Goal: Obtain resource: Download file/media

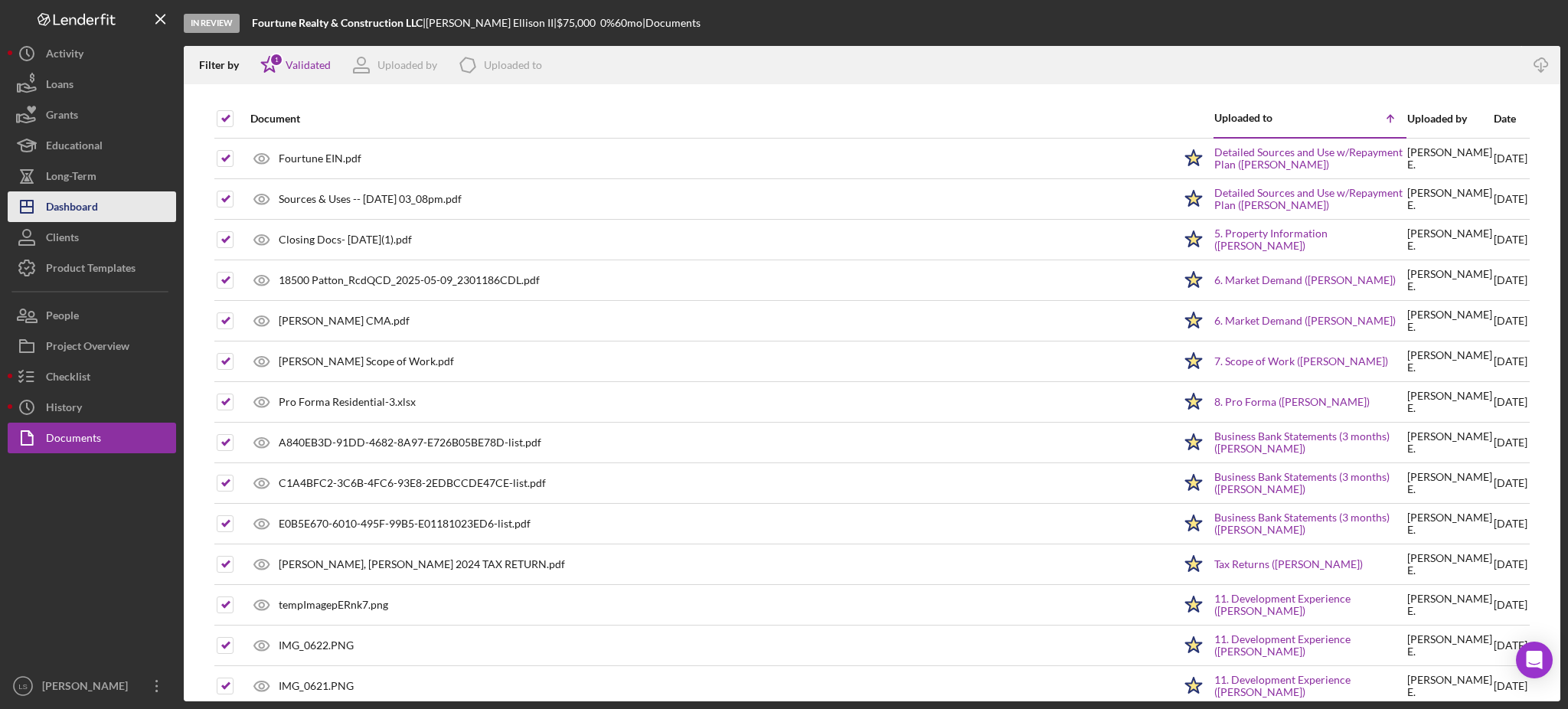
click at [85, 218] on div "Dashboard" at bounding box center [72, 208] width 52 height 34
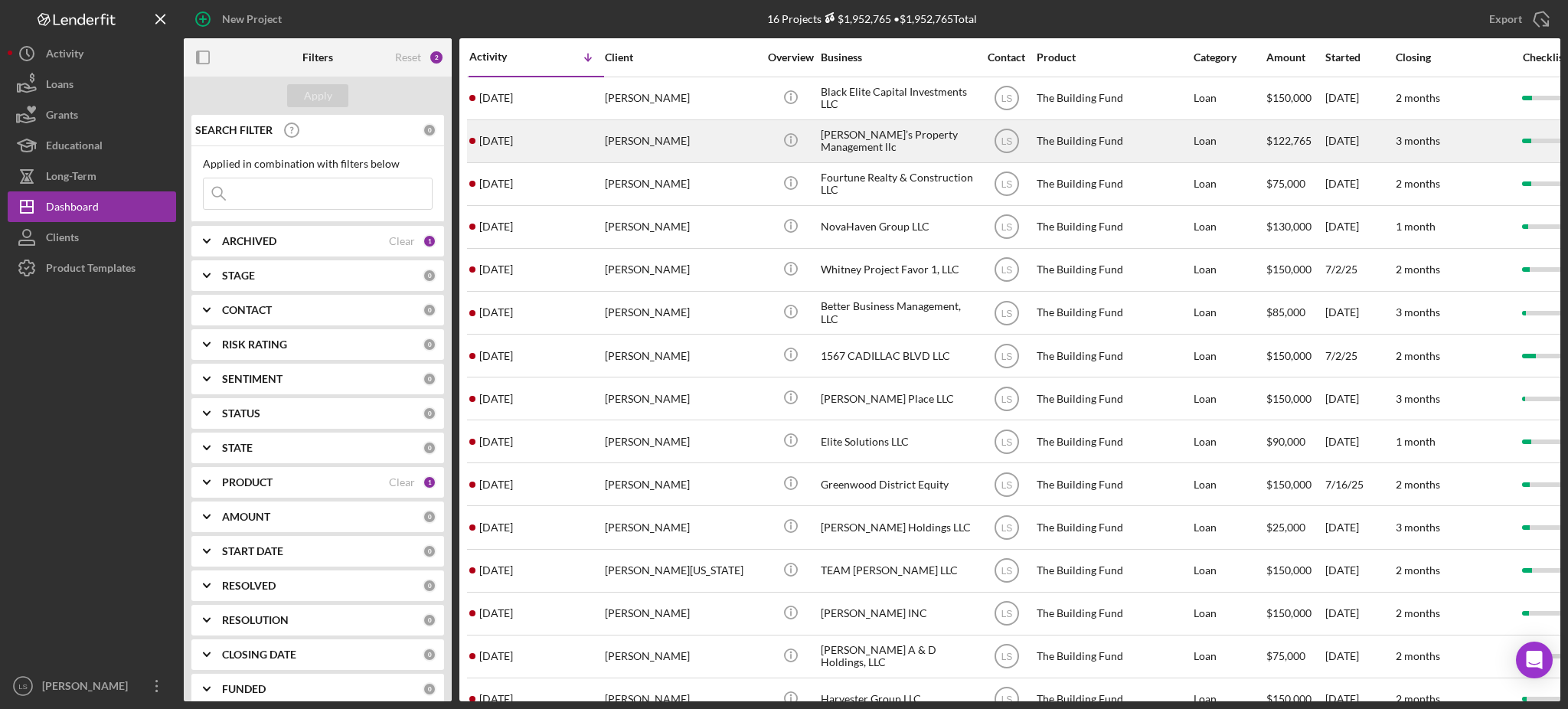
click at [665, 141] on div "[PERSON_NAME]" at bounding box center [681, 141] width 153 height 41
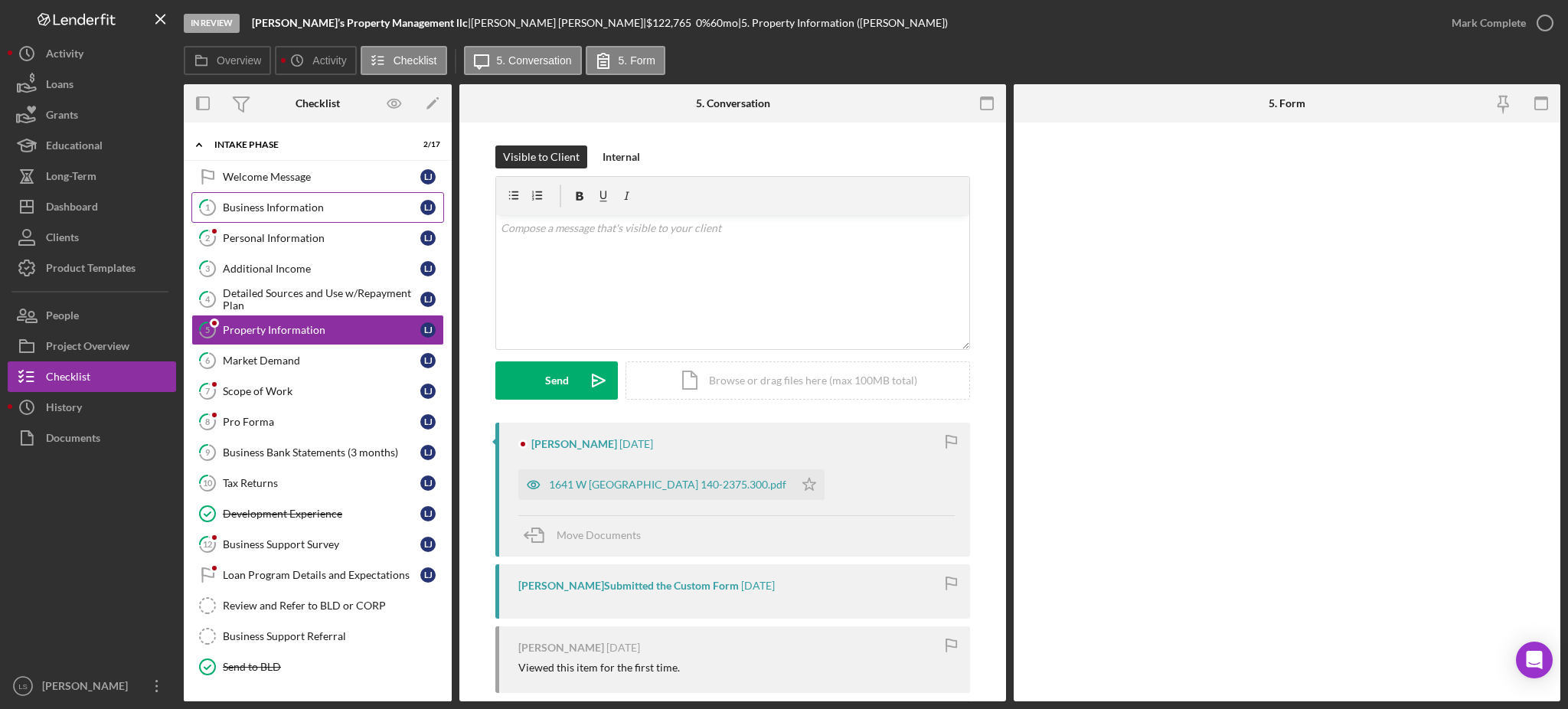
click at [341, 197] on link "1 Business Information L J" at bounding box center [318, 208] width 252 height 30
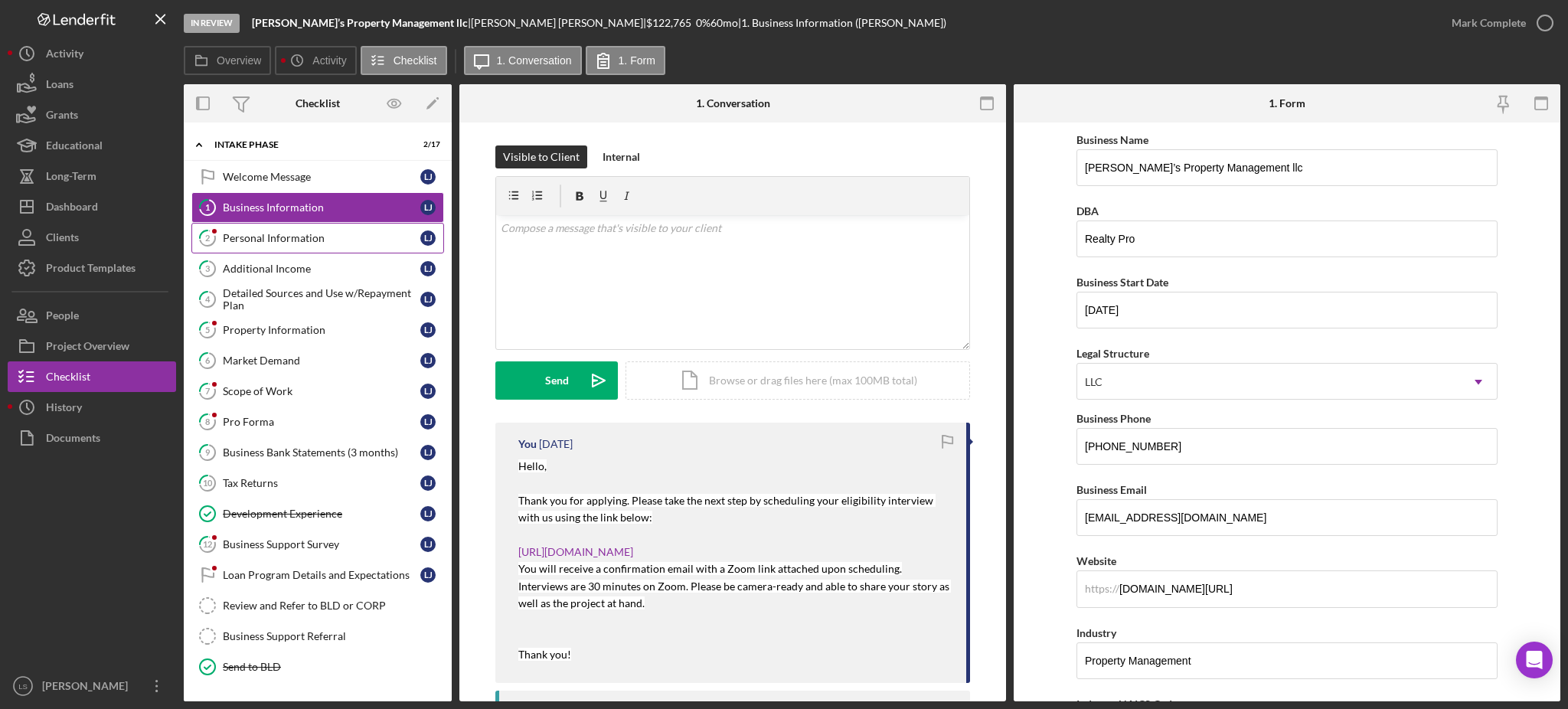
click at [341, 233] on div "Personal Information" at bounding box center [321, 237] width 197 height 12
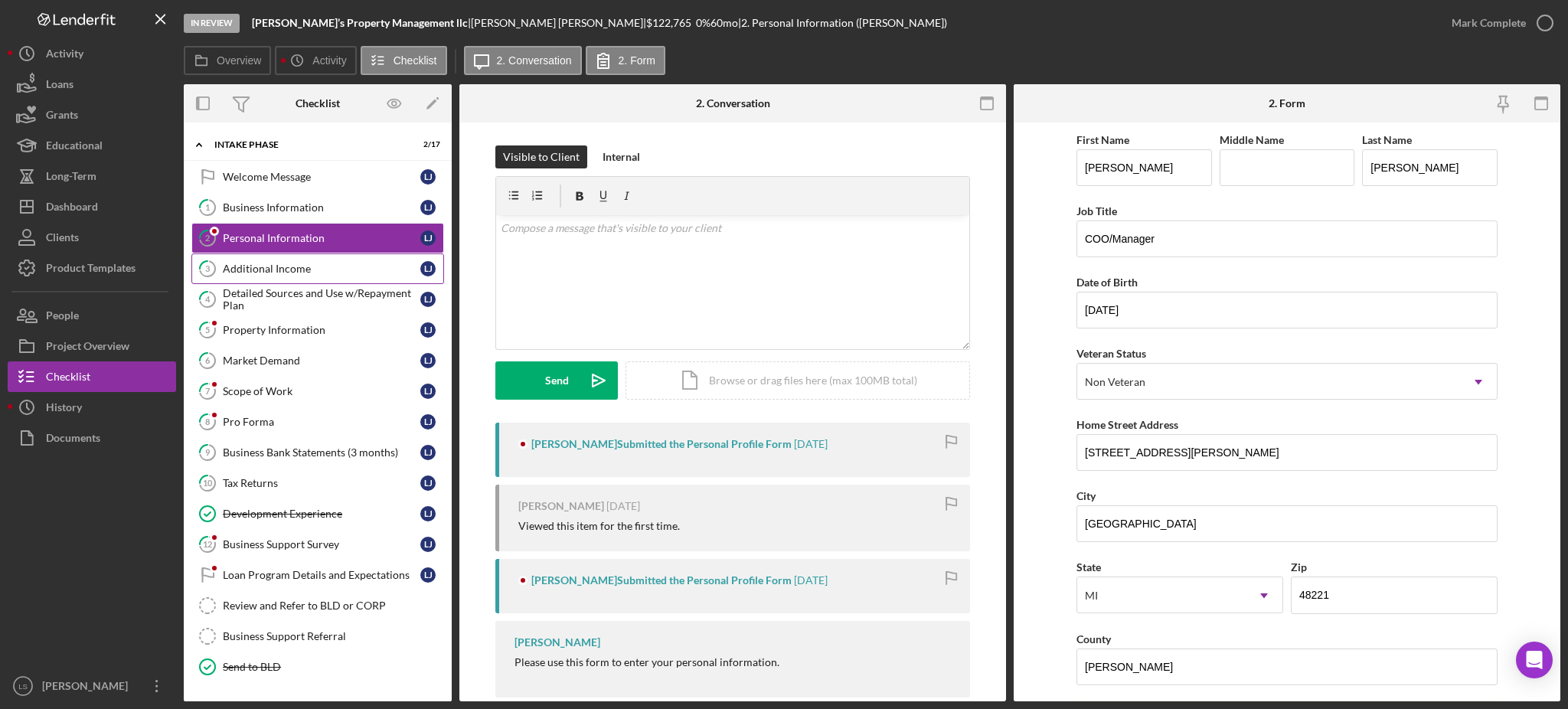
click at [324, 268] on div "Additional Income" at bounding box center [321, 268] width 197 height 12
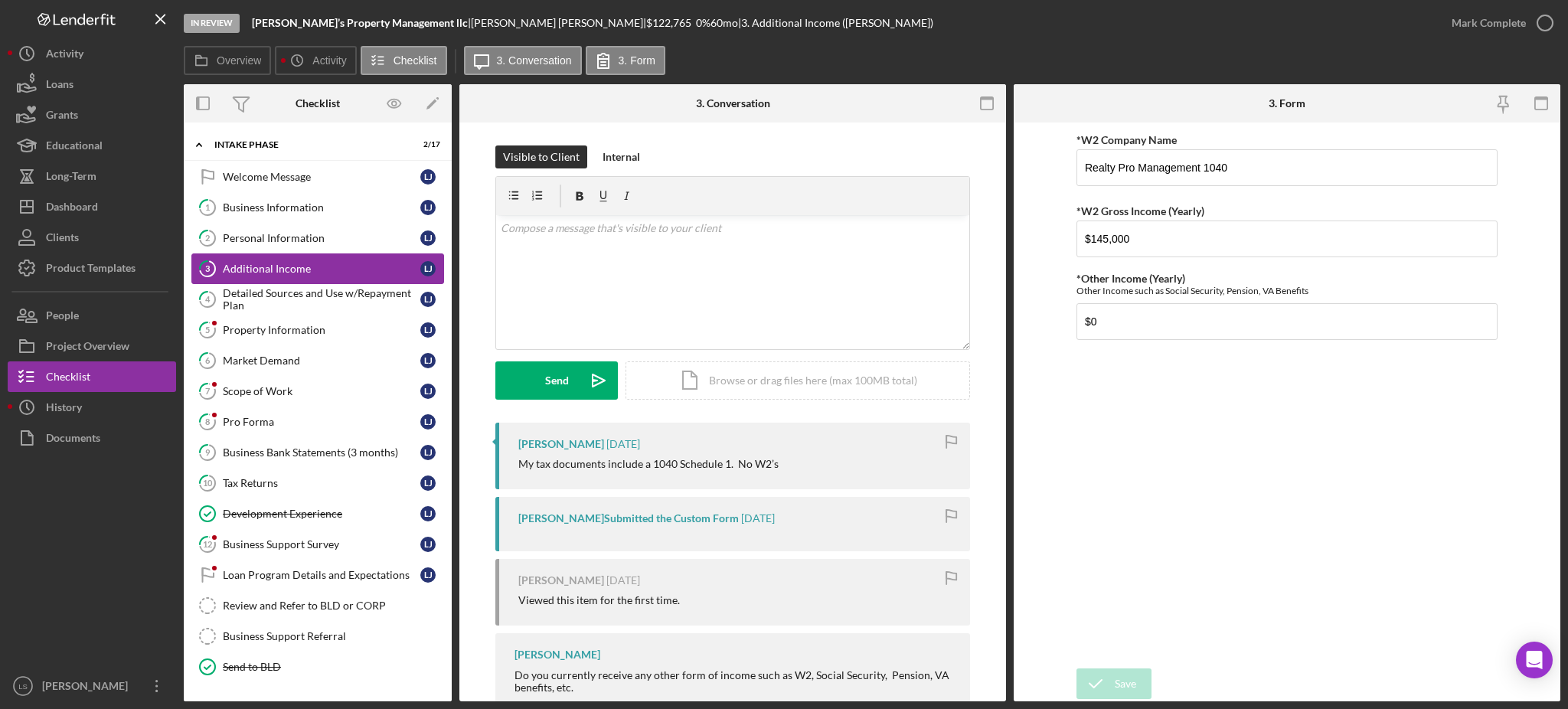
click at [311, 283] on link "3 Additional Income L J" at bounding box center [318, 268] width 252 height 30
drag, startPoint x: 329, startPoint y: 299, endPoint x: 695, endPoint y: 307, distance: 366.1
click at [329, 299] on div "Detailed Sources and Use w/Repayment Plan" at bounding box center [321, 299] width 197 height 25
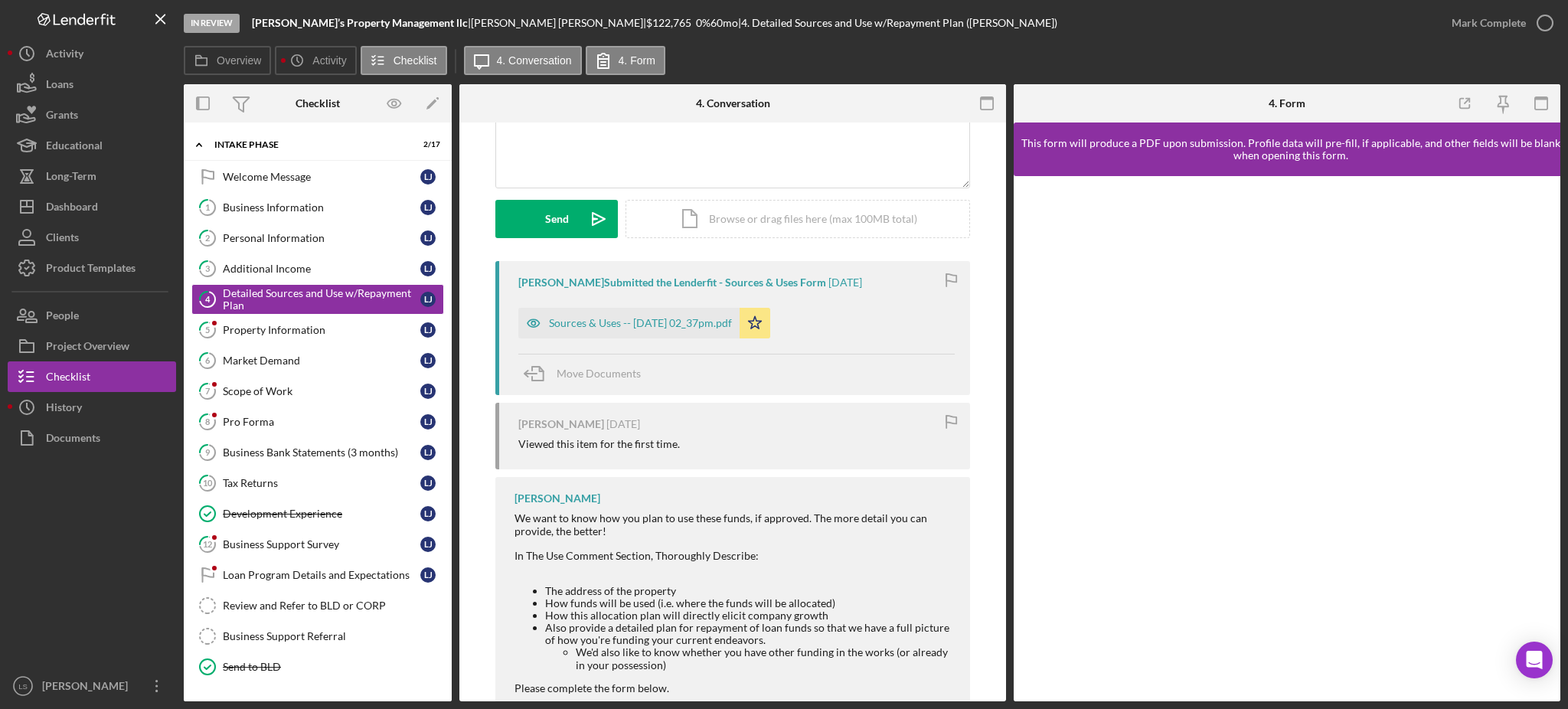
scroll to position [203, 0]
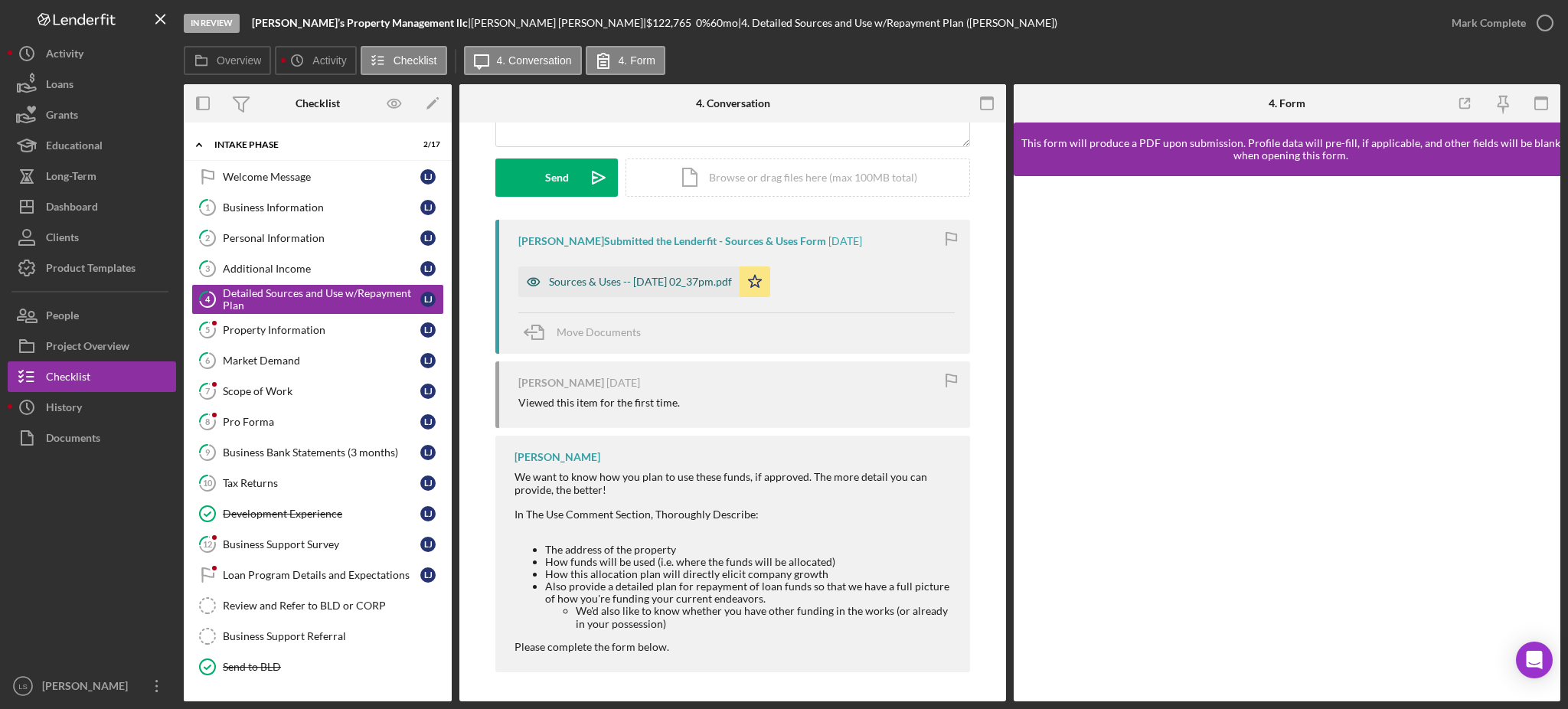
click at [694, 274] on div "Sources & Uses -- [DATE] 02_37pm.pdf" at bounding box center [629, 282] width 221 height 30
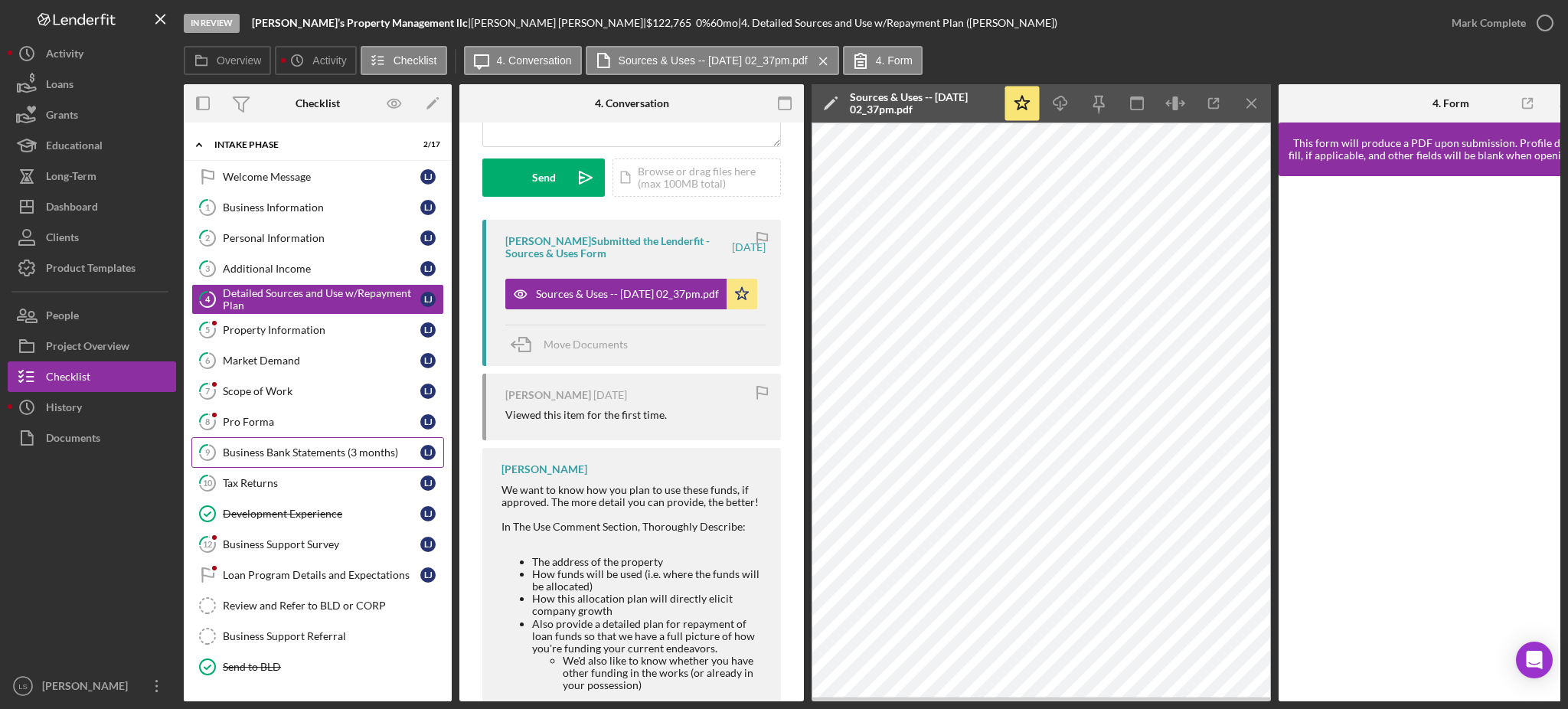
scroll to position [104, 0]
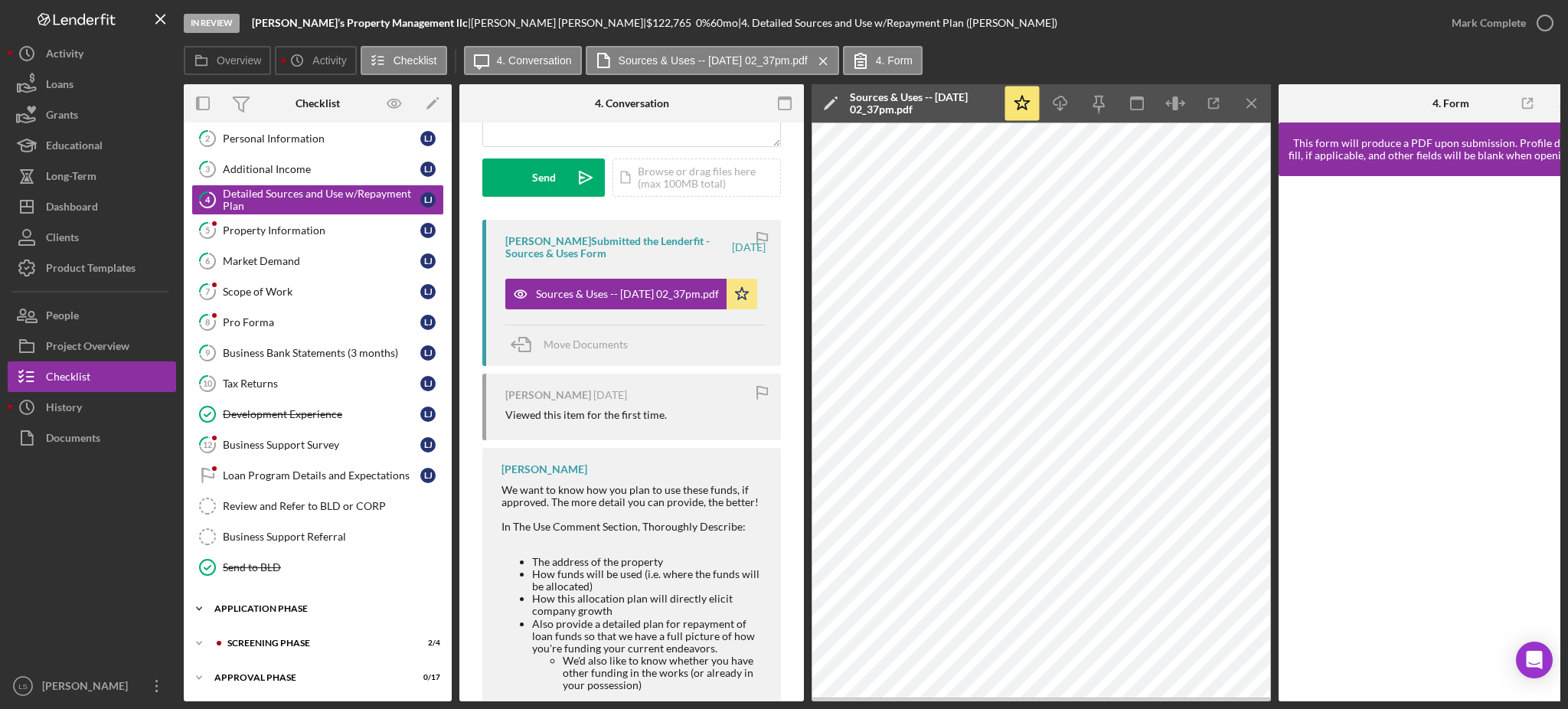
click at [316, 606] on div "Application Phase" at bounding box center [323, 608] width 218 height 10
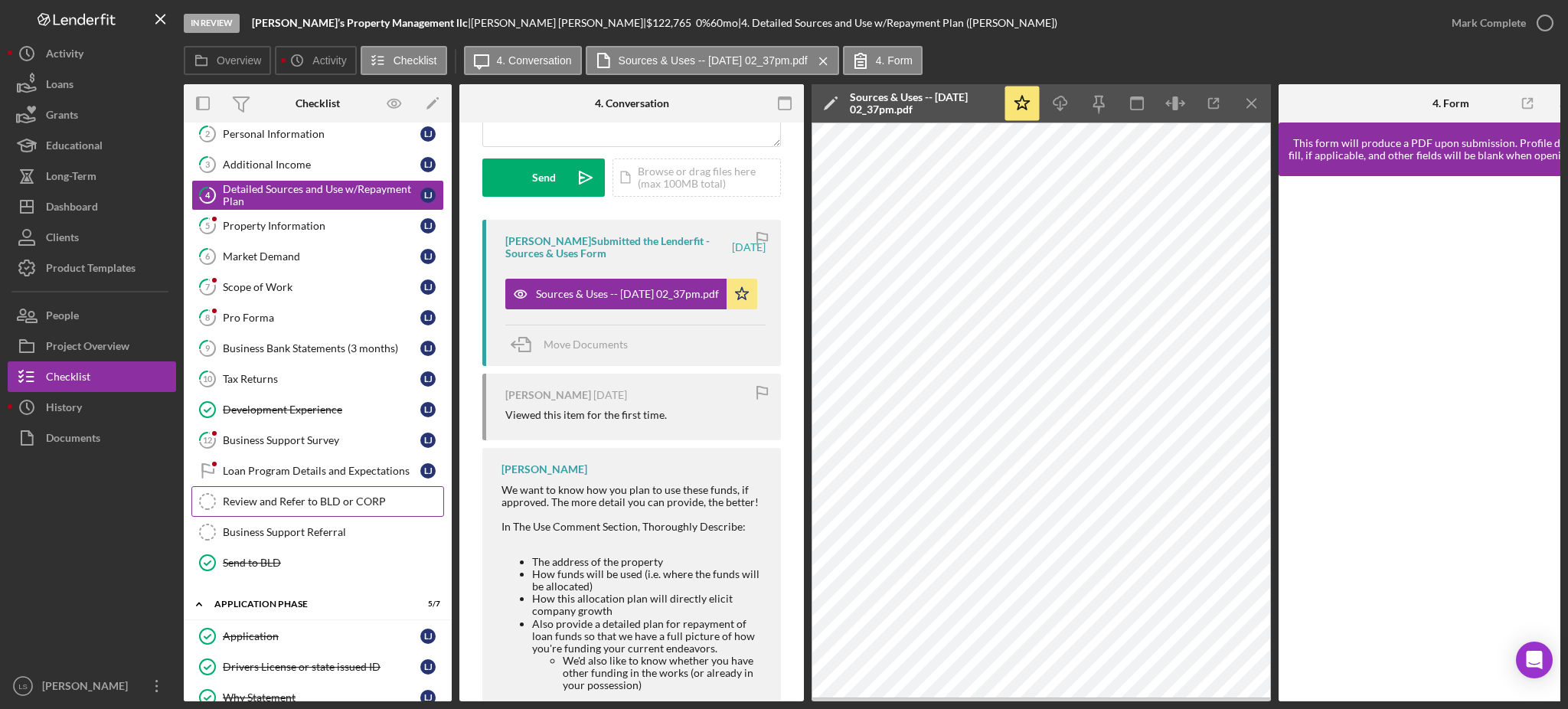
scroll to position [308, 0]
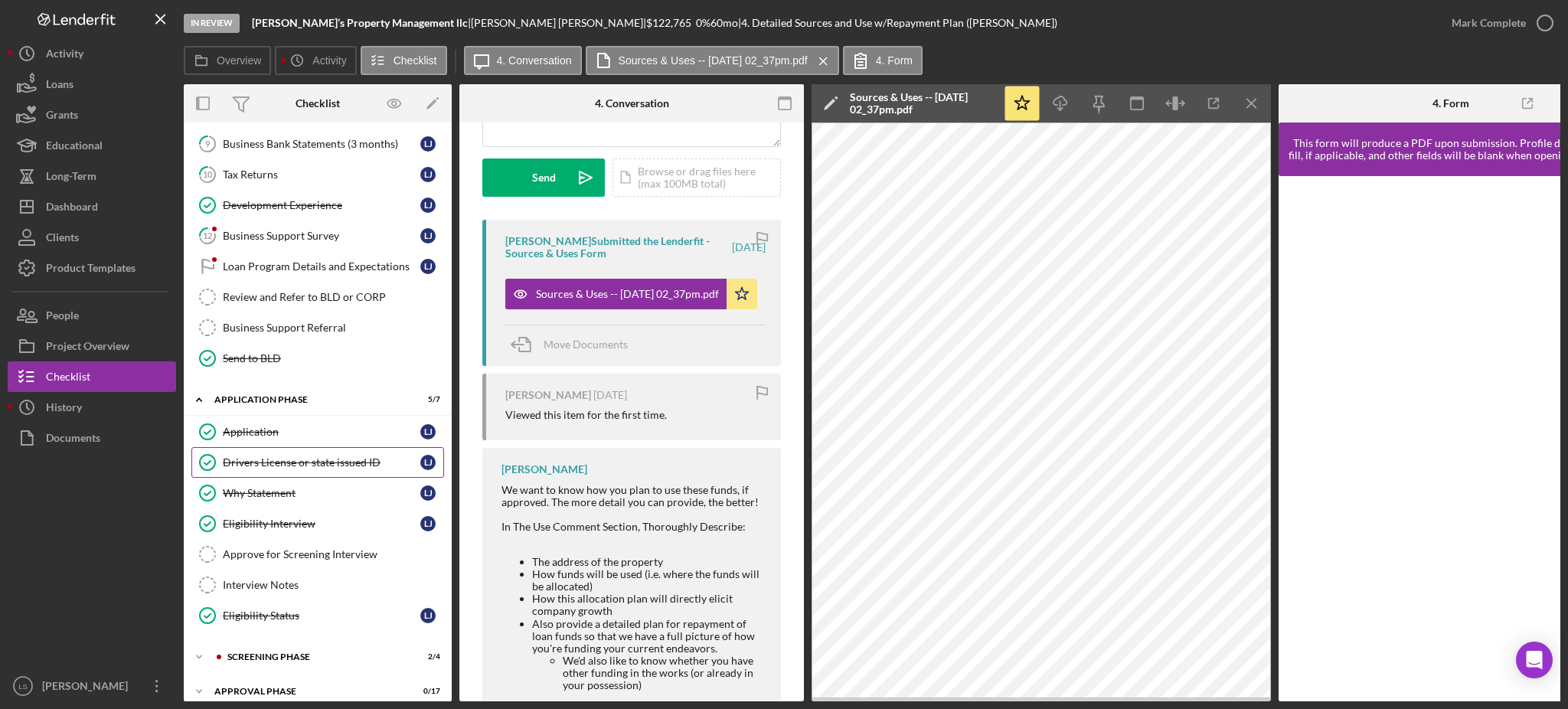
click at [356, 461] on div "Drivers License or state issued ID" at bounding box center [321, 461] width 197 height 12
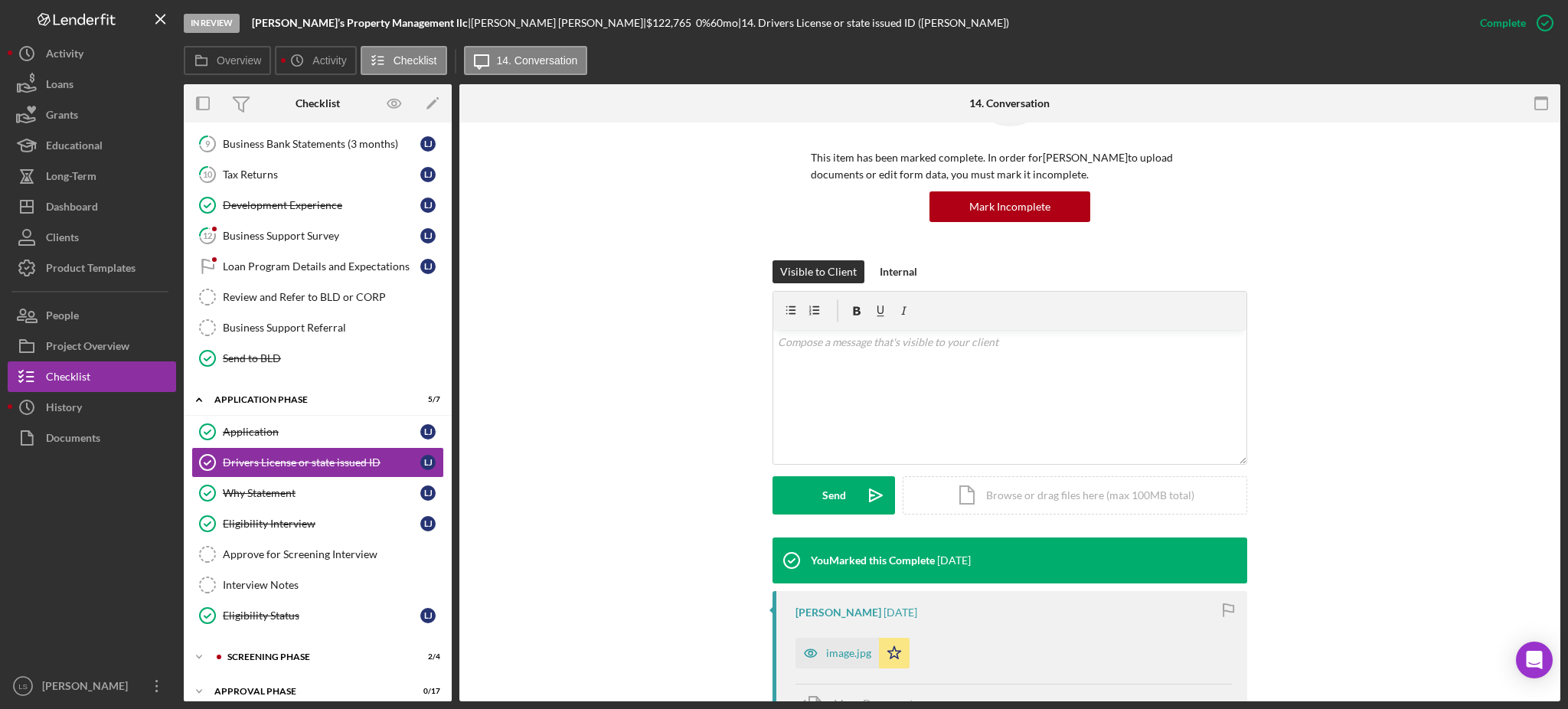
scroll to position [323, 0]
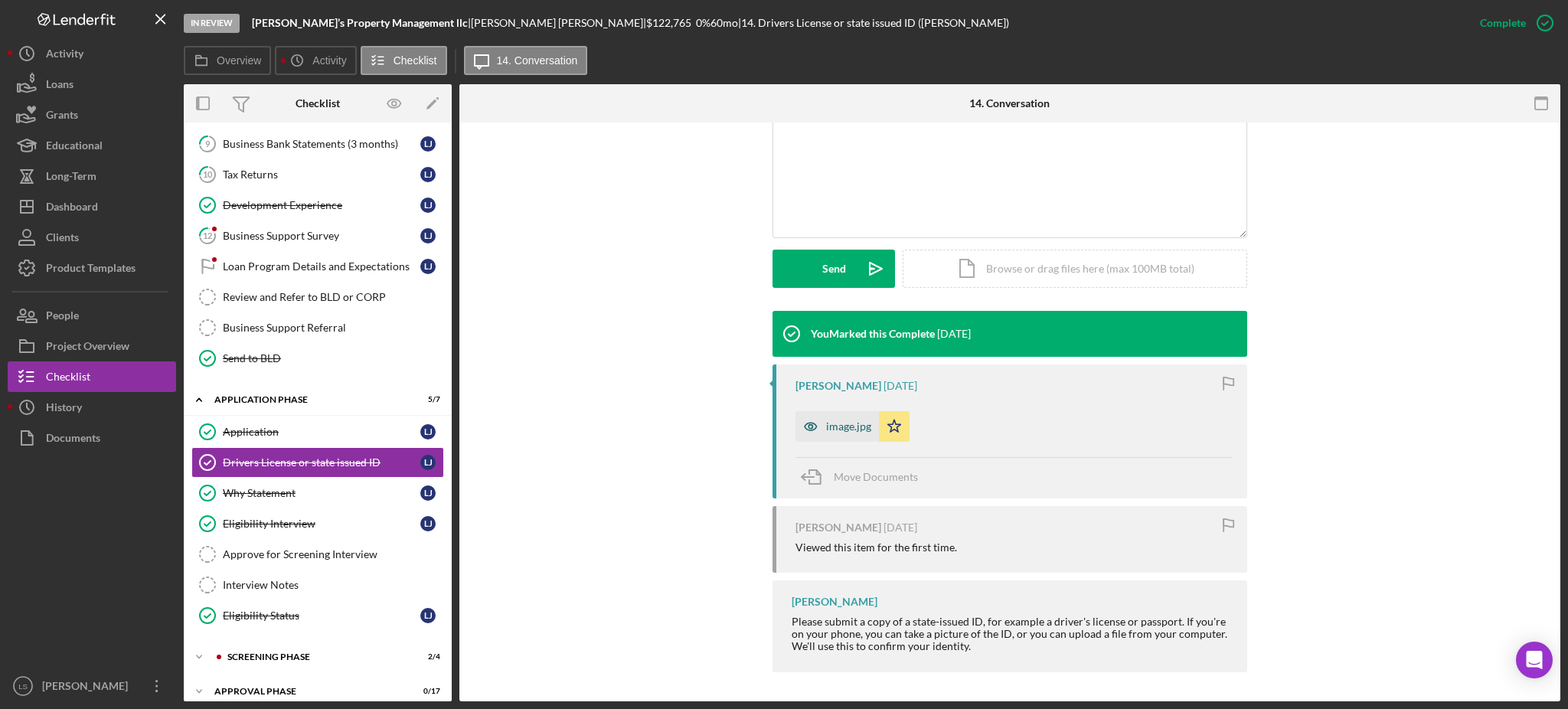
click at [826, 422] on div "image.jpg" at bounding box center [848, 426] width 46 height 12
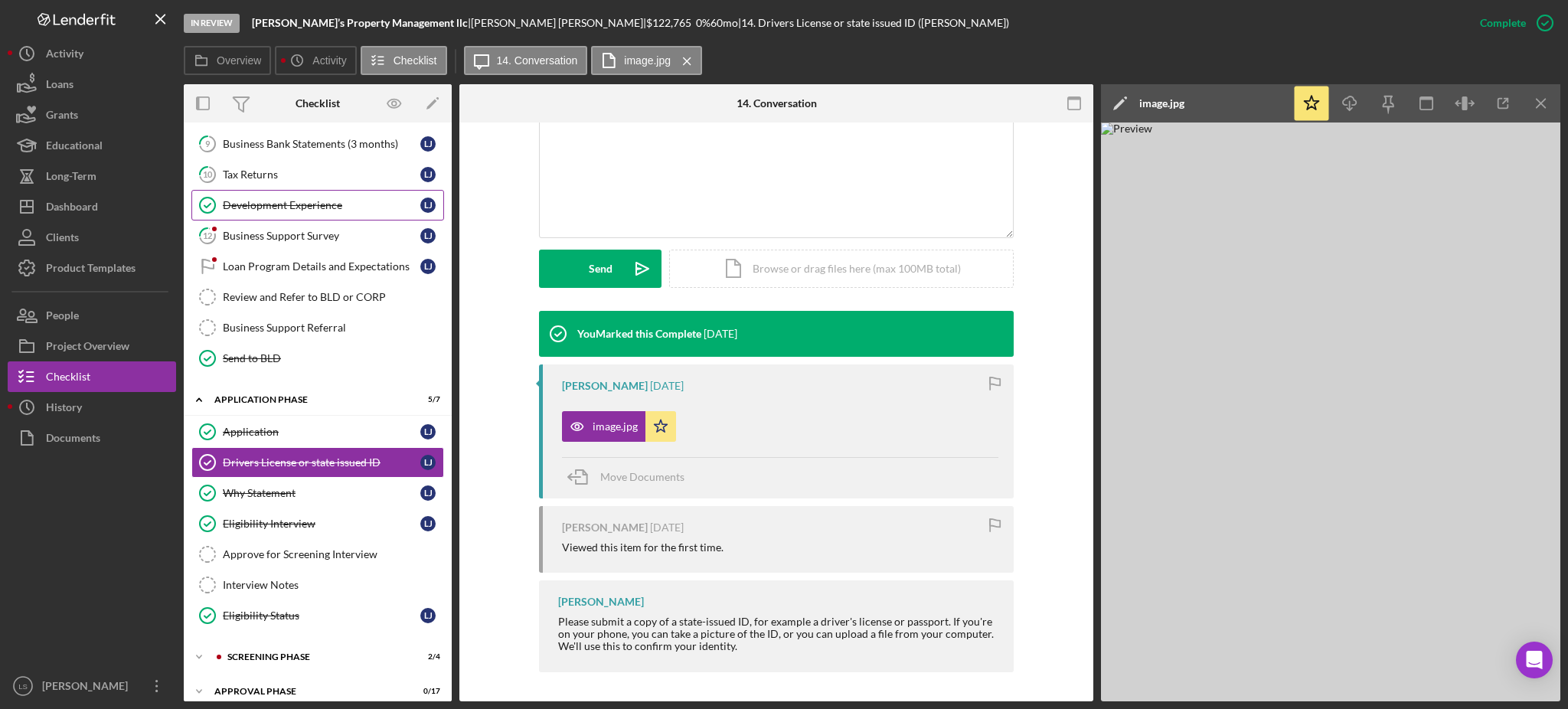
drag, startPoint x: 327, startPoint y: 176, endPoint x: 331, endPoint y: 209, distance: 33.2
click at [327, 176] on div "Tax Returns" at bounding box center [321, 174] width 197 height 12
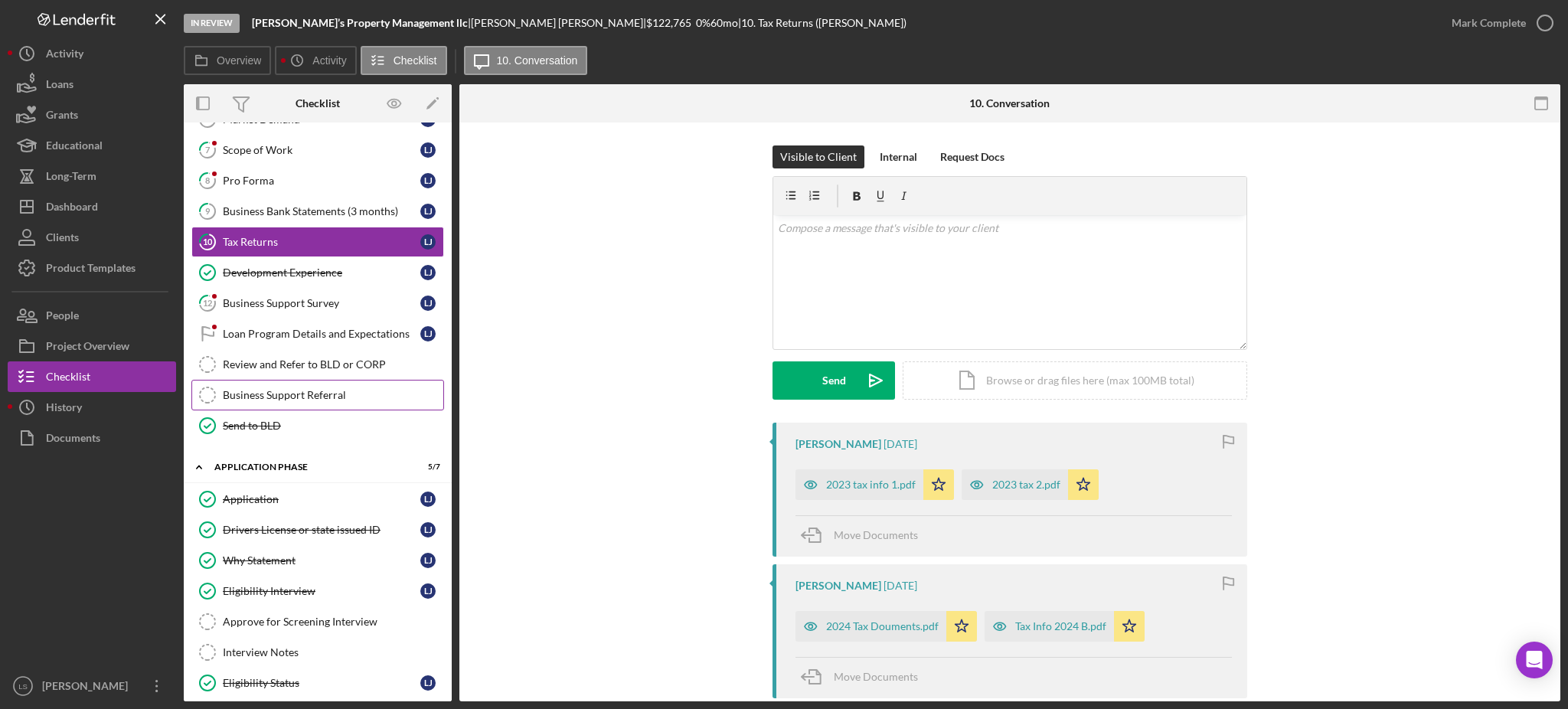
scroll to position [206, 0]
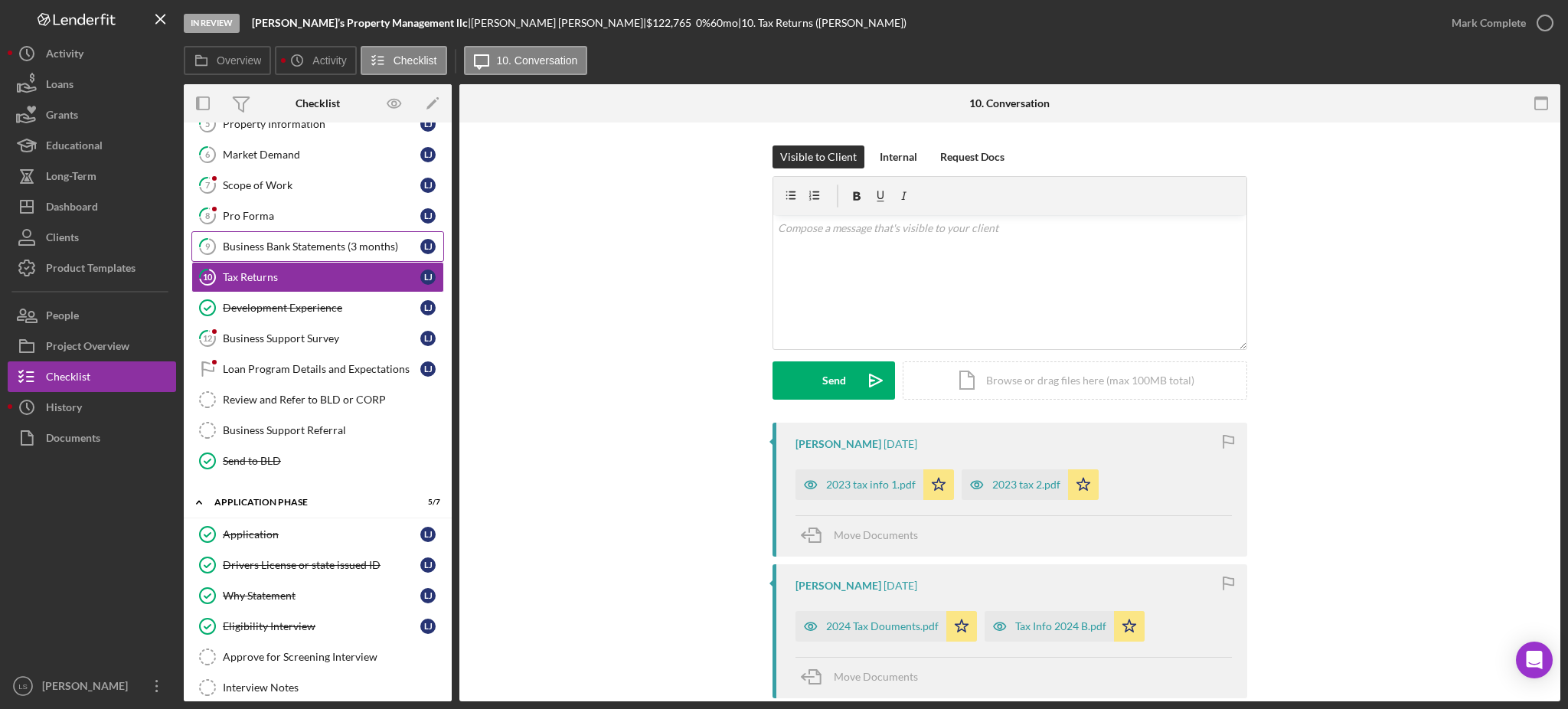
click at [363, 244] on div "Business Bank Statements (3 months)" at bounding box center [321, 246] width 197 height 12
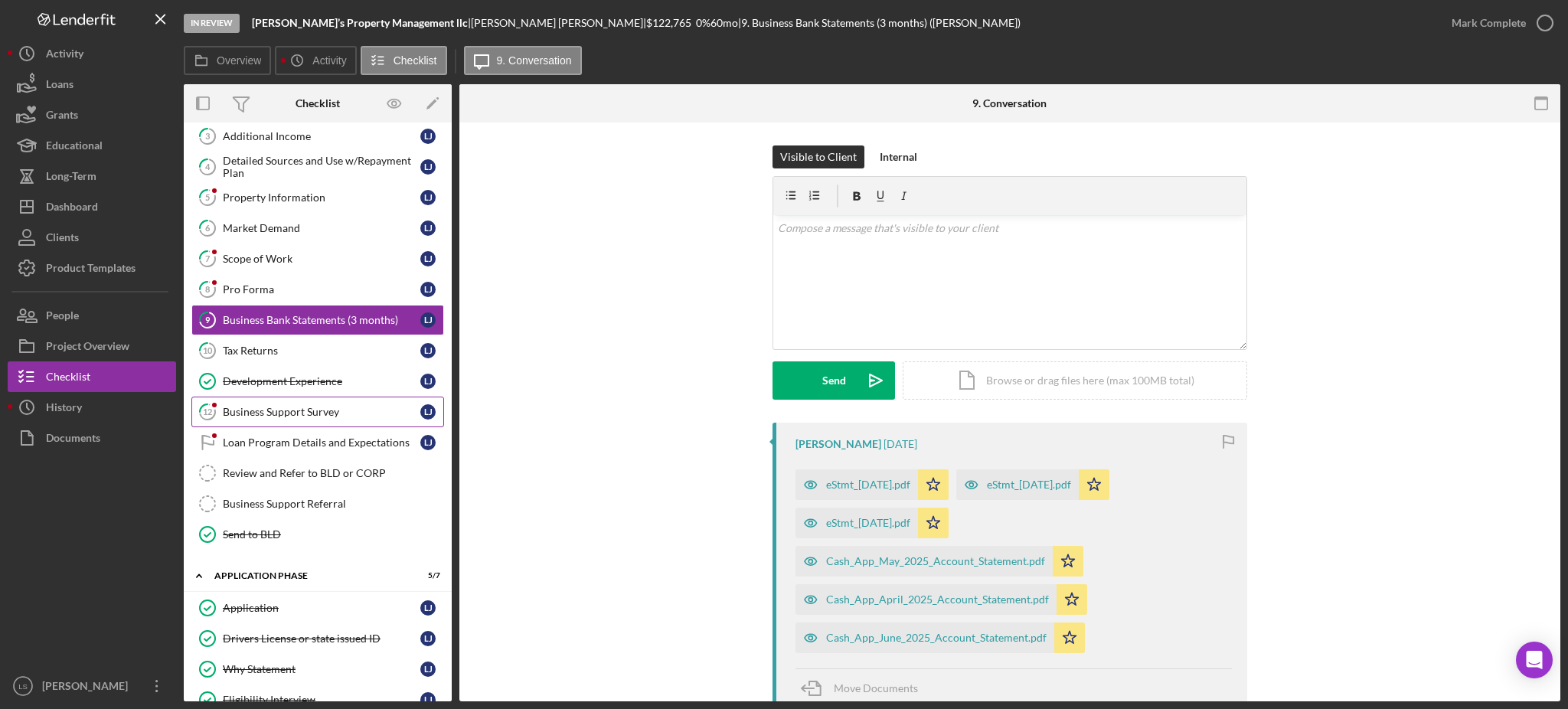
scroll to position [104, 0]
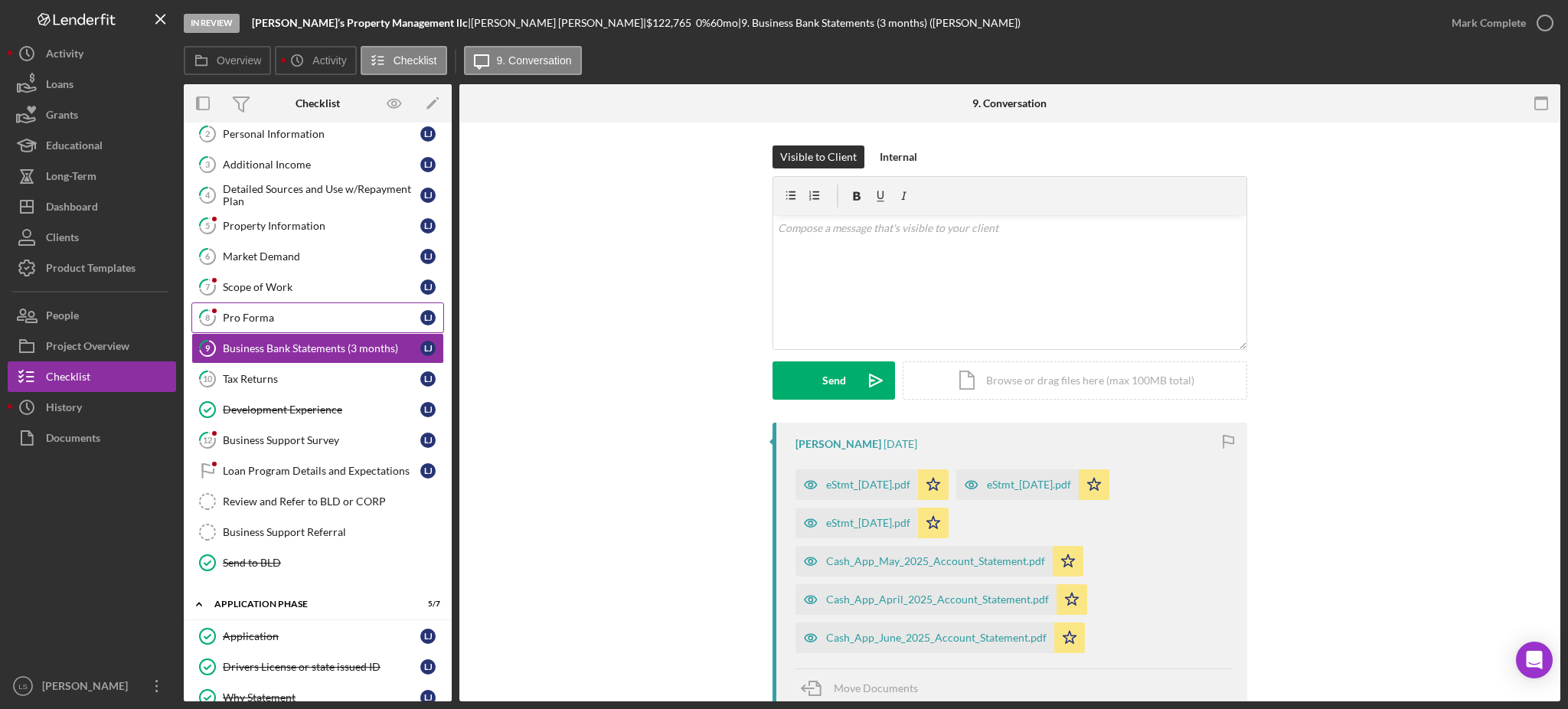
click at [308, 318] on div "Pro Forma" at bounding box center [321, 317] width 197 height 12
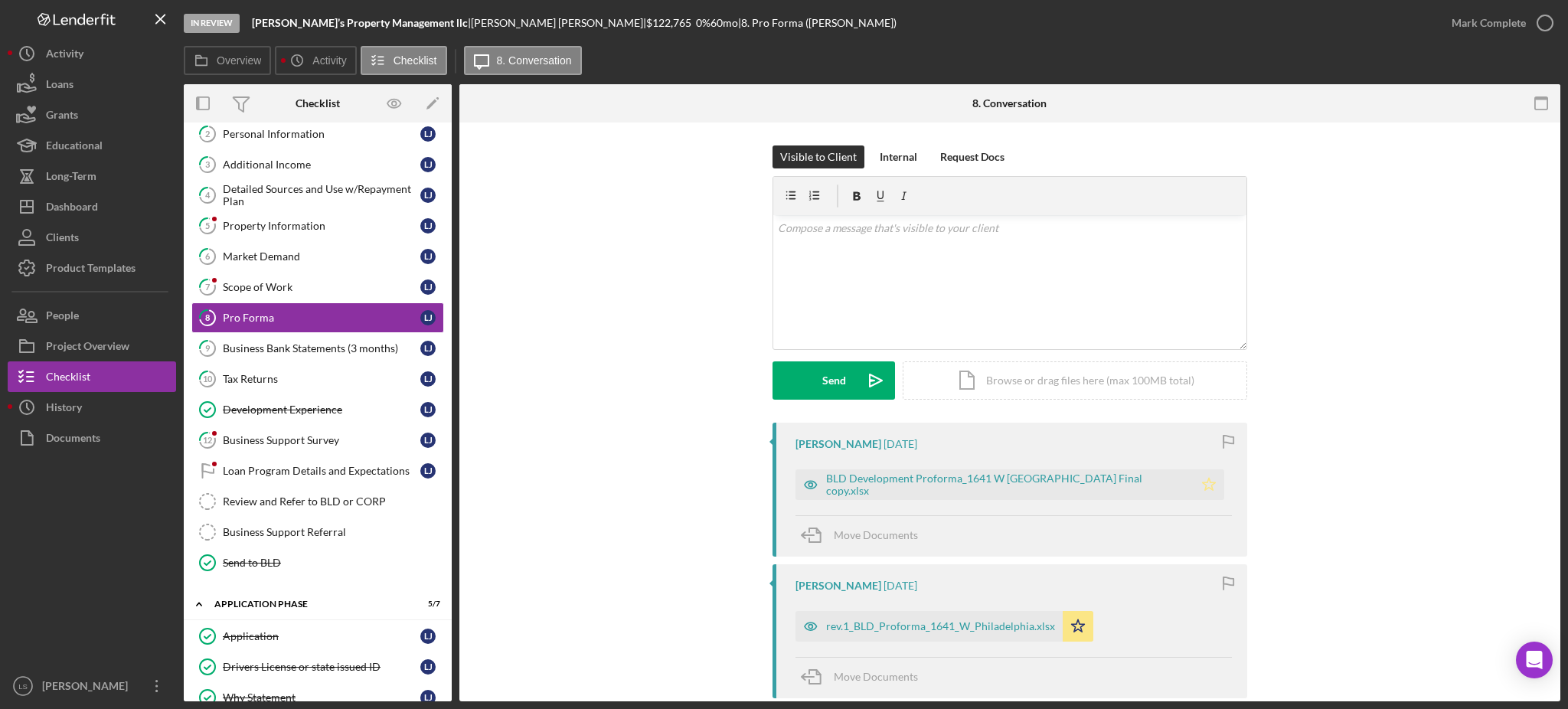
click at [1194, 481] on icon "Icon/Star" at bounding box center [1209, 485] width 30 height 30
click at [1063, 632] on icon "Icon/Star" at bounding box center [1078, 626] width 30 height 30
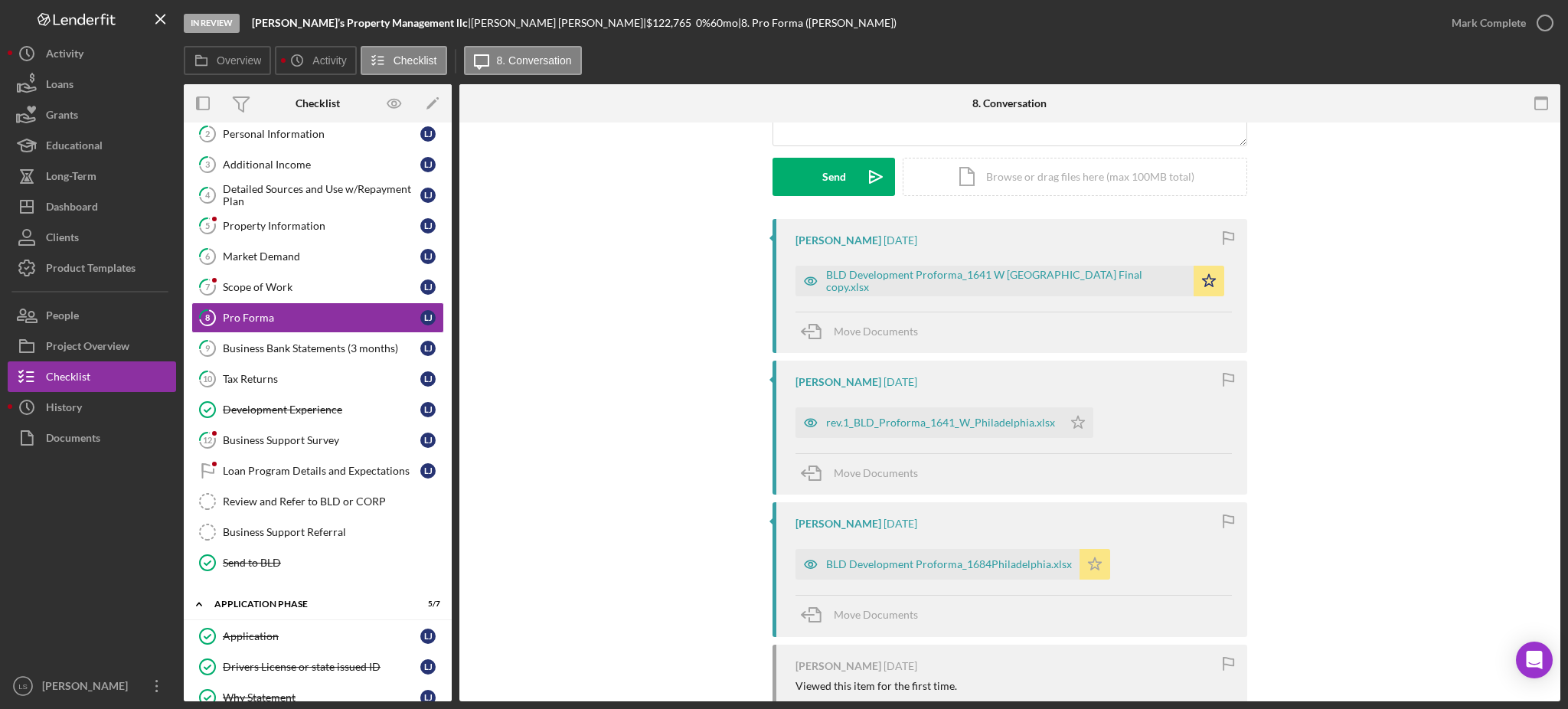
click at [1089, 568] on icon "Icon/Star" at bounding box center [1095, 564] width 30 height 30
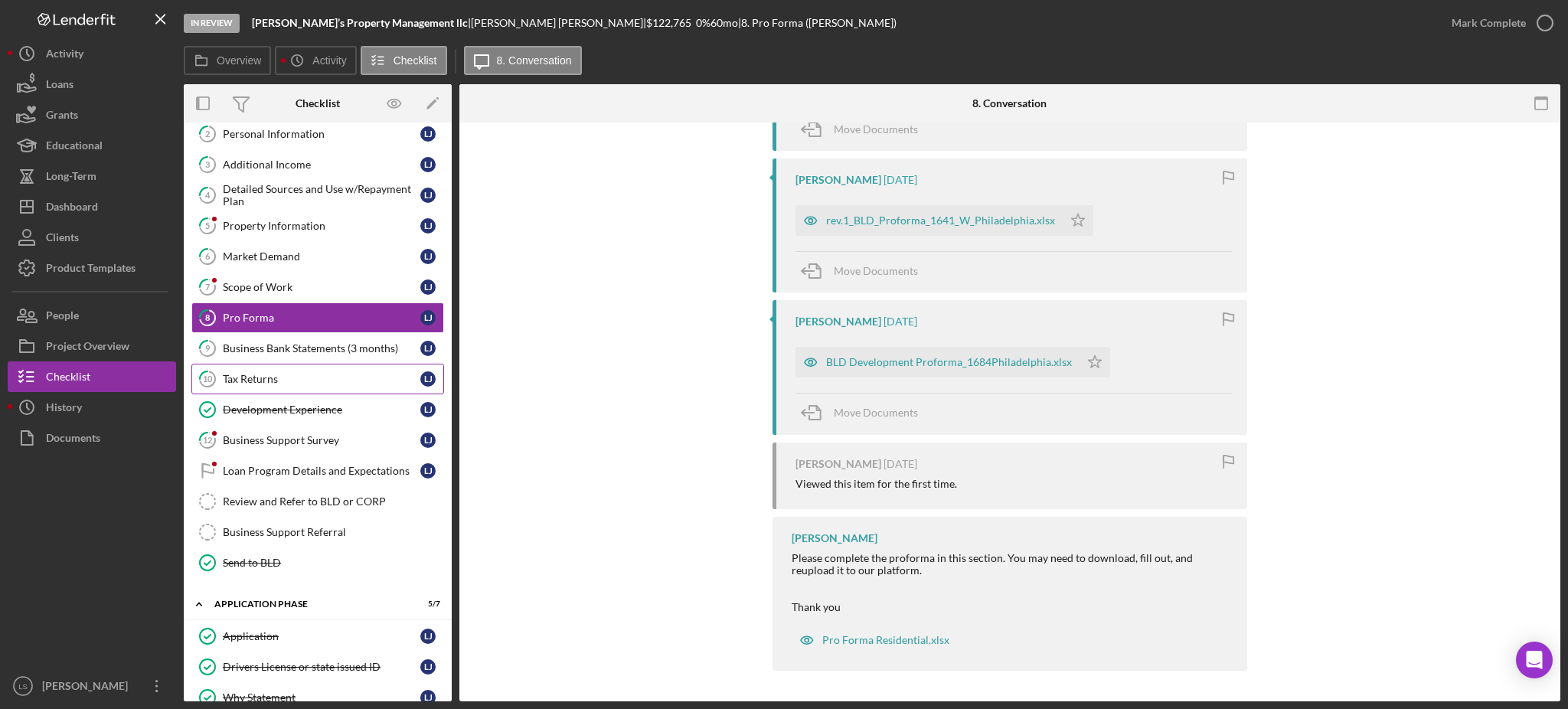
click at [345, 364] on link "10 Tax Returns L J" at bounding box center [318, 378] width 252 height 30
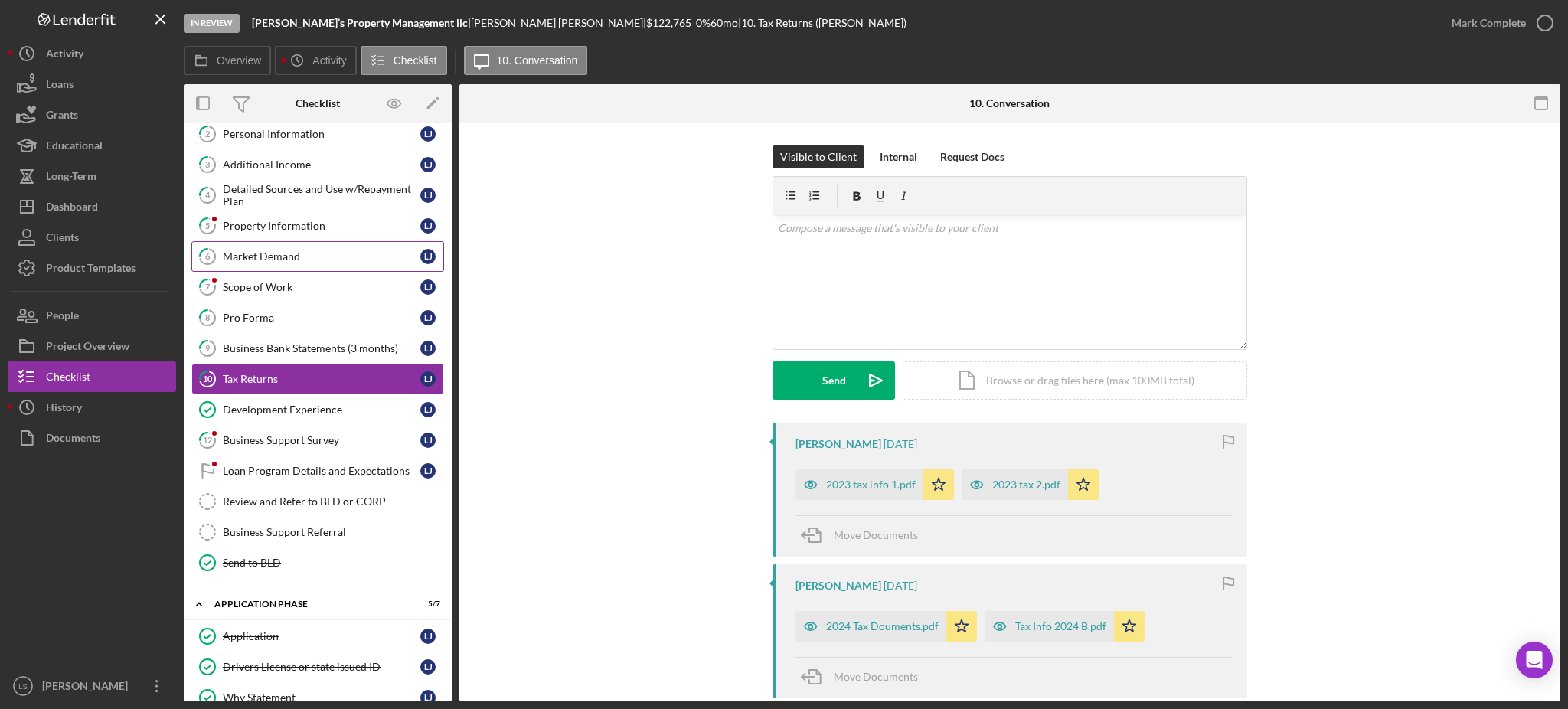
click at [249, 253] on div "Market Demand" at bounding box center [321, 255] width 197 height 12
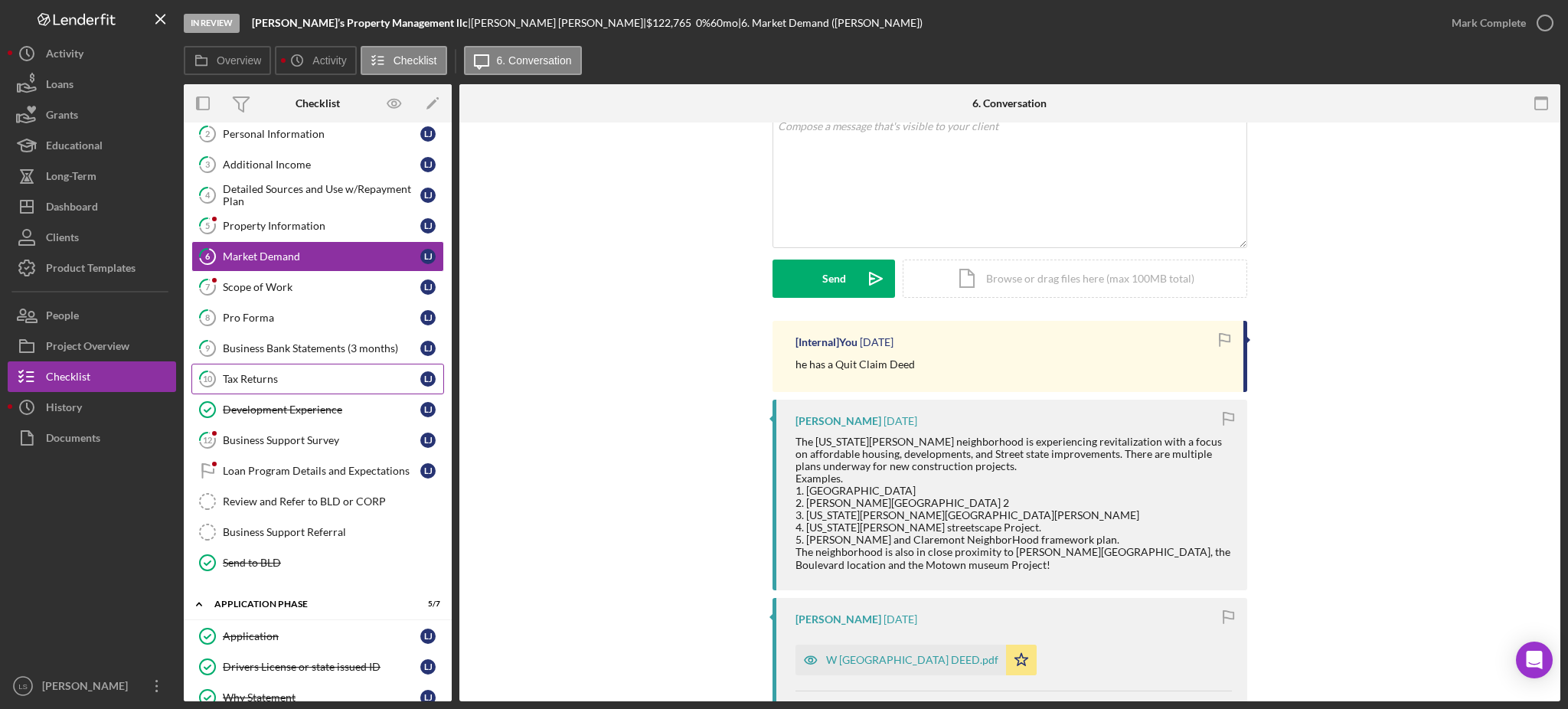
scroll to position [206, 0]
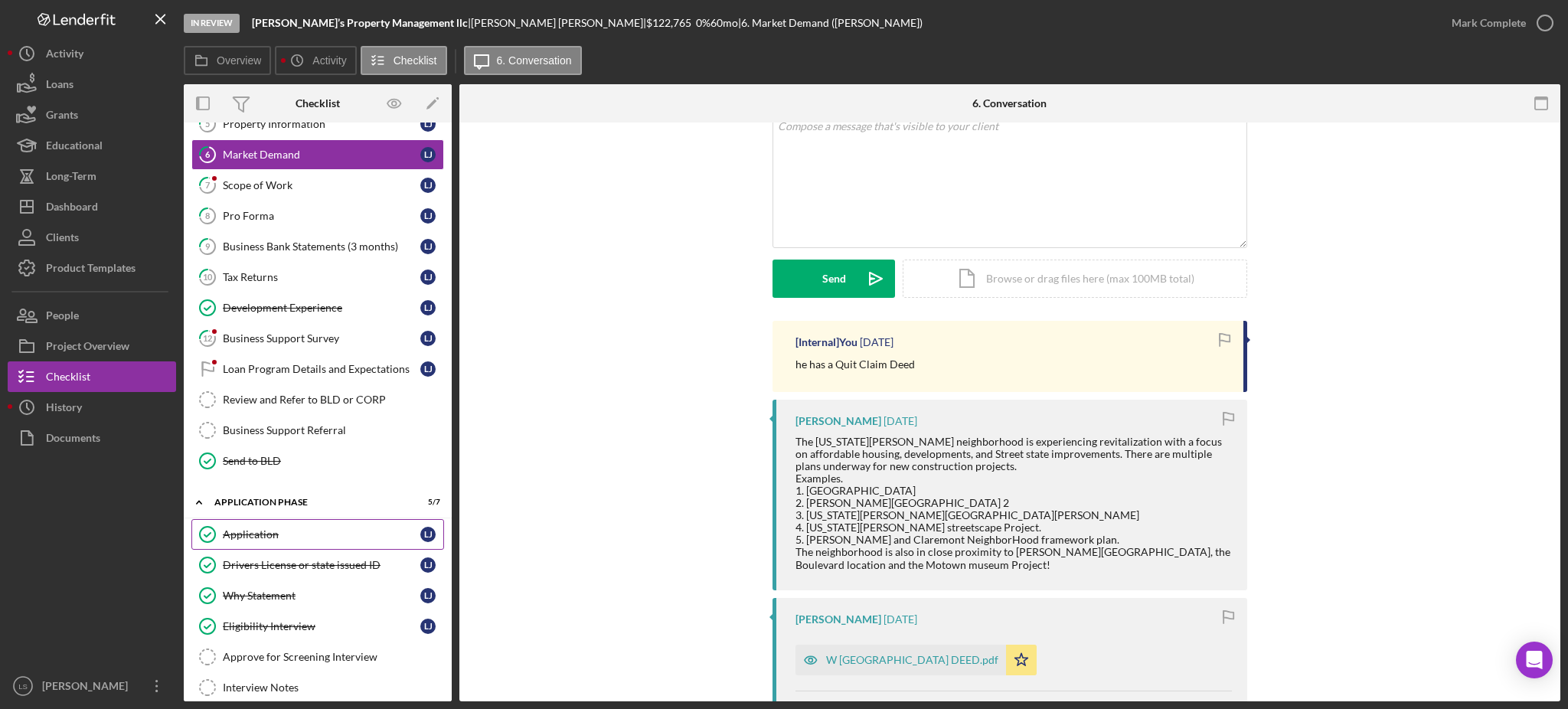
click at [316, 530] on div "Application" at bounding box center [321, 533] width 197 height 12
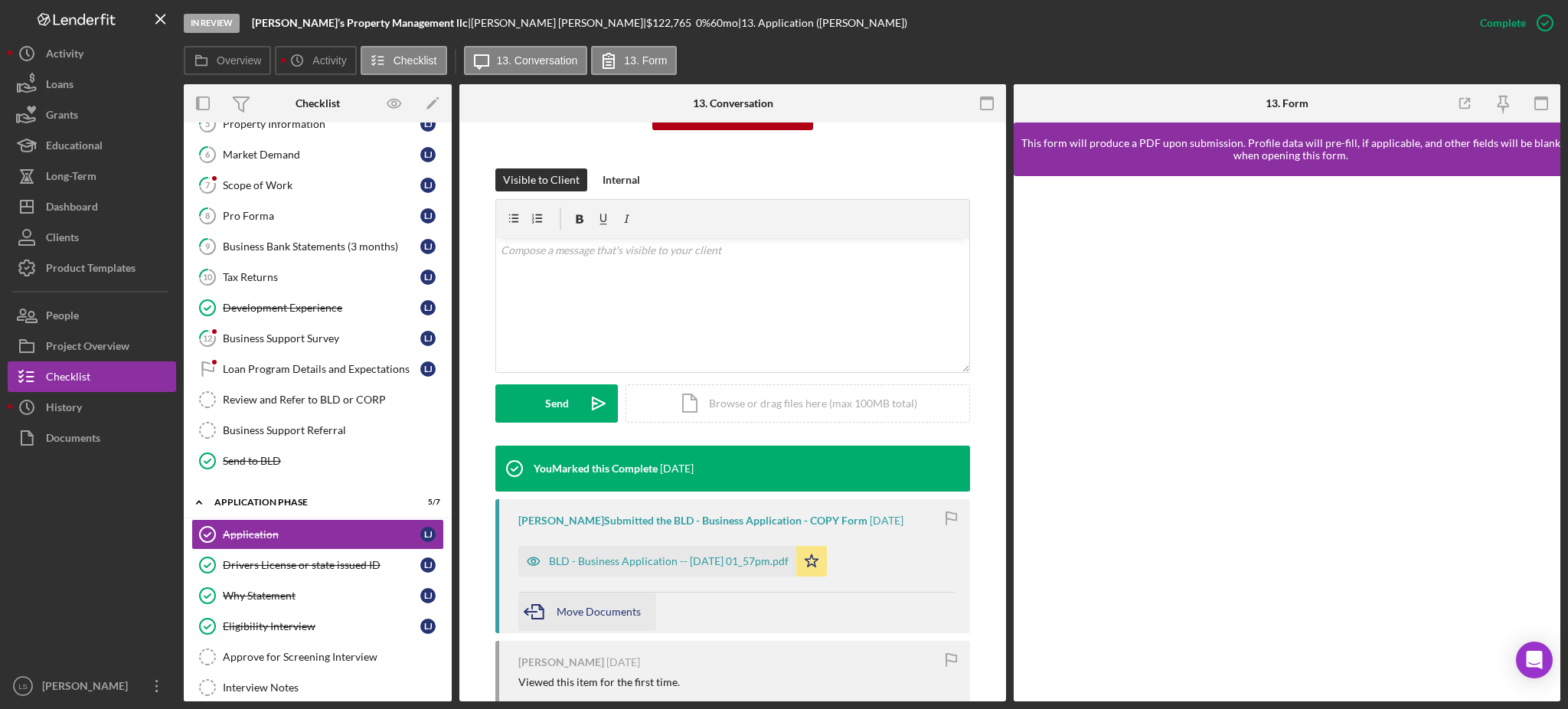
scroll to position [335, 0]
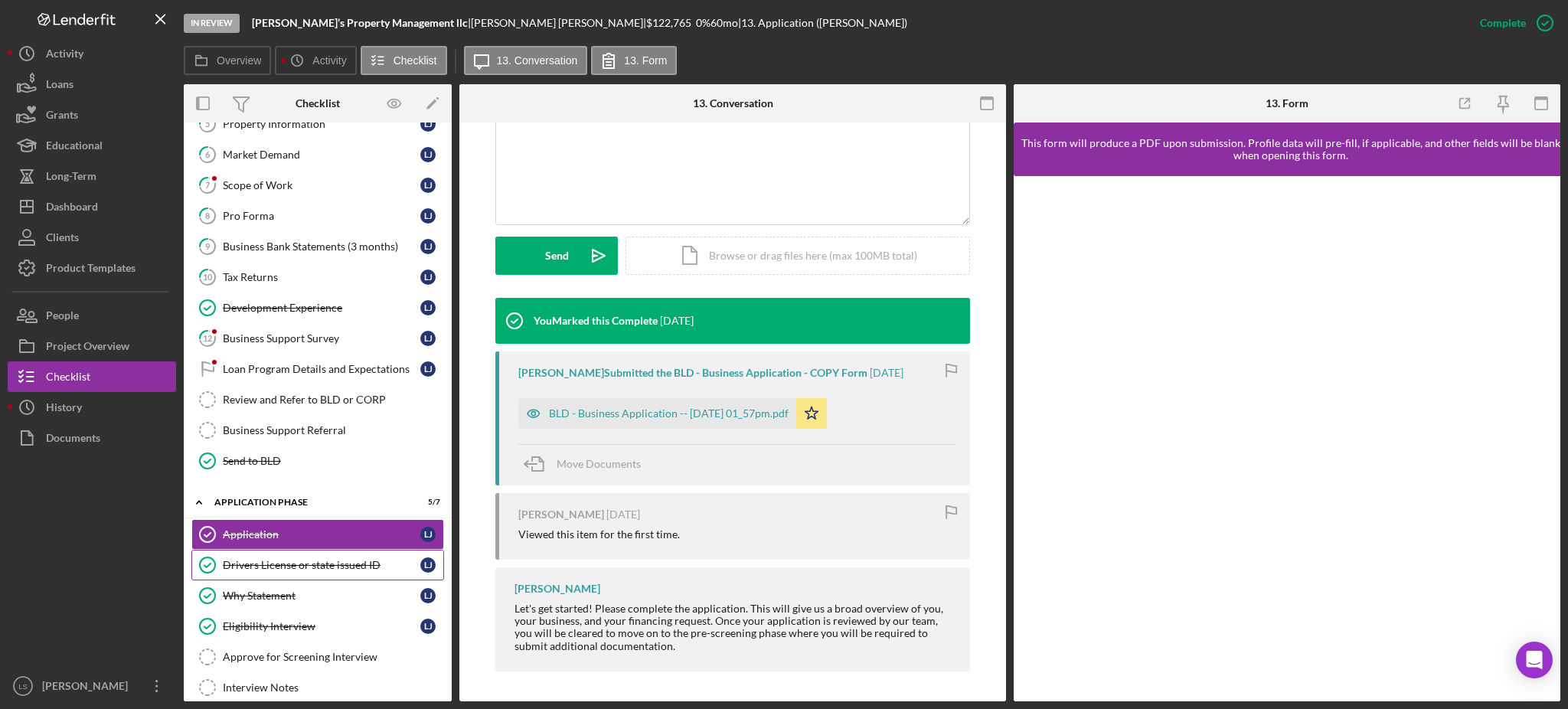
click at [308, 570] on div "Drivers License or state issued ID" at bounding box center [321, 564] width 197 height 12
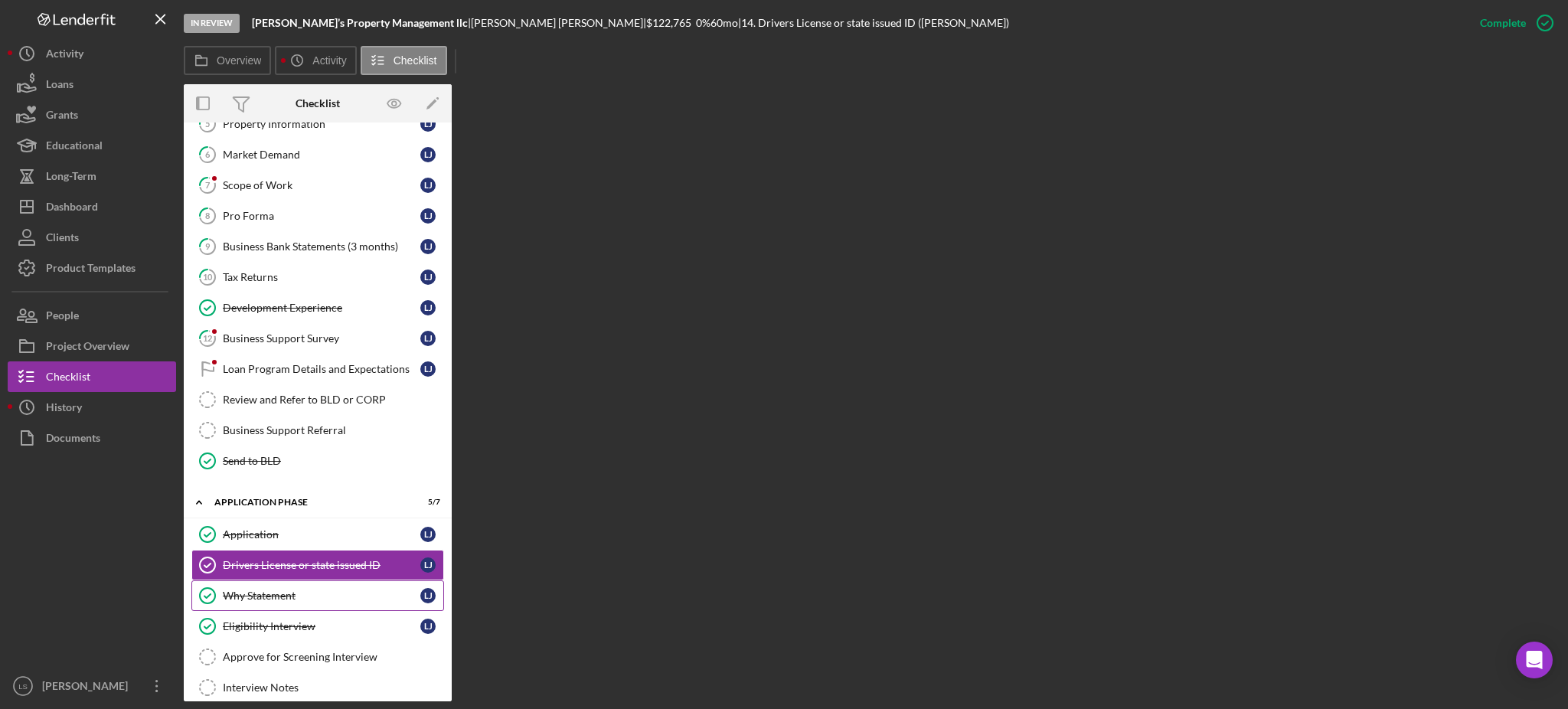
click at [277, 603] on link "Why Statement Why Statement L J" at bounding box center [318, 596] width 252 height 30
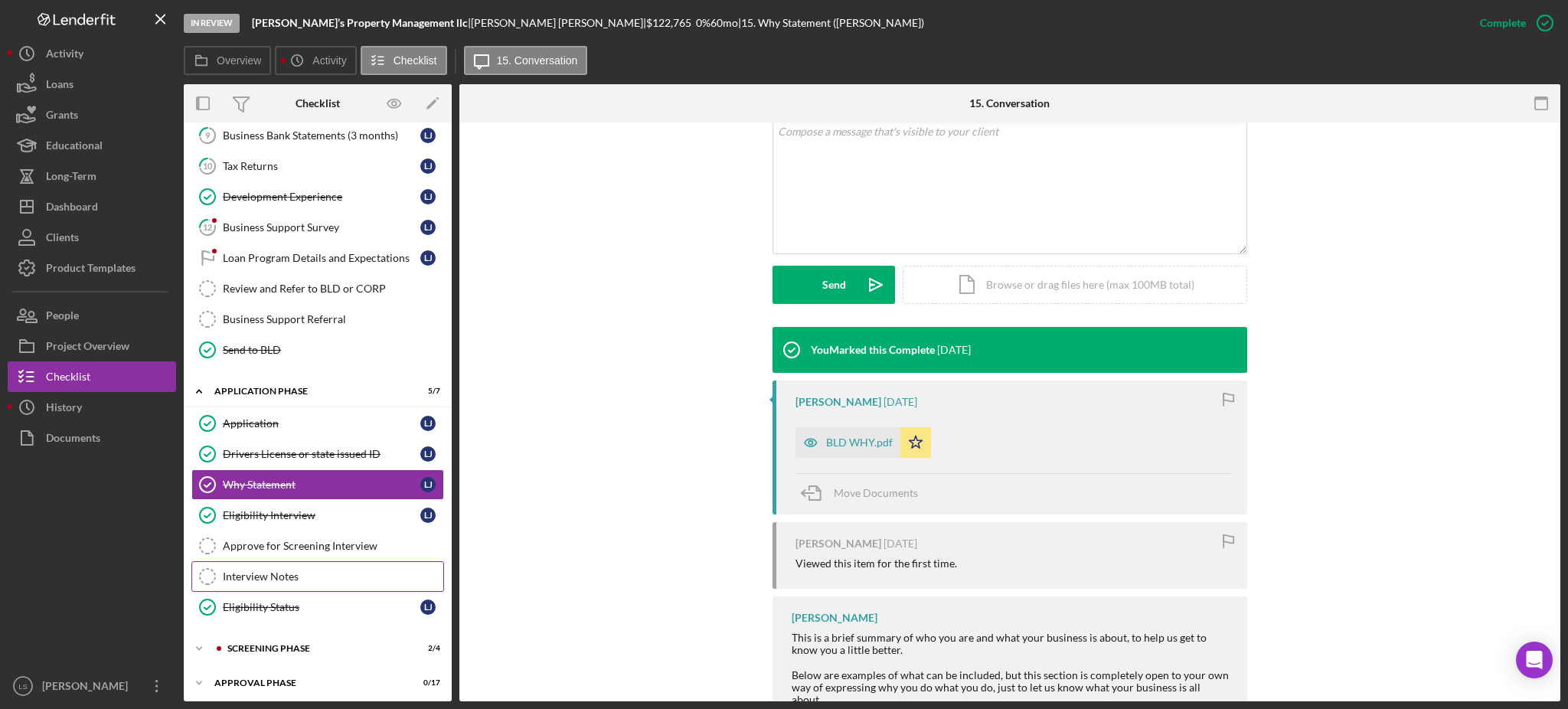
scroll to position [324, 0]
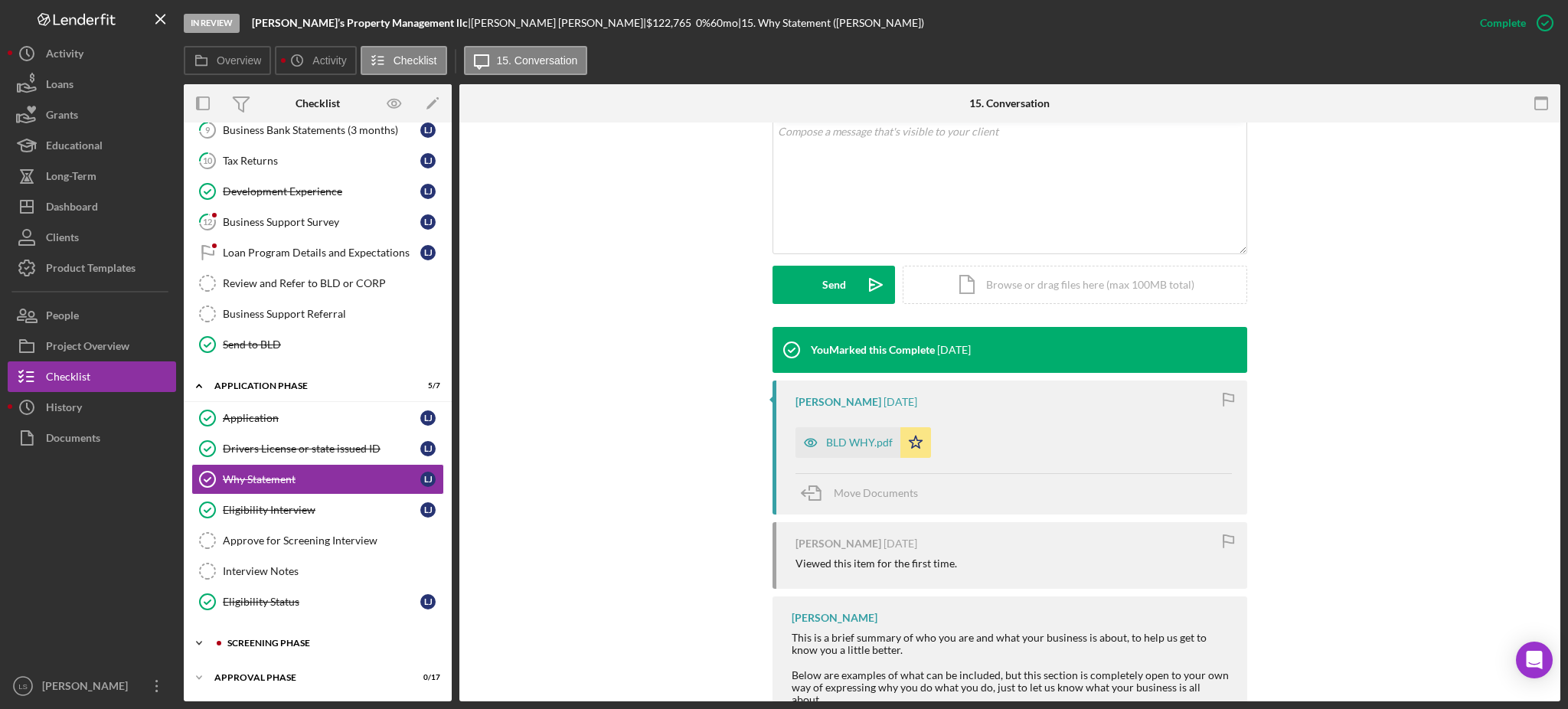
click at [307, 637] on div "Icon/Expander Screening Phase 2 / 4" at bounding box center [318, 643] width 268 height 30
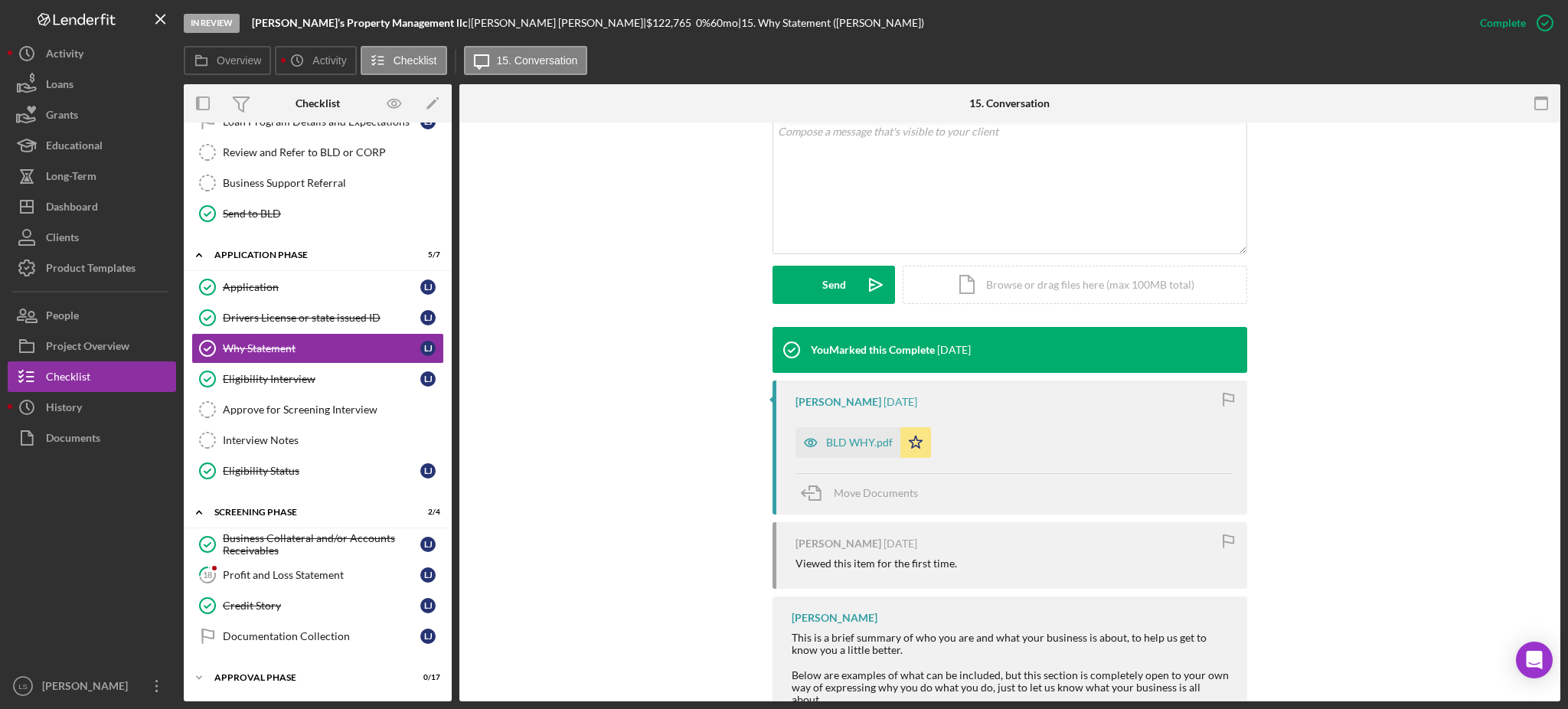
click at [345, 538] on div "Business Collateral and/or Accounts Receivables" at bounding box center [321, 544] width 197 height 25
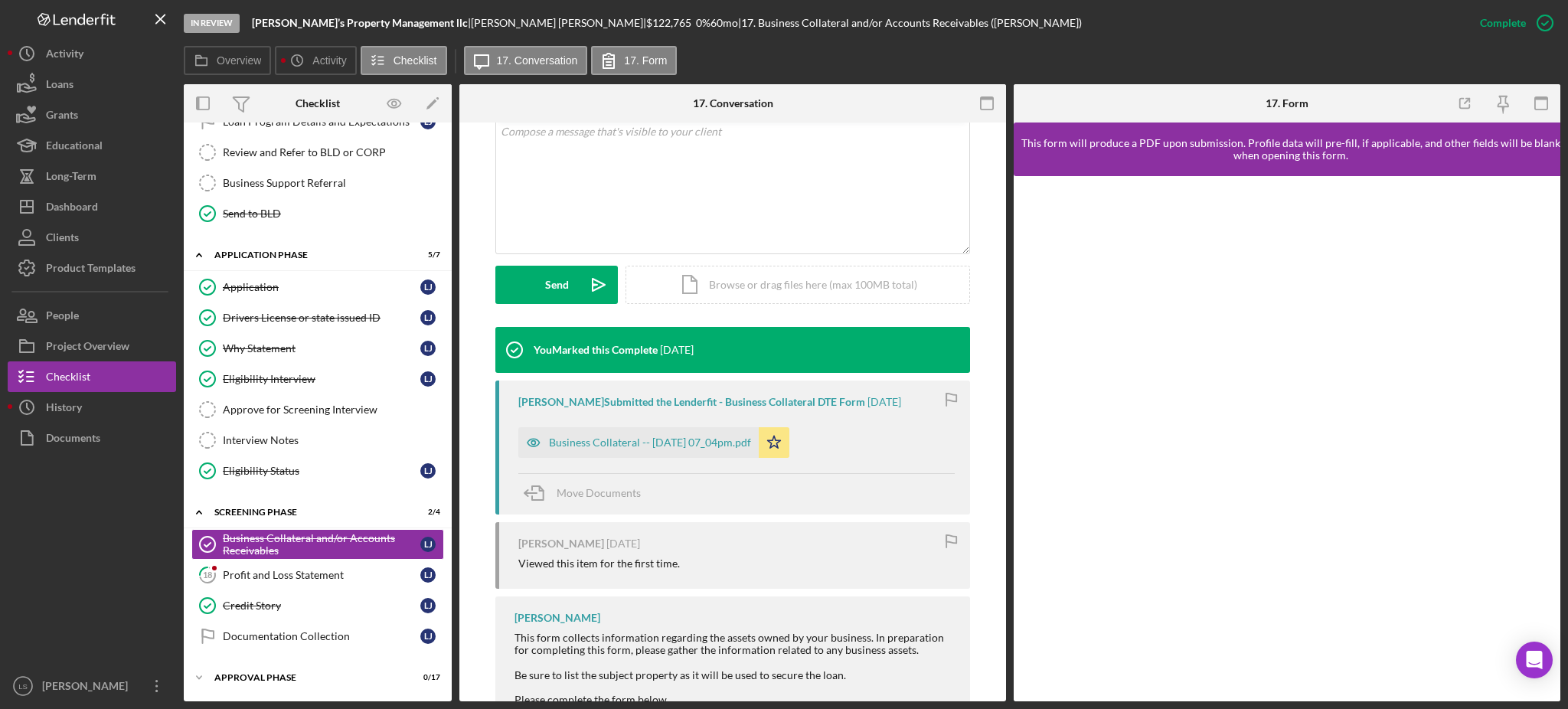
scroll to position [360, 0]
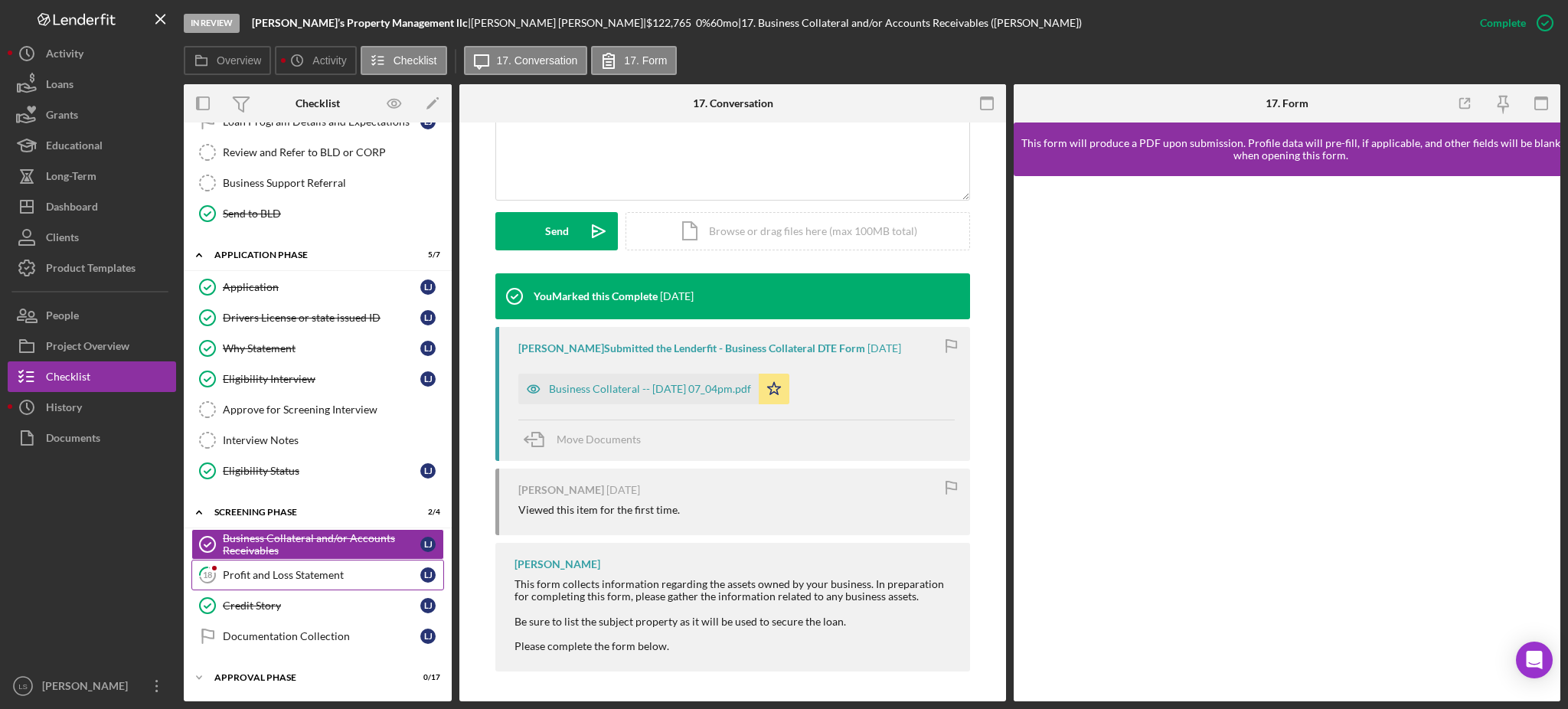
click at [336, 561] on link "18 Profit and Loss Statement L J" at bounding box center [318, 575] width 252 height 30
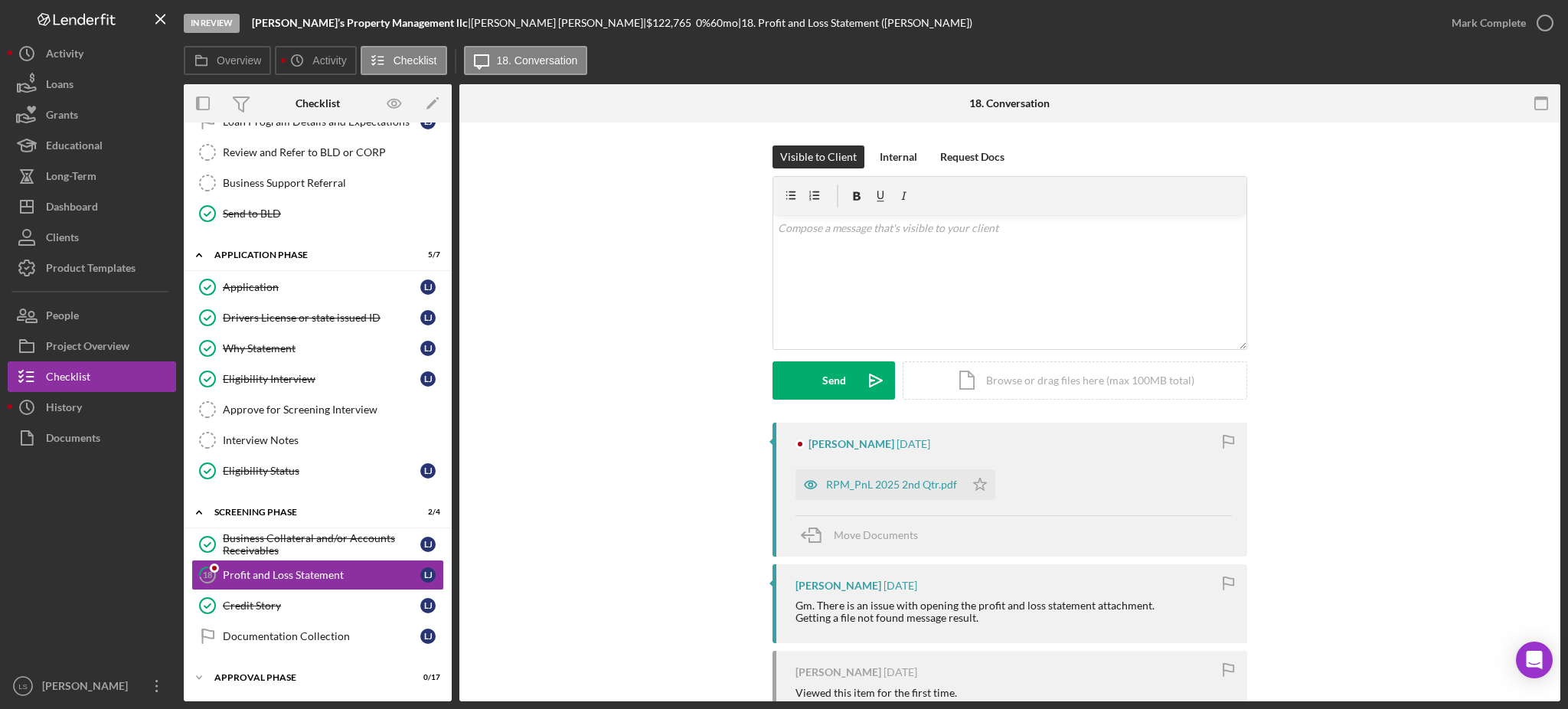
scroll to position [102, 0]
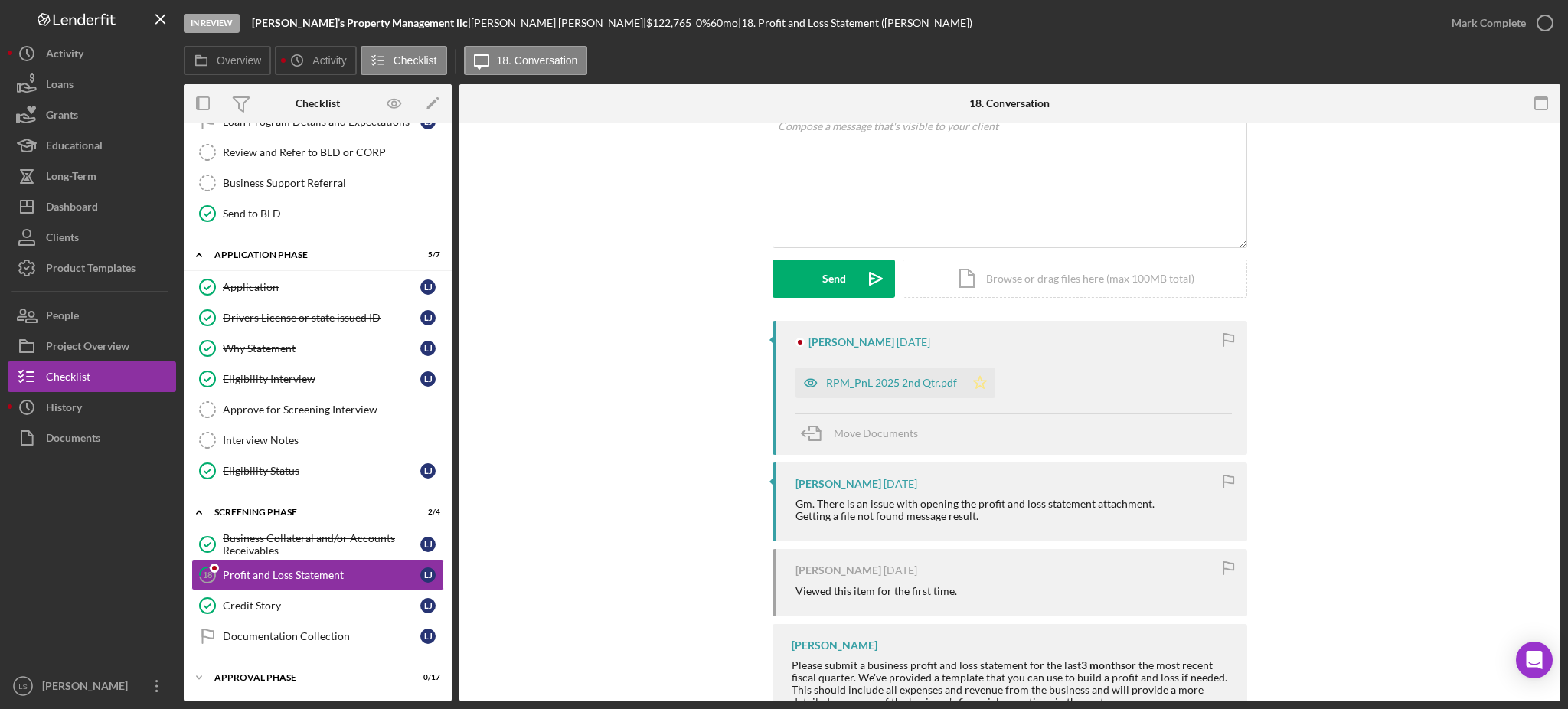
click at [975, 384] on icon "Icon/Star" at bounding box center [980, 382] width 30 height 30
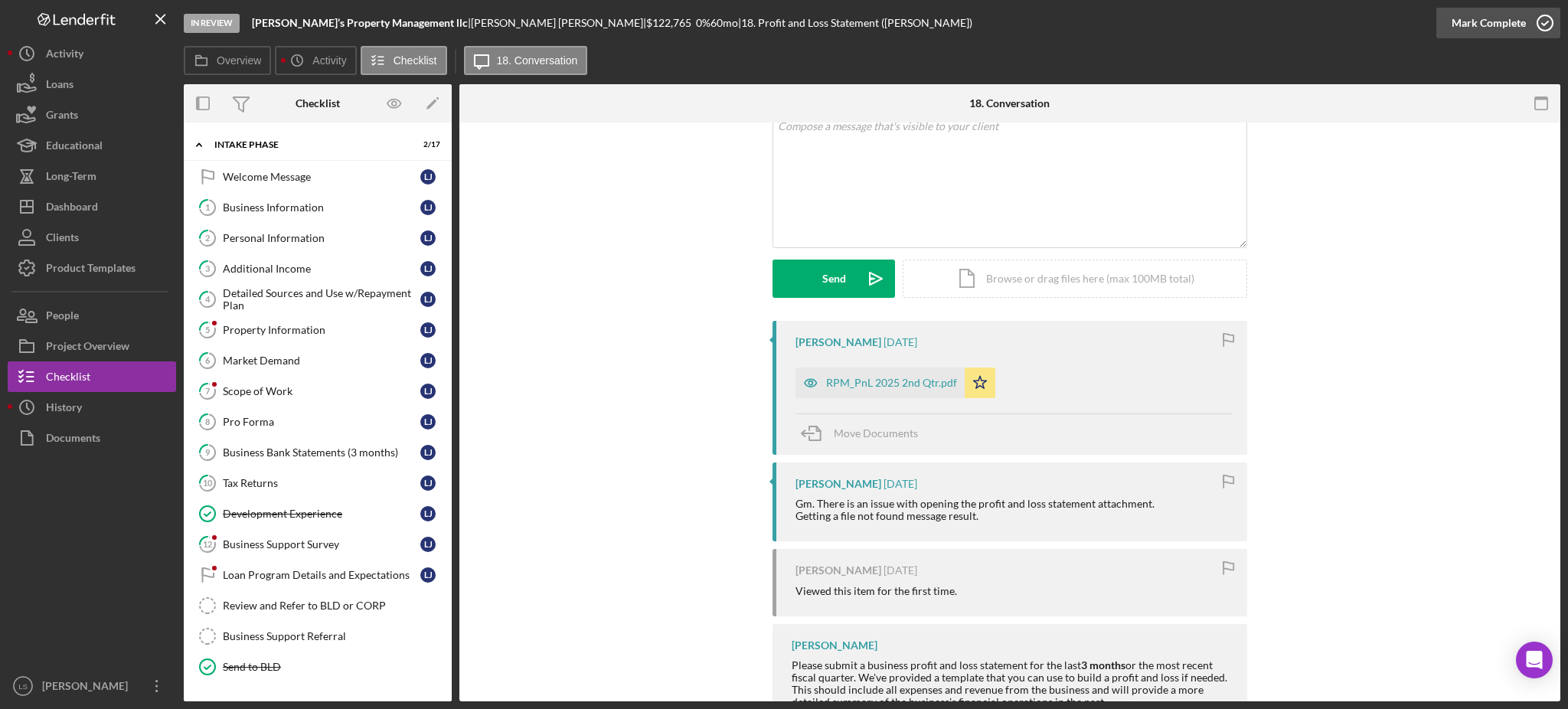
click at [1547, 19] on icon "button" at bounding box center [1546, 23] width 38 height 38
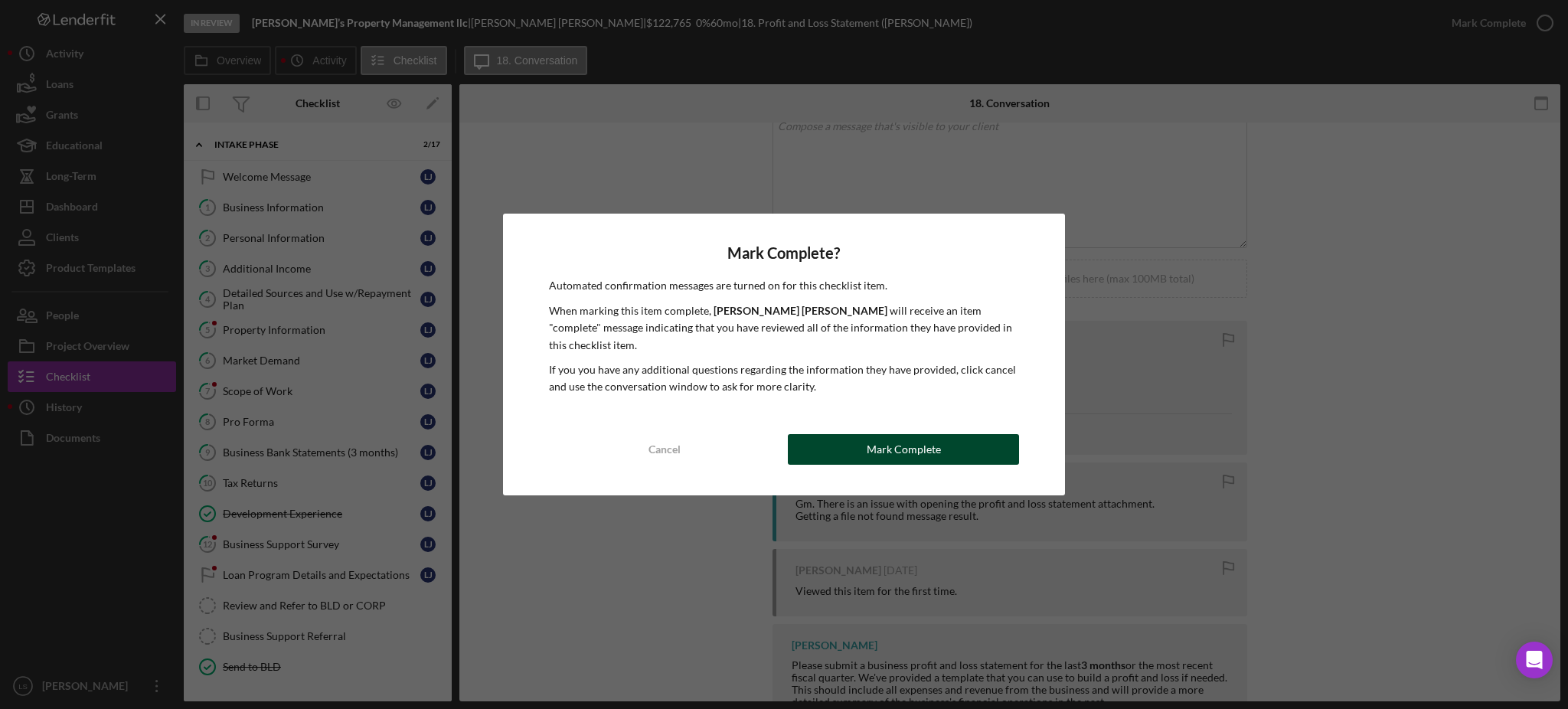
click at [918, 434] on div "Mark Complete" at bounding box center [903, 450] width 74 height 30
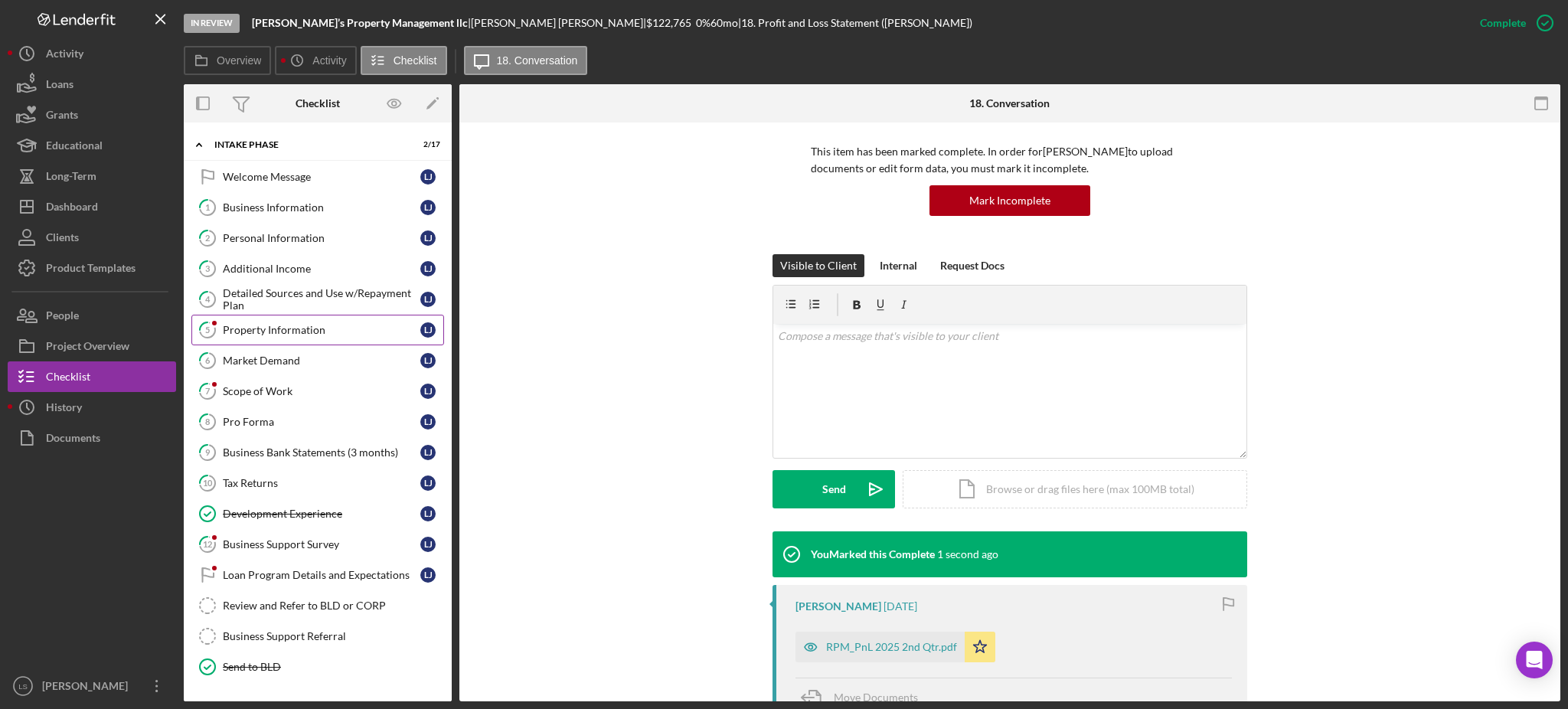
scroll to position [311, 0]
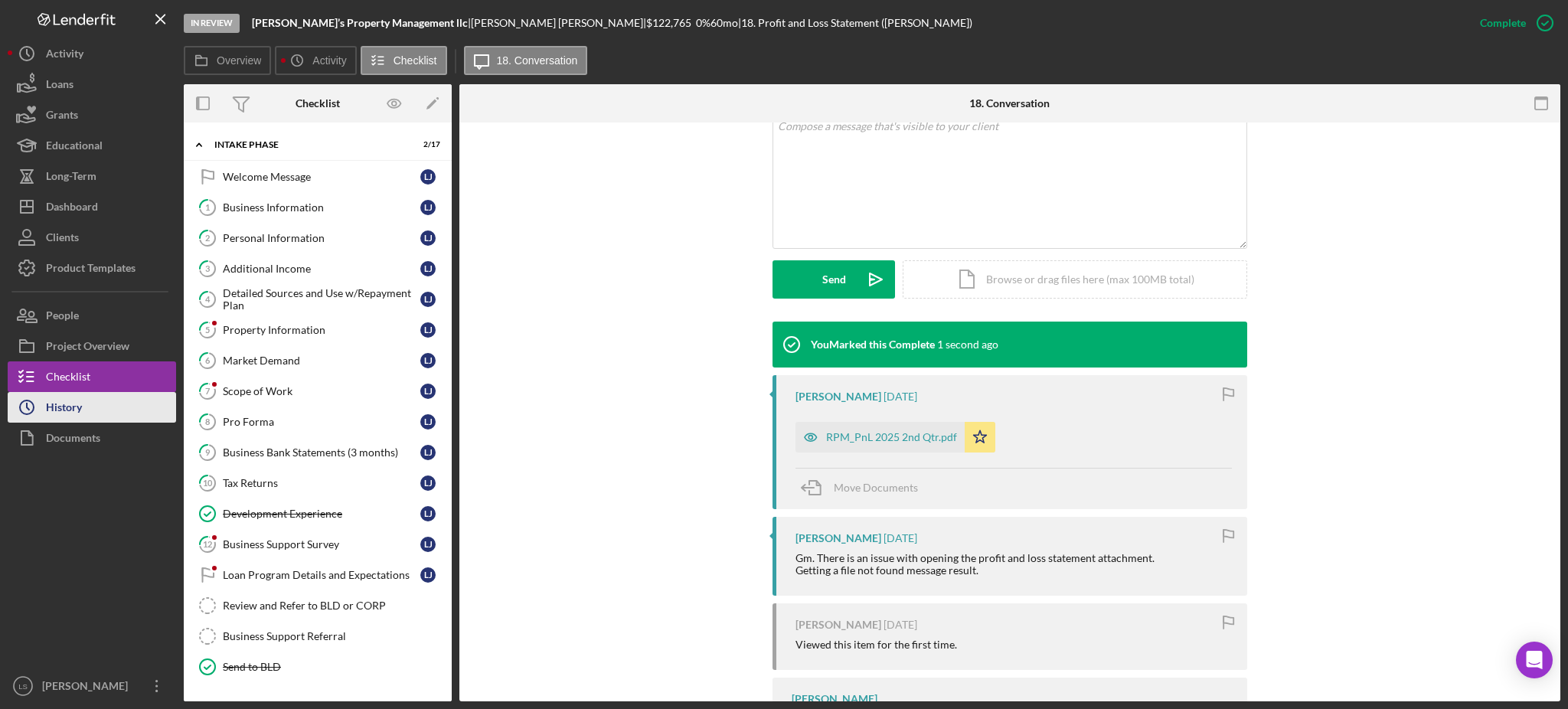
click at [77, 418] on div "History" at bounding box center [64, 409] width 36 height 34
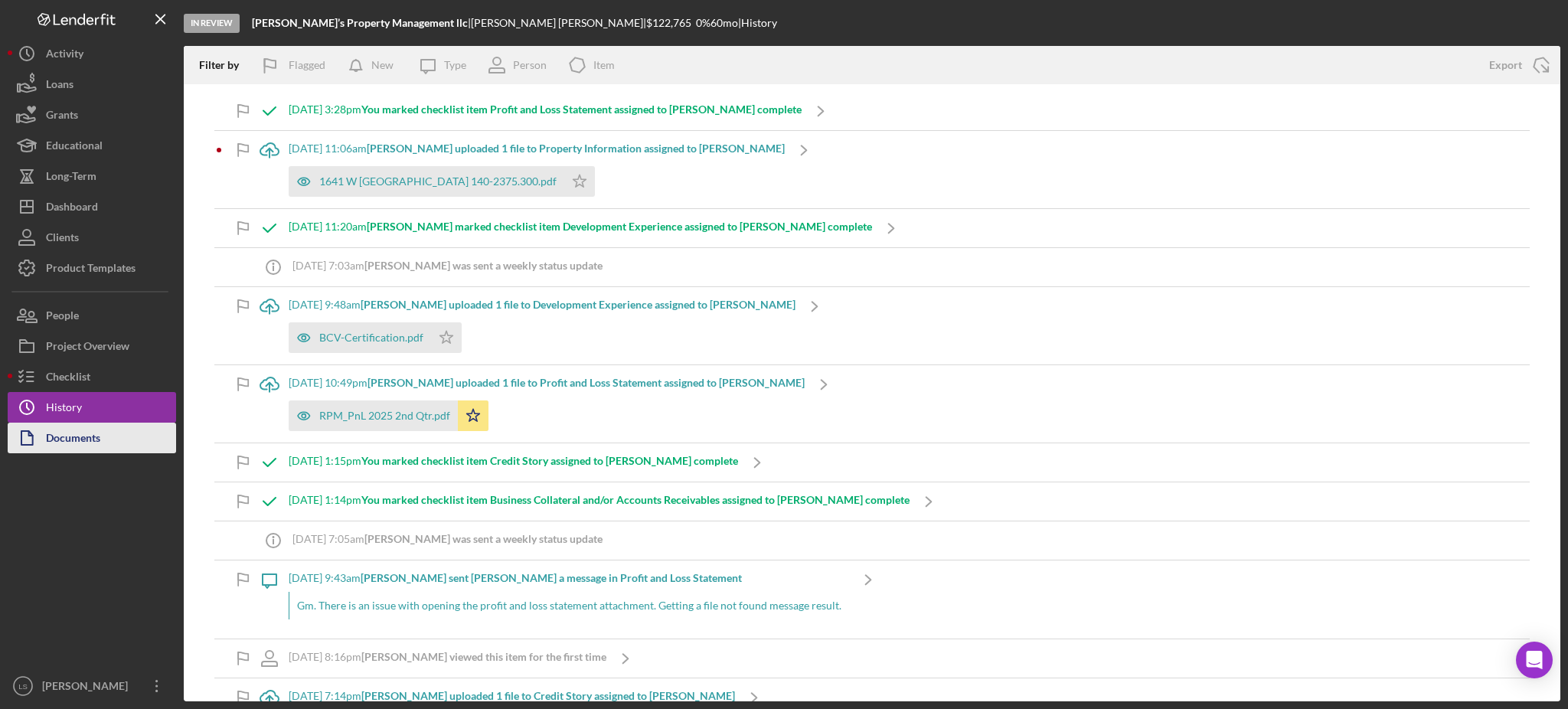
click at [123, 439] on button "Documents" at bounding box center [92, 438] width 169 height 30
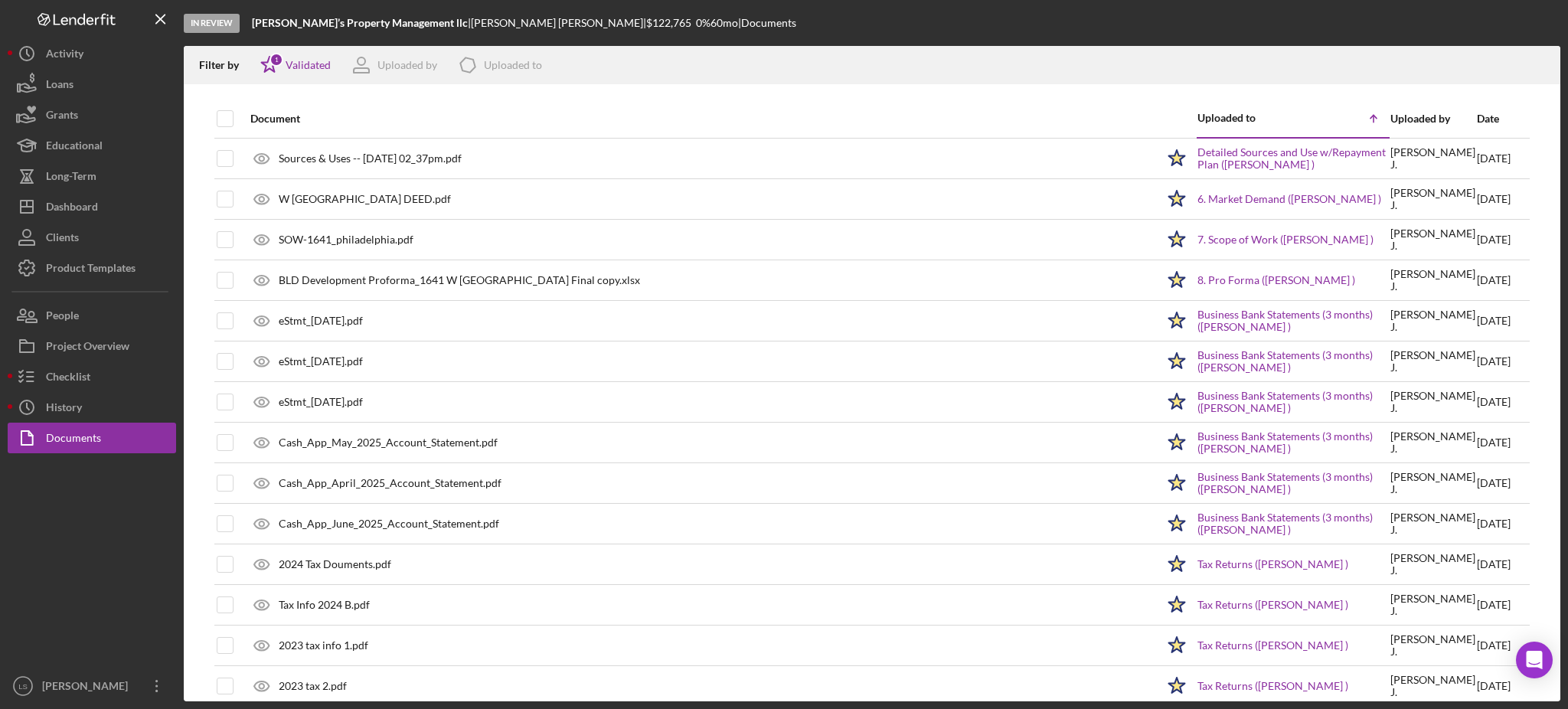
click at [240, 121] on div at bounding box center [238, 119] width 6 height 37
click at [213, 122] on div "Document Uploaded to Icon/Table Sort Arrow Uploaded by Date Sources & Uses -- 2…" at bounding box center [872, 401] width 1377 height 602
click at [233, 118] on div at bounding box center [224, 118] width 17 height 17
click at [226, 118] on input "checkbox" at bounding box center [224, 118] width 15 height 15
checkbox input "true"
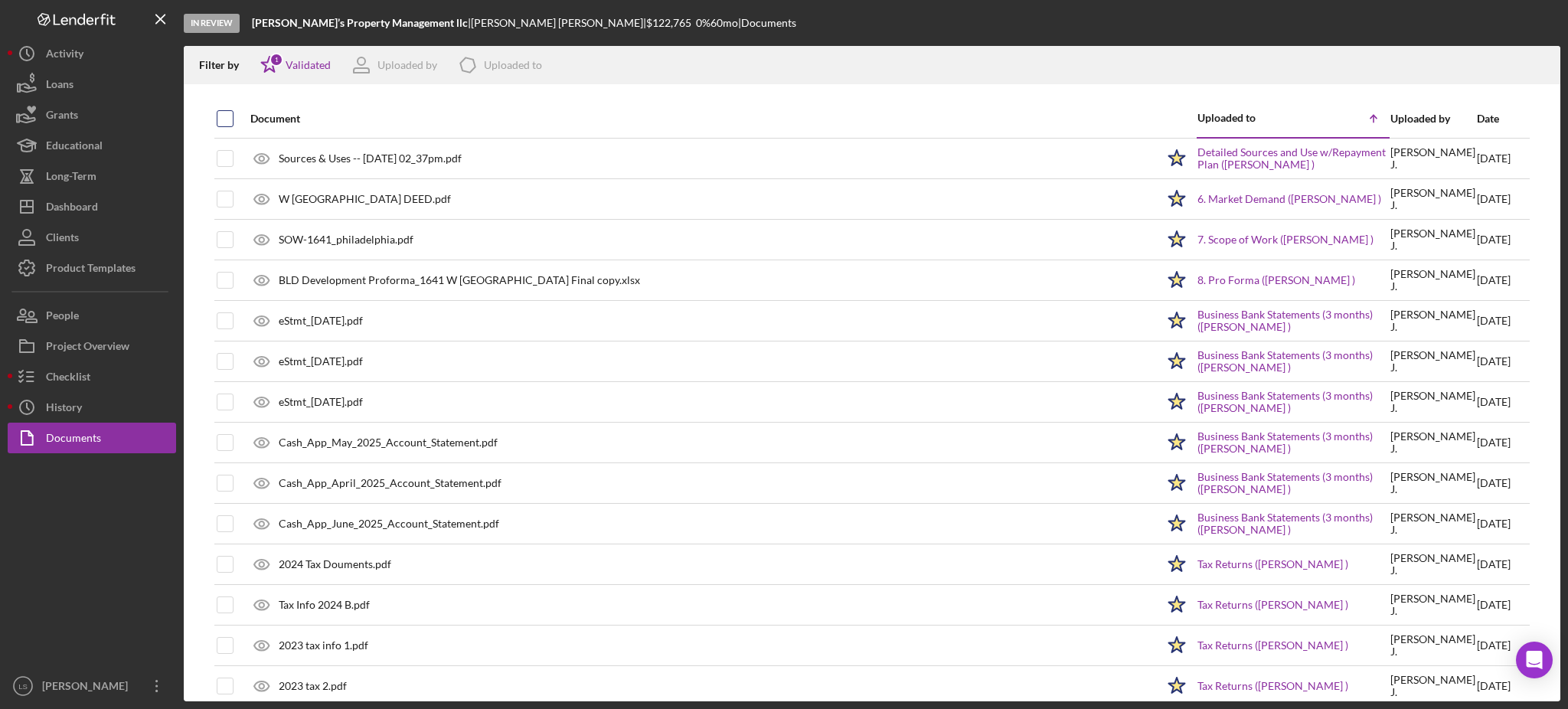
checkbox input "true"
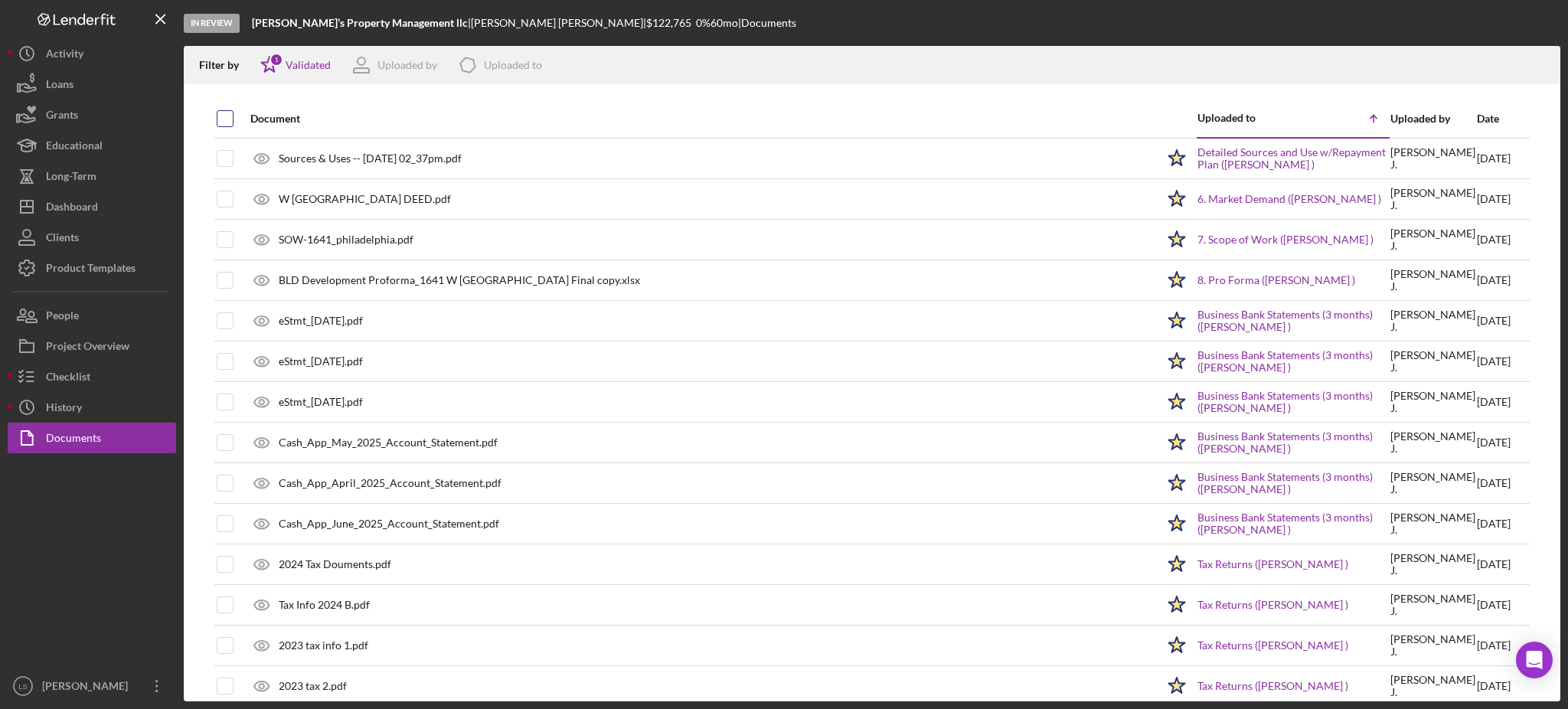
checkbox input "true"
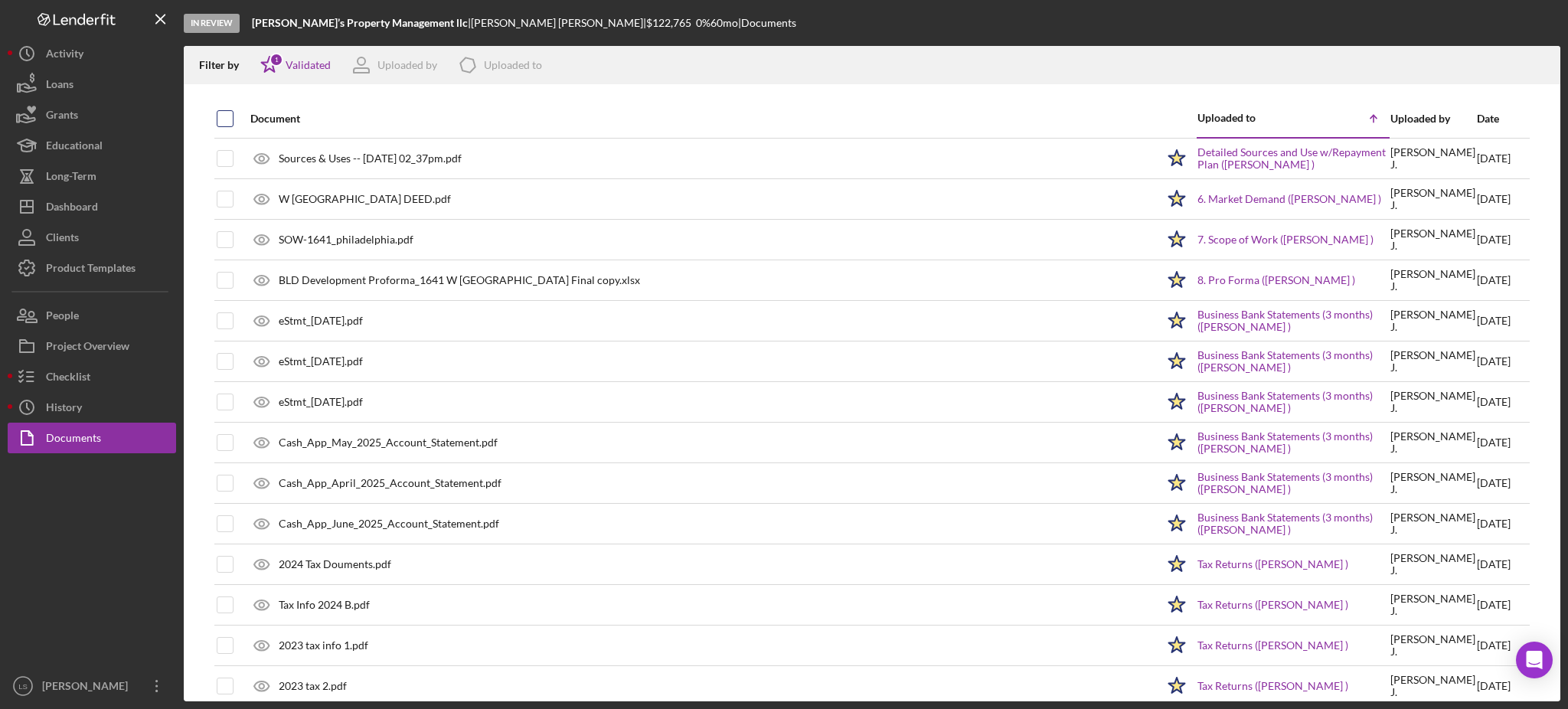
checkbox input "true"
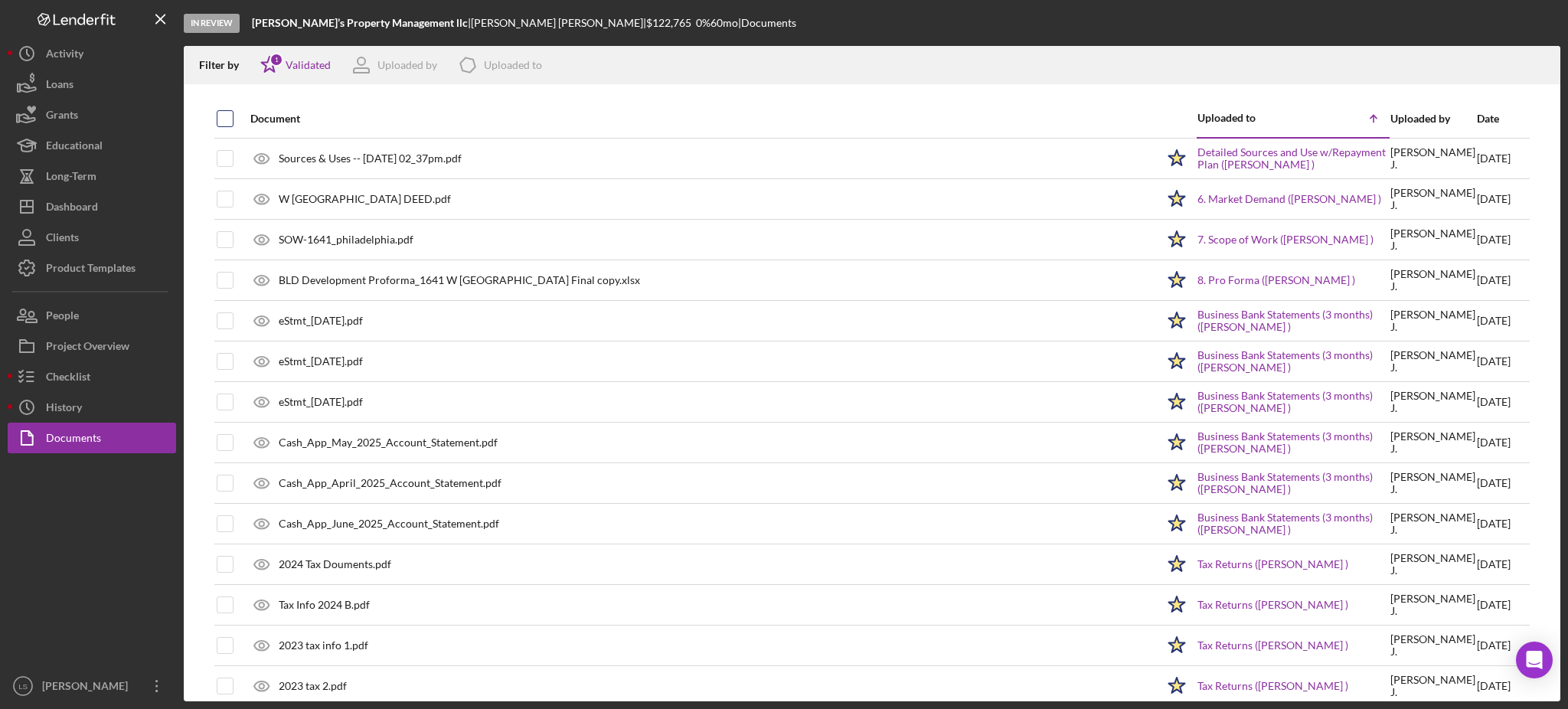
checkbox input "true"
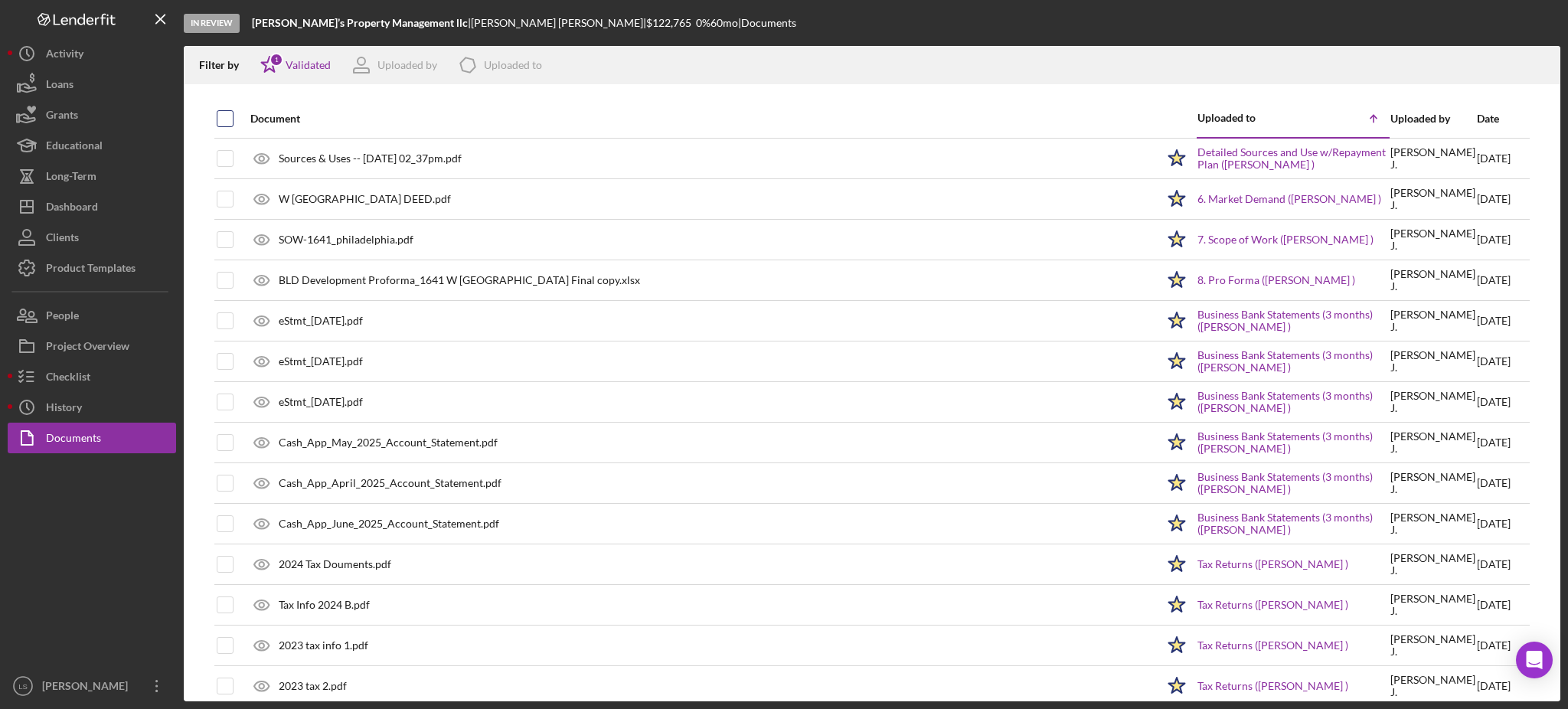
checkbox input "true"
click at [1545, 63] on icon "Icon/Download" at bounding box center [1542, 65] width 34 height 34
drag, startPoint x: 68, startPoint y: 420, endPoint x: 81, endPoint y: 429, distance: 15.8
click at [69, 419] on div "History" at bounding box center [64, 409] width 36 height 34
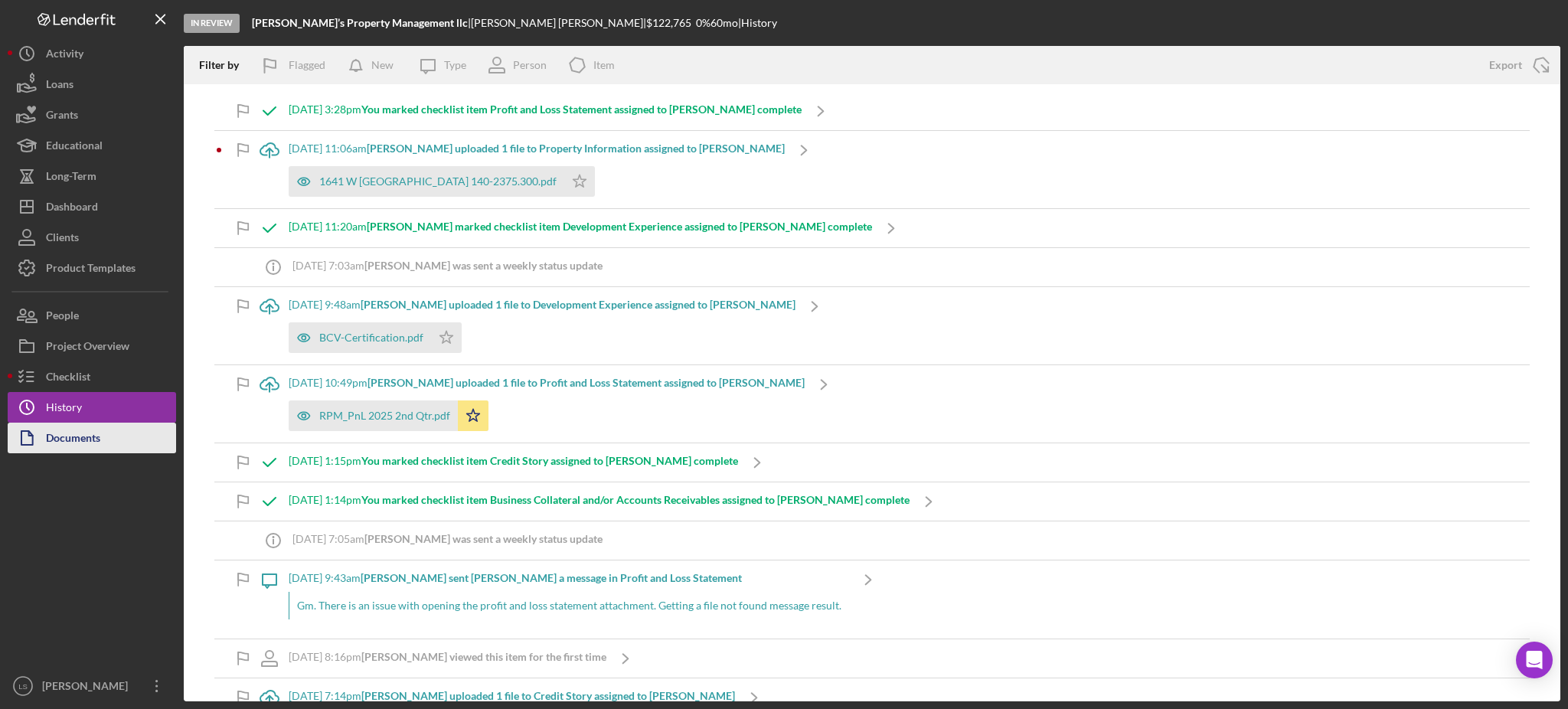
click at [94, 441] on div "Documents" at bounding box center [73, 439] width 54 height 34
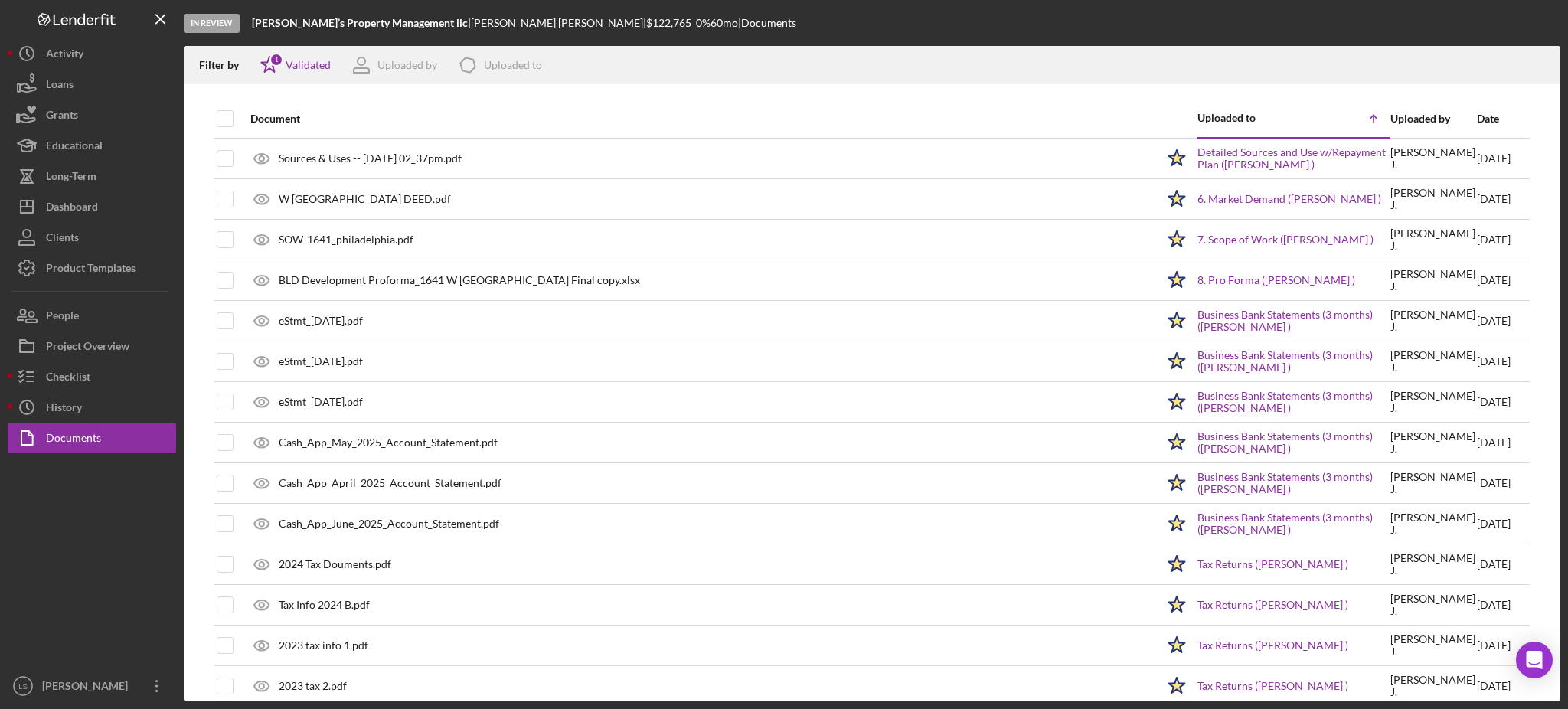
drag, startPoint x: 223, startPoint y: 117, endPoint x: 419, endPoint y: 129, distance: 196.4
click at [224, 117] on input "checkbox" at bounding box center [224, 118] width 15 height 15
checkbox input "true"
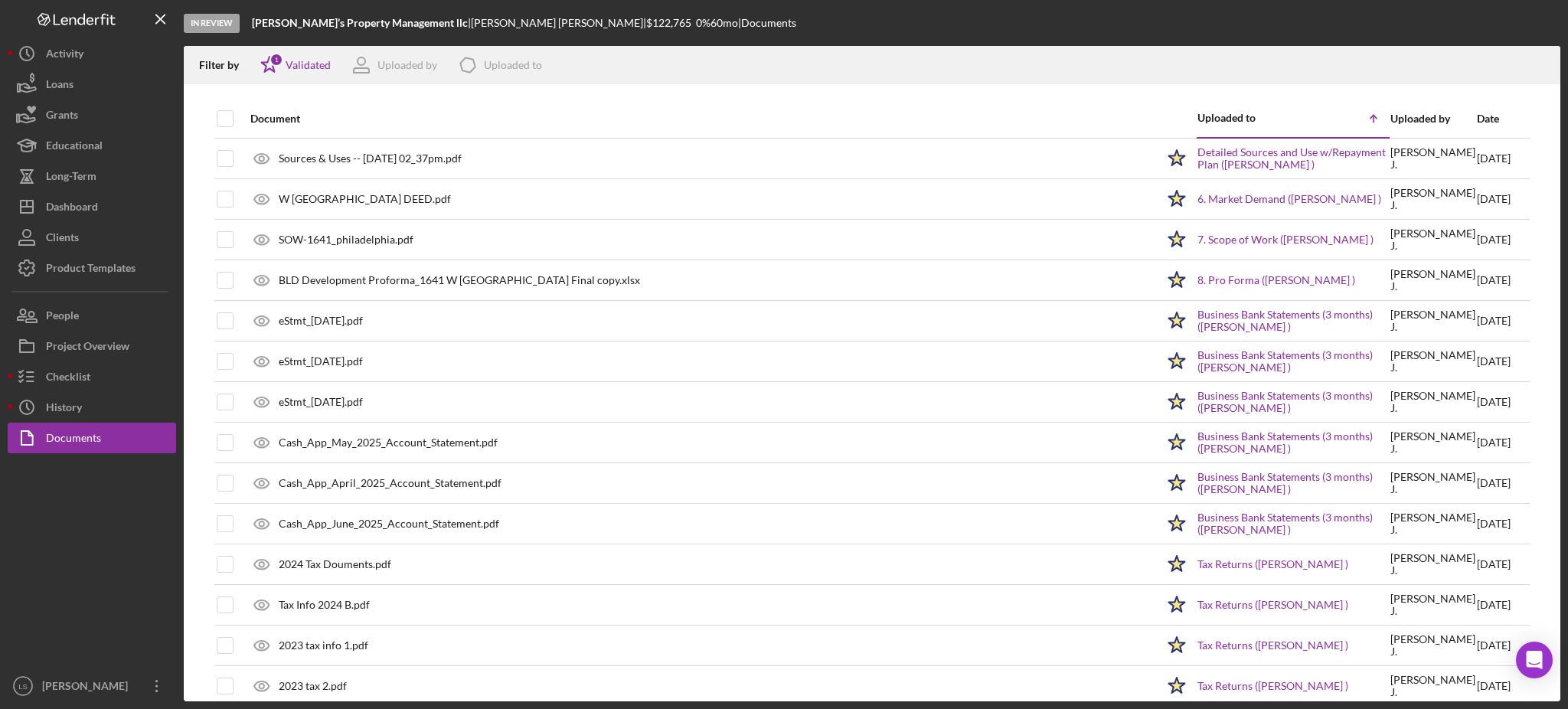
checkbox input "true"
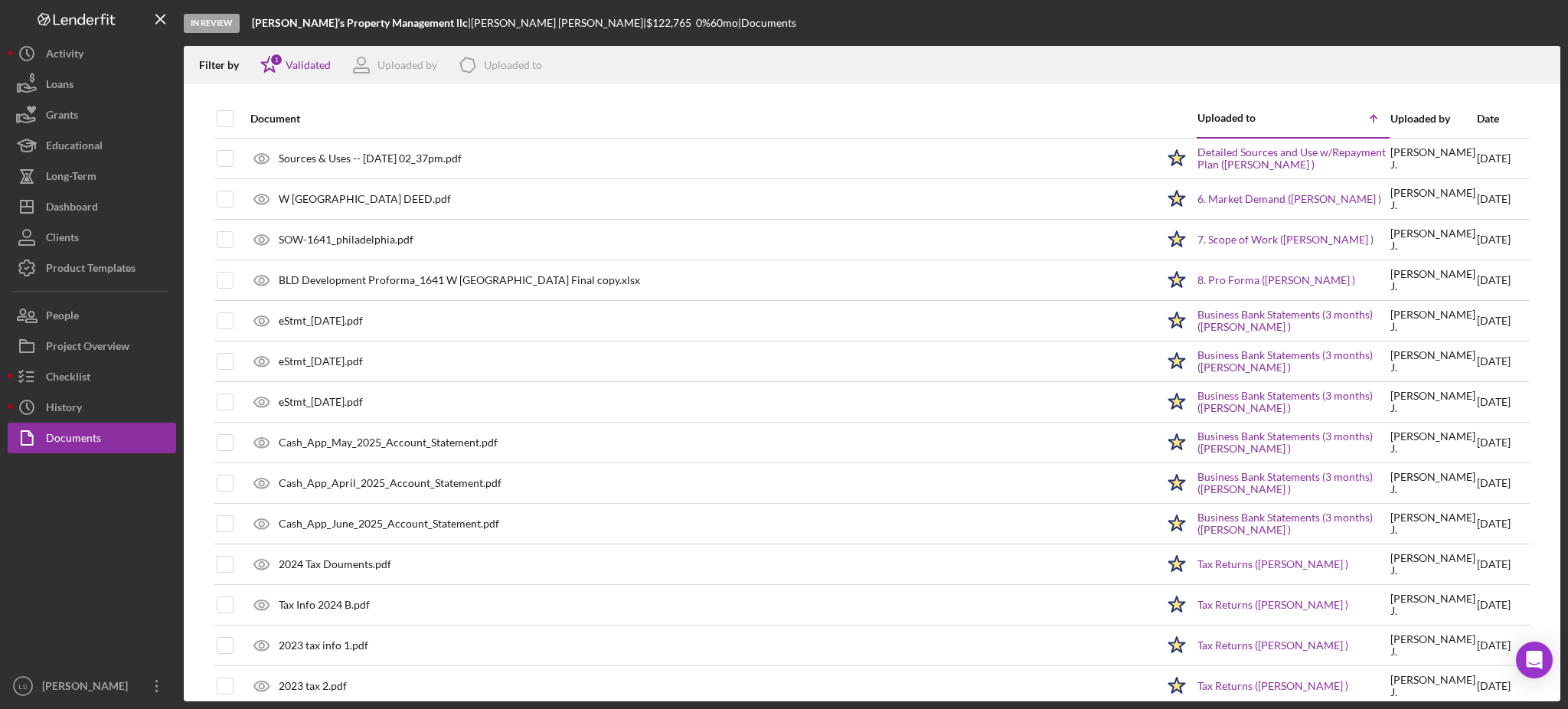
checkbox input "true"
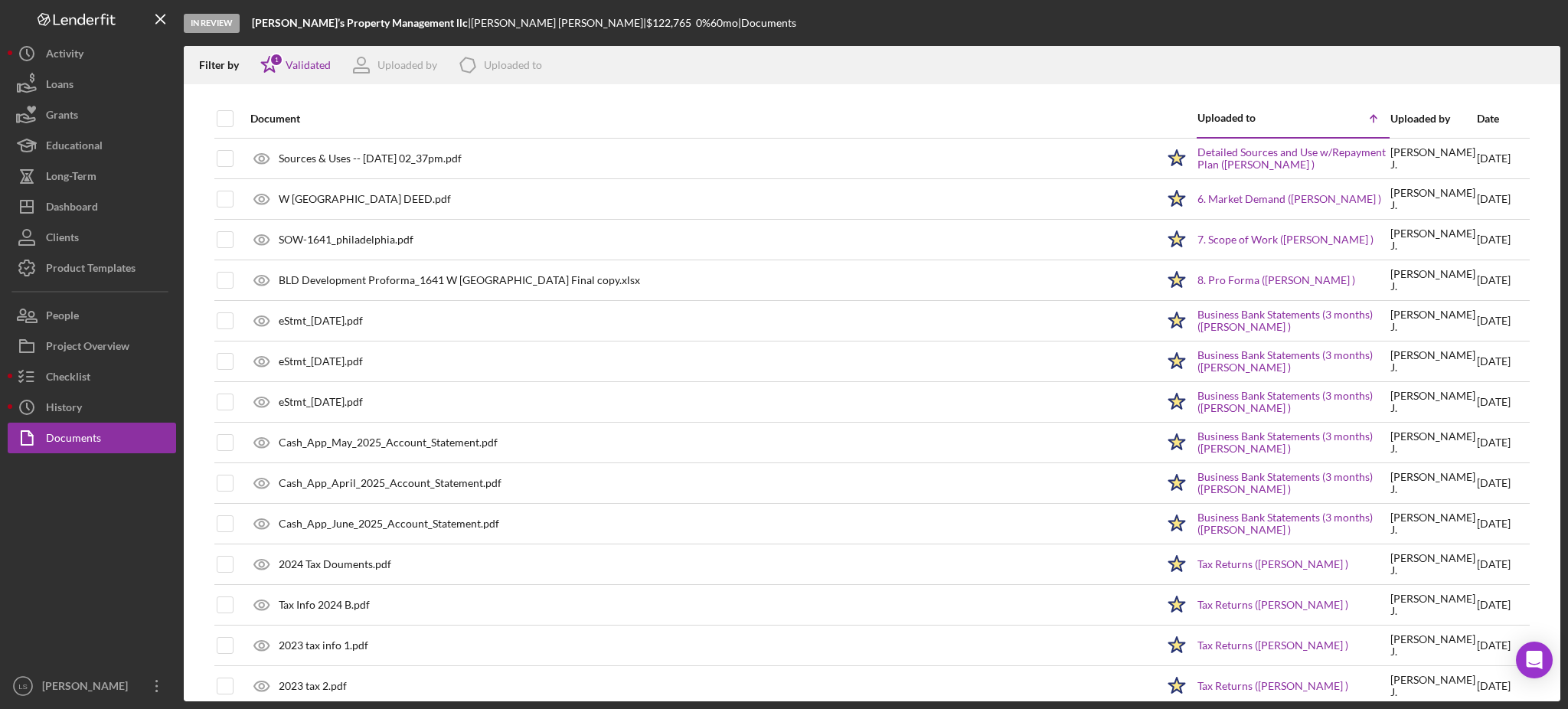
checkbox input "true"
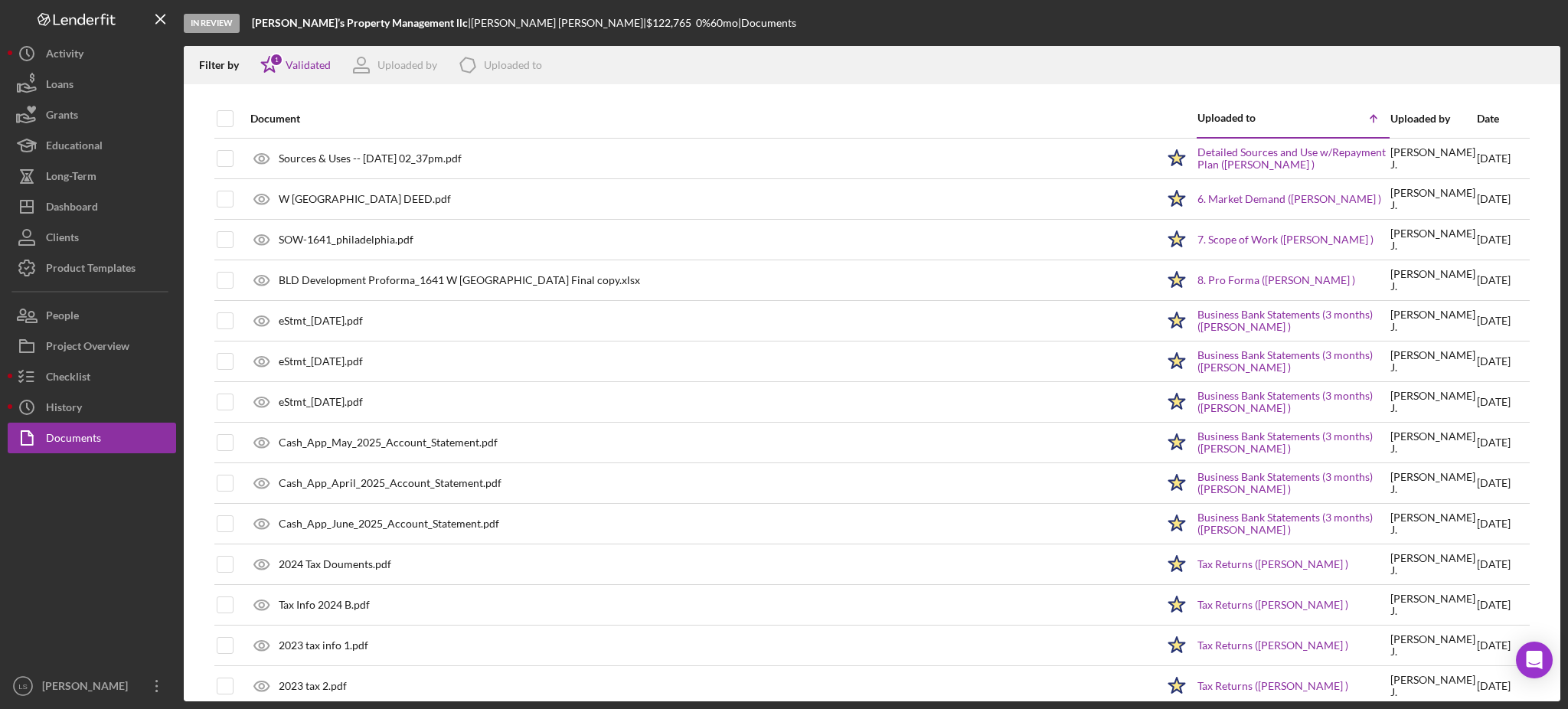
checkbox input "true"
click at [140, 338] on button "Project Overview" at bounding box center [92, 346] width 169 height 30
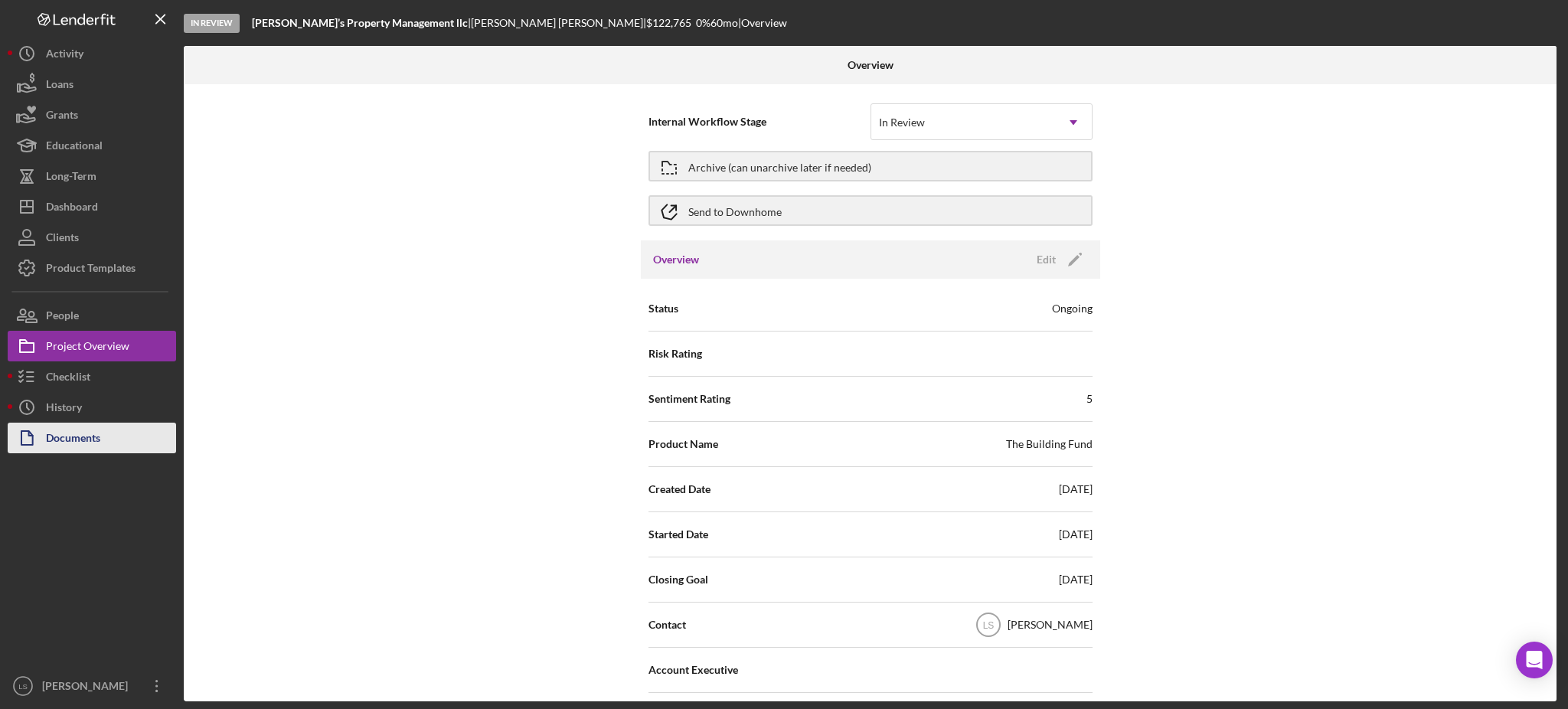
click at [81, 430] on div "Documents" at bounding box center [73, 439] width 54 height 34
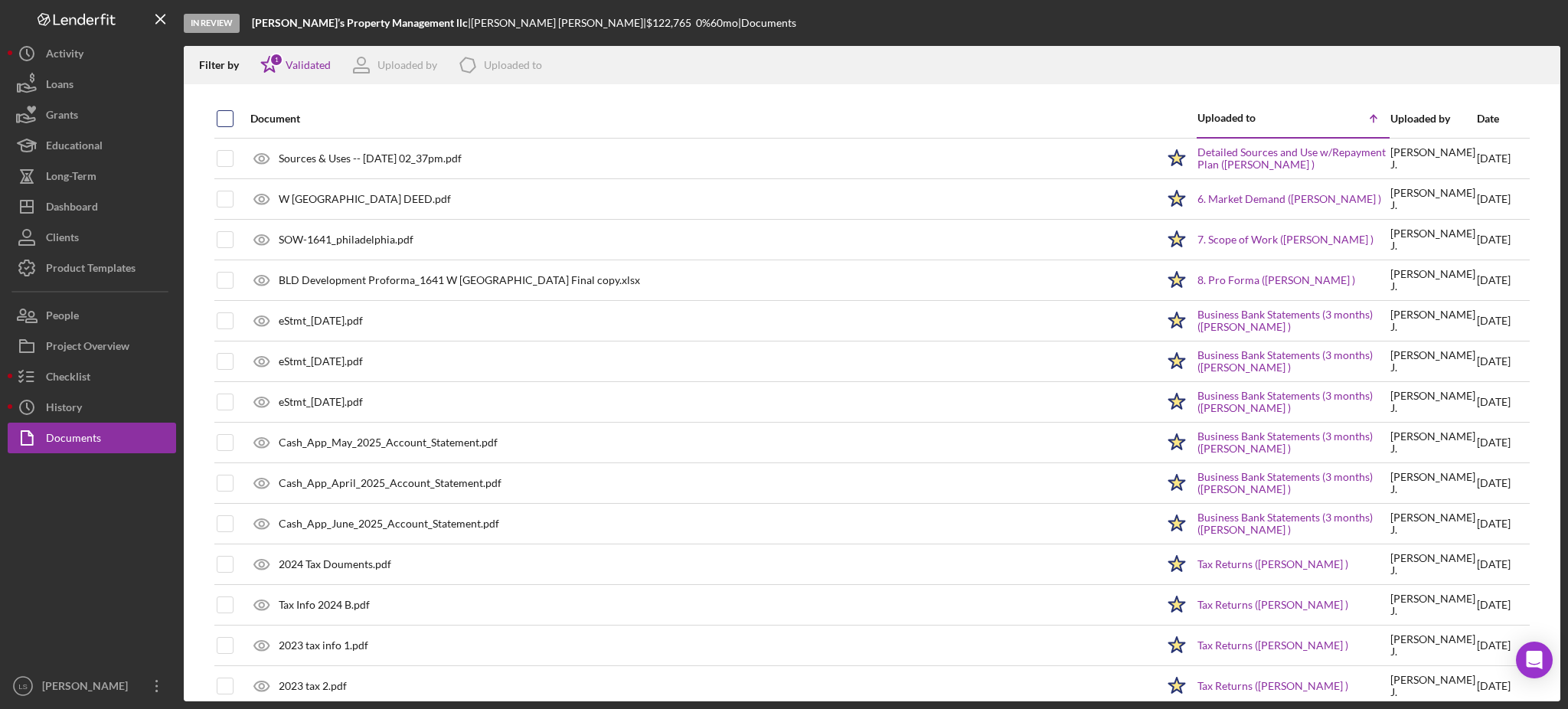
click at [227, 113] on input "checkbox" at bounding box center [224, 118] width 15 height 15
checkbox input "true"
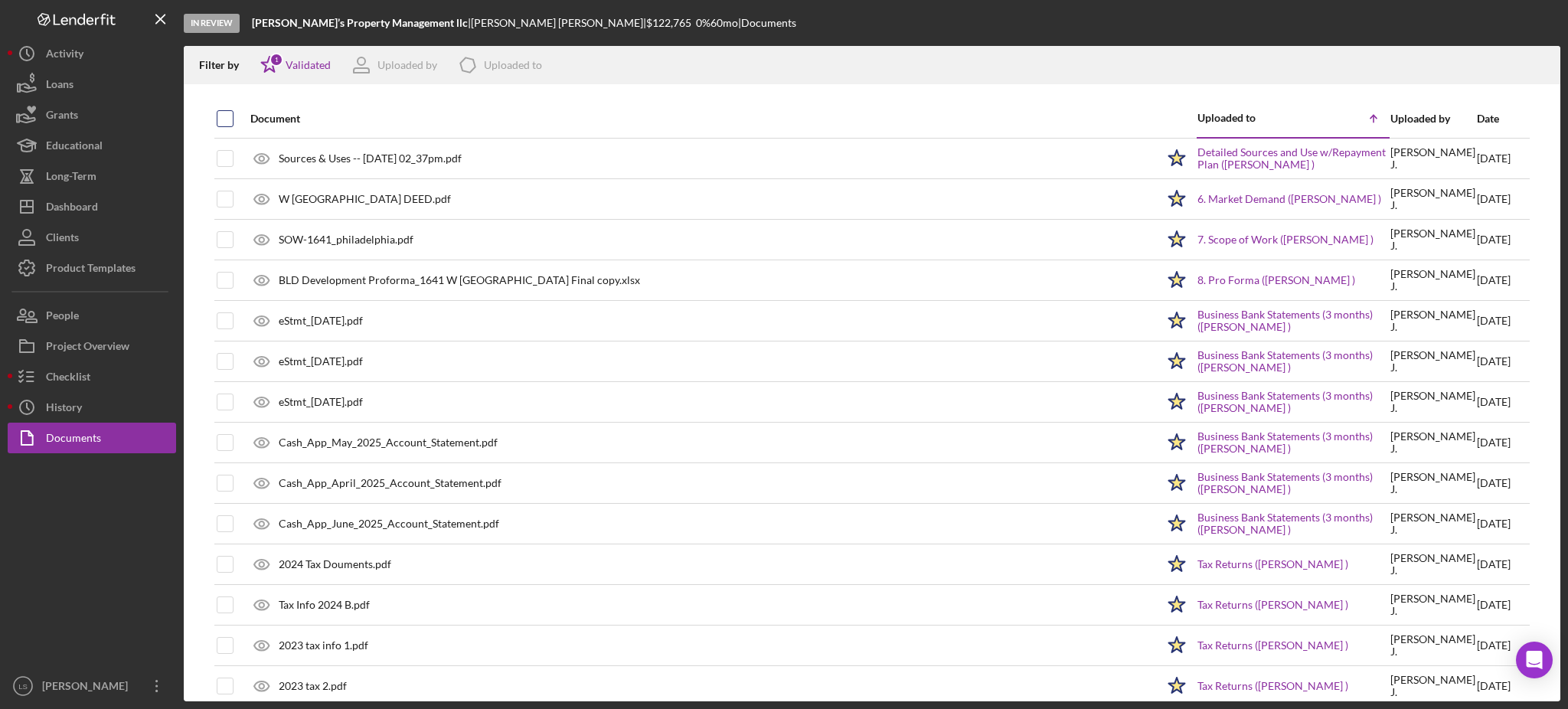
checkbox input "true"
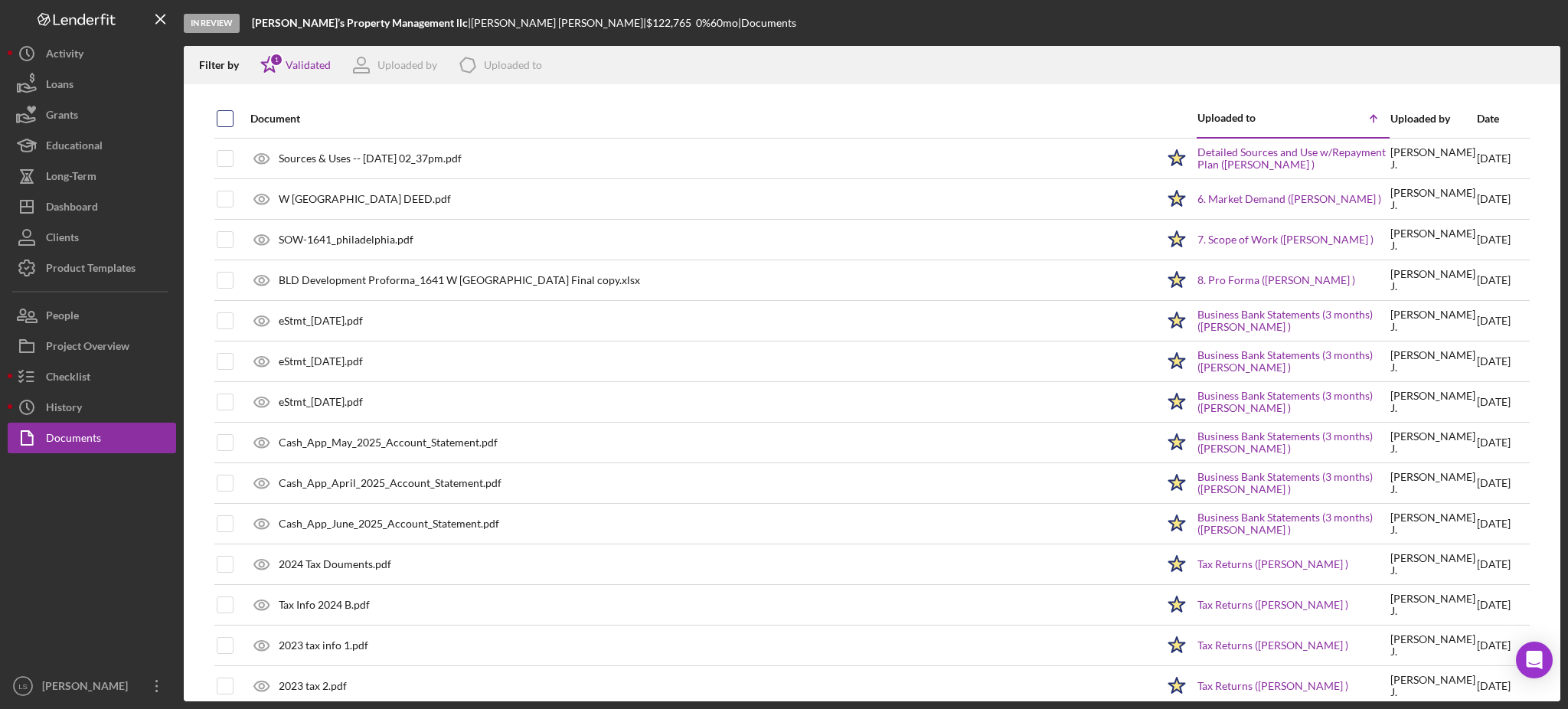
checkbox input "true"
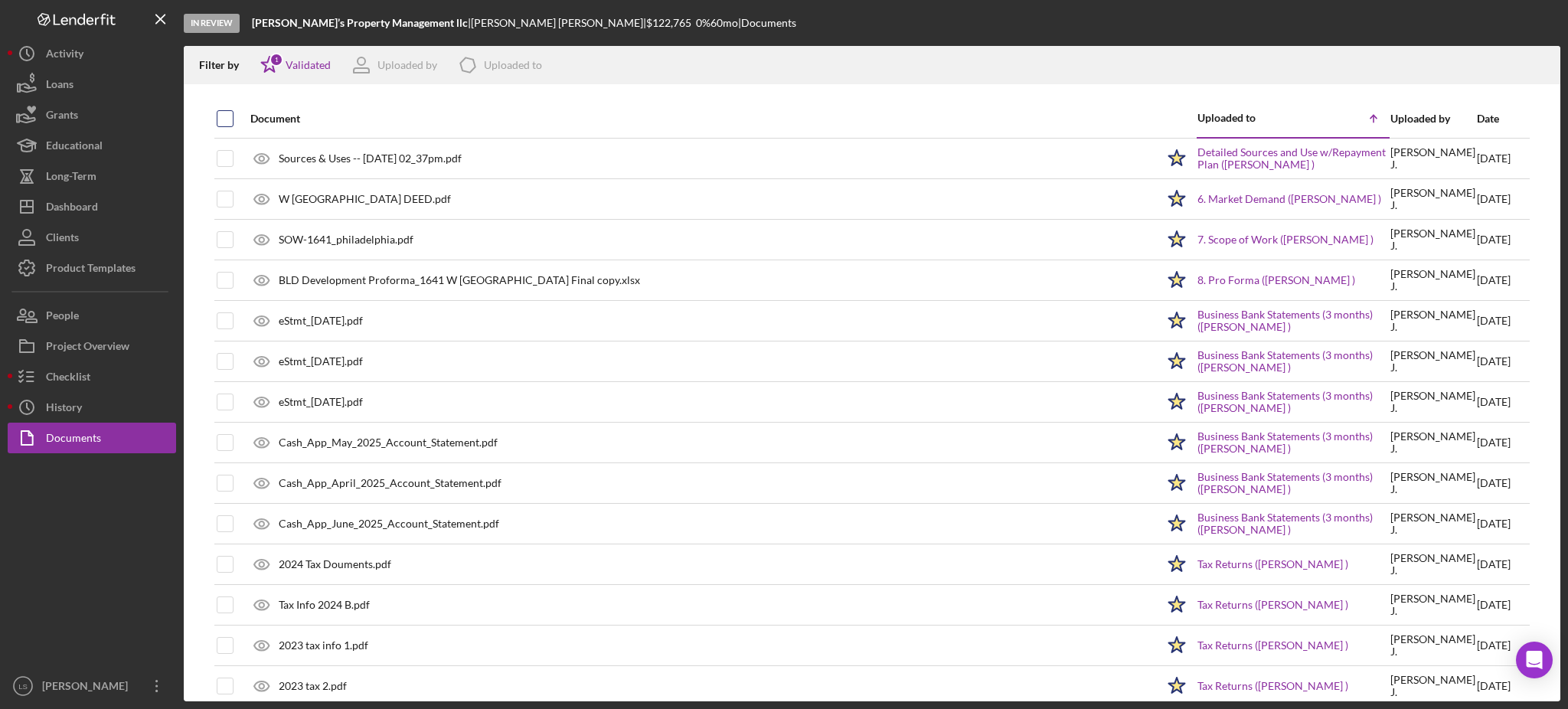
checkbox input "true"
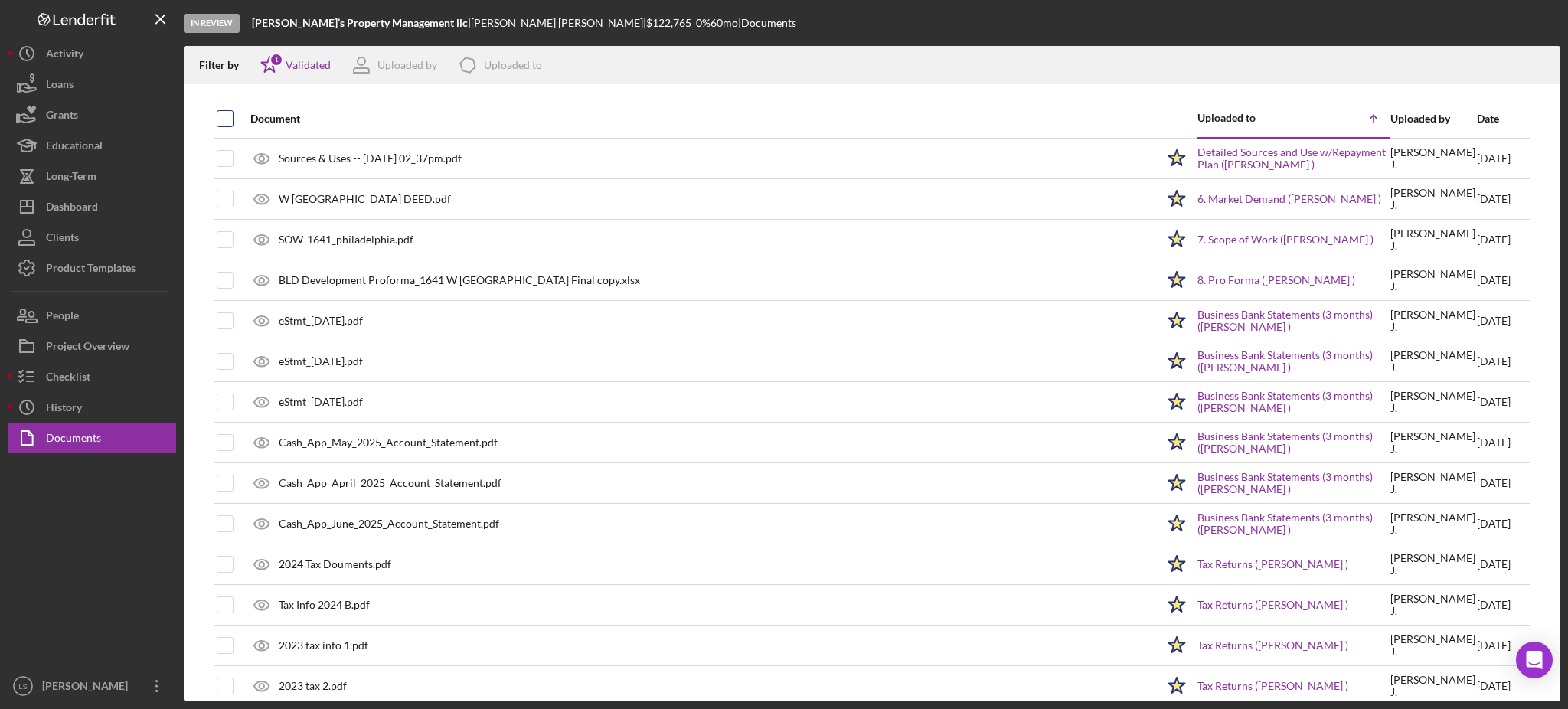
checkbox input "true"
click at [224, 121] on input "checkbox" at bounding box center [224, 118] width 15 height 15
checkbox input "true"
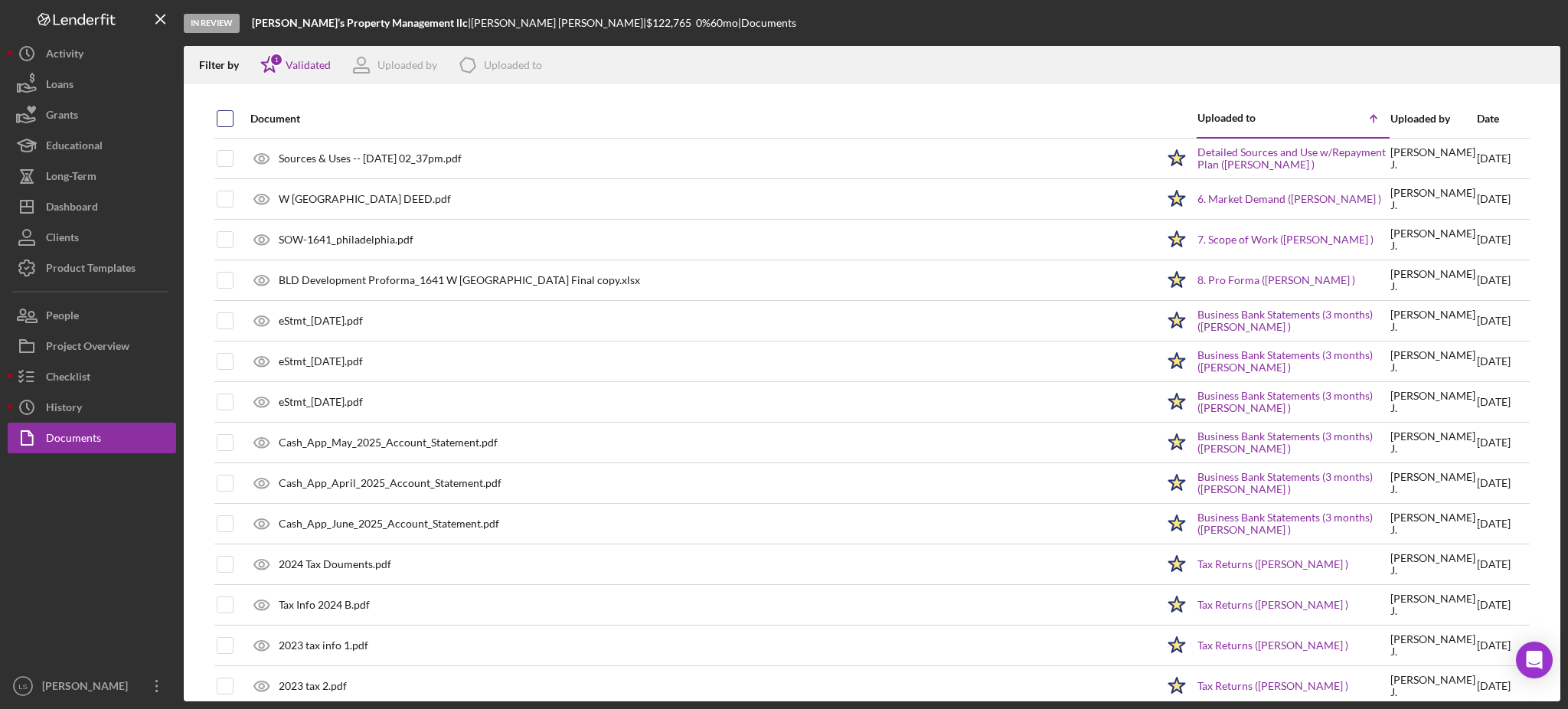
checkbox input "true"
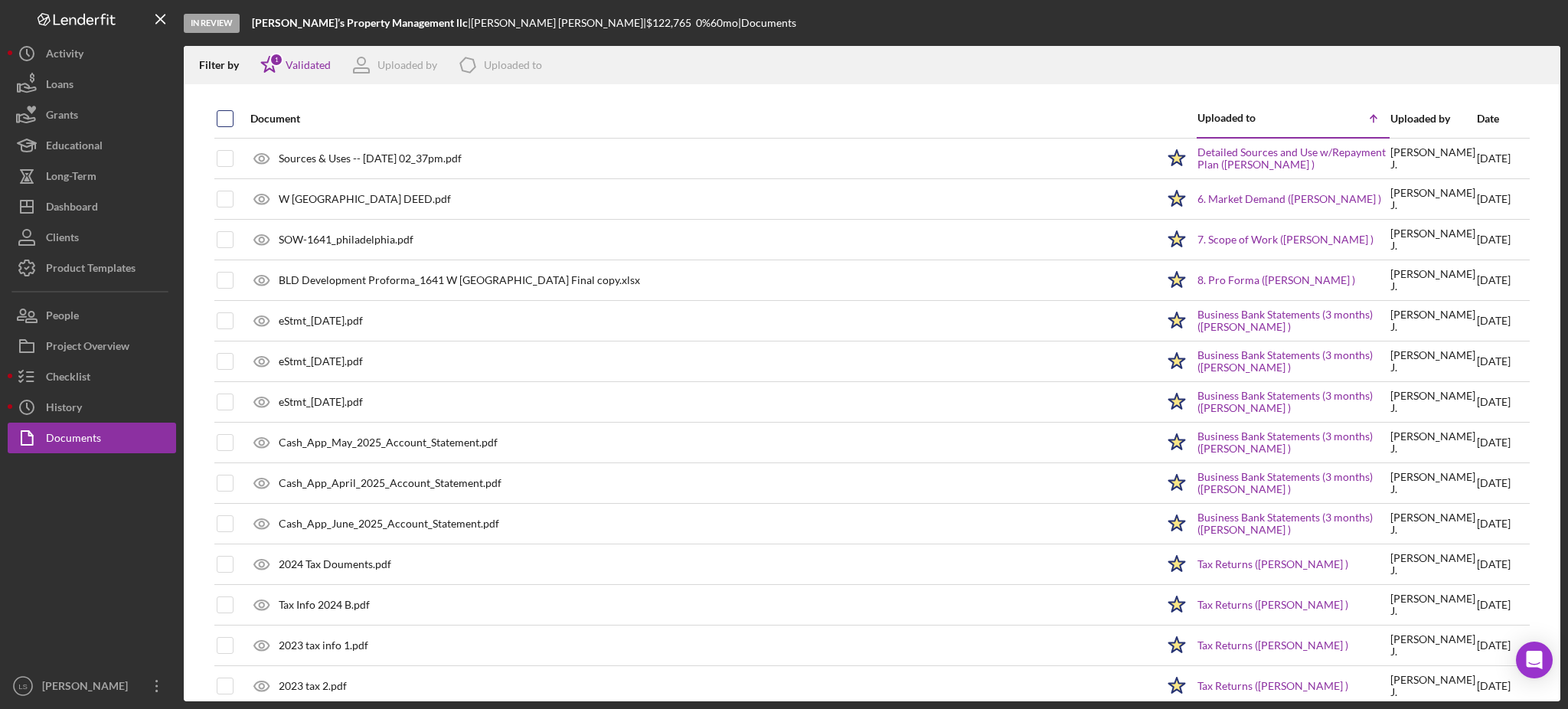
checkbox input "true"
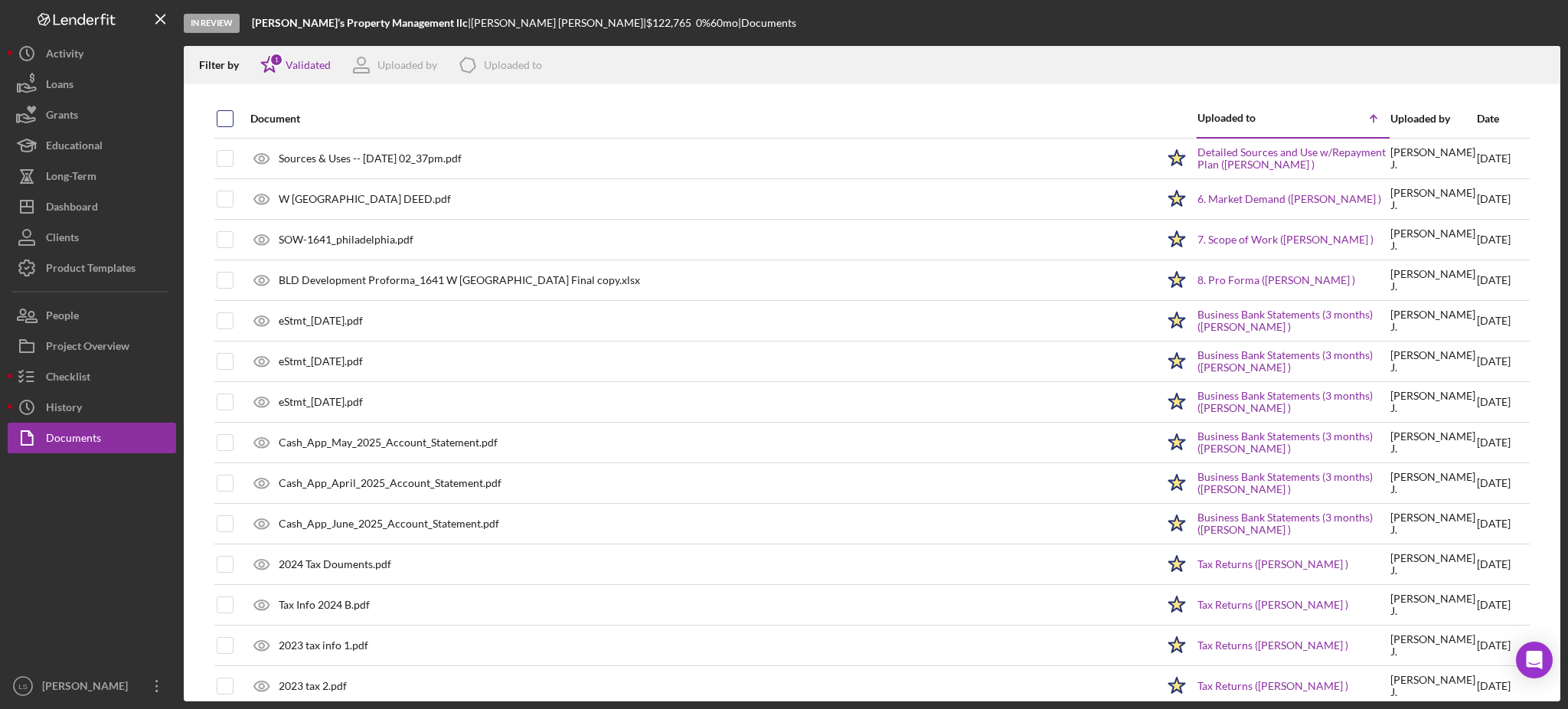
checkbox input "true"
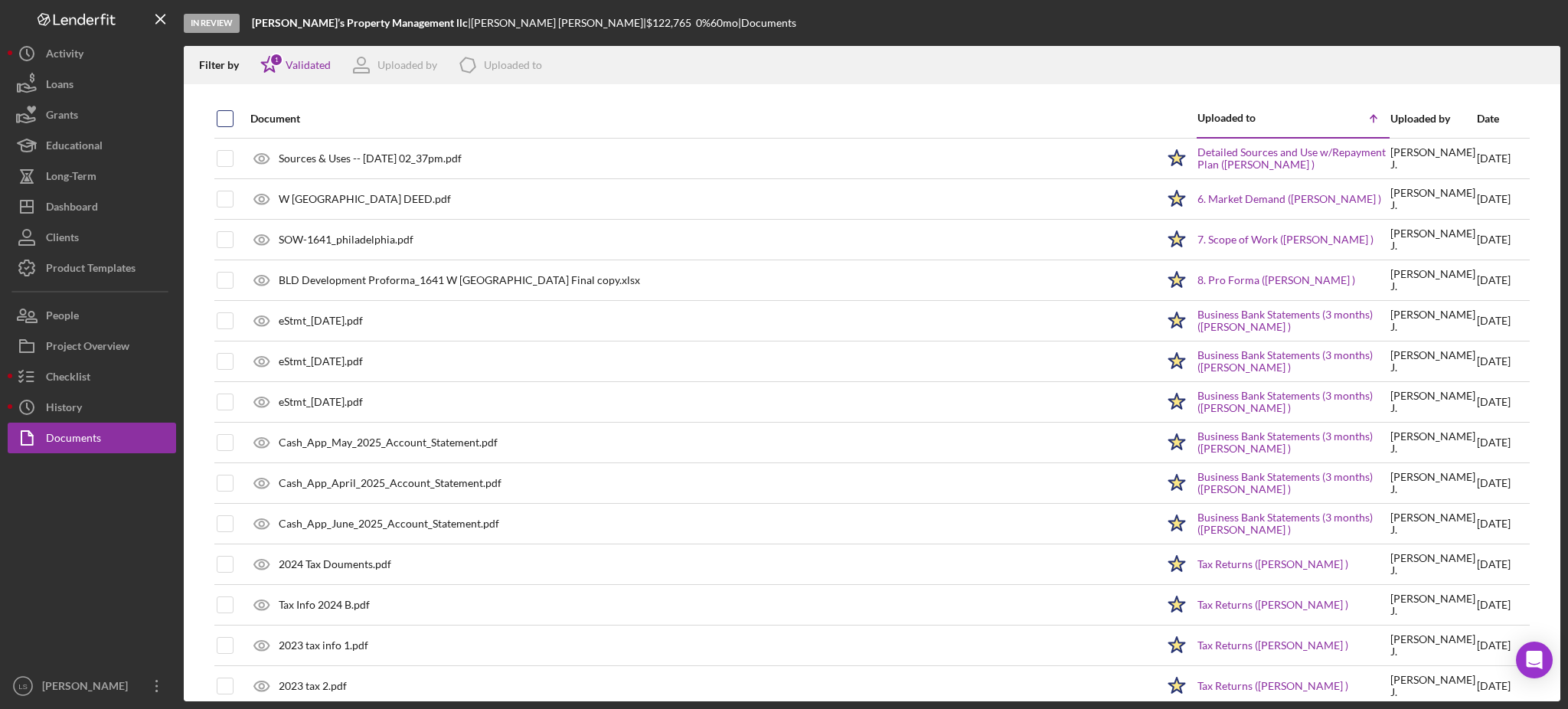
checkbox input "true"
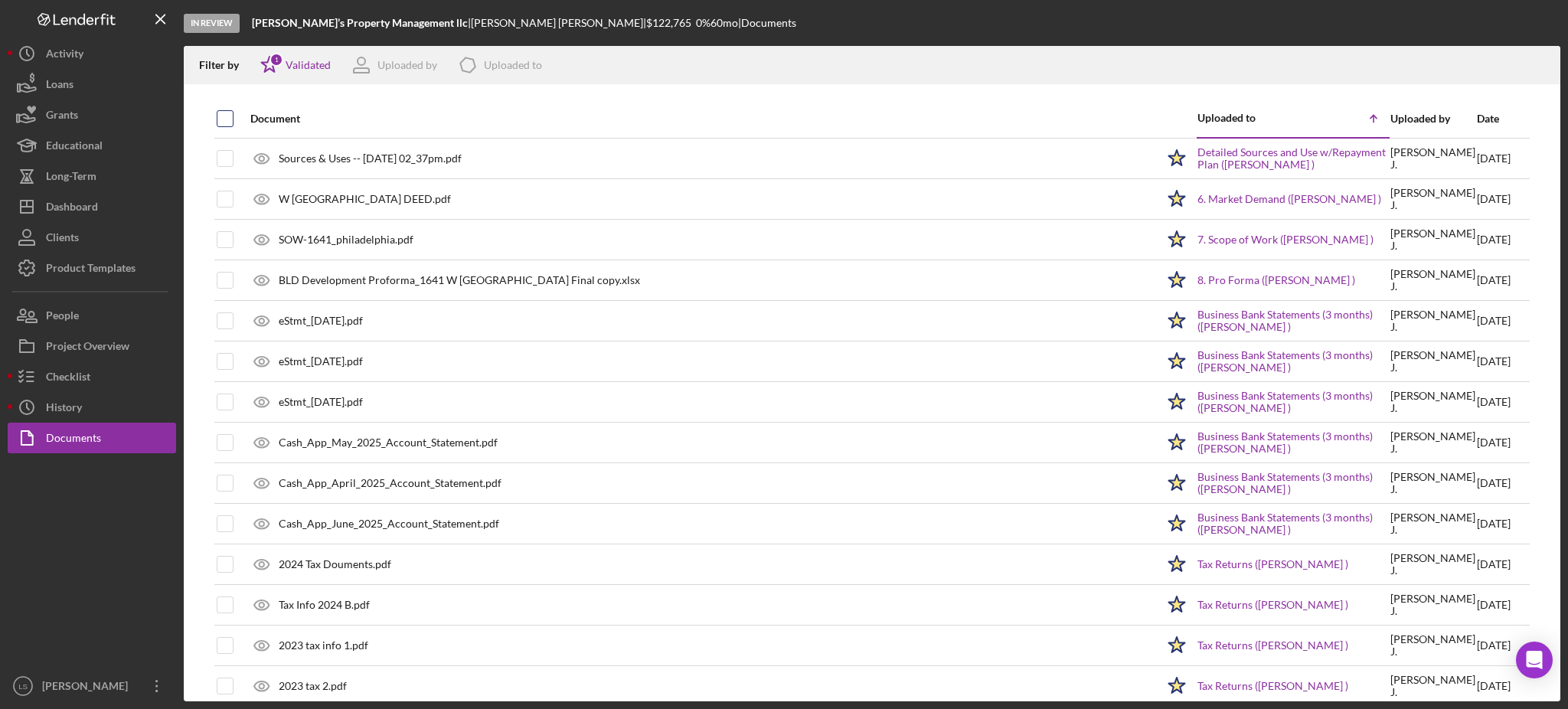
checkbox input "true"
click at [1531, 70] on icon "Icon/Download" at bounding box center [1542, 65] width 34 height 34
click at [1328, 65] on div "Filter by Icon/Star 1 Validated Uploaded by Icon/Product Uploaded to" at bounding box center [853, 65] width 1339 height 38
click at [102, 209] on button "Icon/Dashboard Dashboard" at bounding box center [92, 207] width 169 height 30
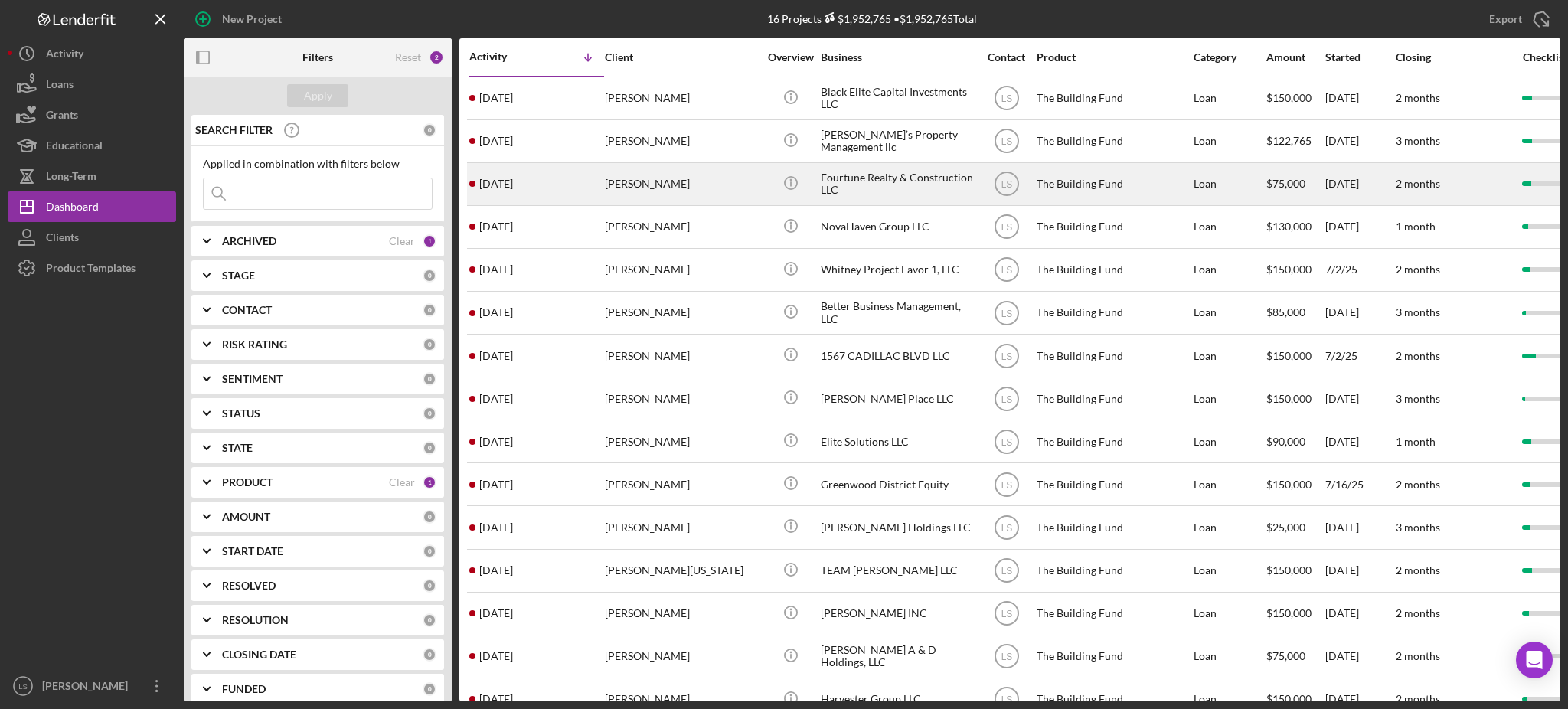
click at [681, 190] on div "[PERSON_NAME]" at bounding box center [681, 184] width 153 height 41
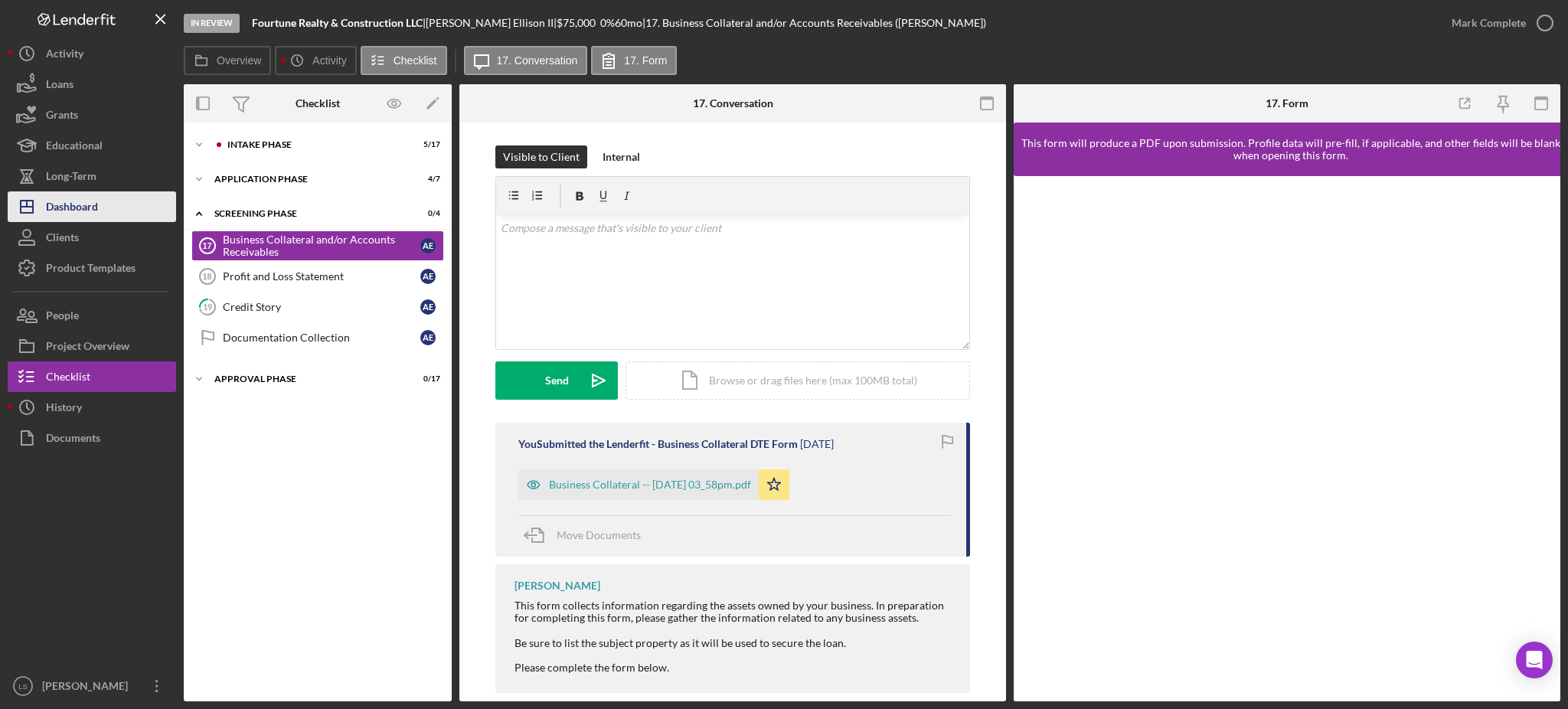
click at [89, 200] on div "Dashboard" at bounding box center [72, 208] width 52 height 34
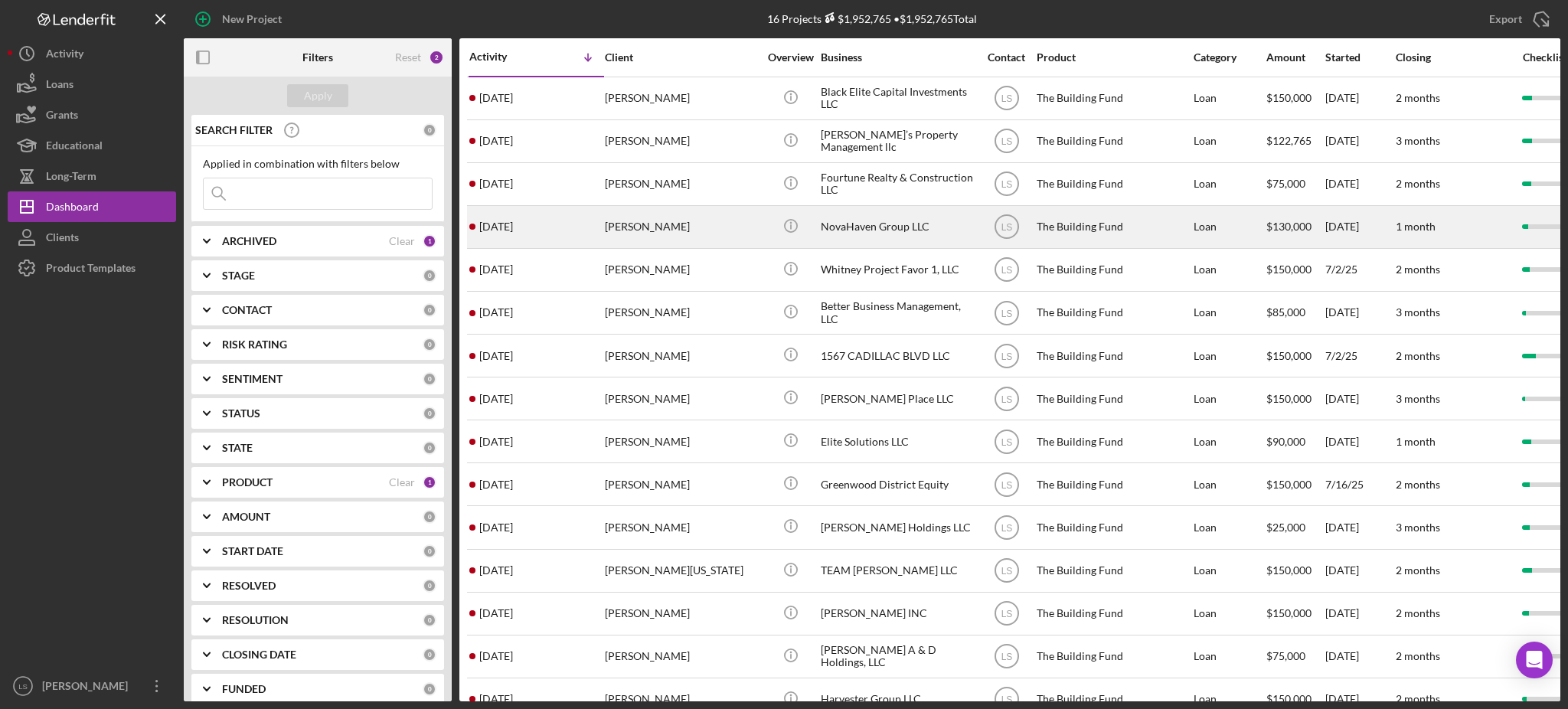
click at [665, 226] on div "[PERSON_NAME]" at bounding box center [681, 227] width 153 height 41
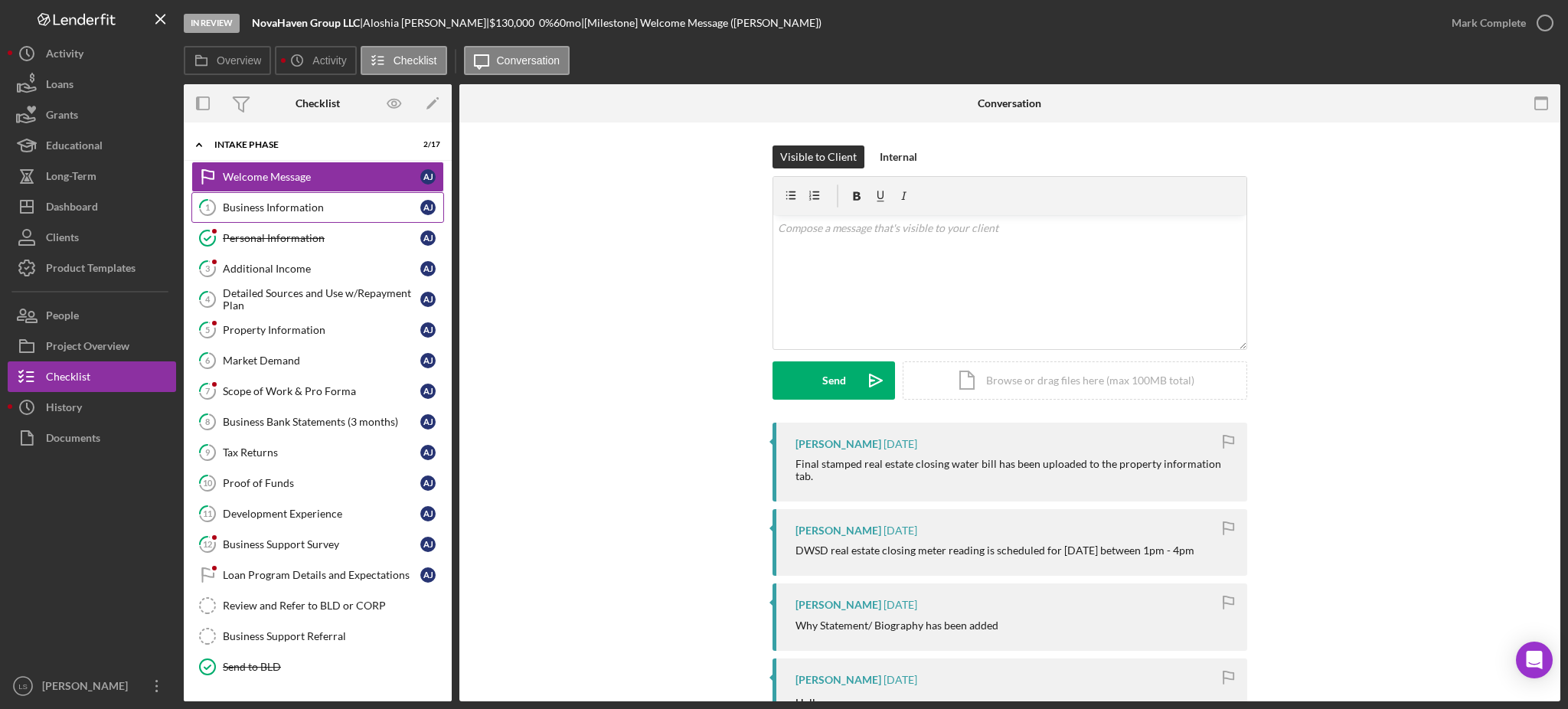
click at [320, 221] on link "1 Business Information A J" at bounding box center [318, 208] width 252 height 30
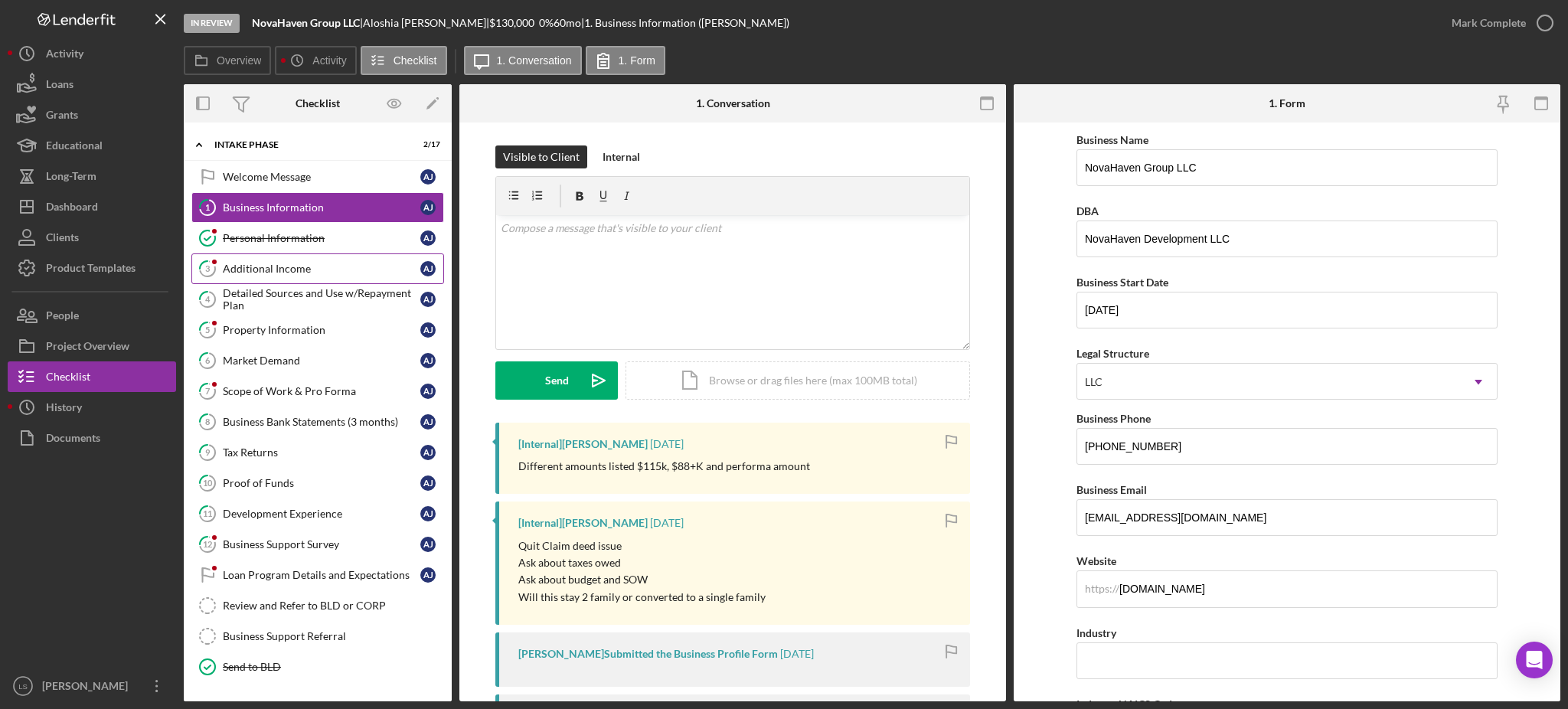
click at [288, 269] on div "Additional Income" at bounding box center [321, 268] width 197 height 12
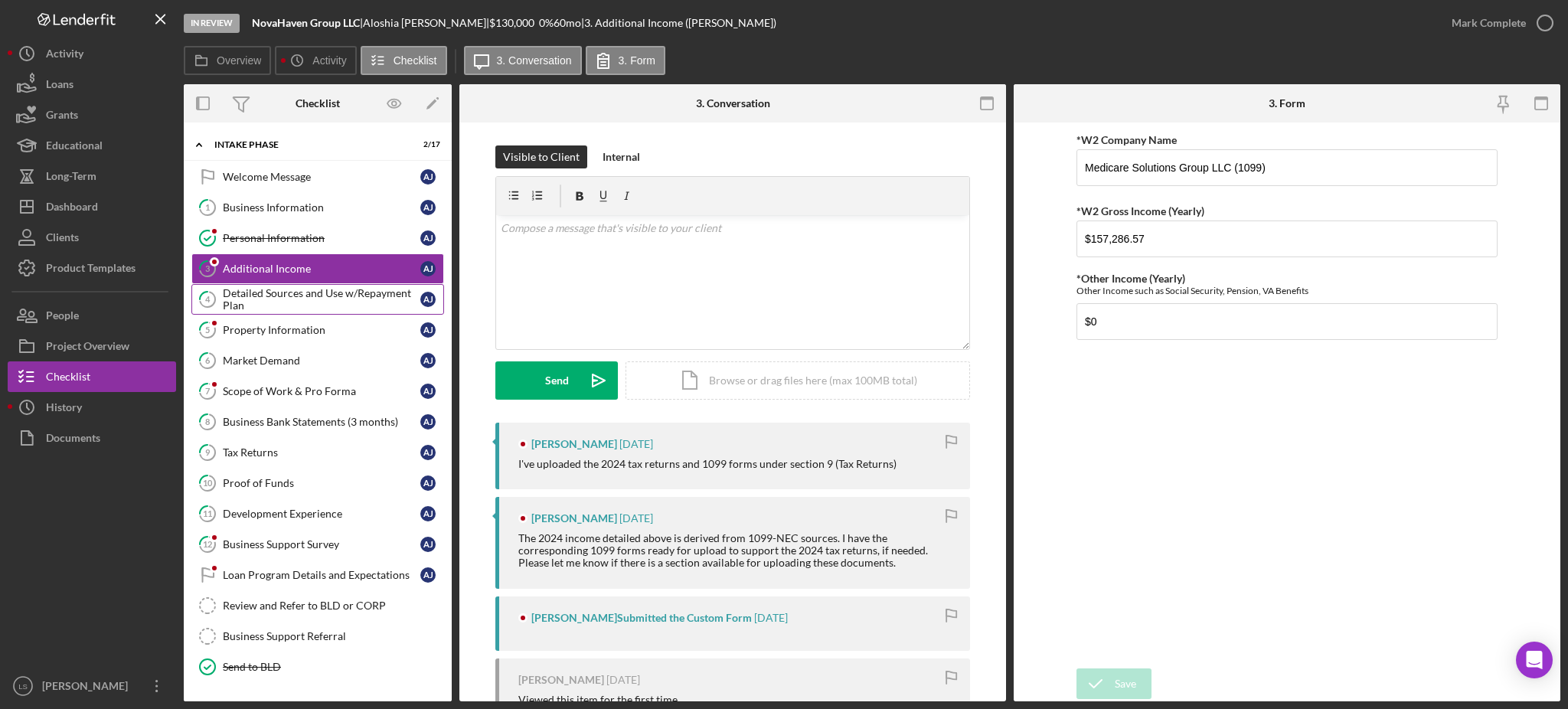
click at [292, 289] on div "Detailed Sources and Use w/Repayment Plan" at bounding box center [321, 299] width 197 height 25
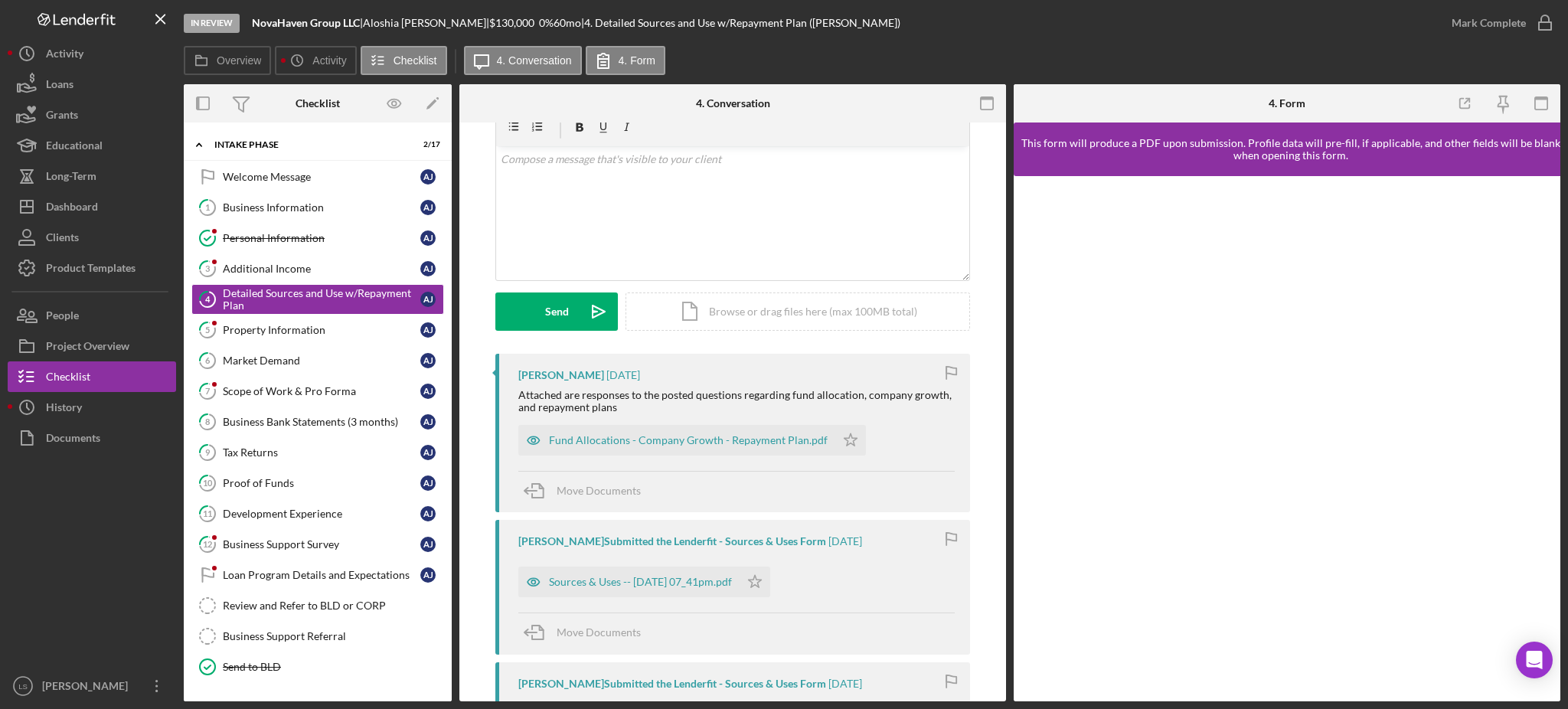
scroll to position [102, 0]
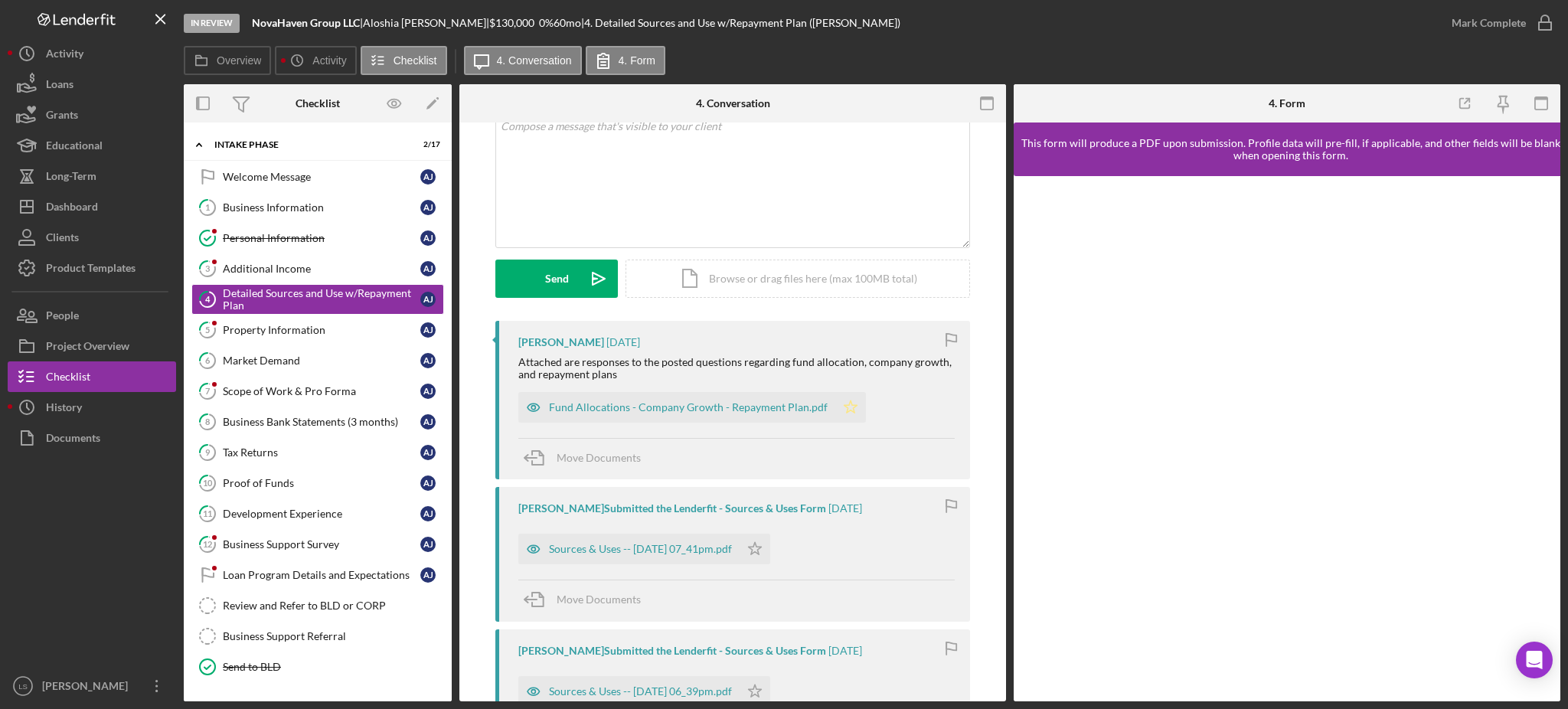
click at [848, 405] on icon "Icon/Star" at bounding box center [851, 407] width 30 height 30
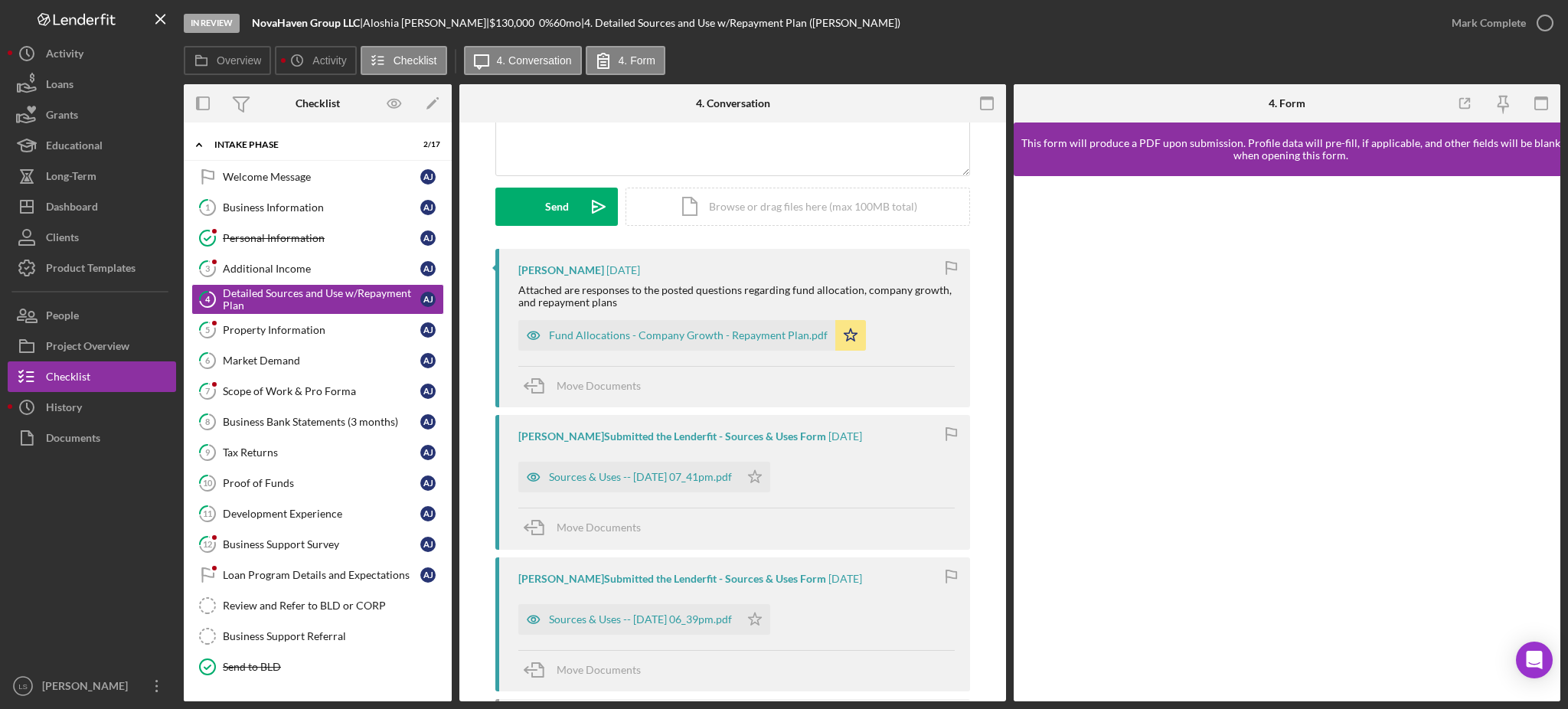
scroll to position [204, 0]
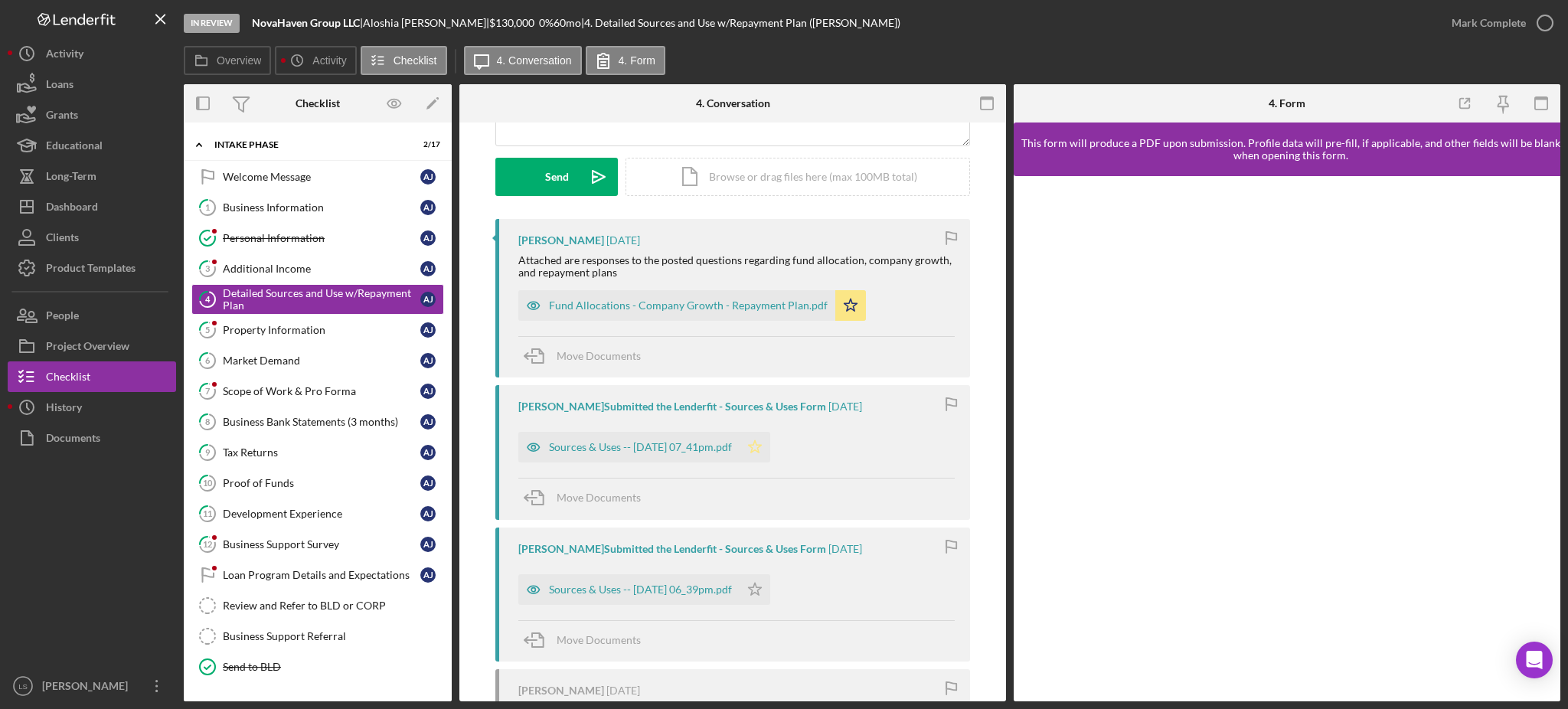
click at [770, 451] on icon "Icon/Star" at bounding box center [755, 447] width 30 height 30
click at [278, 329] on div "Property Information" at bounding box center [321, 330] width 197 height 12
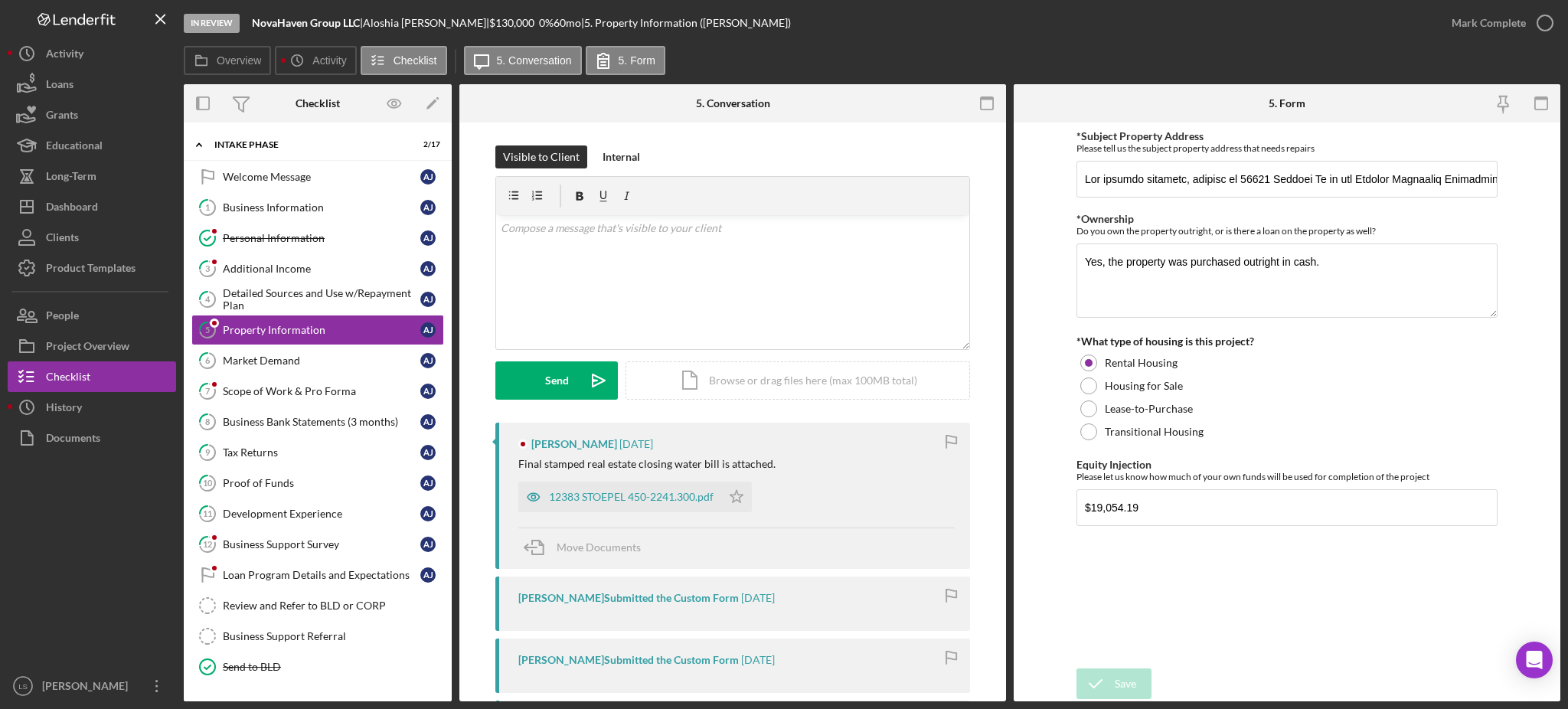
scroll to position [102, 0]
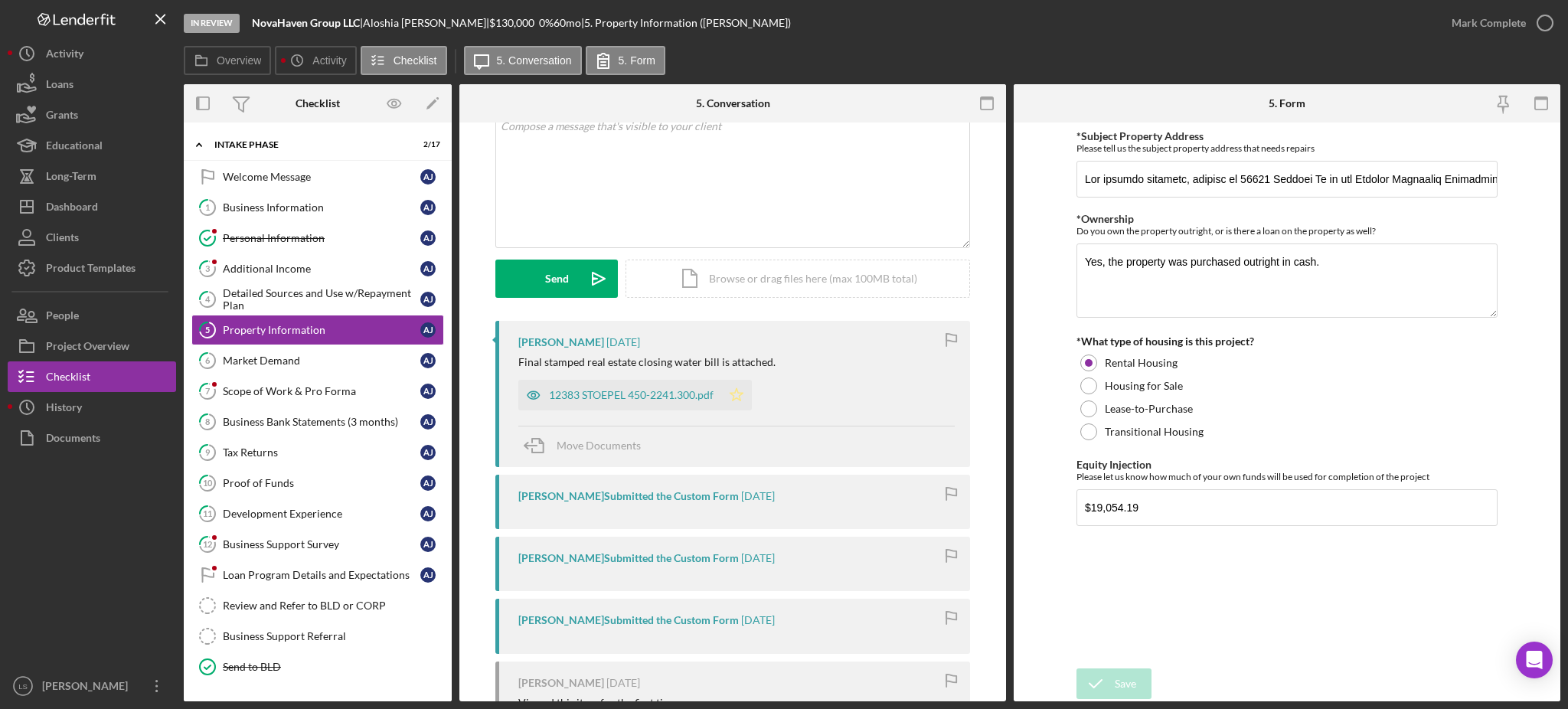
click at [738, 397] on polygon "button" at bounding box center [737, 394] width 13 height 12
click at [312, 359] on div "Market Demand" at bounding box center [321, 360] width 197 height 12
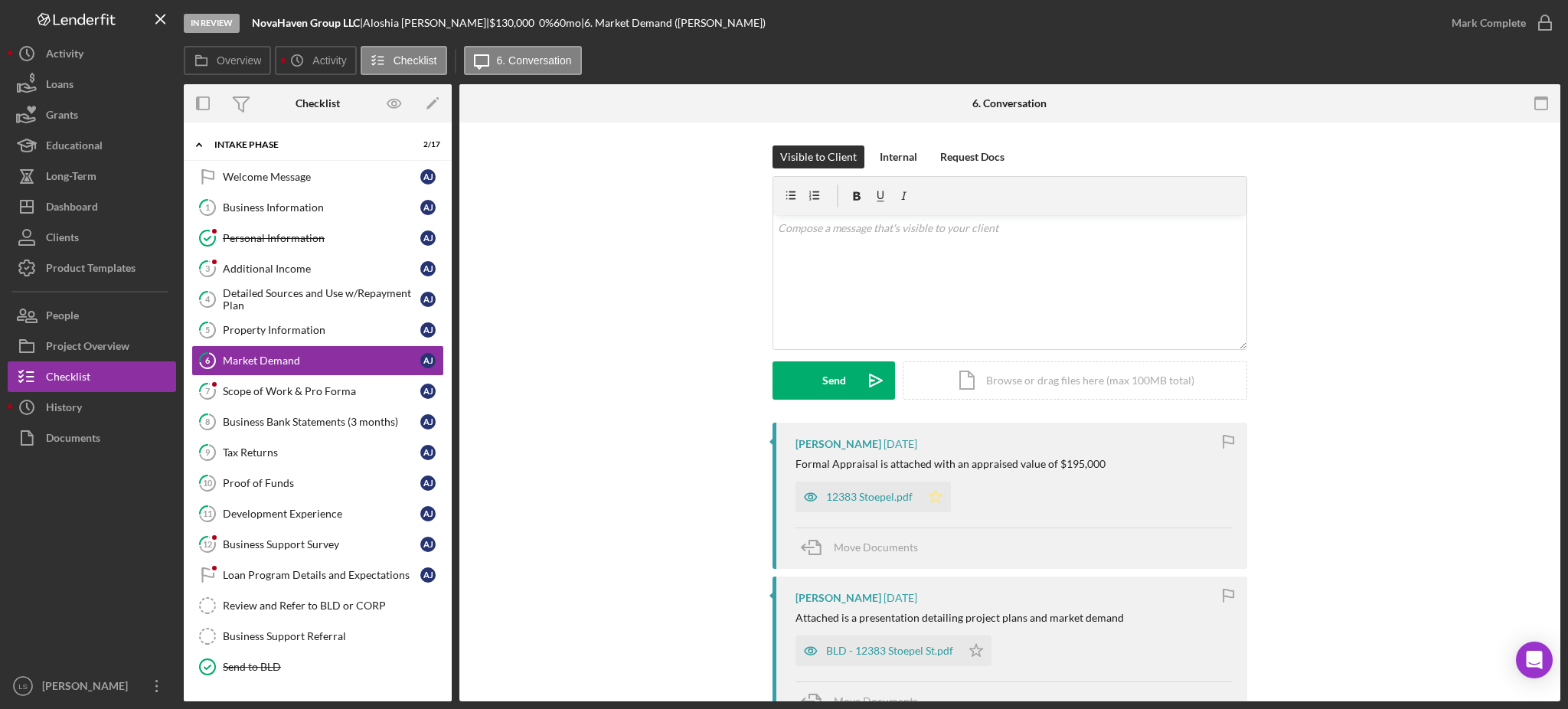
click at [937, 496] on polygon "button" at bounding box center [936, 496] width 13 height 12
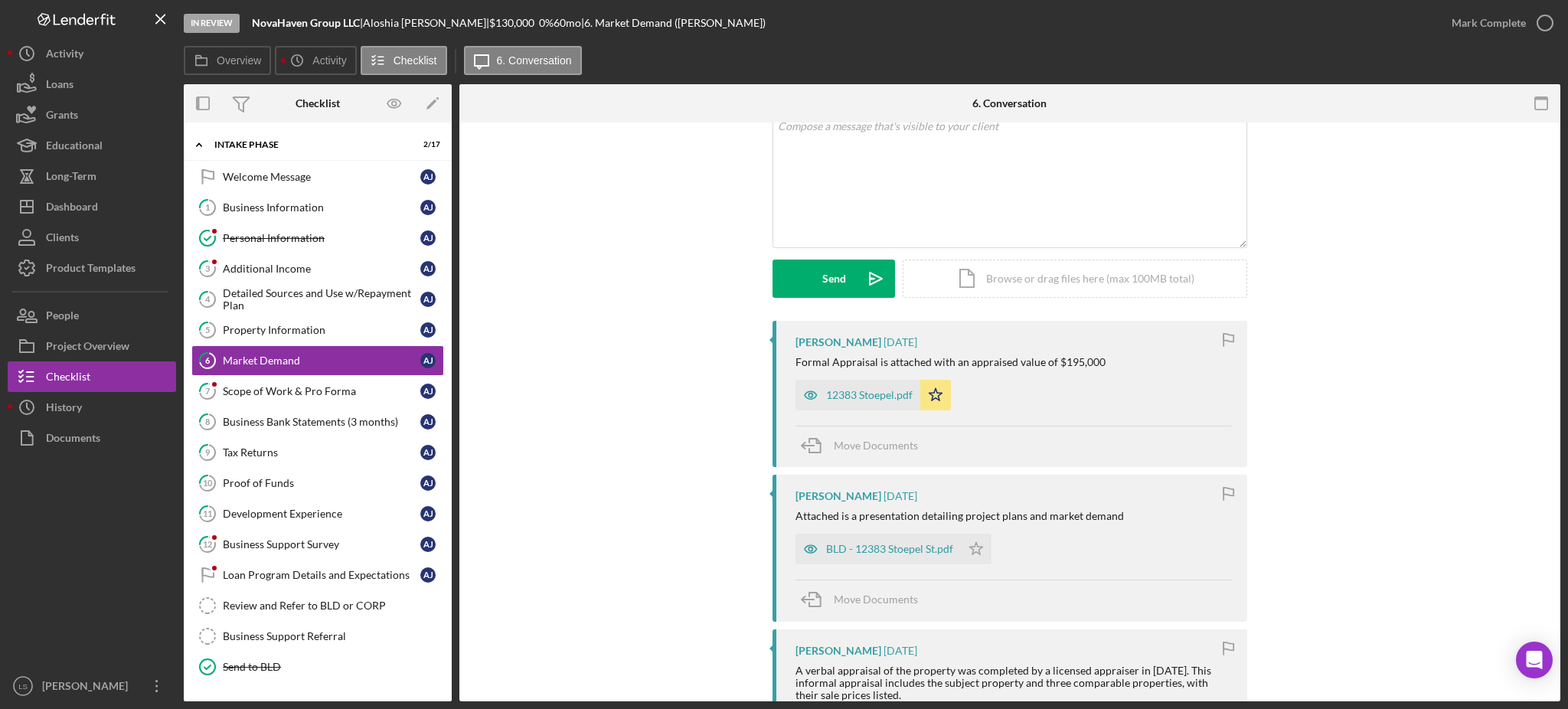
scroll to position [306, 0]
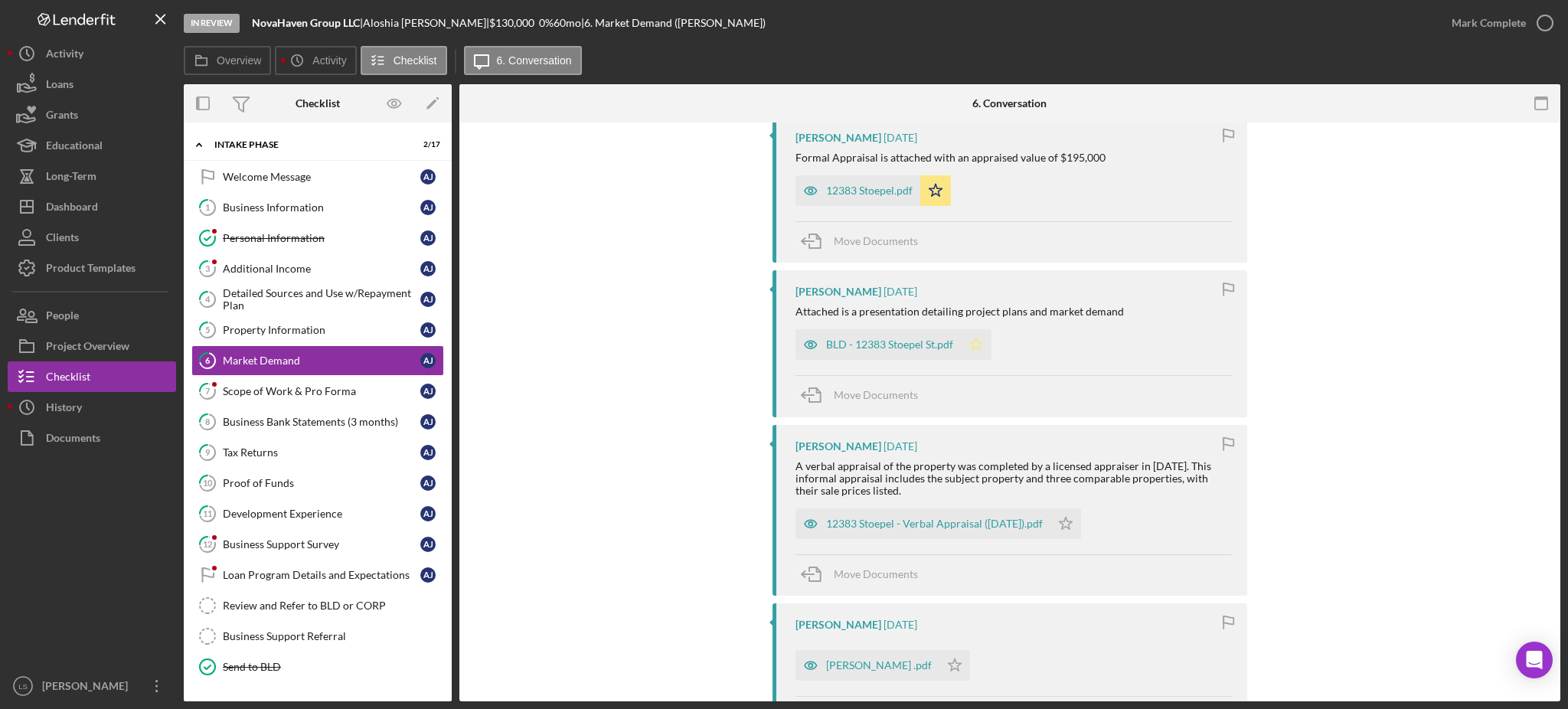
click at [971, 346] on polygon "button" at bounding box center [977, 344] width 13 height 12
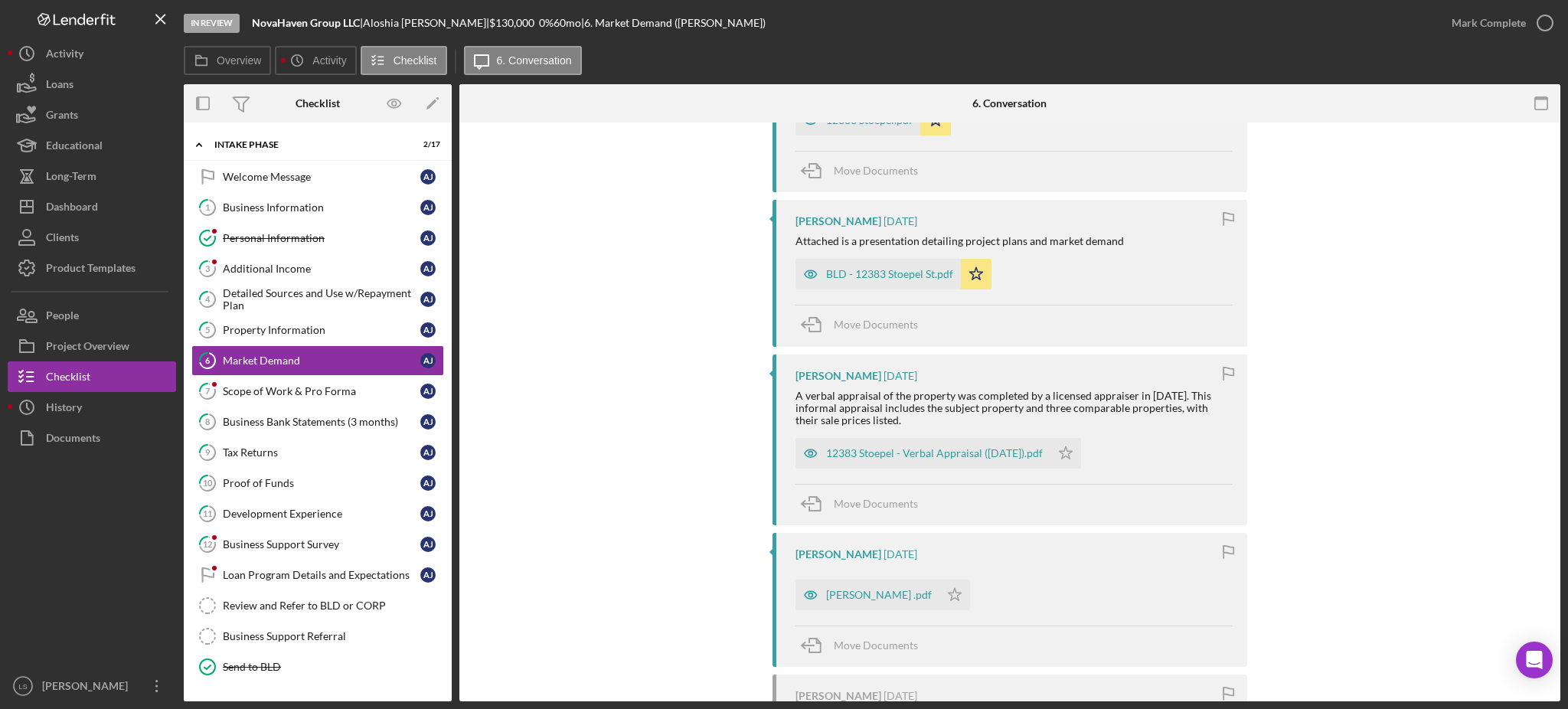
scroll to position [408, 0]
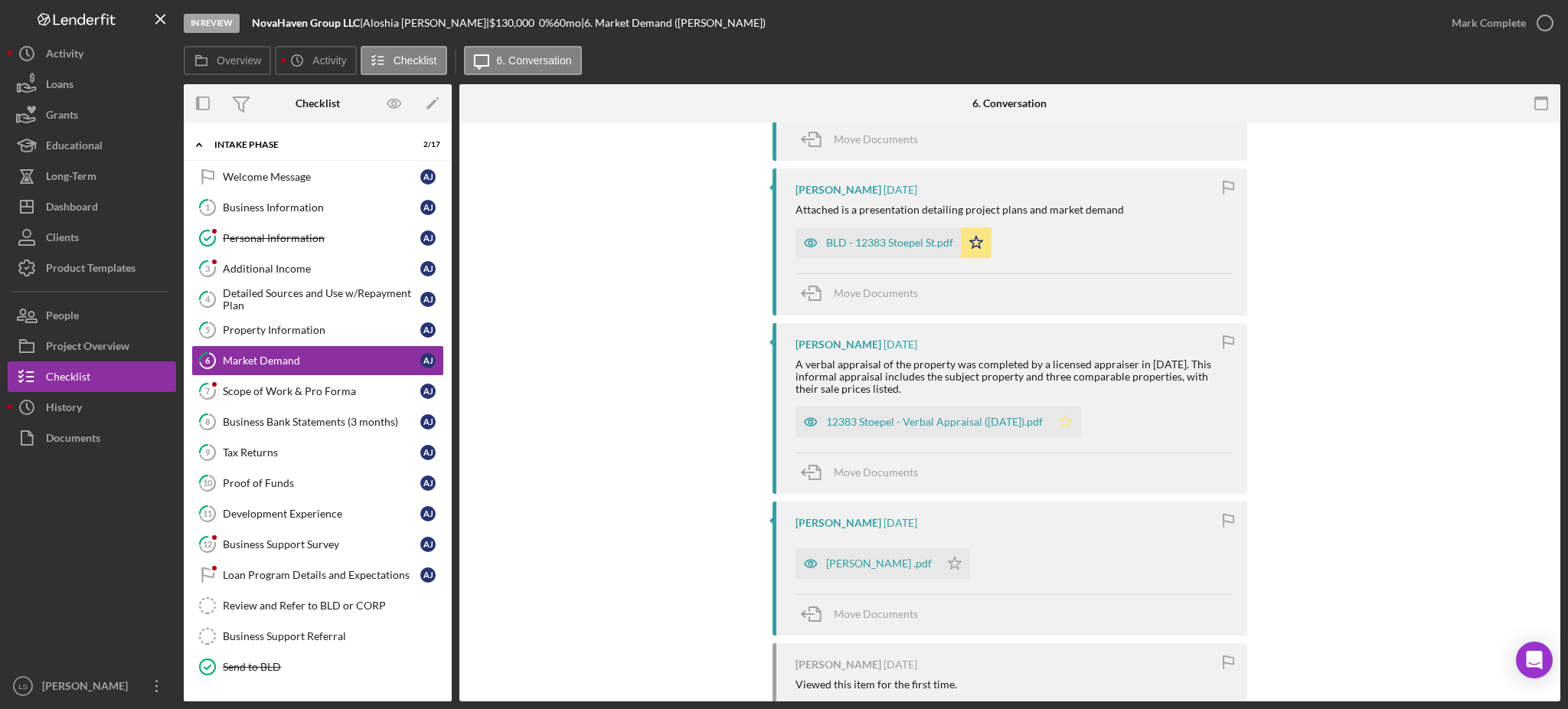
click at [1073, 422] on polygon "button" at bounding box center [1066, 421] width 13 height 12
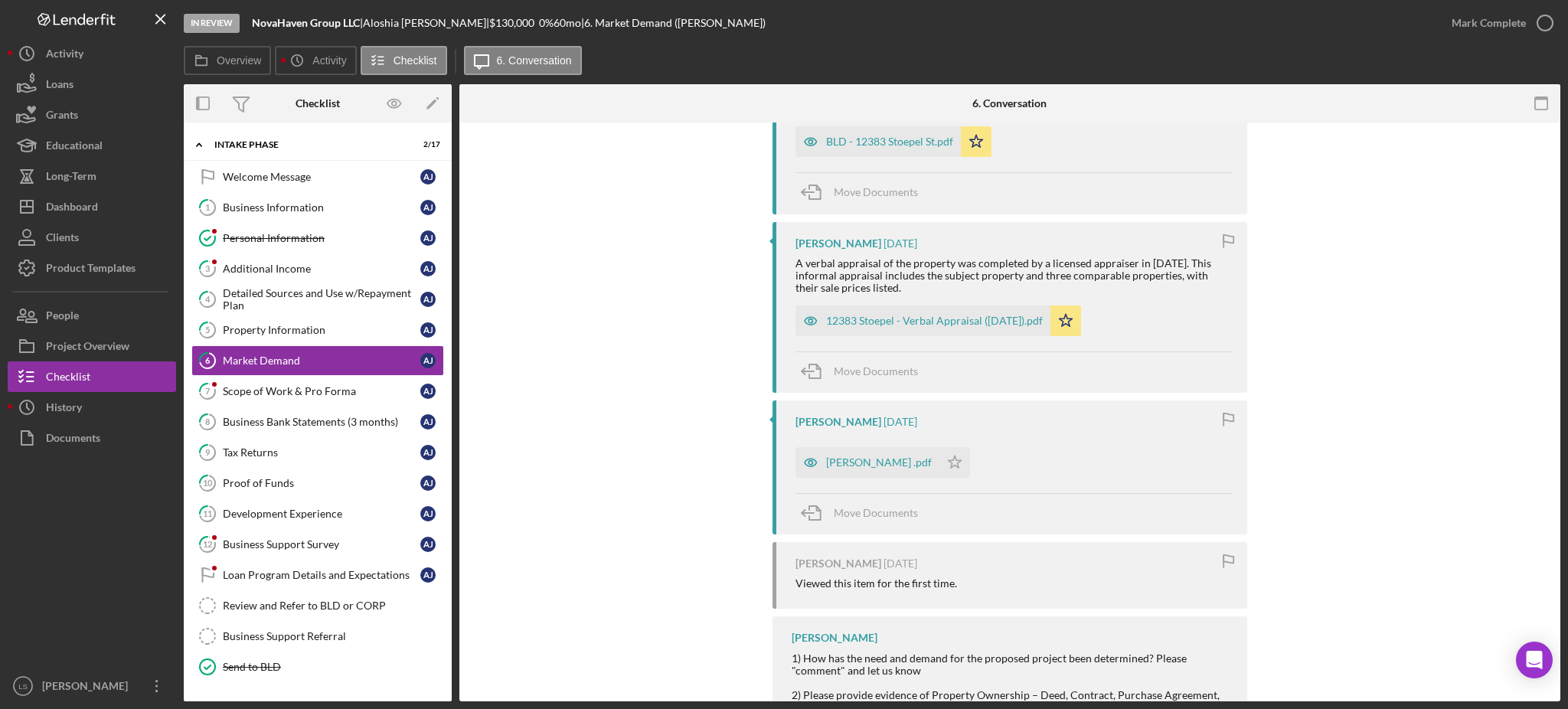
scroll to position [509, 0]
click at [949, 466] on polygon "button" at bounding box center [955, 460] width 13 height 12
drag, startPoint x: 332, startPoint y: 386, endPoint x: 605, endPoint y: 378, distance: 273.1
click at [332, 386] on div "Scope of Work & Pro Forma" at bounding box center [321, 390] width 197 height 12
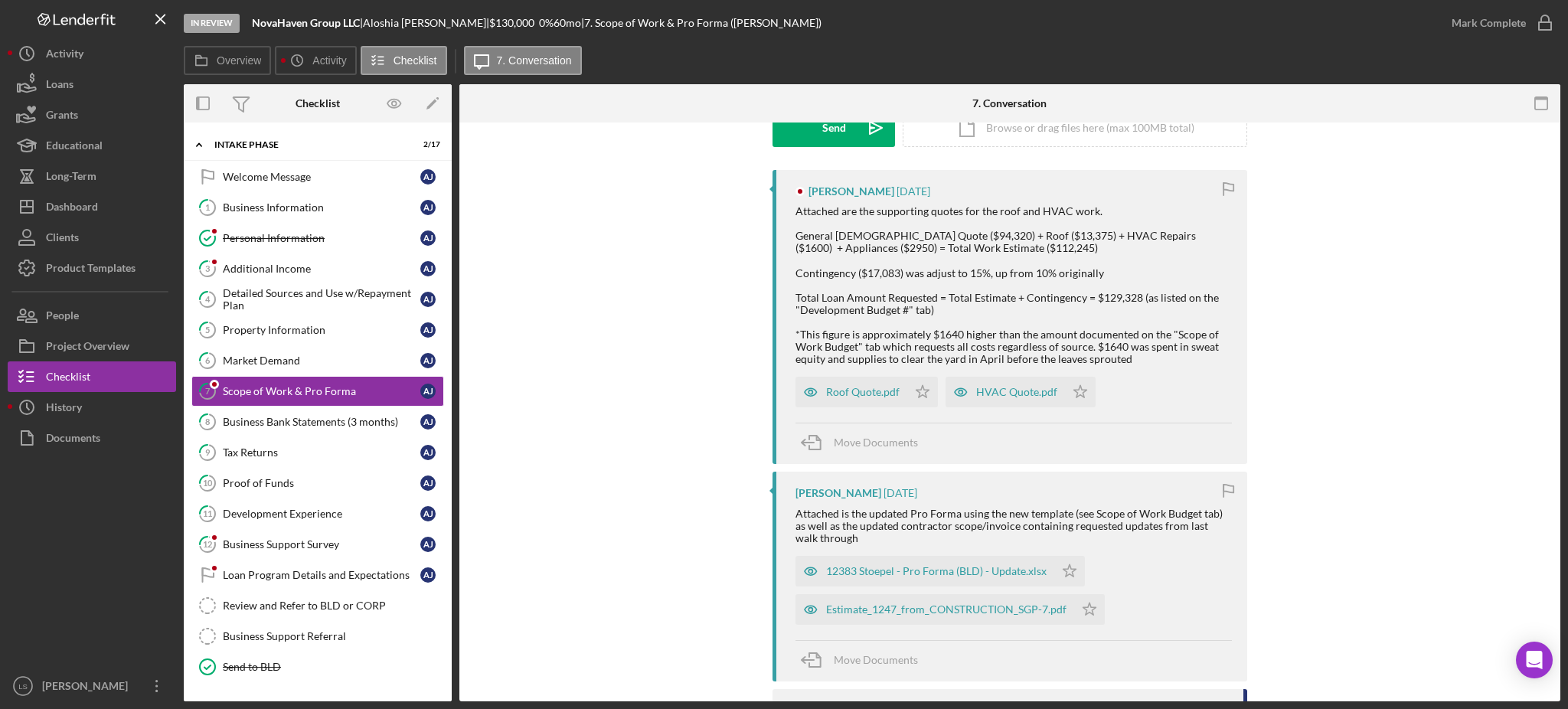
scroll to position [306, 0]
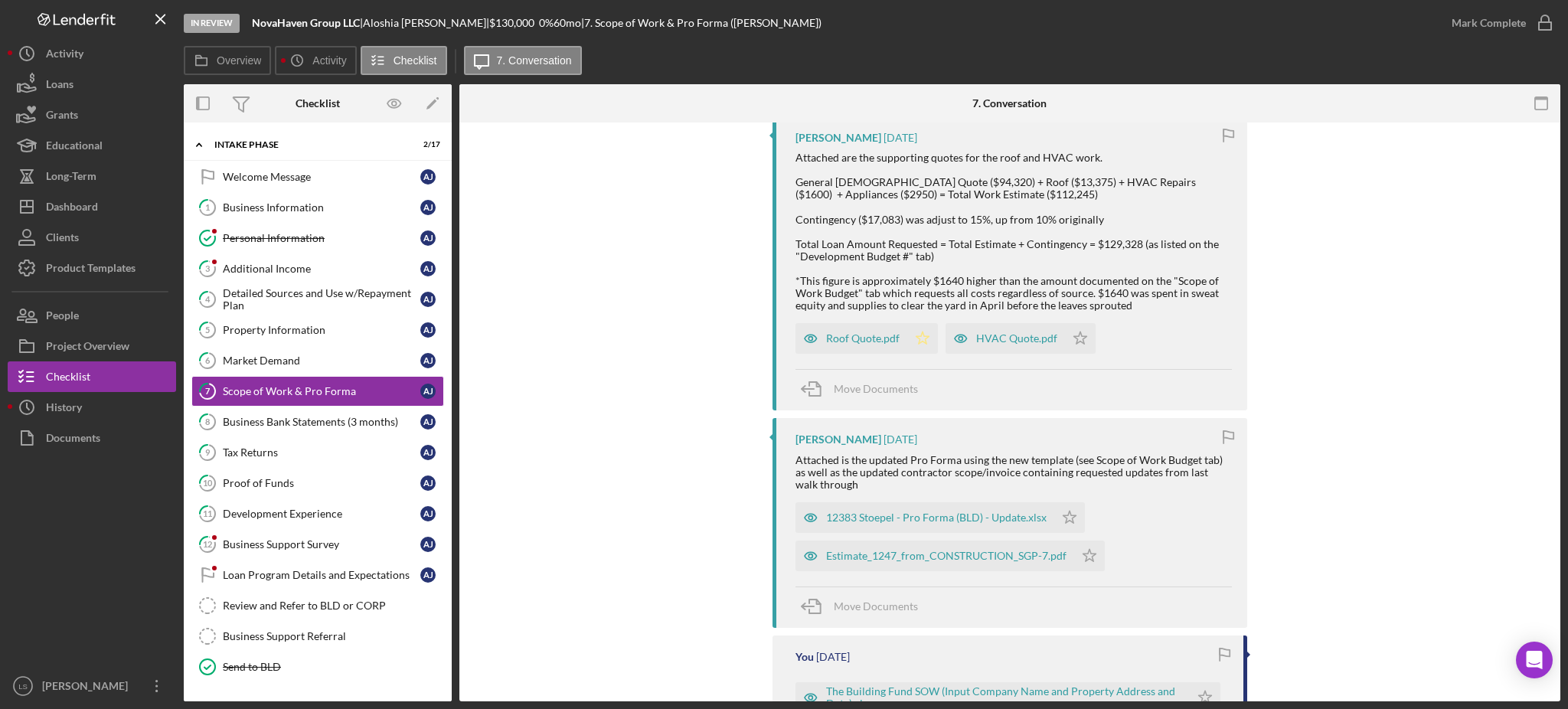
click at [920, 341] on icon "Icon/Star" at bounding box center [923, 339] width 30 height 30
click at [1081, 335] on icon "Icon/Star" at bounding box center [1081, 339] width 30 height 30
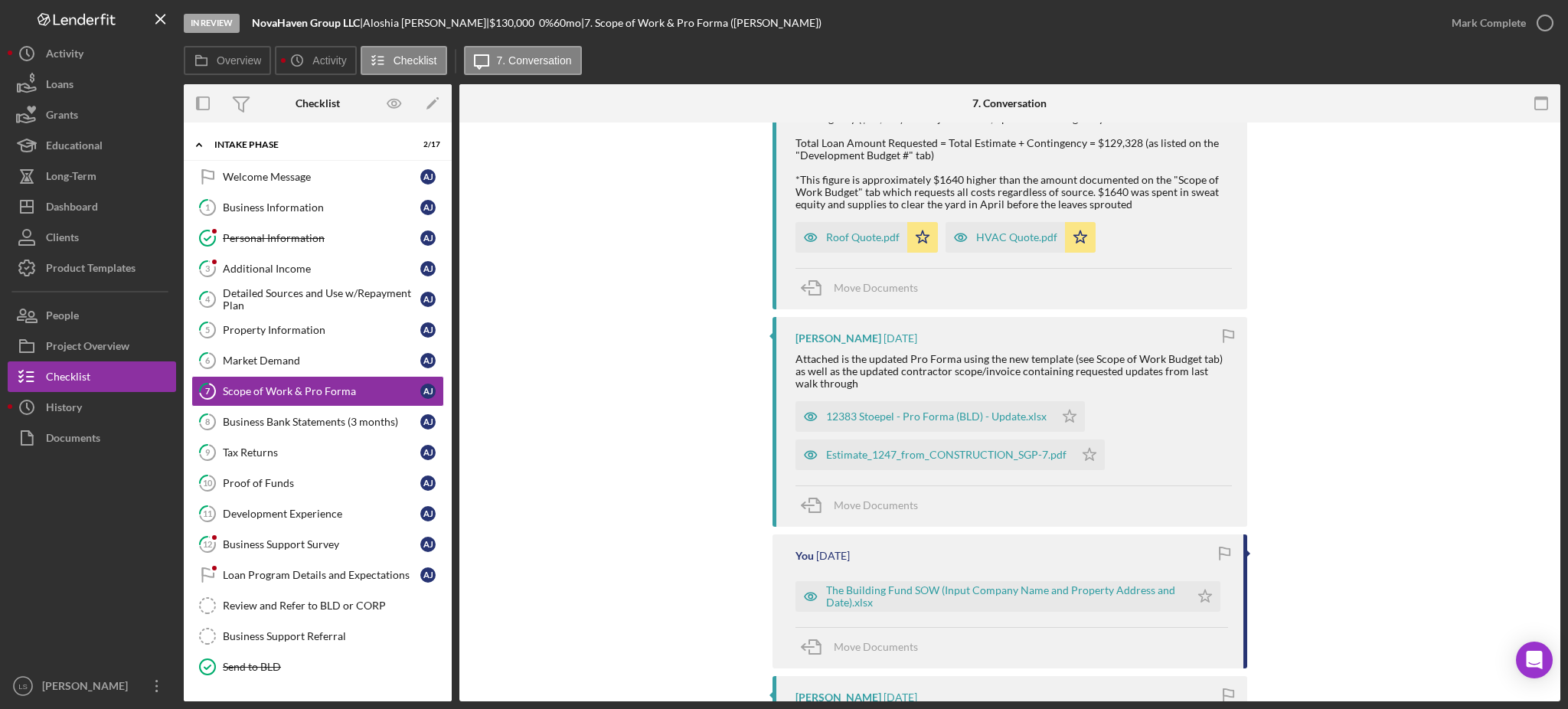
scroll to position [408, 0]
click at [1062, 416] on icon "Icon/Star" at bounding box center [1070, 415] width 30 height 30
click at [1090, 461] on icon "Icon/Star" at bounding box center [1090, 454] width 30 height 30
click at [396, 430] on link "8 Business Bank Statements (3 months) A J" at bounding box center [318, 422] width 252 height 30
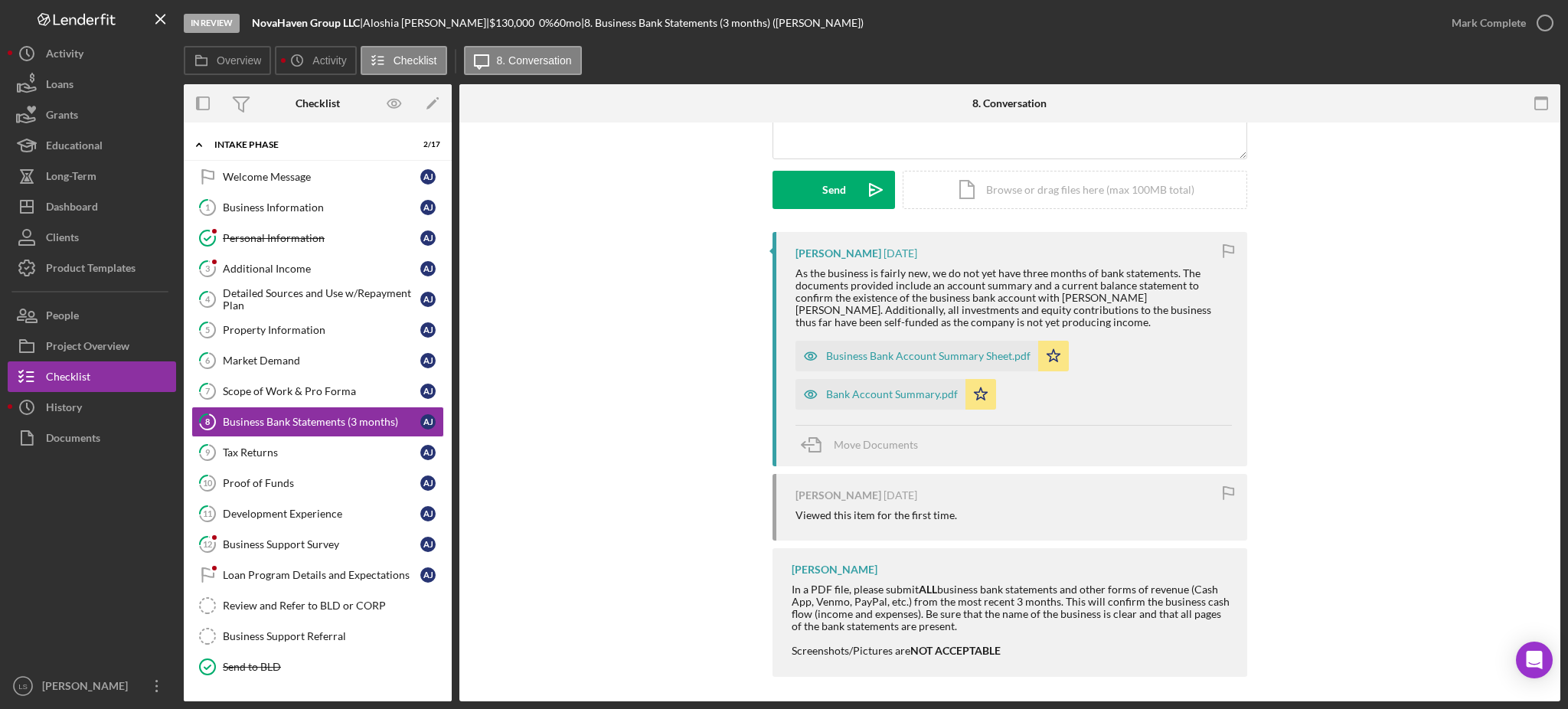
scroll to position [196, 0]
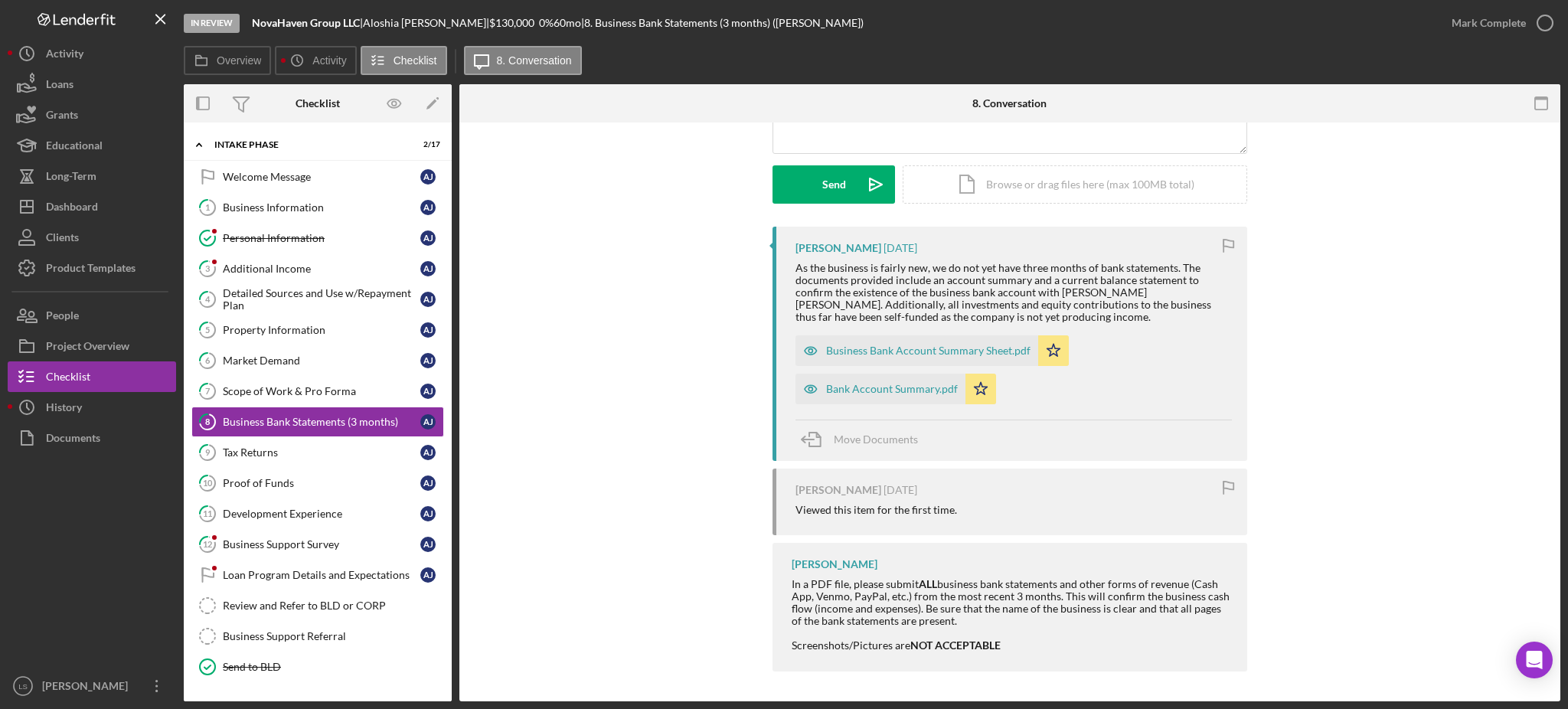
click at [297, 454] on div "Tax Returns" at bounding box center [321, 452] width 197 height 12
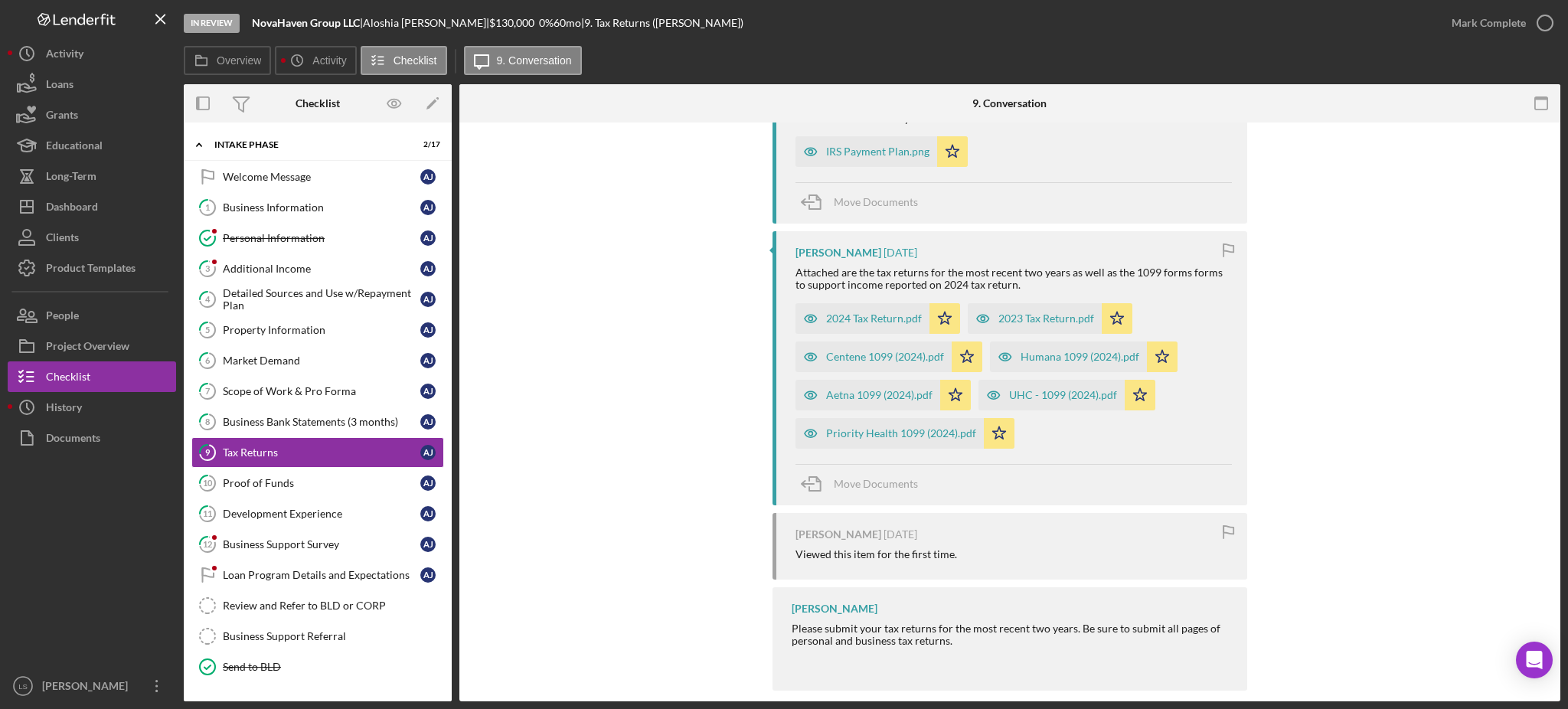
scroll to position [364, 0]
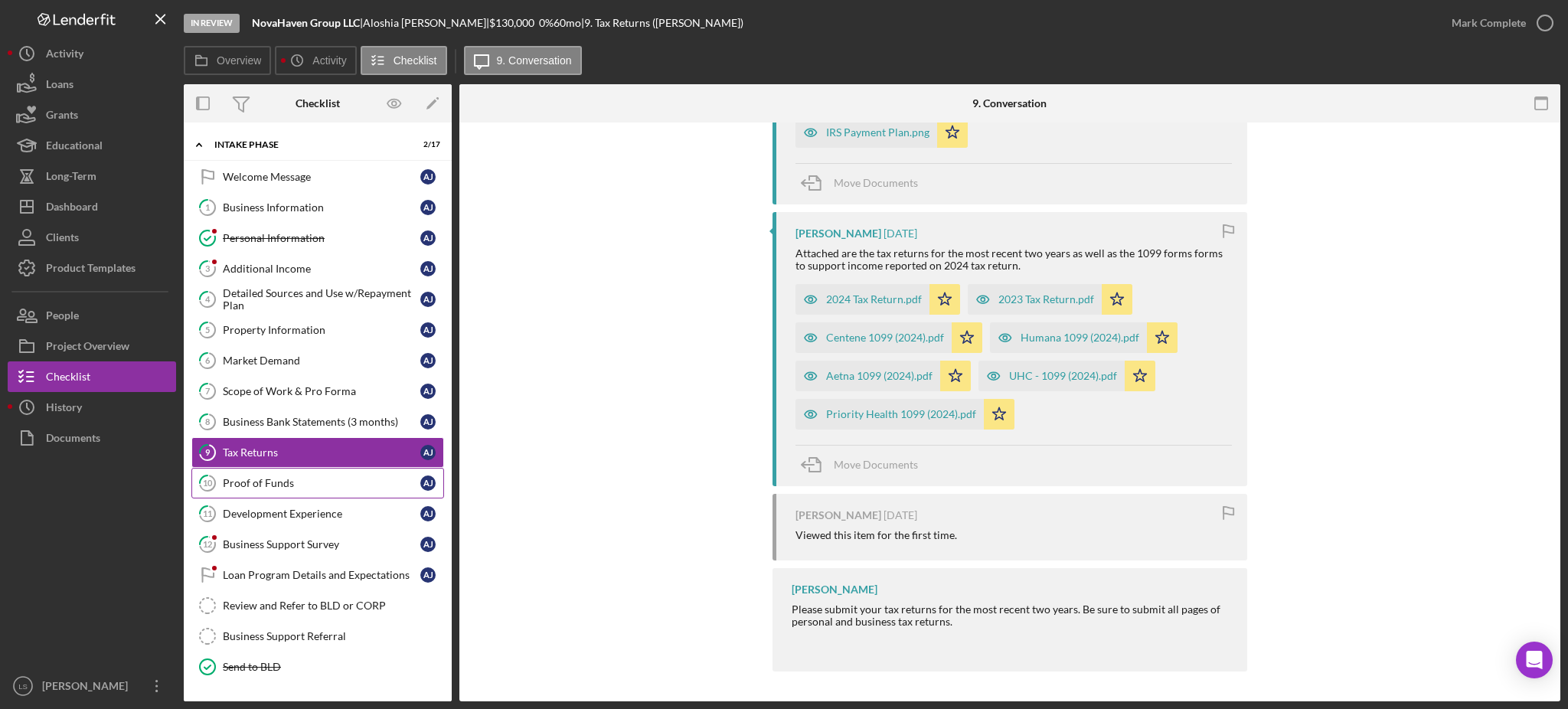
click at [333, 487] on div "Proof of Funds" at bounding box center [321, 482] width 197 height 12
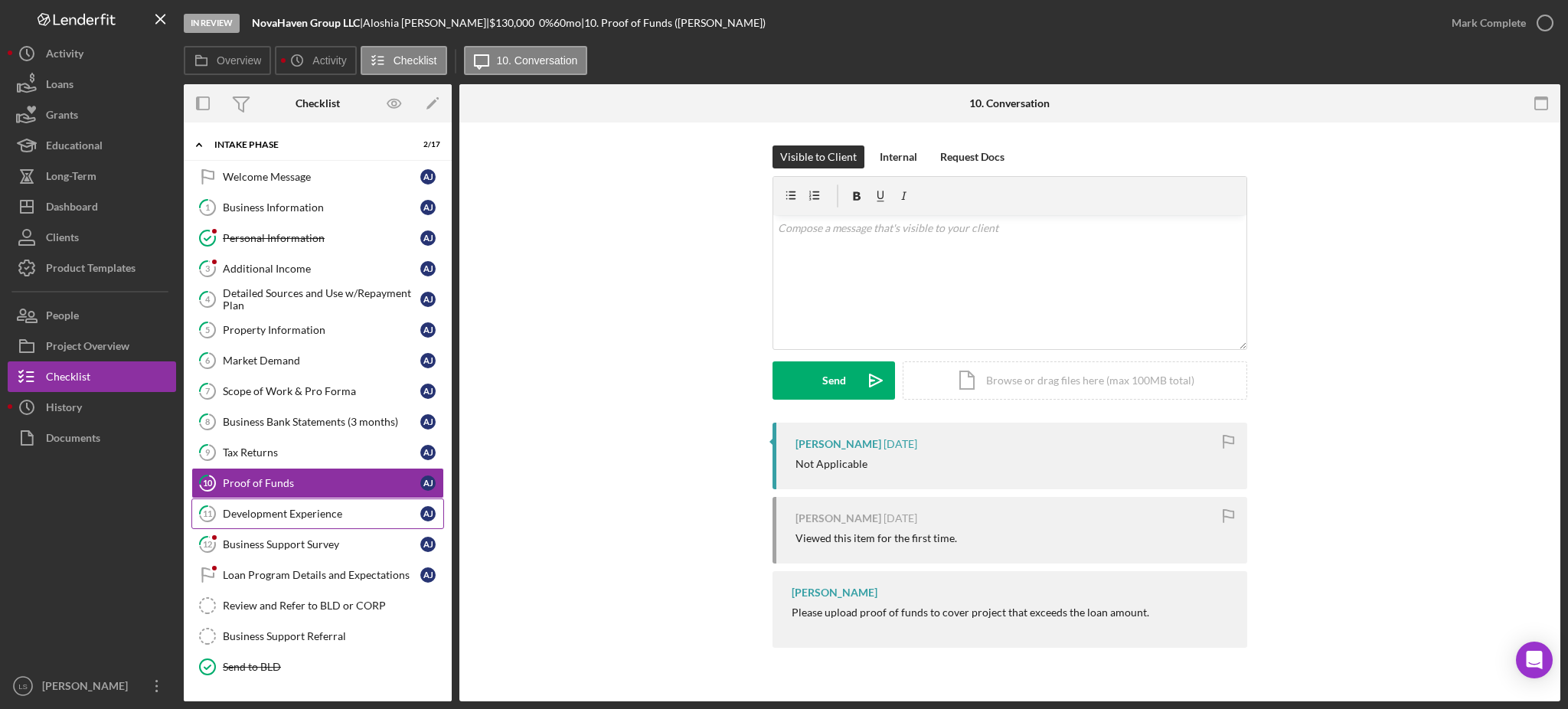
click at [379, 513] on div "Development Experience" at bounding box center [321, 513] width 197 height 12
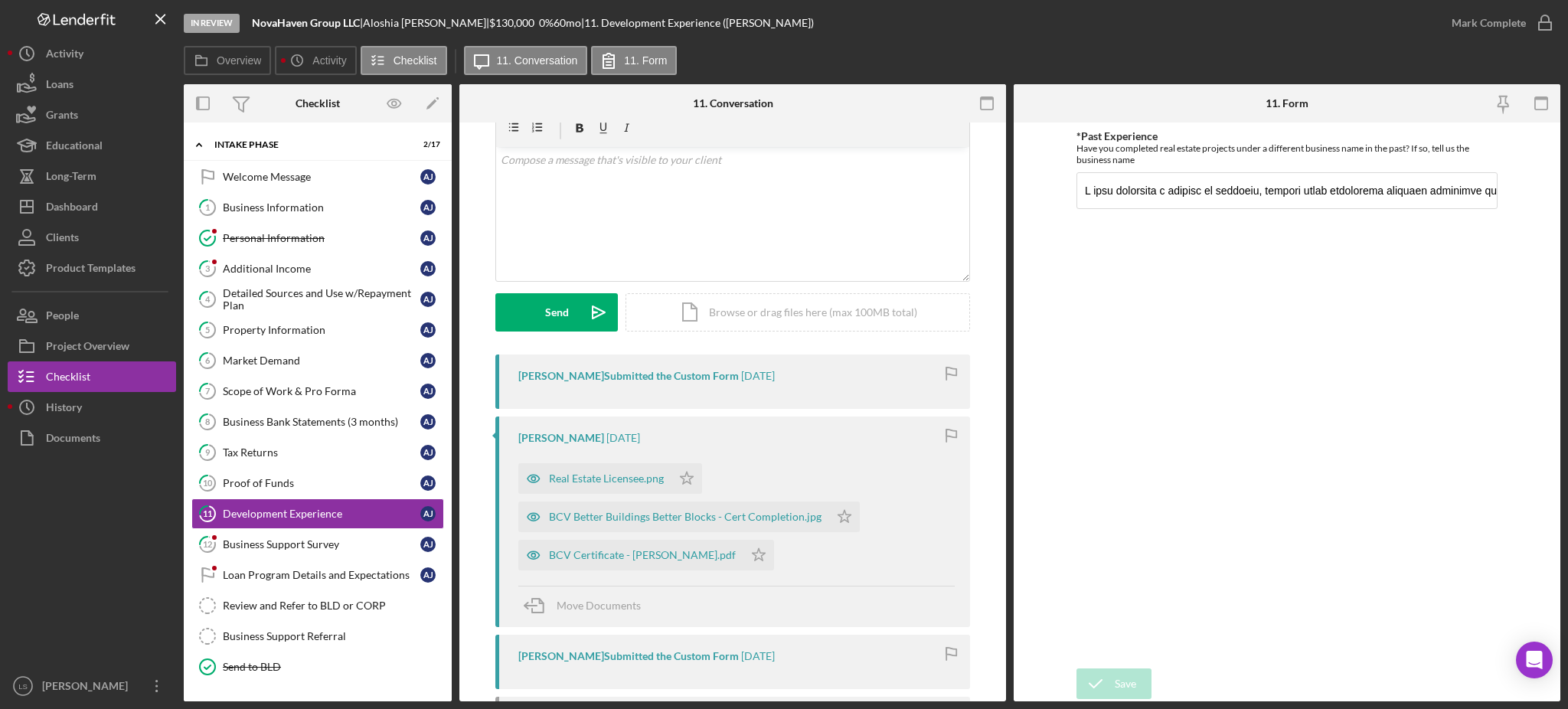
scroll to position [204, 0]
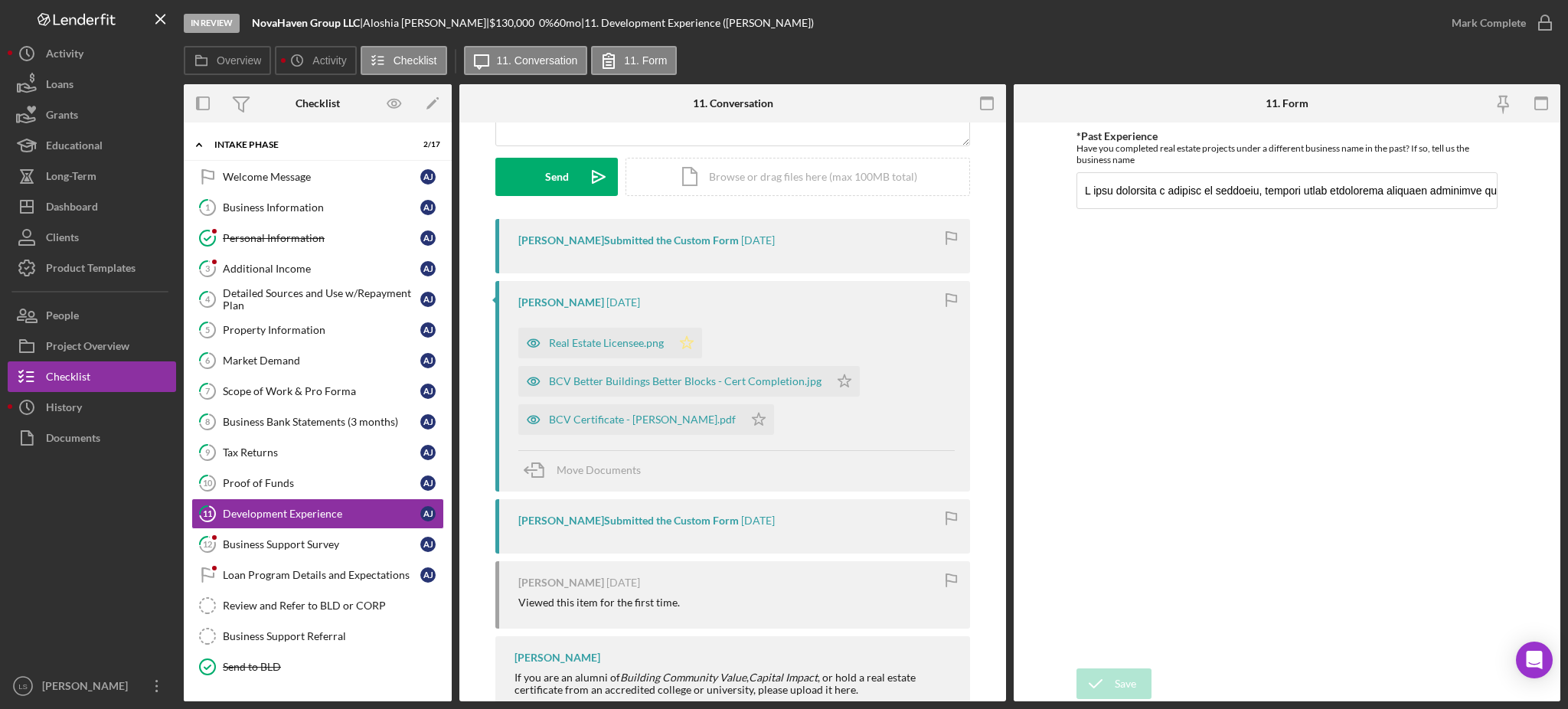
click at [684, 341] on icon "Icon/Star" at bounding box center [687, 343] width 30 height 30
click at [838, 381] on icon "Icon/Star" at bounding box center [844, 381] width 30 height 30
drag, startPoint x: 748, startPoint y: 425, endPoint x: 704, endPoint y: 436, distance: 45.4
click at [746, 426] on icon "Icon/Star" at bounding box center [759, 419] width 30 height 30
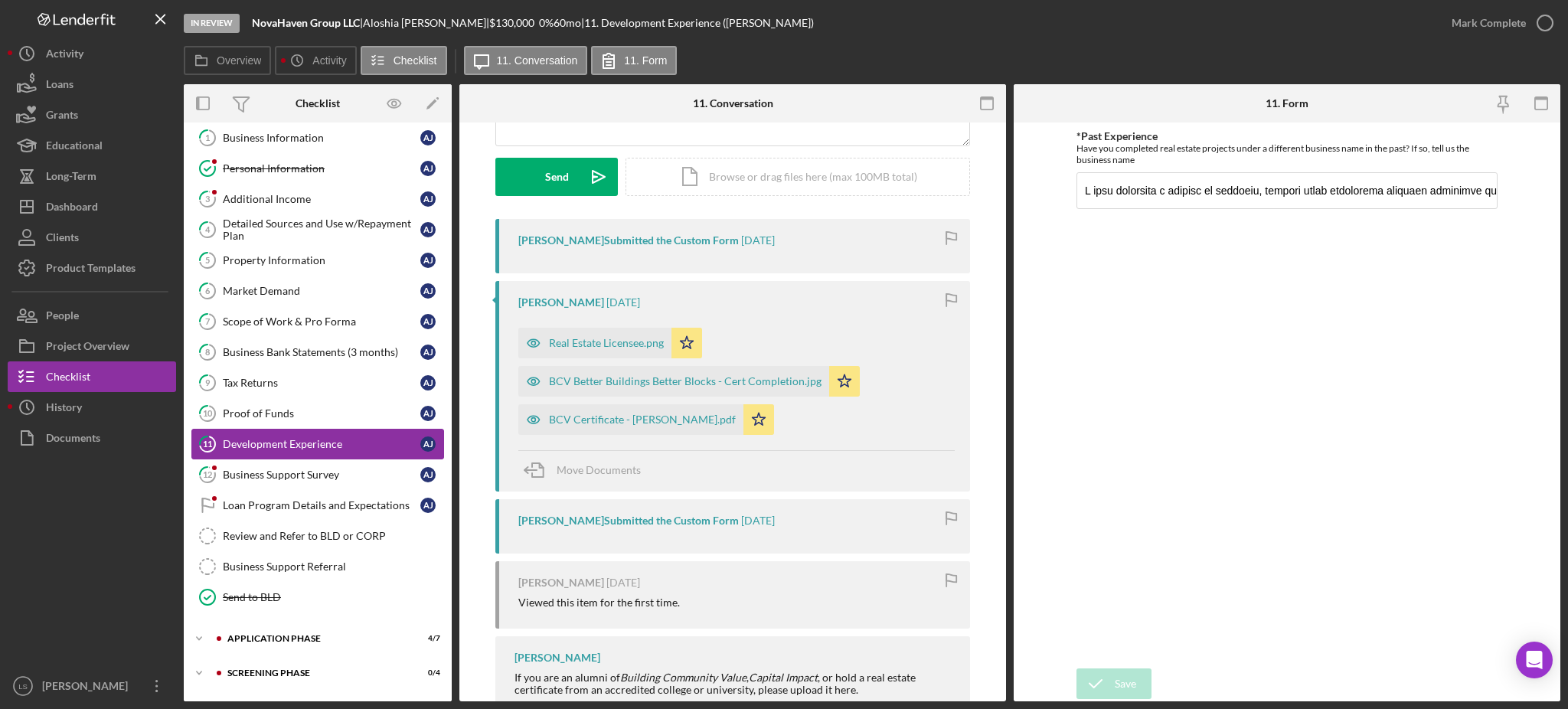
scroll to position [101, 0]
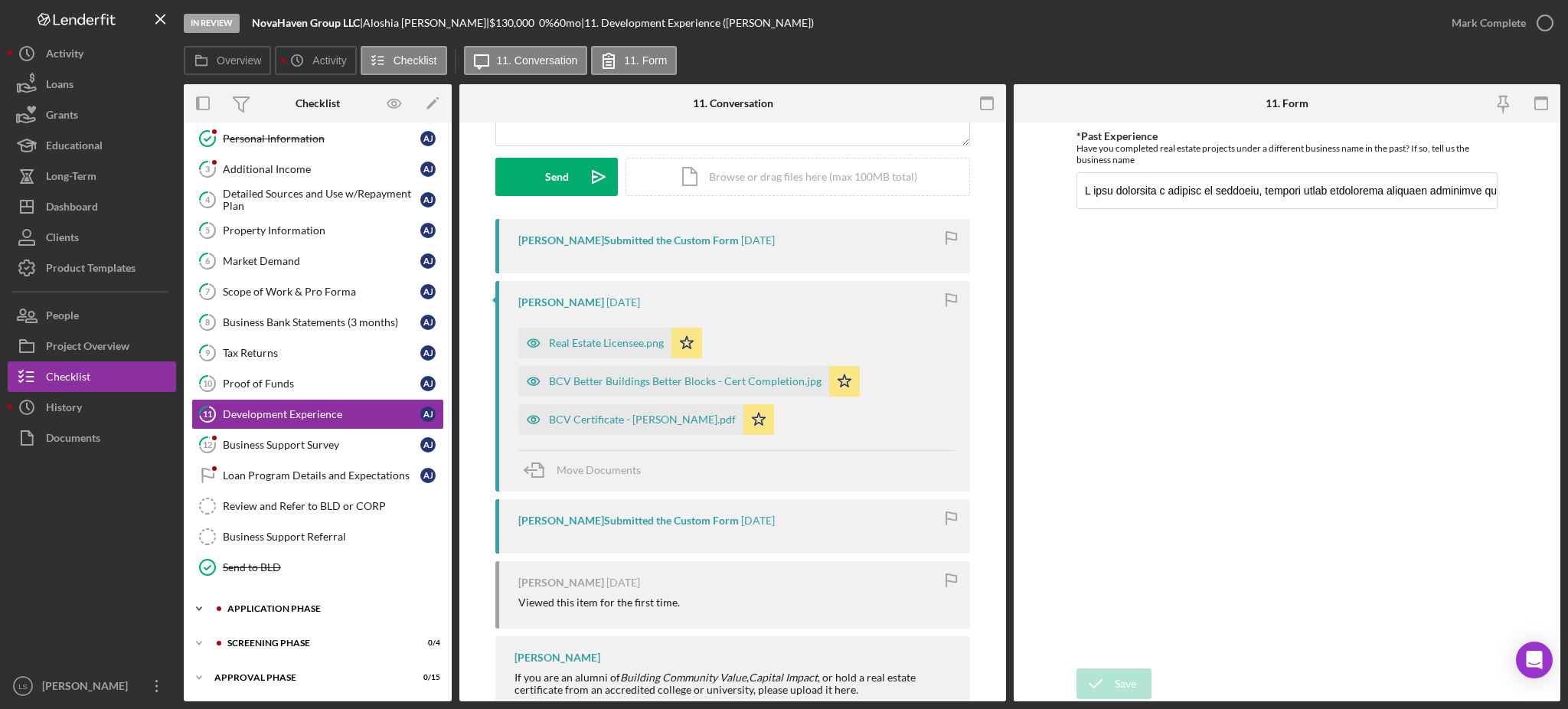
click at [316, 612] on div "Application Phase" at bounding box center [330, 608] width 205 height 10
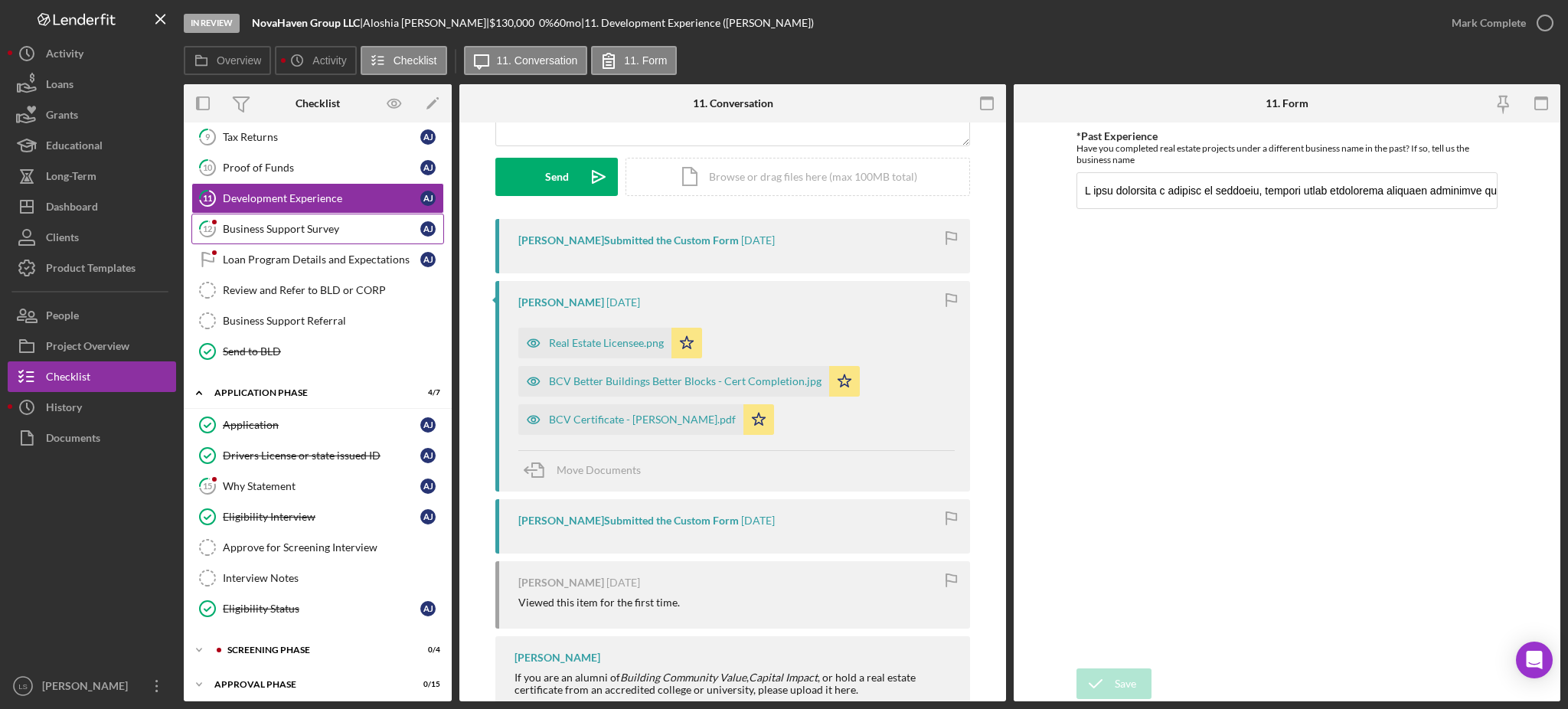
scroll to position [324, 0]
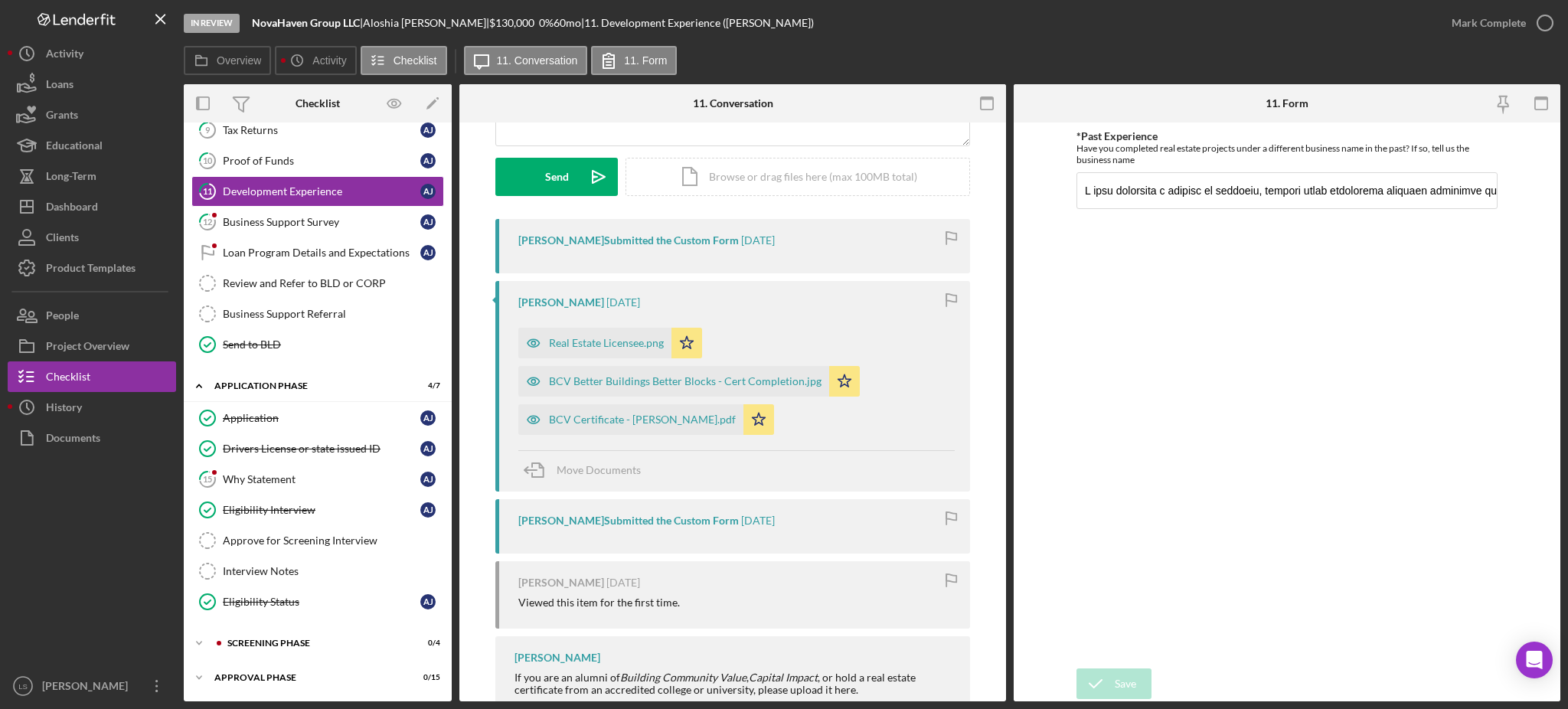
click at [308, 481] on div "Why Statement" at bounding box center [321, 478] width 197 height 12
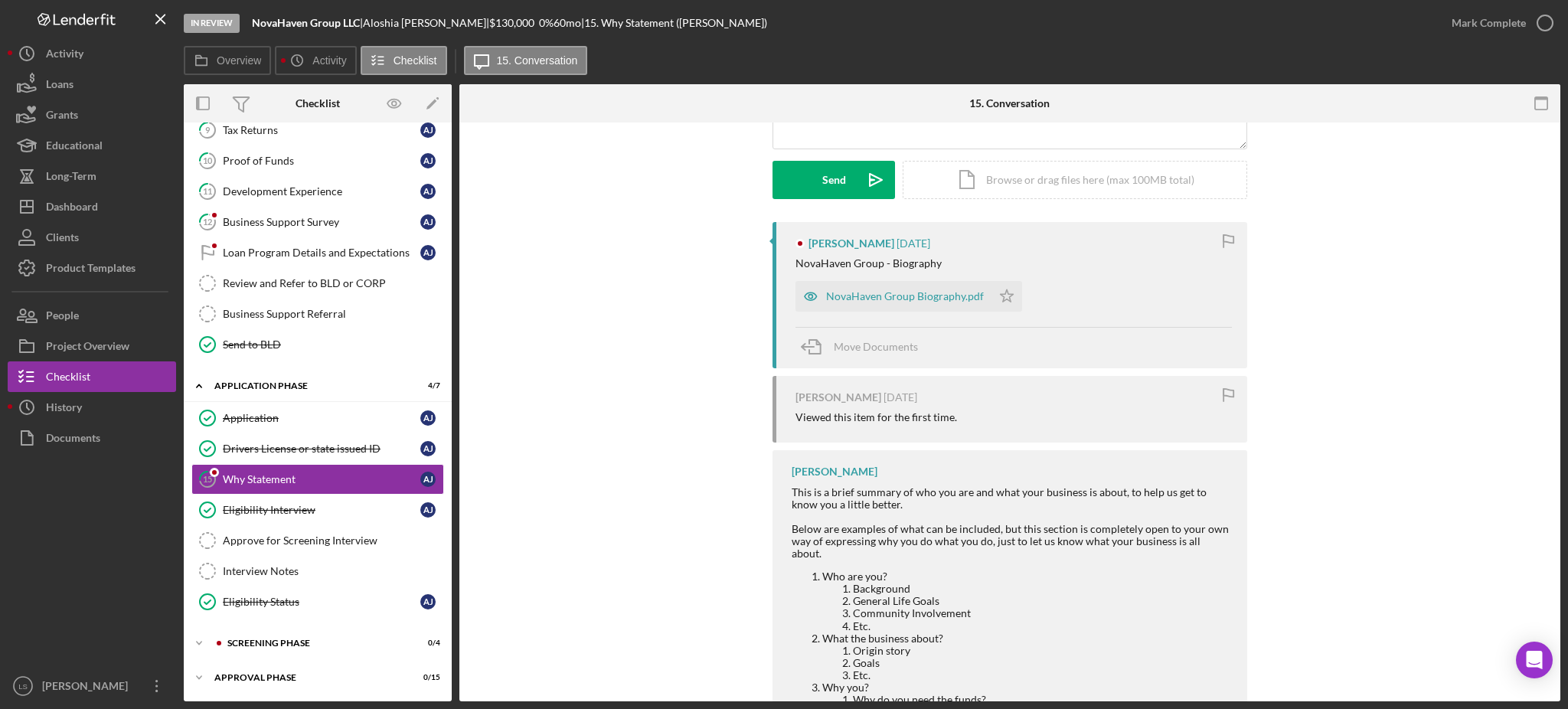
scroll to position [204, 0]
click at [1008, 289] on icon "Icon/Star" at bounding box center [1006, 293] width 30 height 30
click at [292, 644] on div "Screening Phase" at bounding box center [330, 644] width 205 height 10
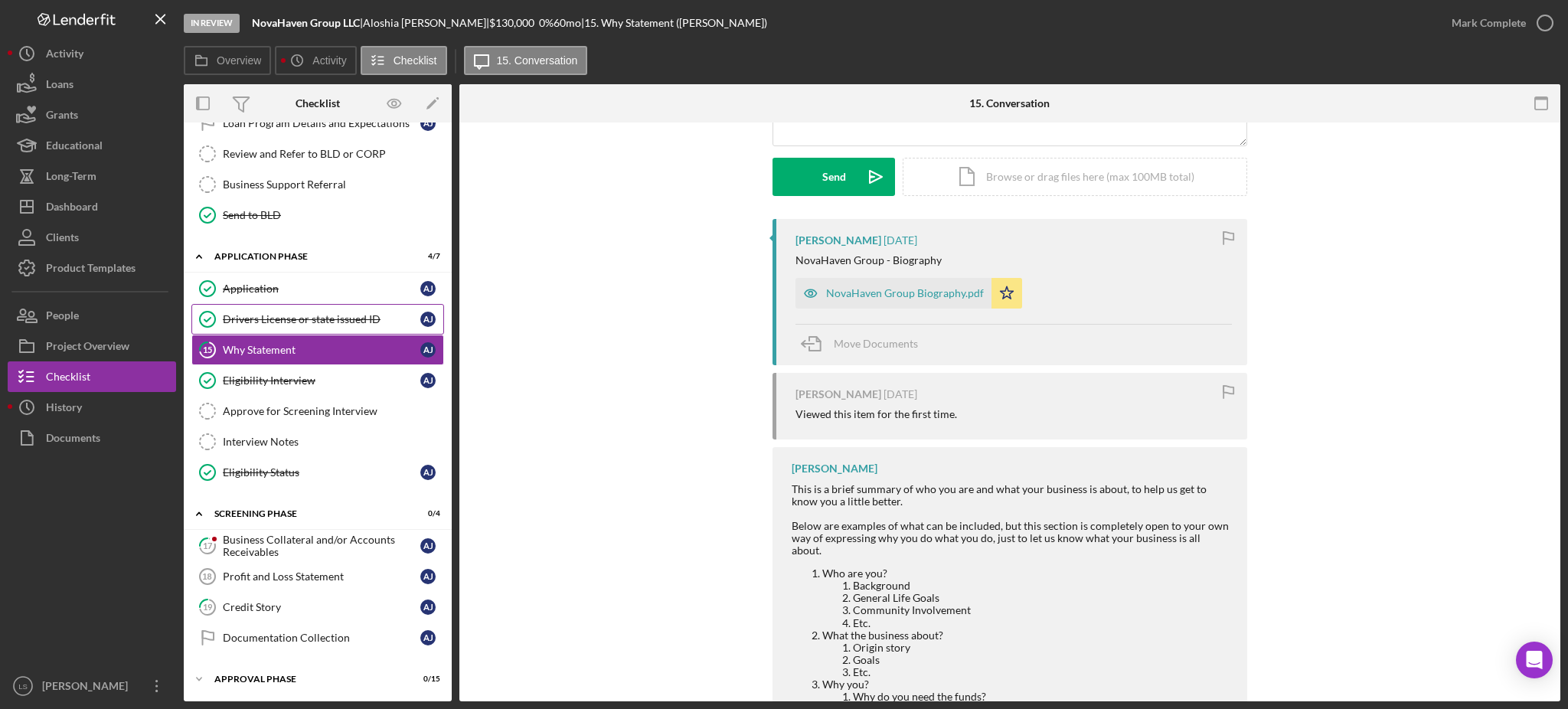
scroll to position [454, 0]
click at [312, 537] on div "Business Collateral and/or Accounts Receivables" at bounding box center [321, 544] width 197 height 25
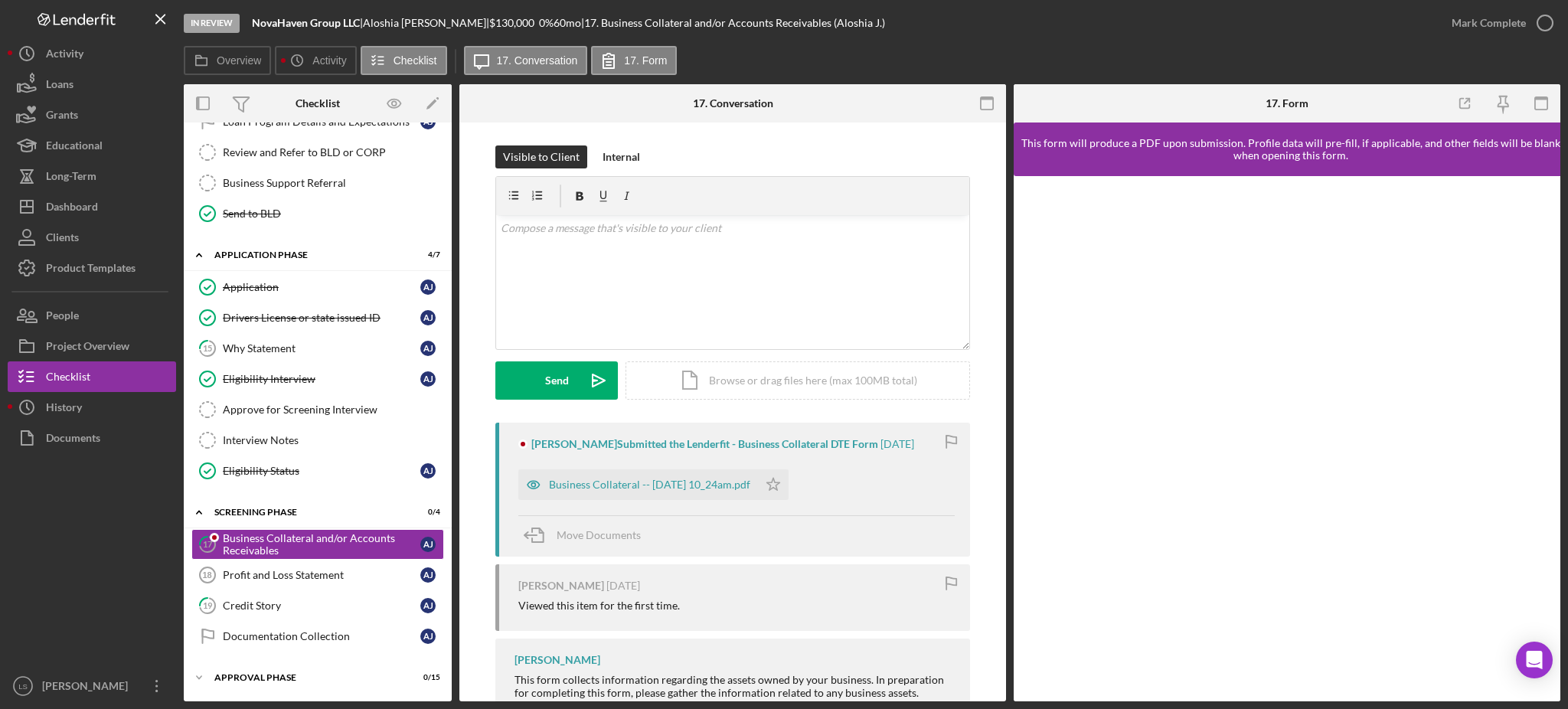
scroll to position [454, 0]
click at [714, 486] on div "Business Collateral -- [DATE] 10_24am.pdf" at bounding box center [649, 484] width 201 height 12
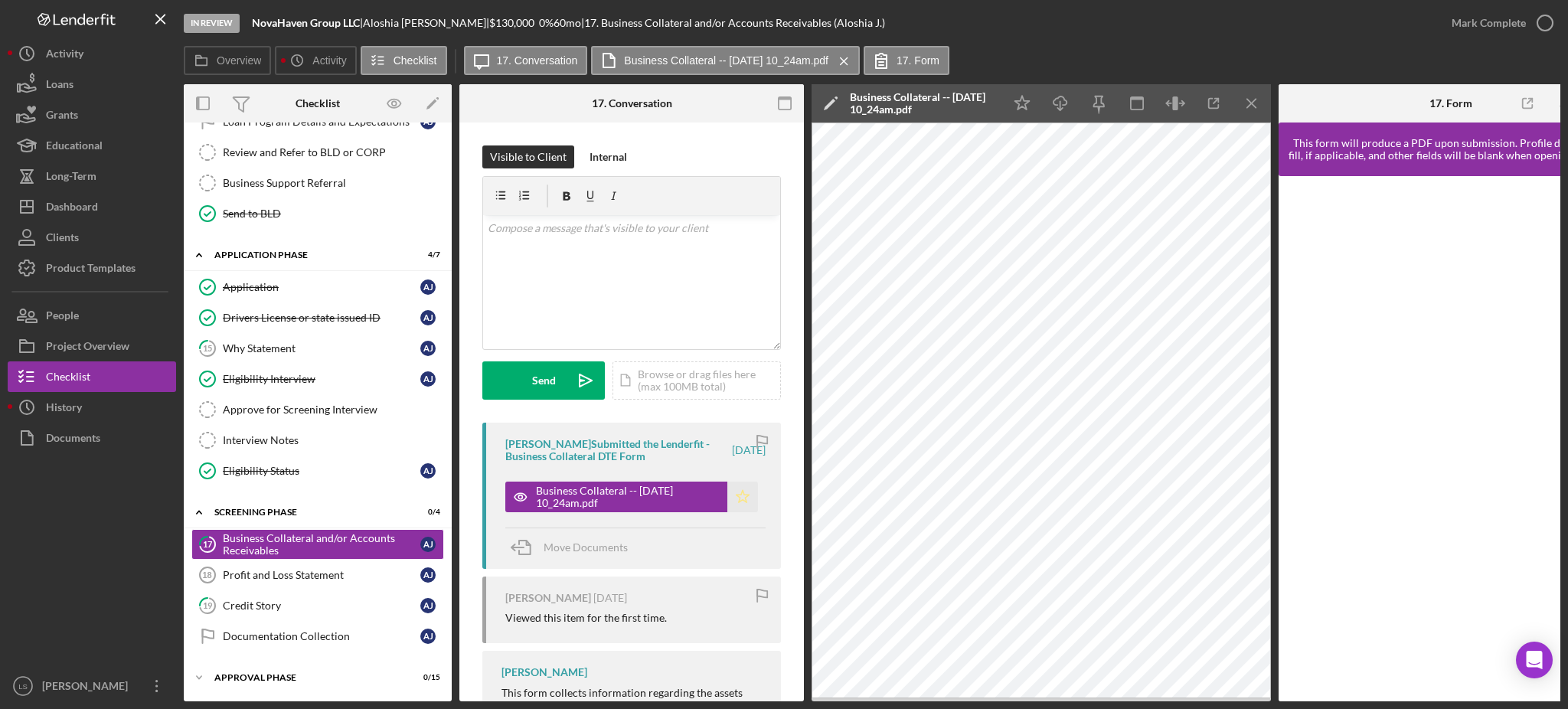
click at [731, 496] on icon "Icon/Star" at bounding box center [743, 497] width 30 height 30
click at [327, 604] on div "Credit Story" at bounding box center [321, 605] width 197 height 12
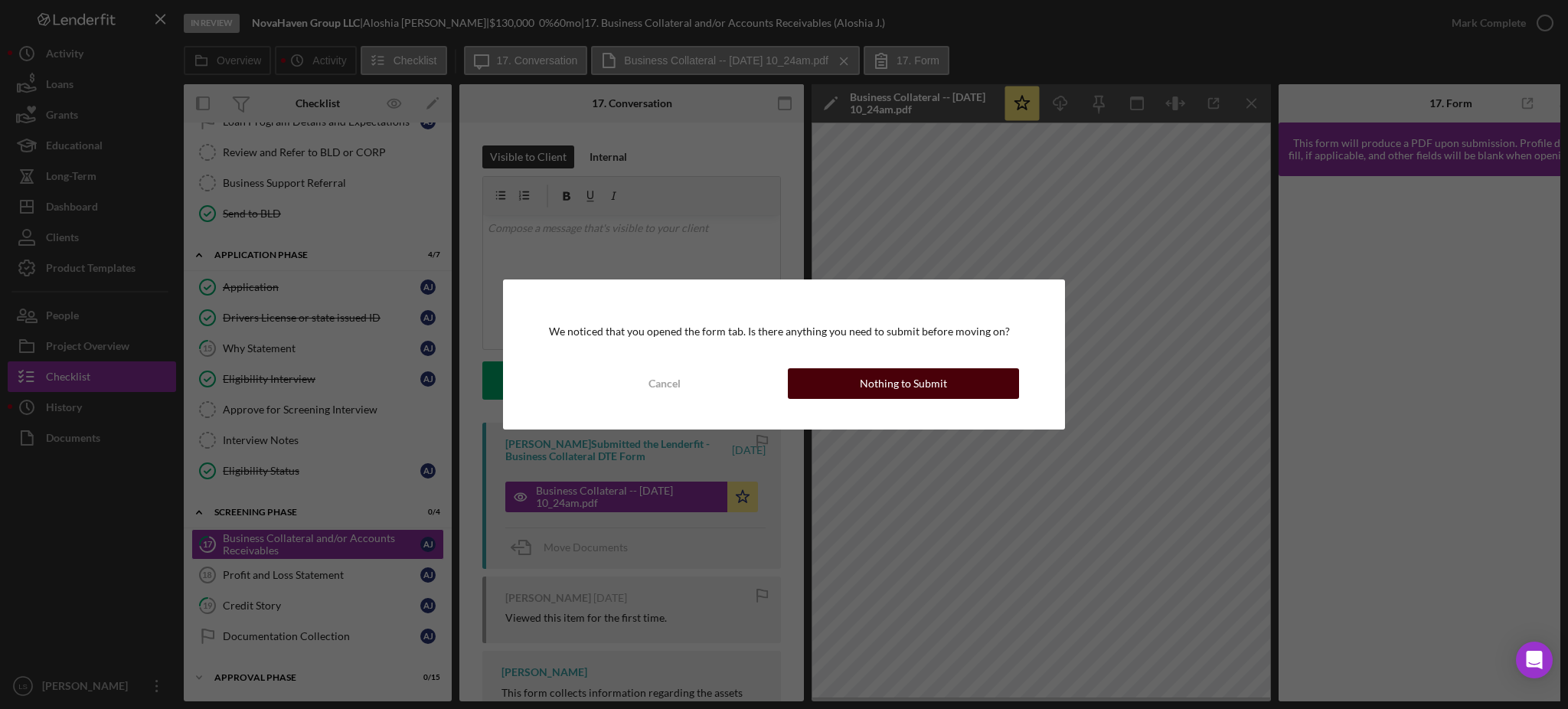
click at [925, 385] on div "Nothing to Submit" at bounding box center [903, 383] width 87 height 30
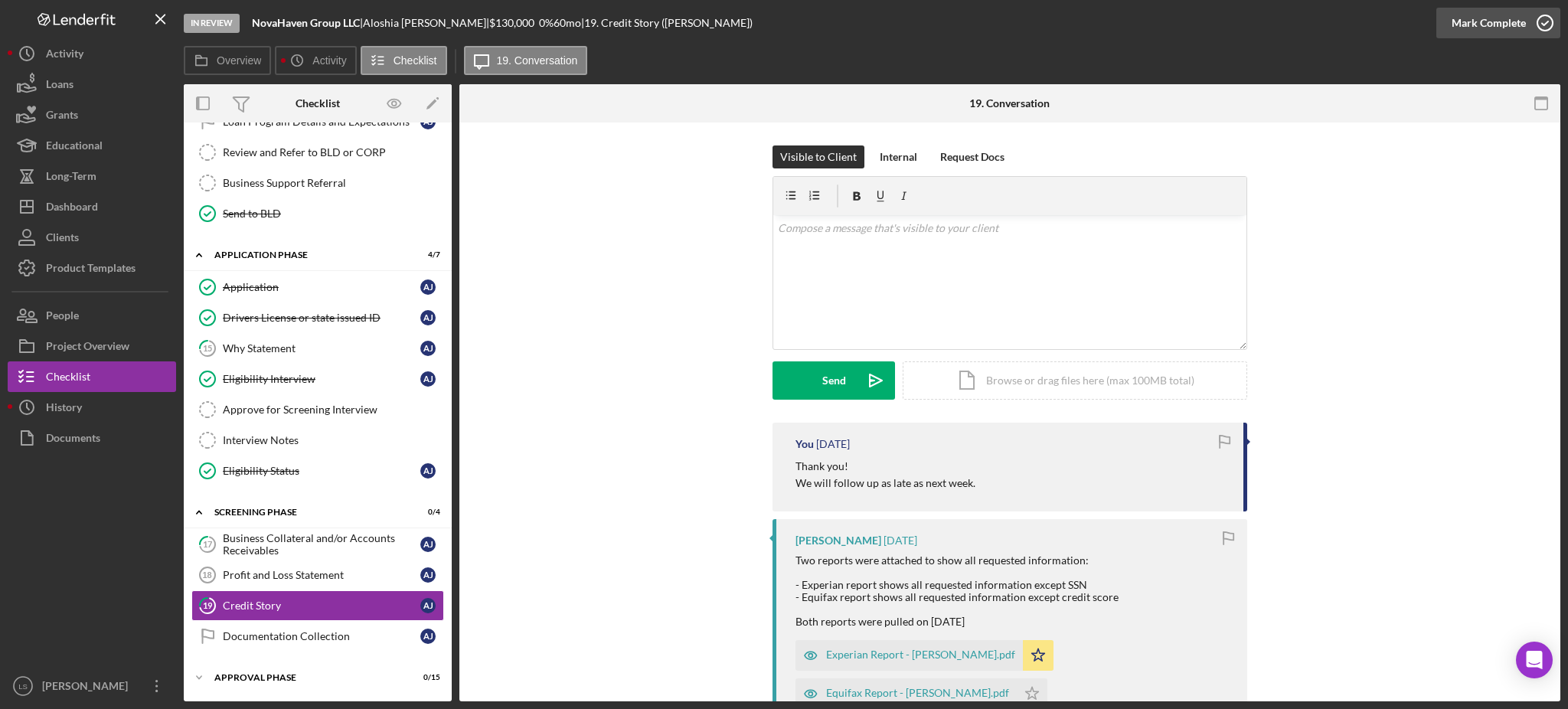
click at [1548, 26] on icon "button" at bounding box center [1546, 23] width 38 height 38
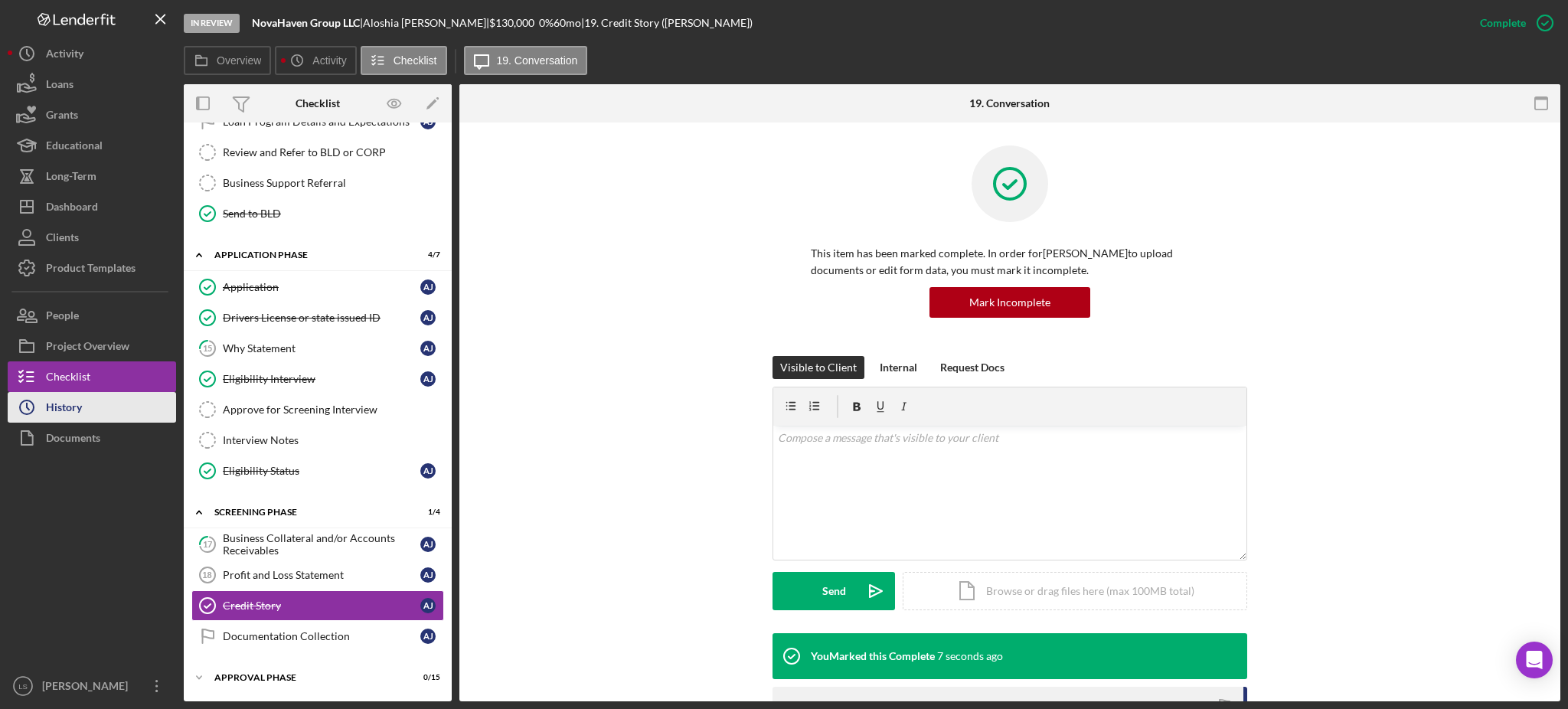
drag, startPoint x: 70, startPoint y: 423, endPoint x: 84, endPoint y: 417, distance: 15.2
click at [70, 425] on div "Documents" at bounding box center [73, 439] width 54 height 34
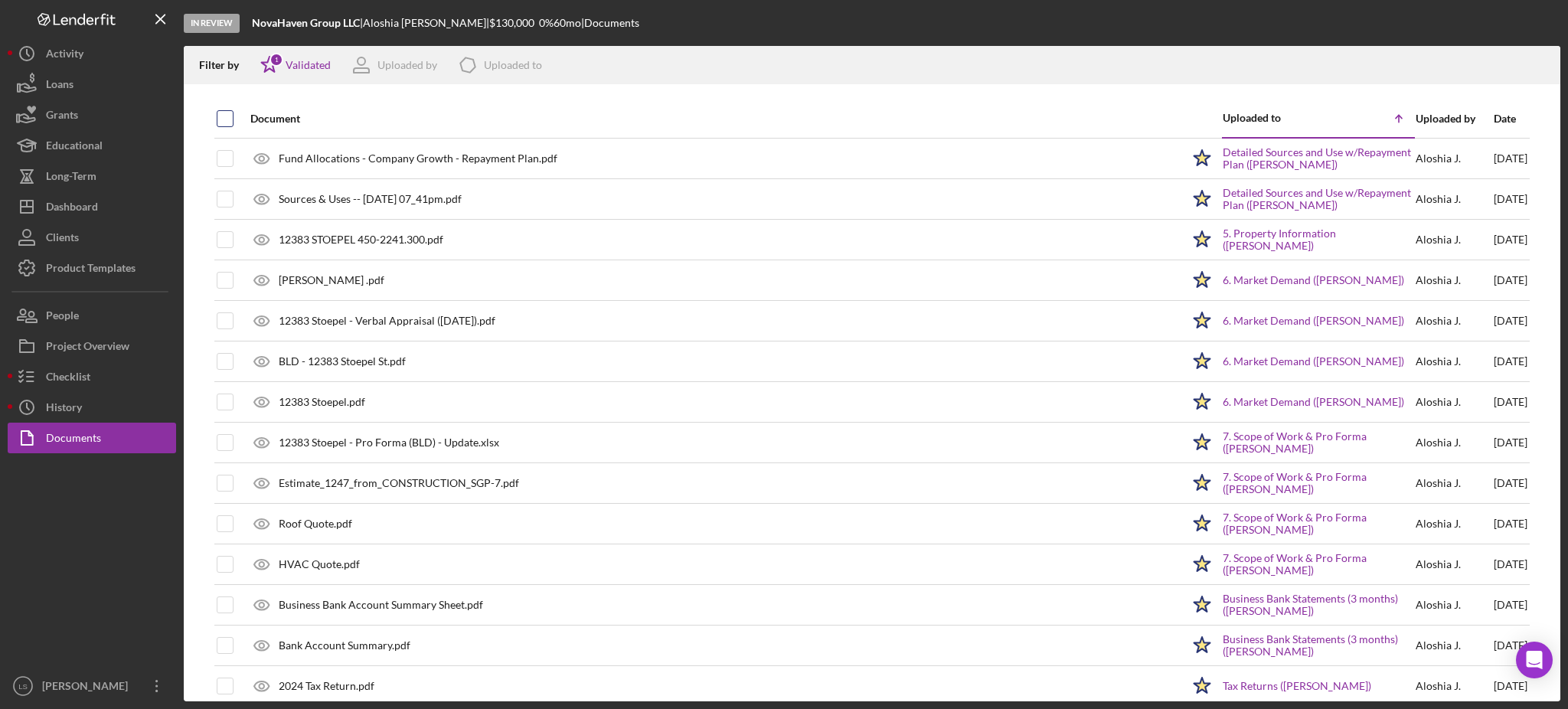
click at [224, 121] on input "checkbox" at bounding box center [224, 118] width 15 height 15
checkbox input "true"
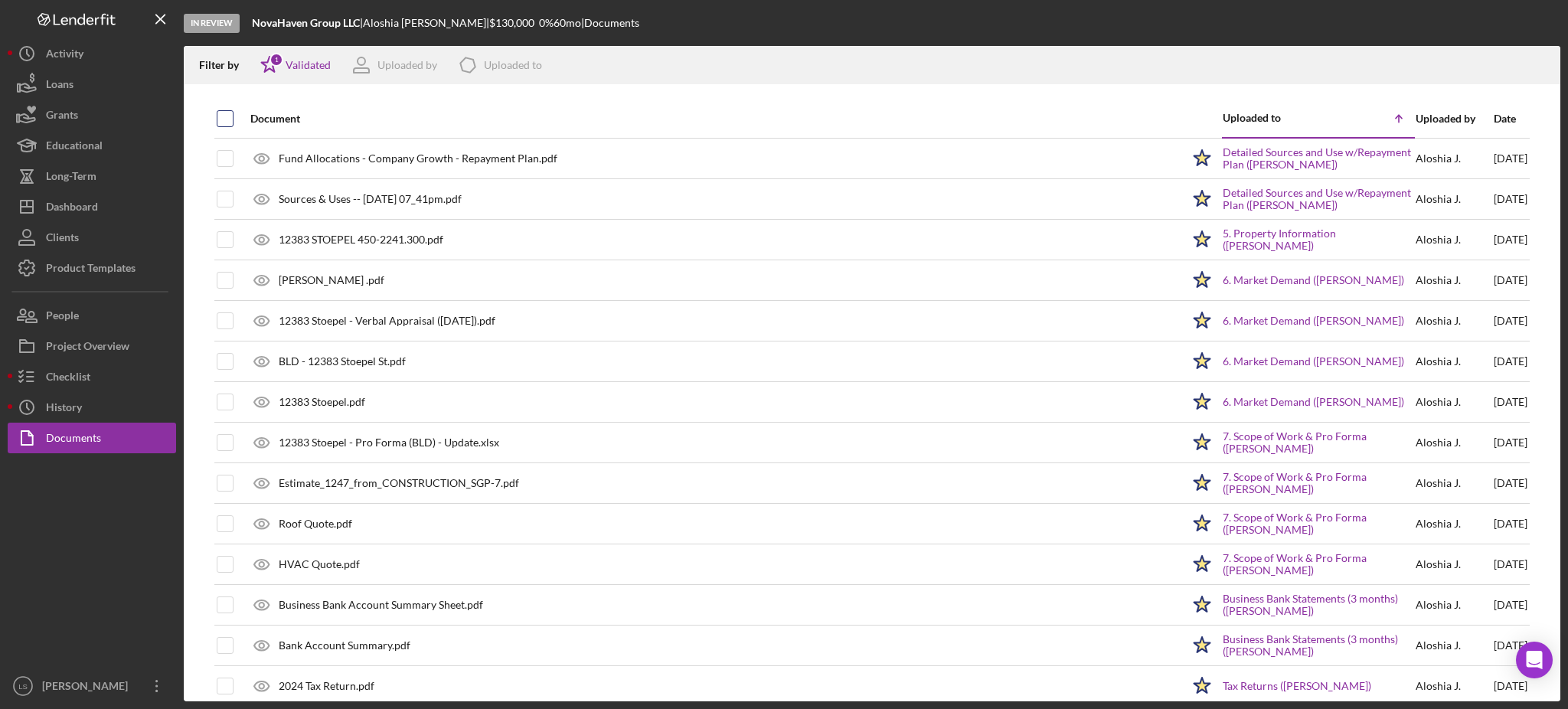
checkbox input "true"
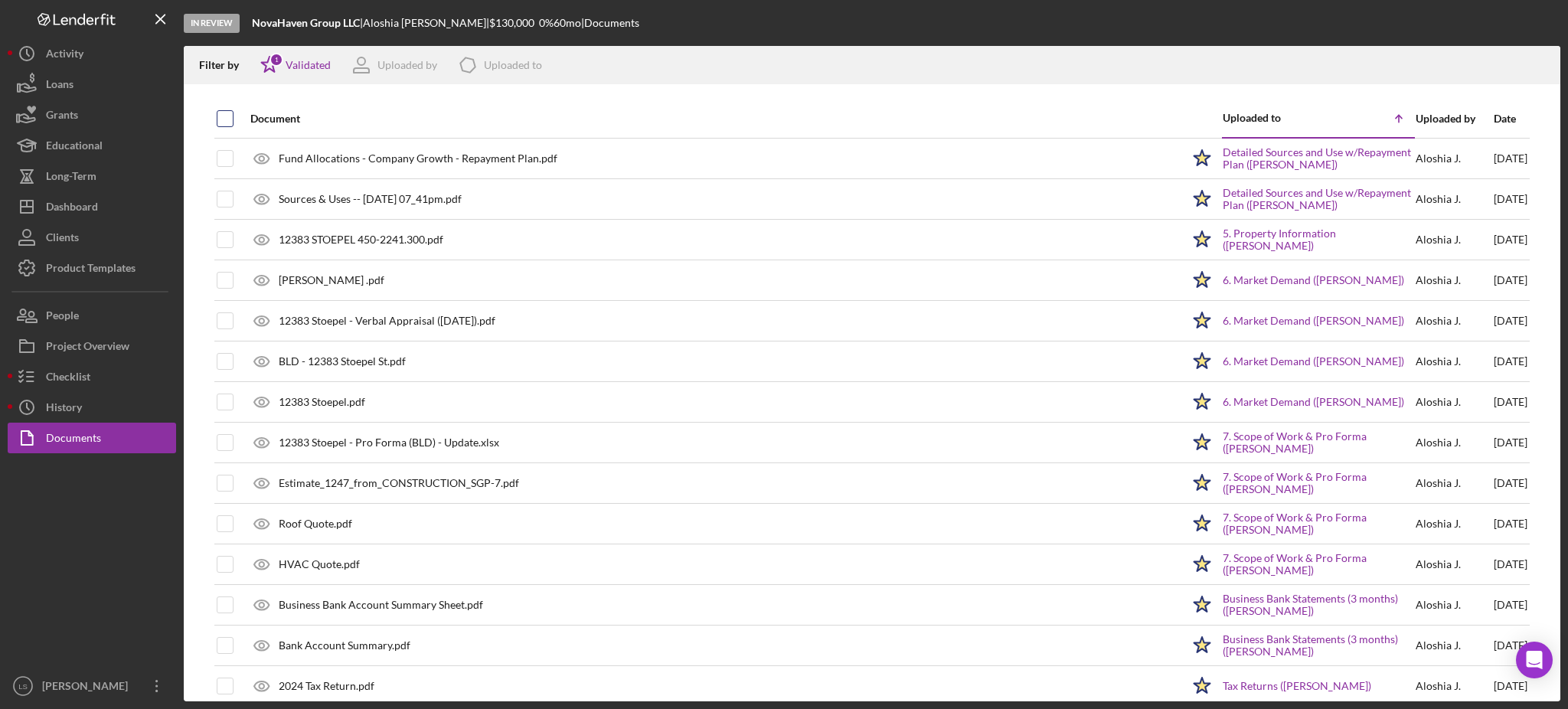
checkbox input "true"
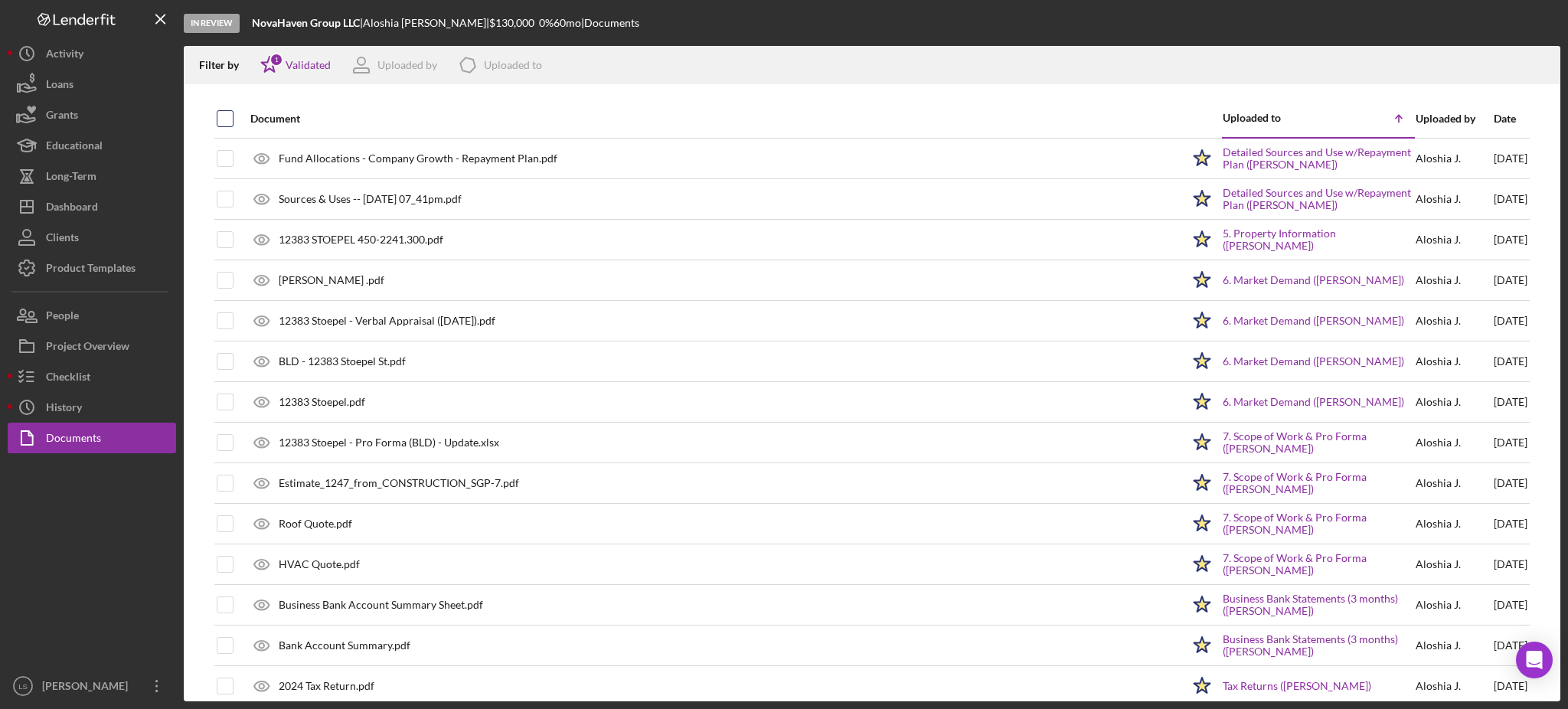
checkbox input "true"
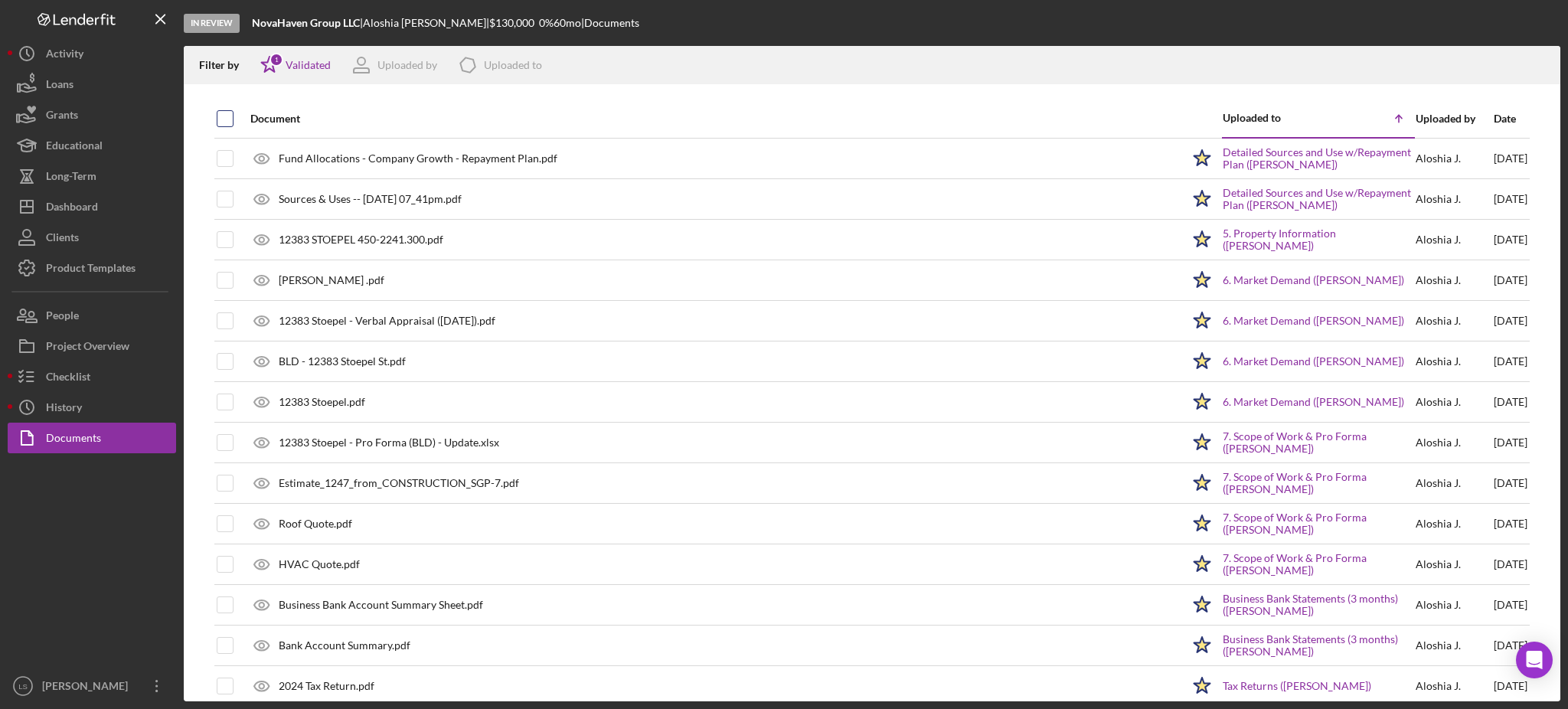
checkbox input "true"
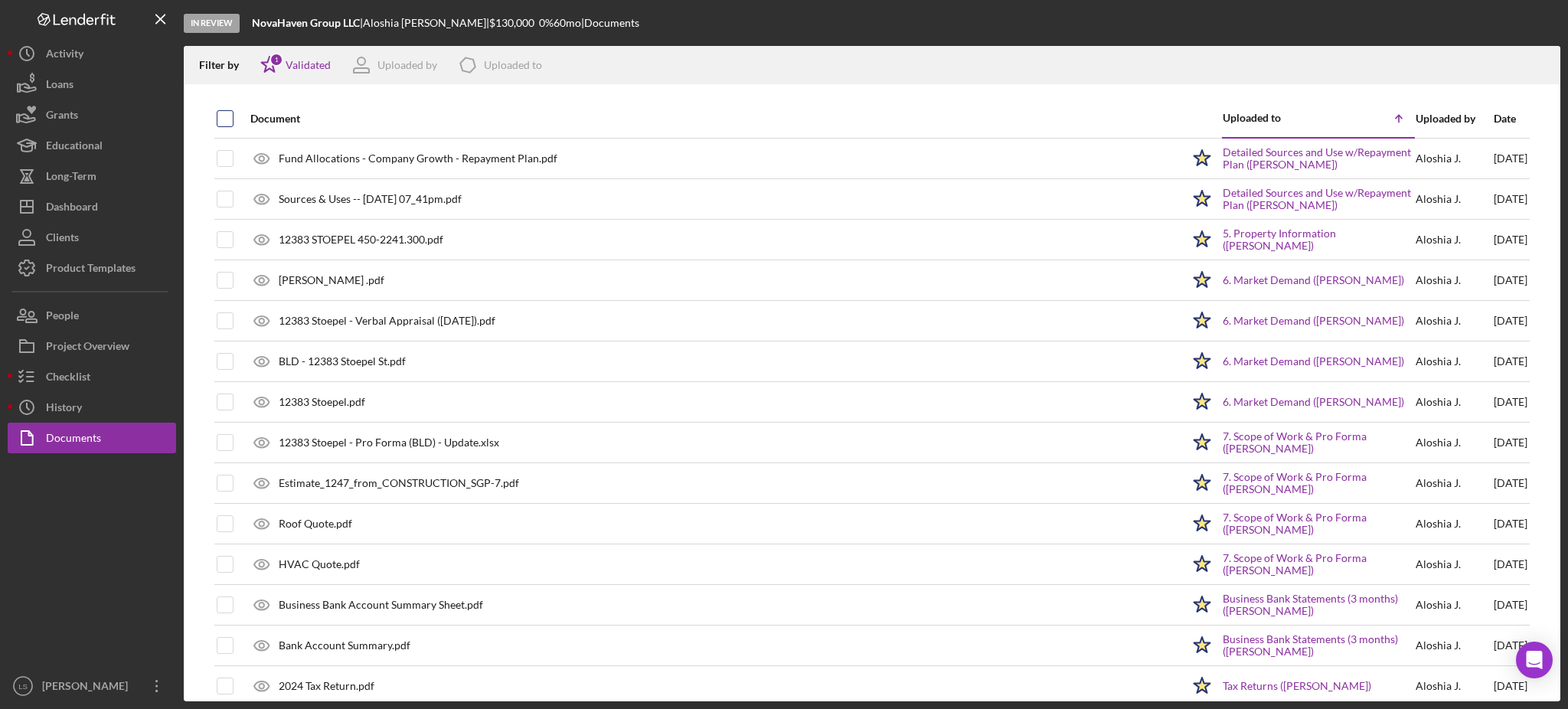
checkbox input "true"
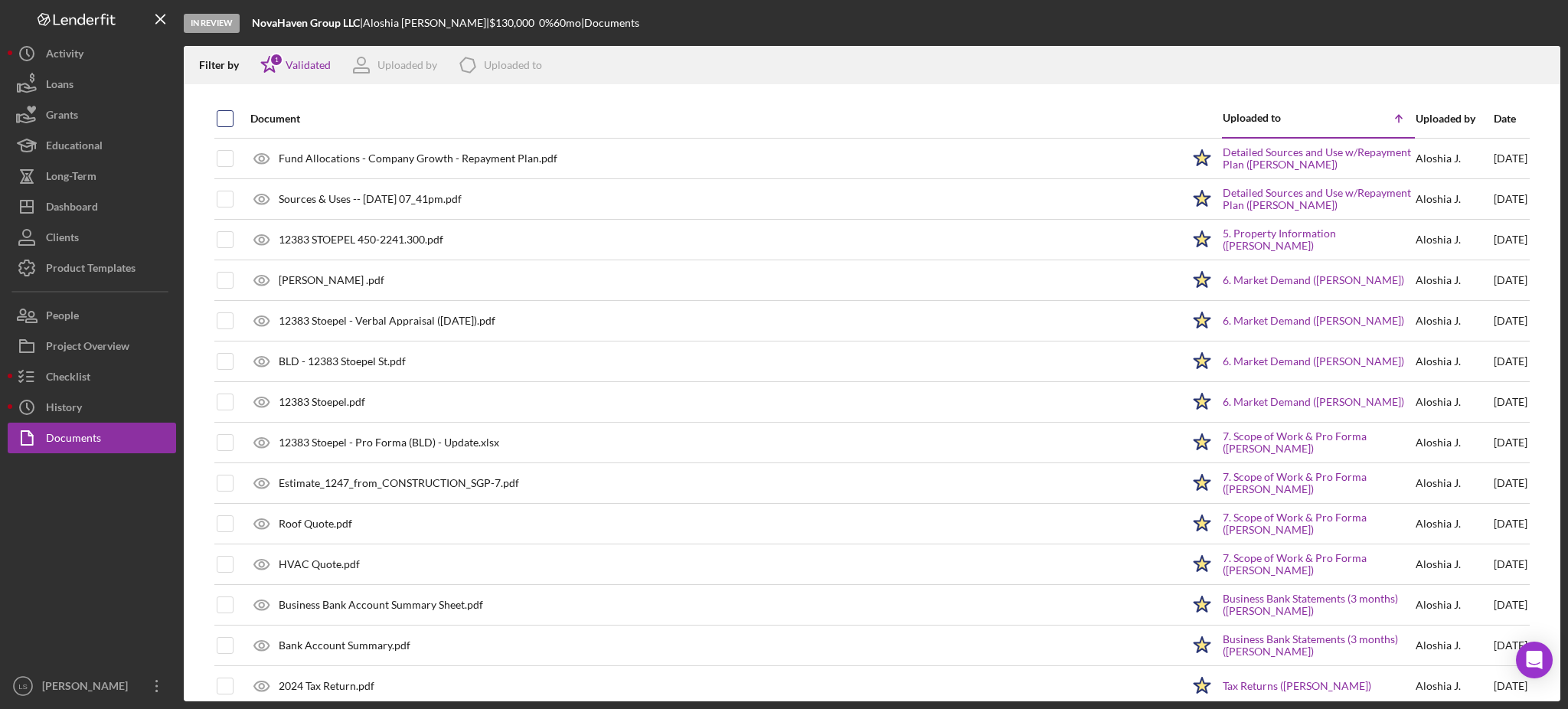
checkbox input "true"
click at [1538, 66] on icon "button" at bounding box center [1541, 62] width 13 height 9
click at [55, 214] on div "Dashboard" at bounding box center [72, 208] width 52 height 34
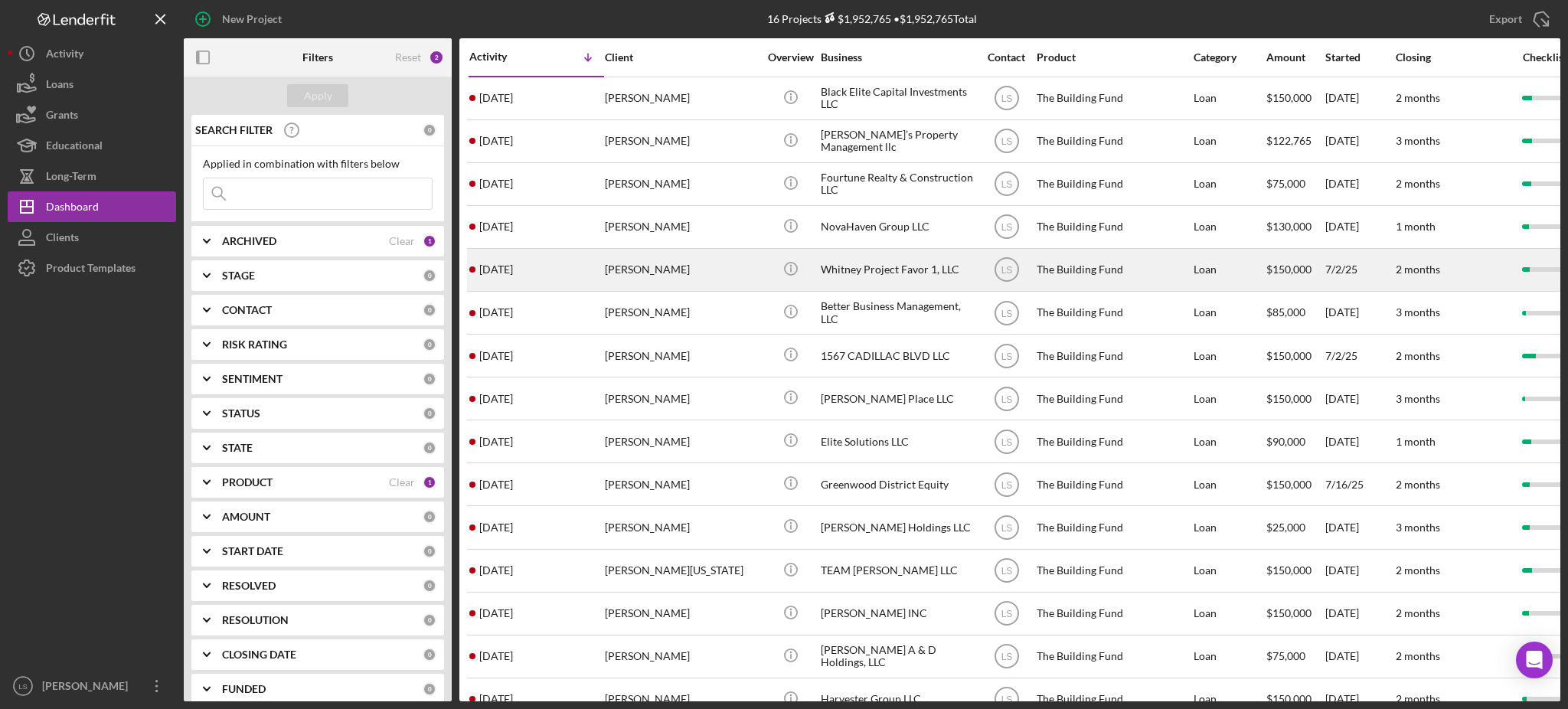
click at [694, 267] on div "[PERSON_NAME]" at bounding box center [681, 270] width 153 height 41
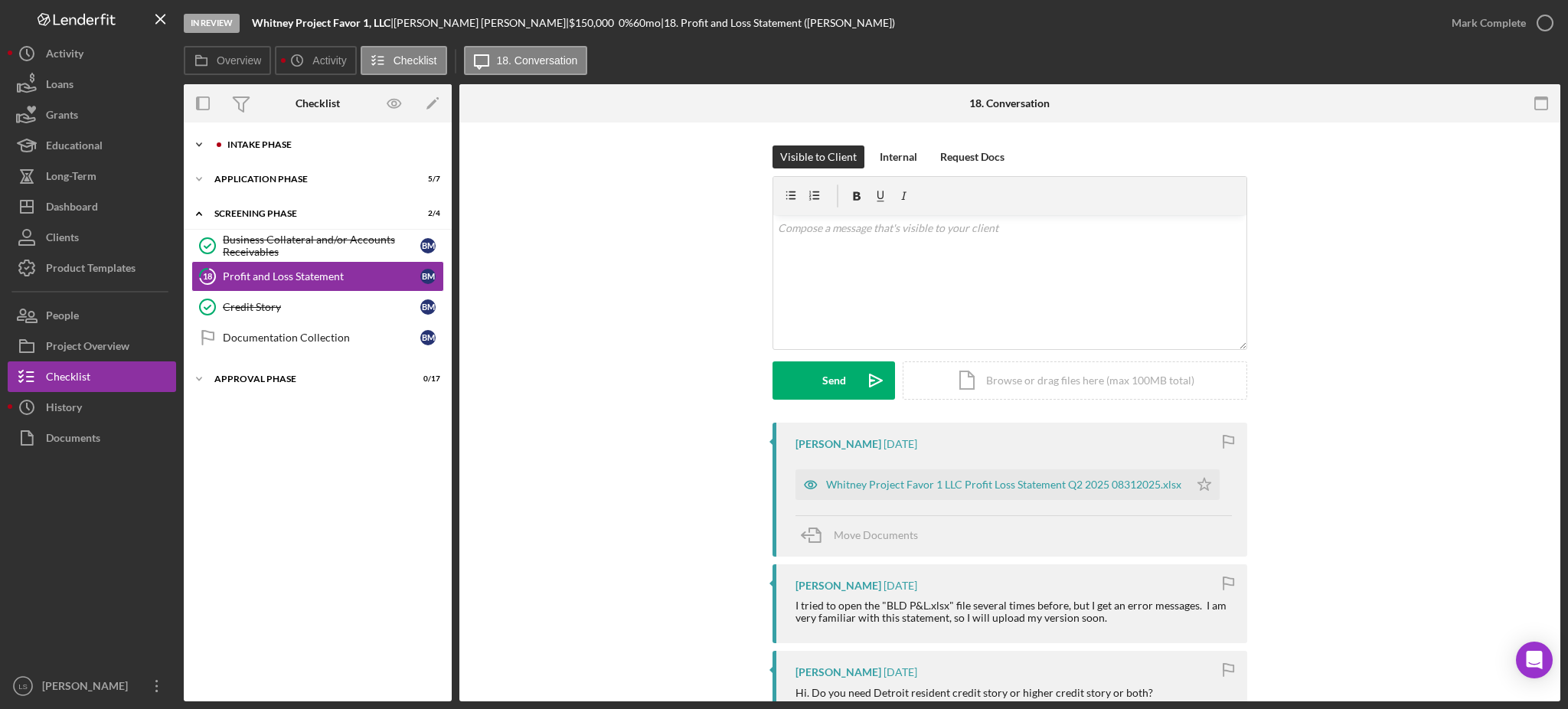
click at [343, 139] on div "Icon/Expander Intake Phase 1 / 17" at bounding box center [318, 145] width 268 height 30
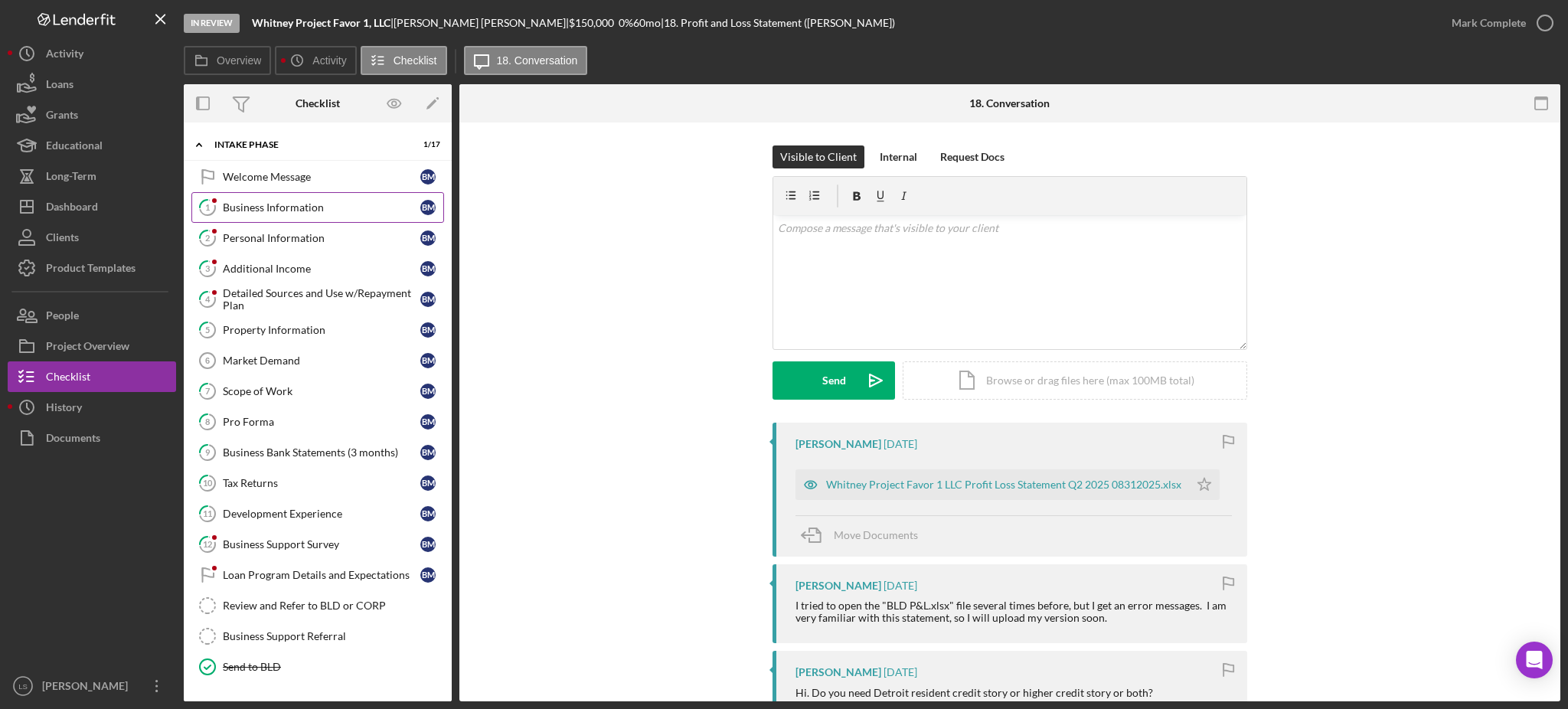
click at [324, 217] on link "1 Business Information B M" at bounding box center [318, 208] width 252 height 30
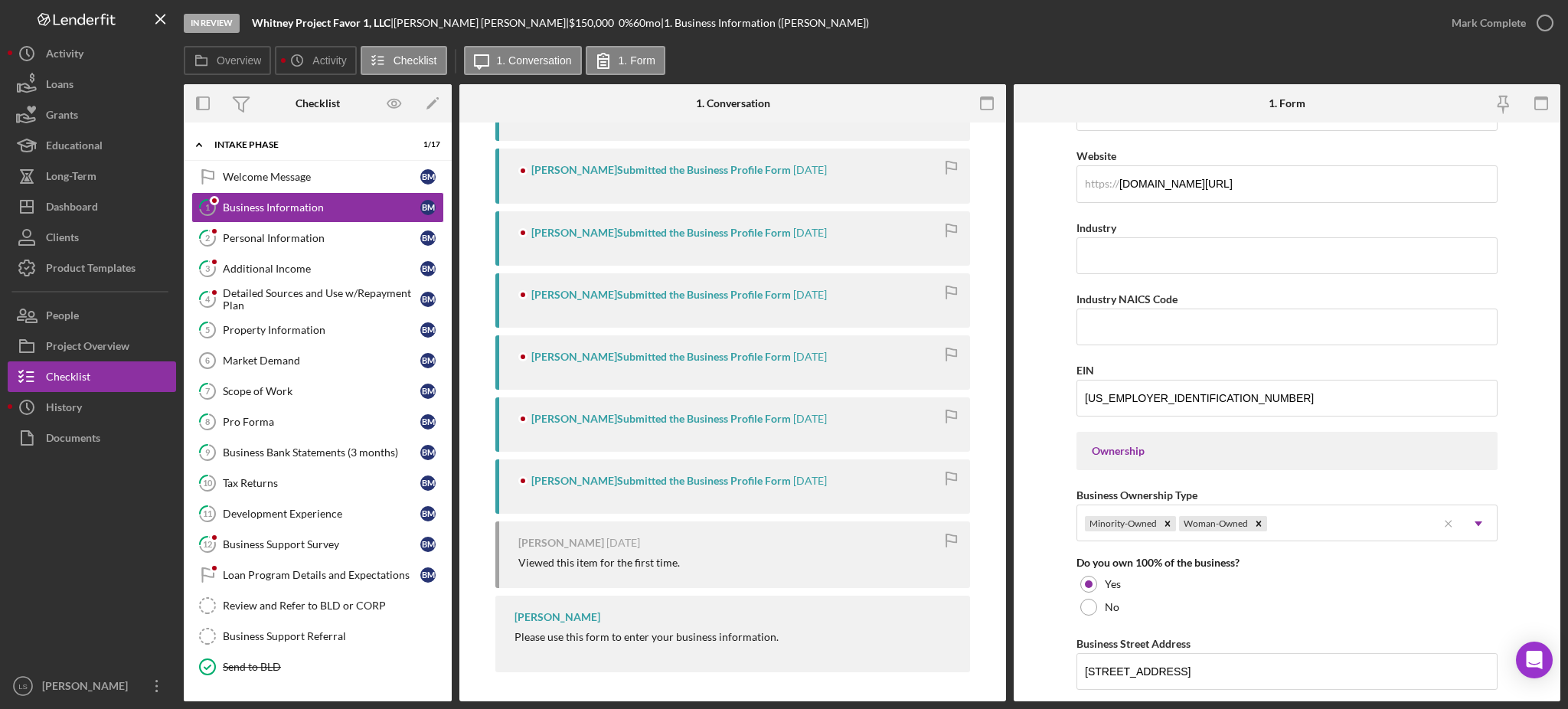
scroll to position [1121, 0]
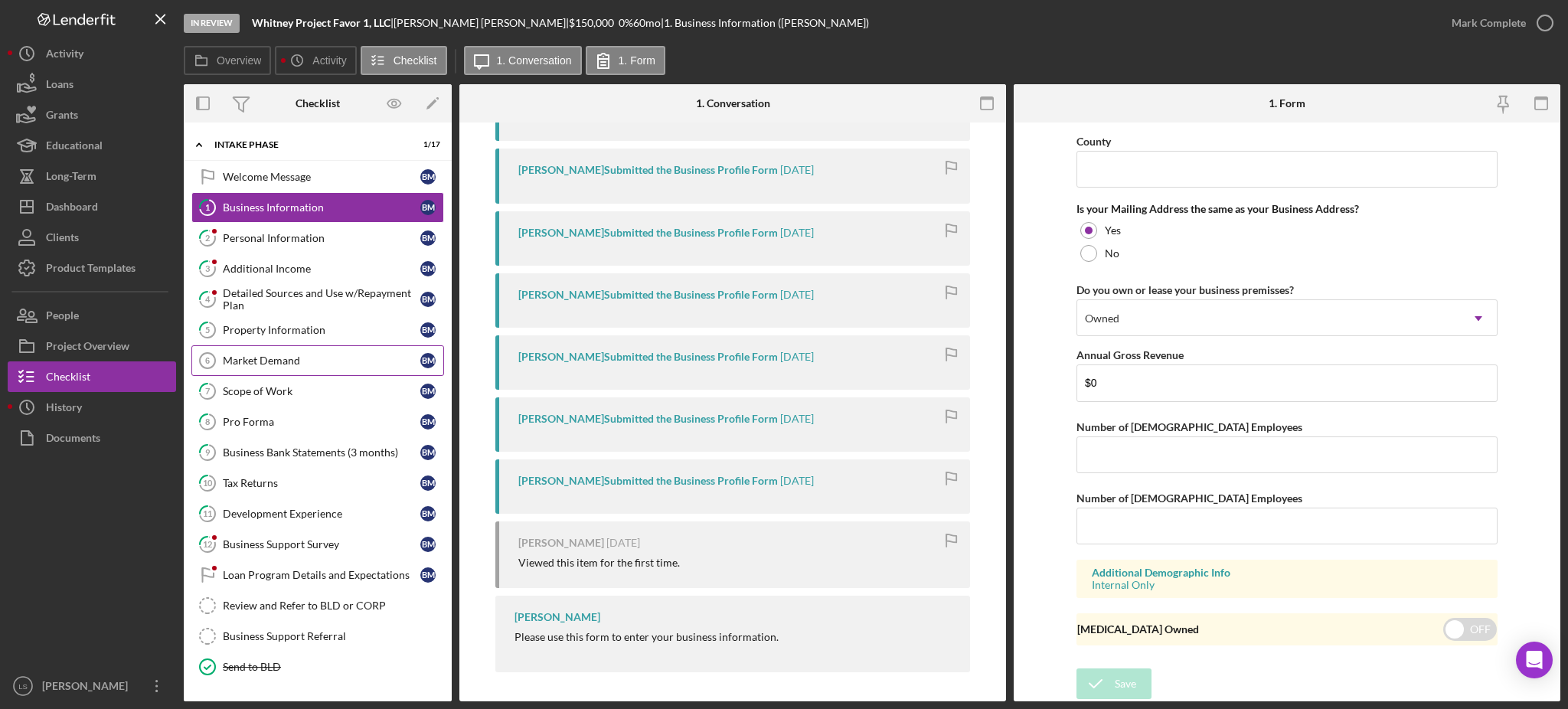
drag, startPoint x: 261, startPoint y: 288, endPoint x: 304, endPoint y: 354, distance: 78.8
click at [263, 289] on div "Detailed Sources and Use w/Repayment Plan" at bounding box center [321, 299] width 197 height 25
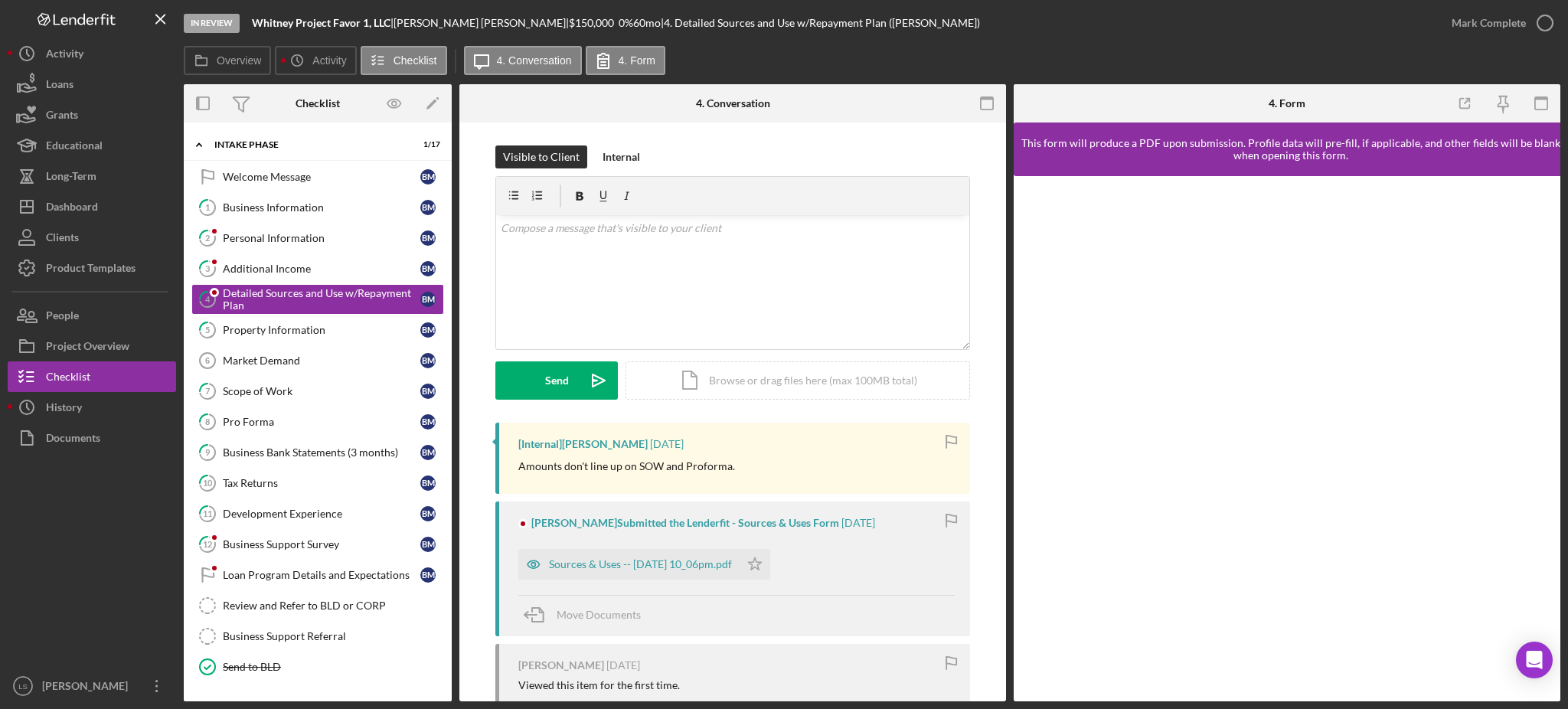
scroll to position [102, 0]
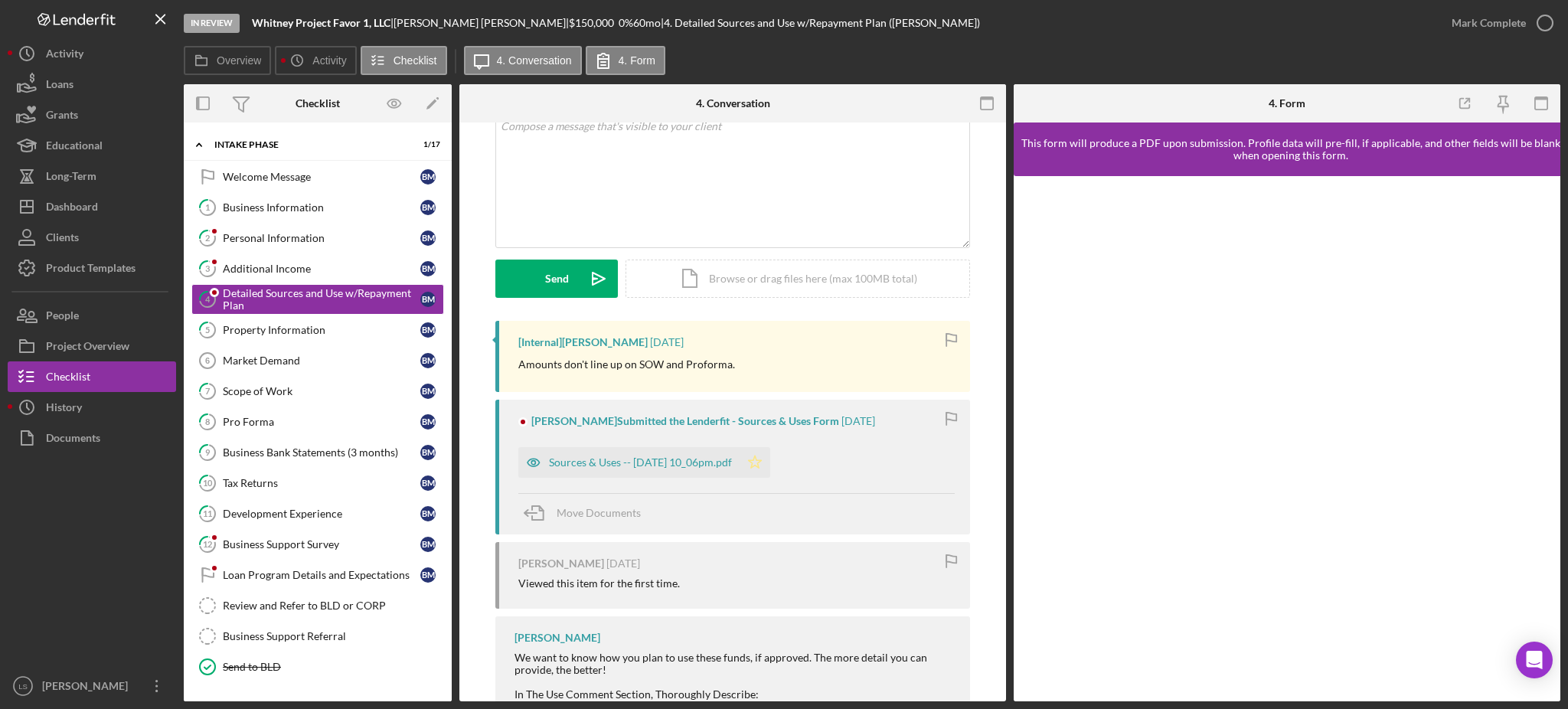
click at [770, 454] on icon "Icon/Star" at bounding box center [755, 462] width 30 height 30
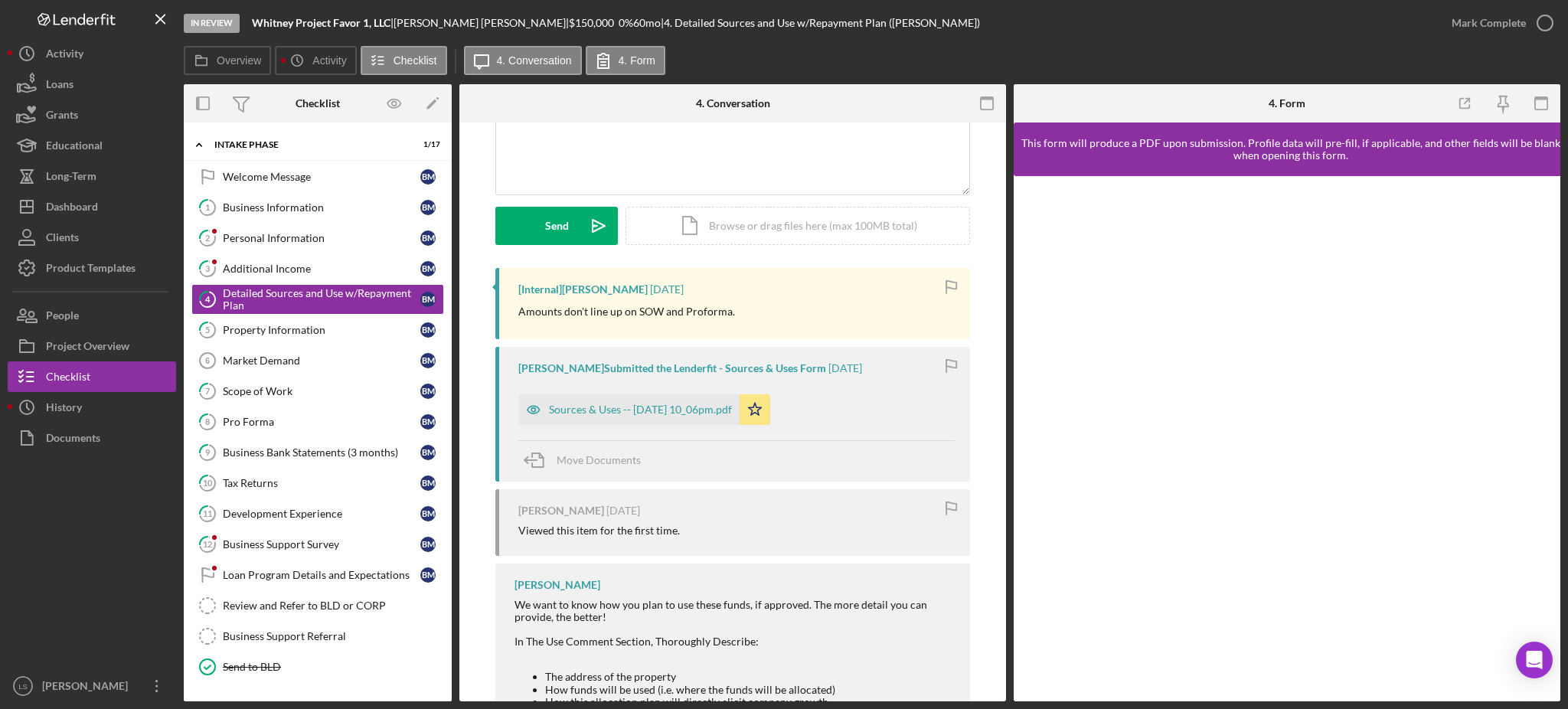
scroll to position [204, 0]
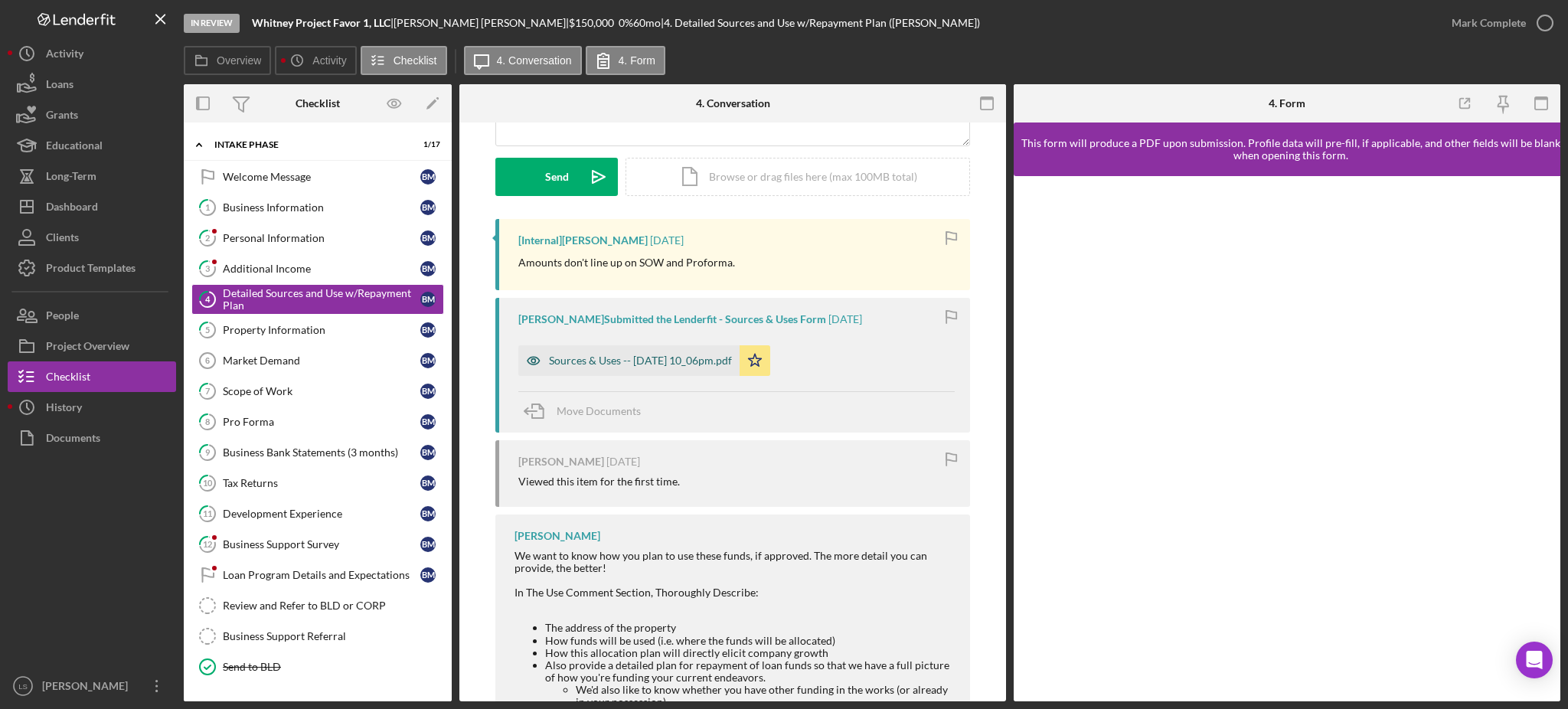
click at [702, 365] on div "Sources & Uses -- [DATE] 10_06pm.pdf" at bounding box center [640, 360] width 183 height 12
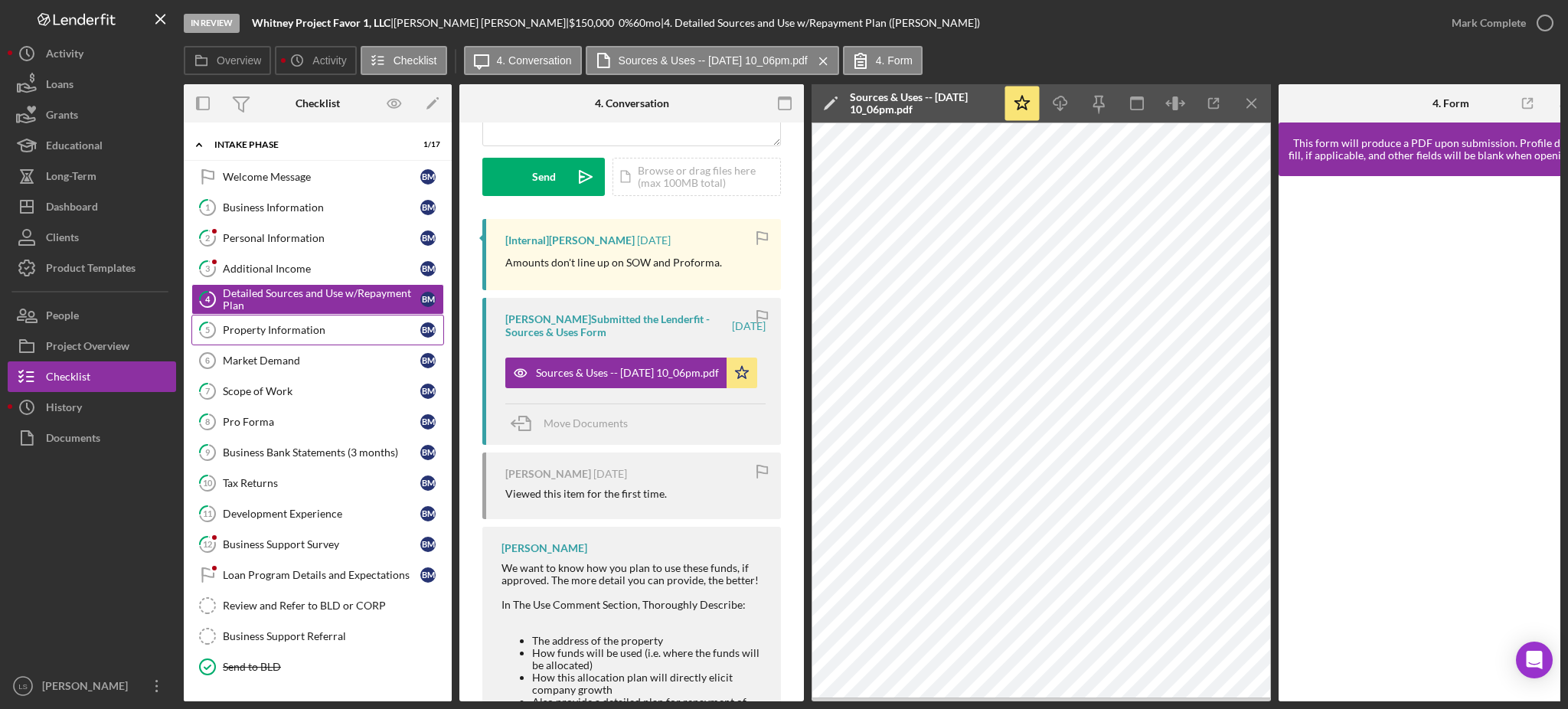
click at [379, 323] on link "5 Property Information B M" at bounding box center [318, 330] width 252 height 30
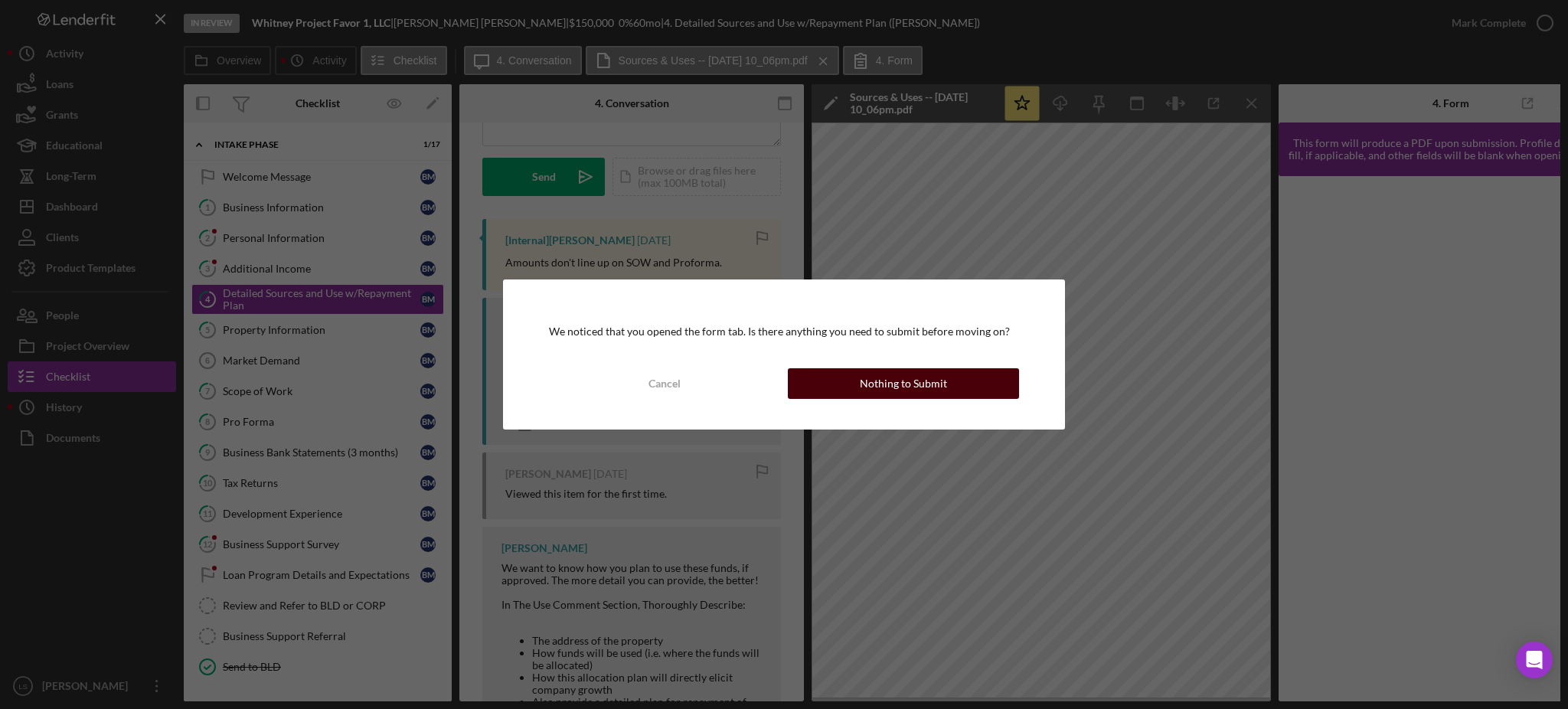
click at [902, 377] on div "Nothing to Submit" at bounding box center [903, 383] width 87 height 30
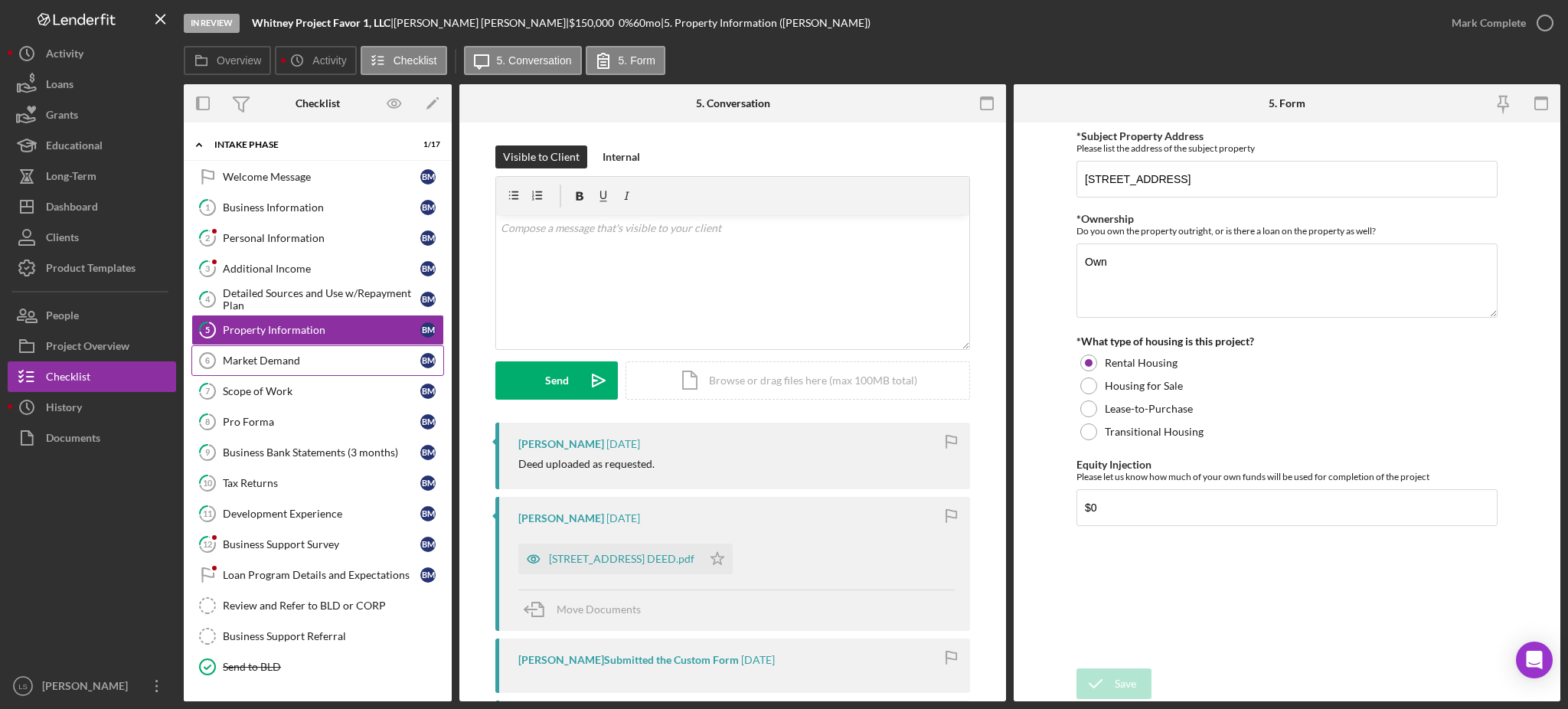
click at [314, 361] on div "Market Demand" at bounding box center [321, 360] width 197 height 12
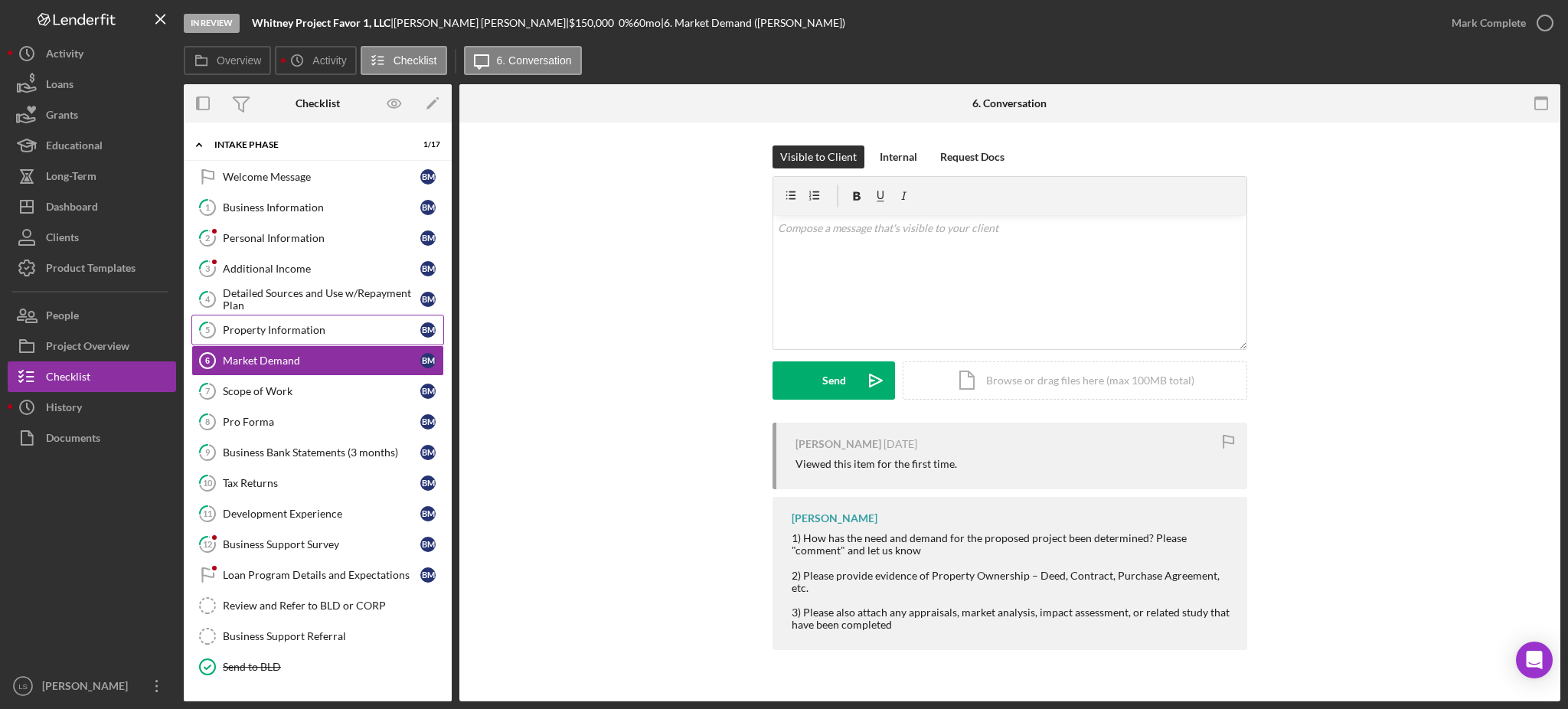
click at [324, 319] on link "5 Property Information B M" at bounding box center [318, 330] width 252 height 30
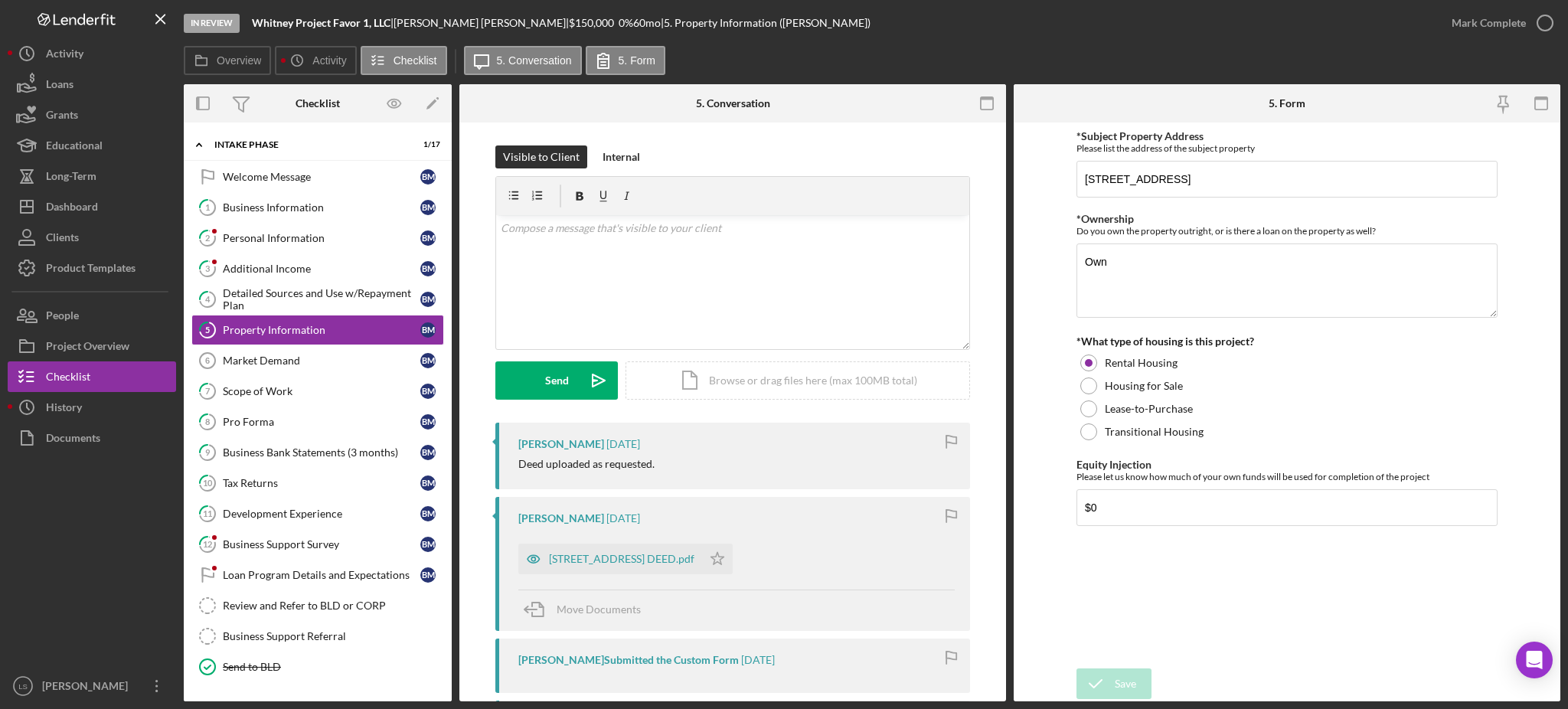
scroll to position [102, 0]
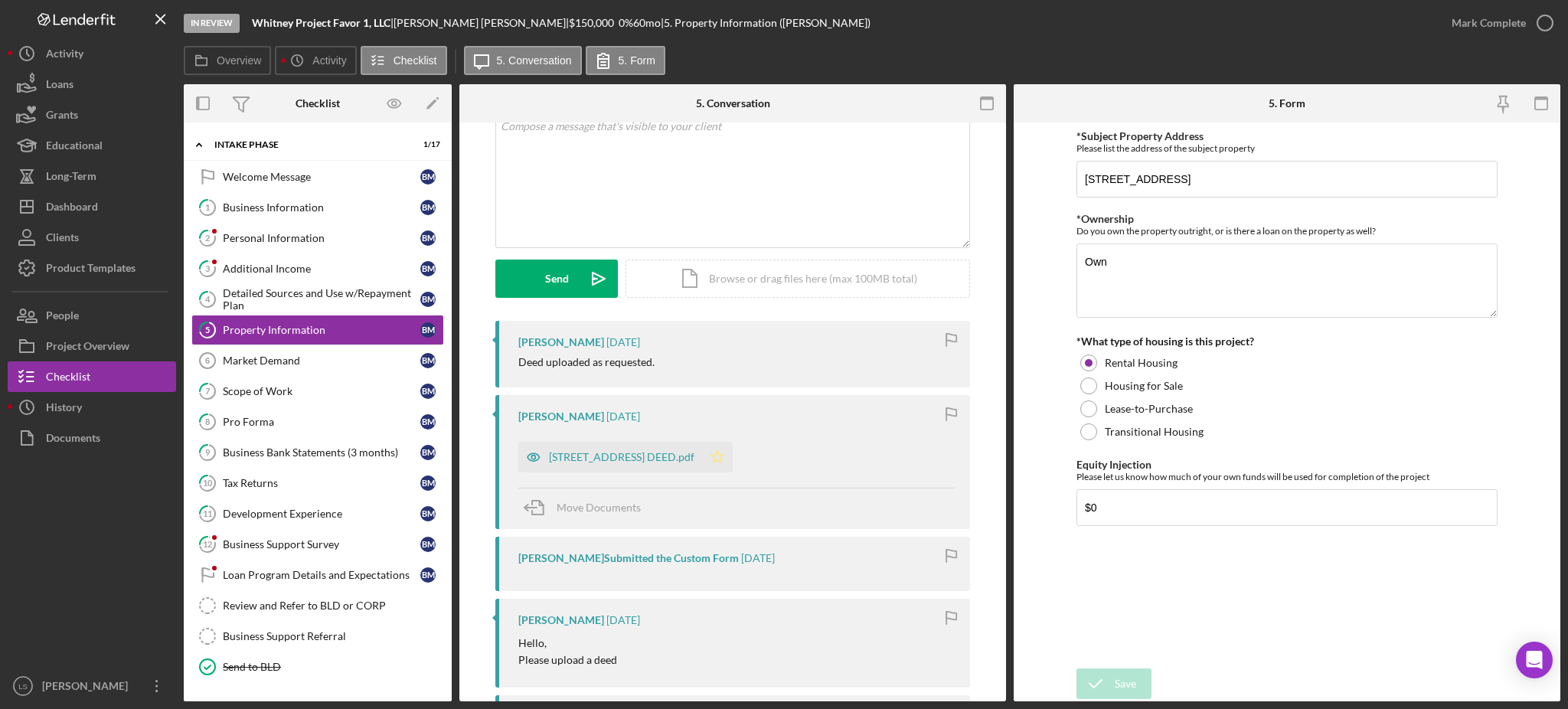
click at [723, 452] on icon "Icon/Star" at bounding box center [717, 457] width 30 height 30
click at [331, 361] on div "Market Demand" at bounding box center [321, 360] width 197 height 12
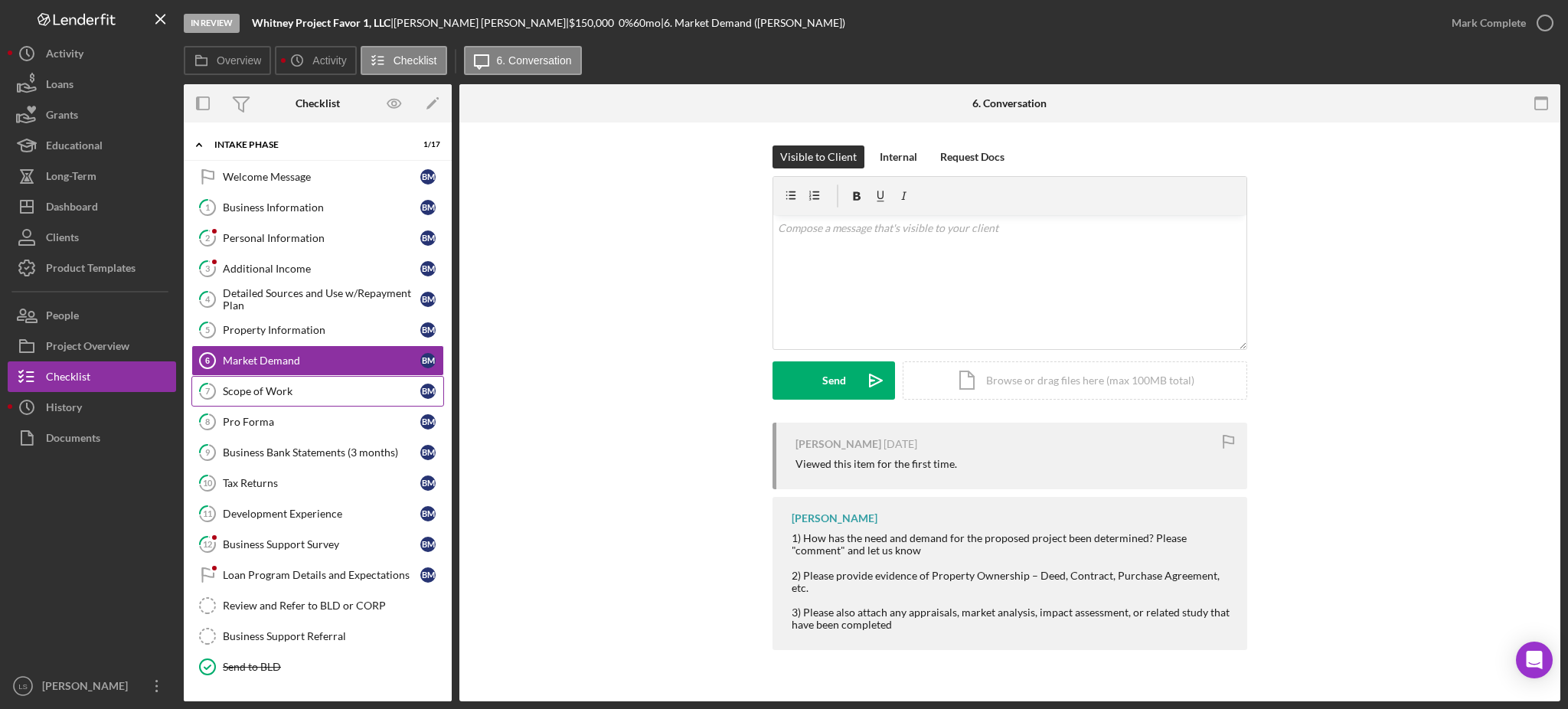
click at [378, 395] on div "Scope of Work" at bounding box center [321, 390] width 197 height 12
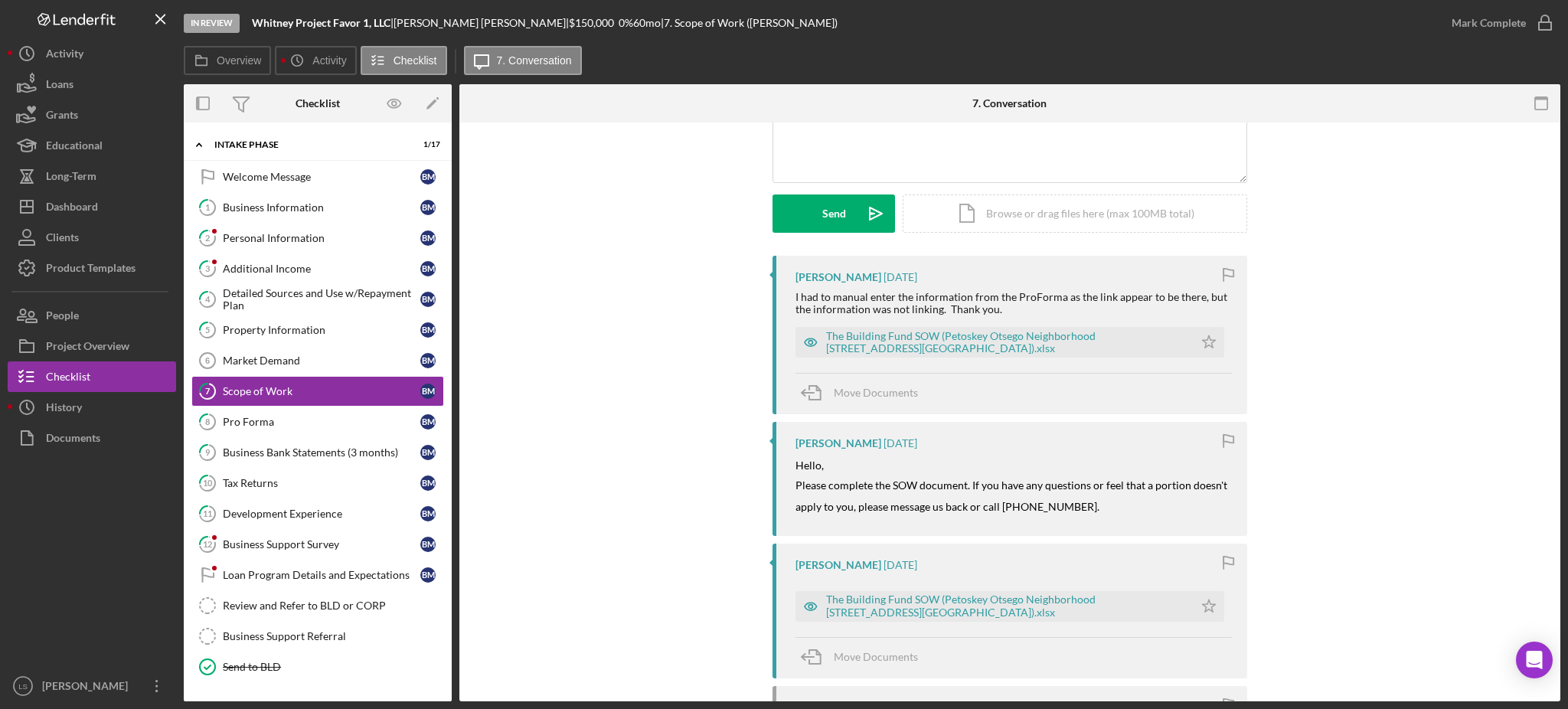
scroll to position [204, 0]
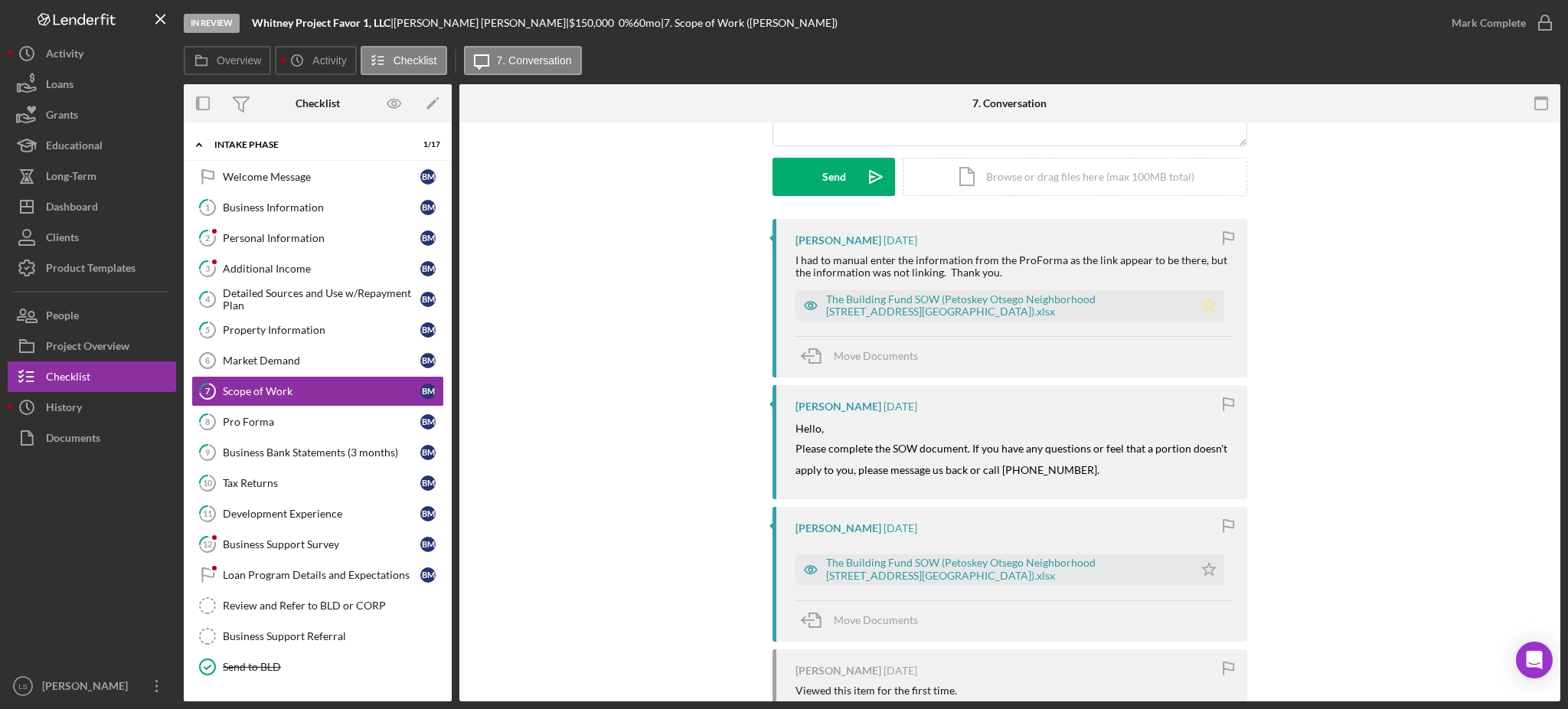
click at [1205, 306] on polygon "button" at bounding box center [1209, 304] width 13 height 12
drag, startPoint x: 921, startPoint y: 290, endPoint x: 910, endPoint y: 303, distance: 17.0
click at [921, 290] on div "The Building Fund SOW (Petoskey Otsego Neighborhood [STREET_ADDRESS][GEOGRAPHIC…" at bounding box center [994, 305] width 399 height 30
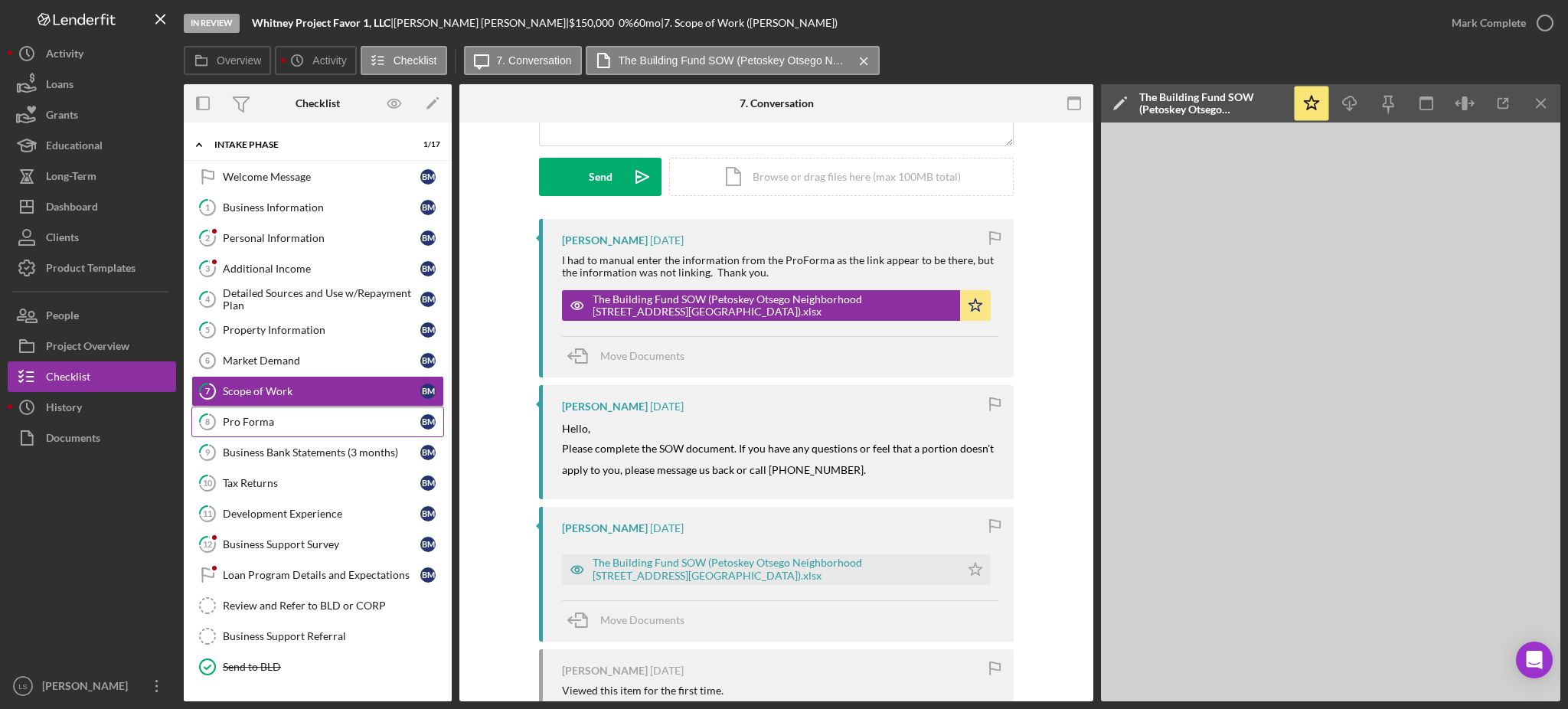
click at [299, 423] on div "Pro Forma" at bounding box center [321, 422] width 197 height 12
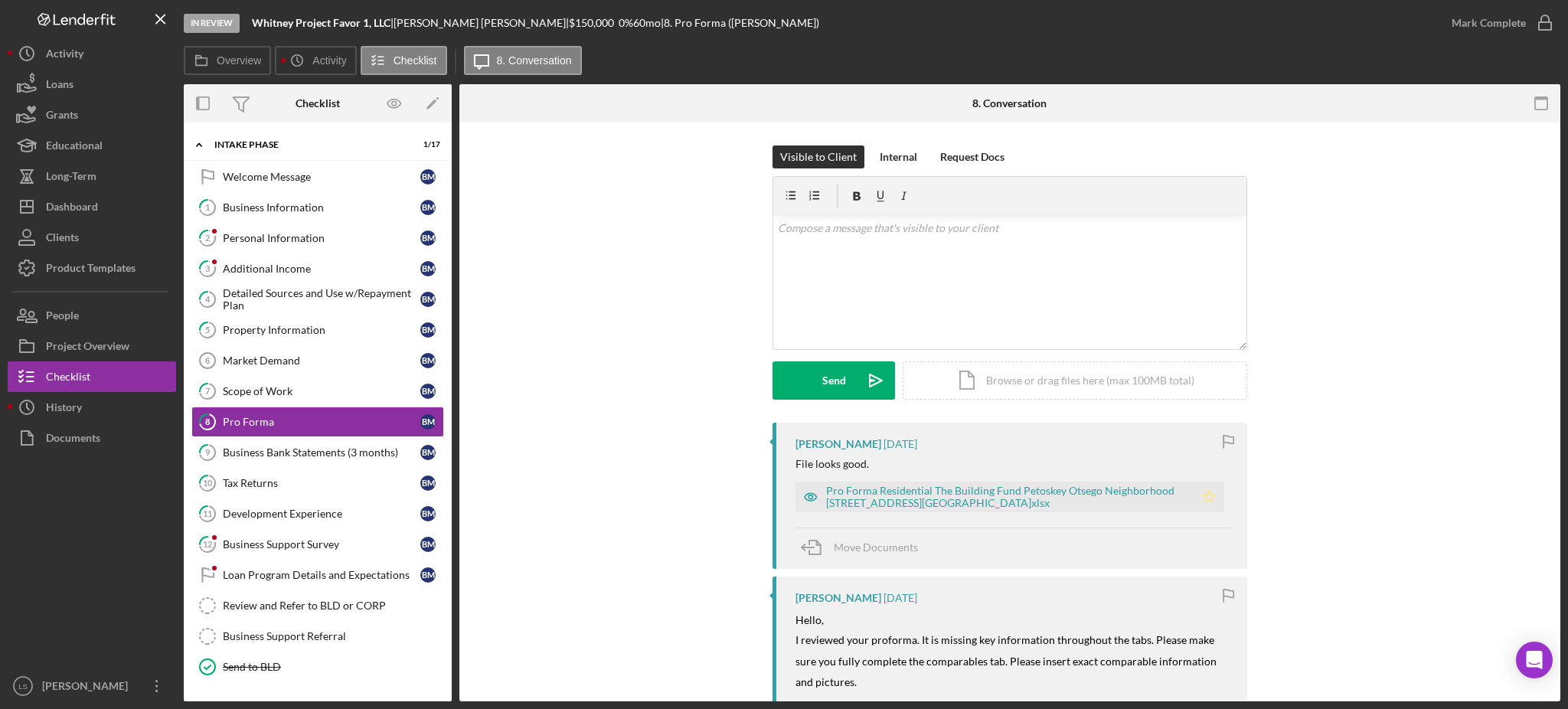
click at [1201, 497] on icon "Icon/Star" at bounding box center [1209, 497] width 30 height 30
click at [336, 384] on link "7 Scope of Work B M" at bounding box center [318, 391] width 252 height 30
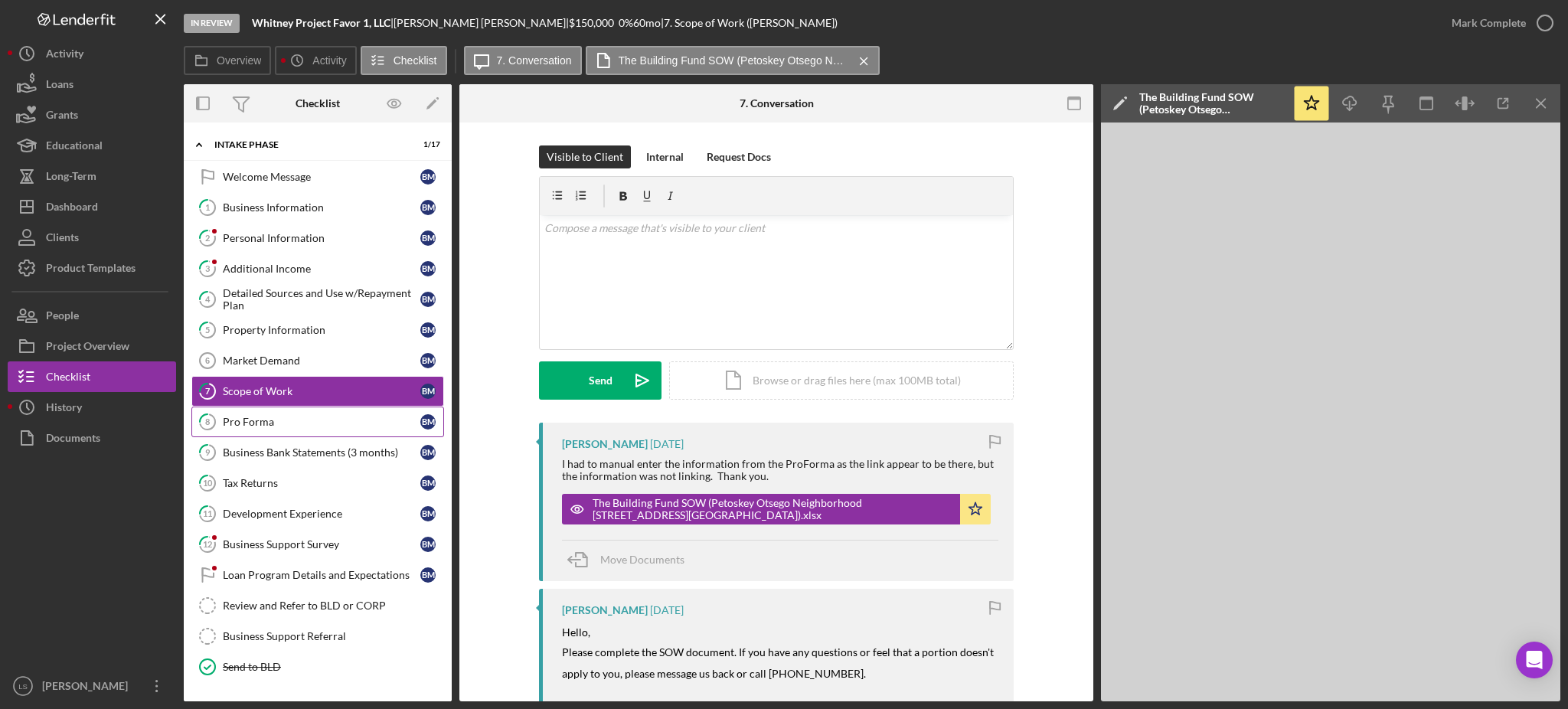
click at [335, 426] on div "Pro Forma" at bounding box center [321, 422] width 197 height 12
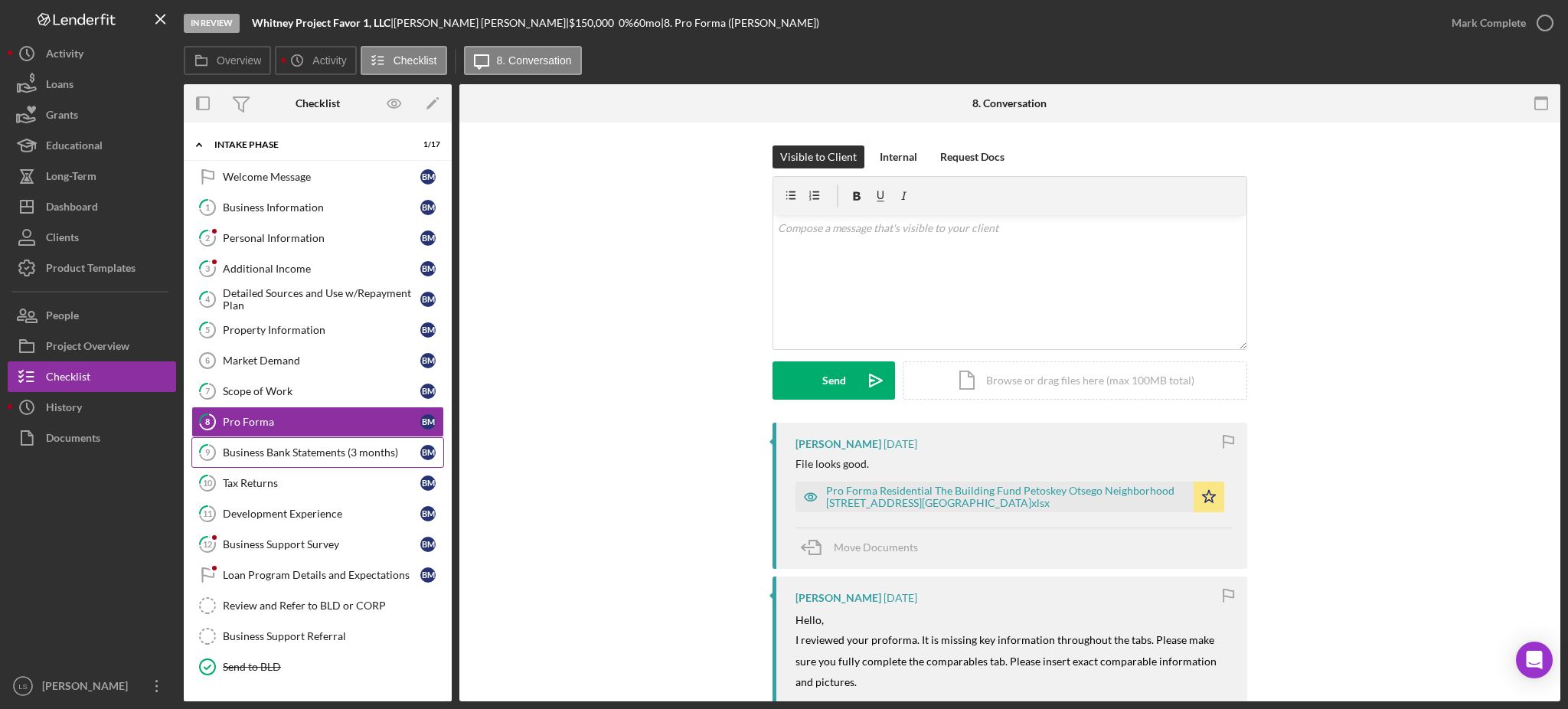
click at [351, 458] on div "Business Bank Statements (3 months)" at bounding box center [321, 452] width 197 height 12
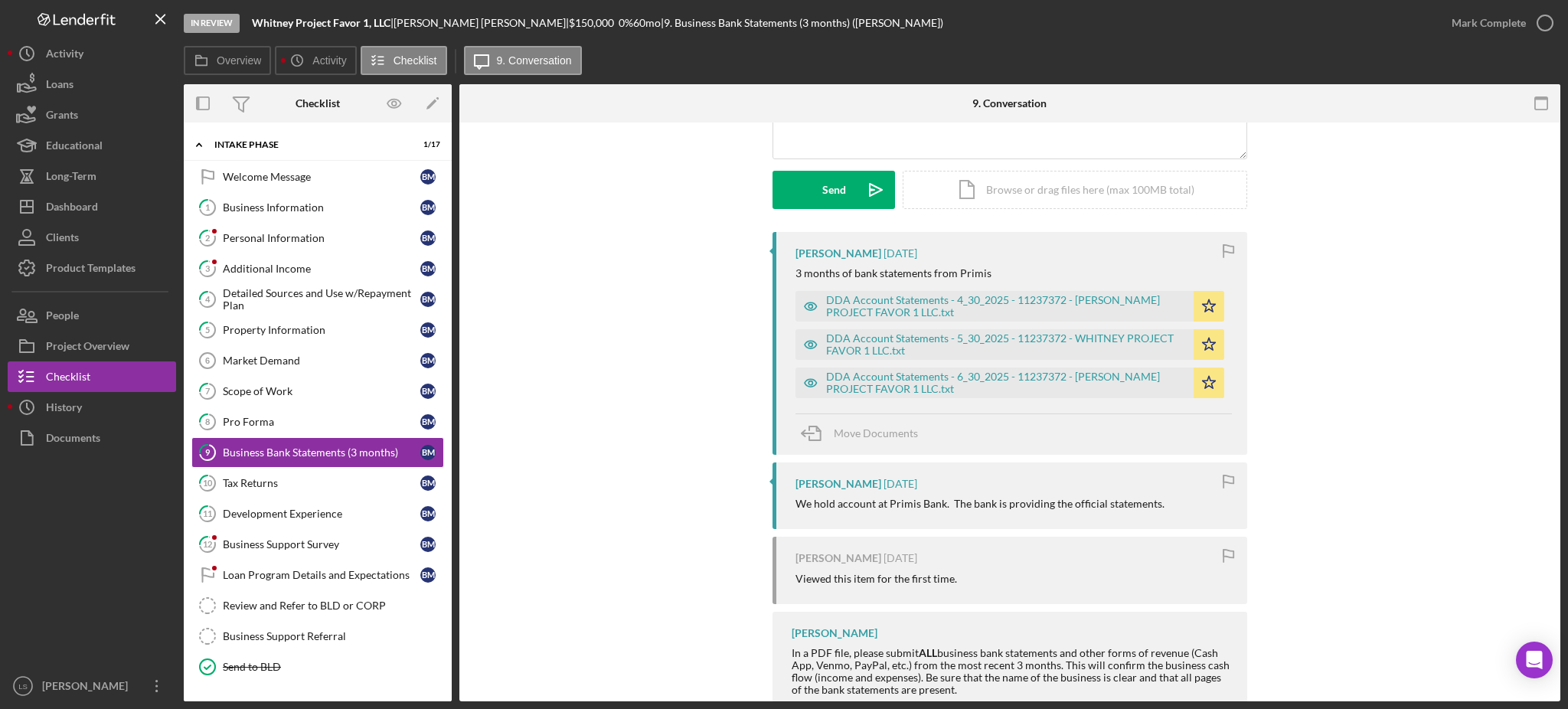
scroll to position [204, 0]
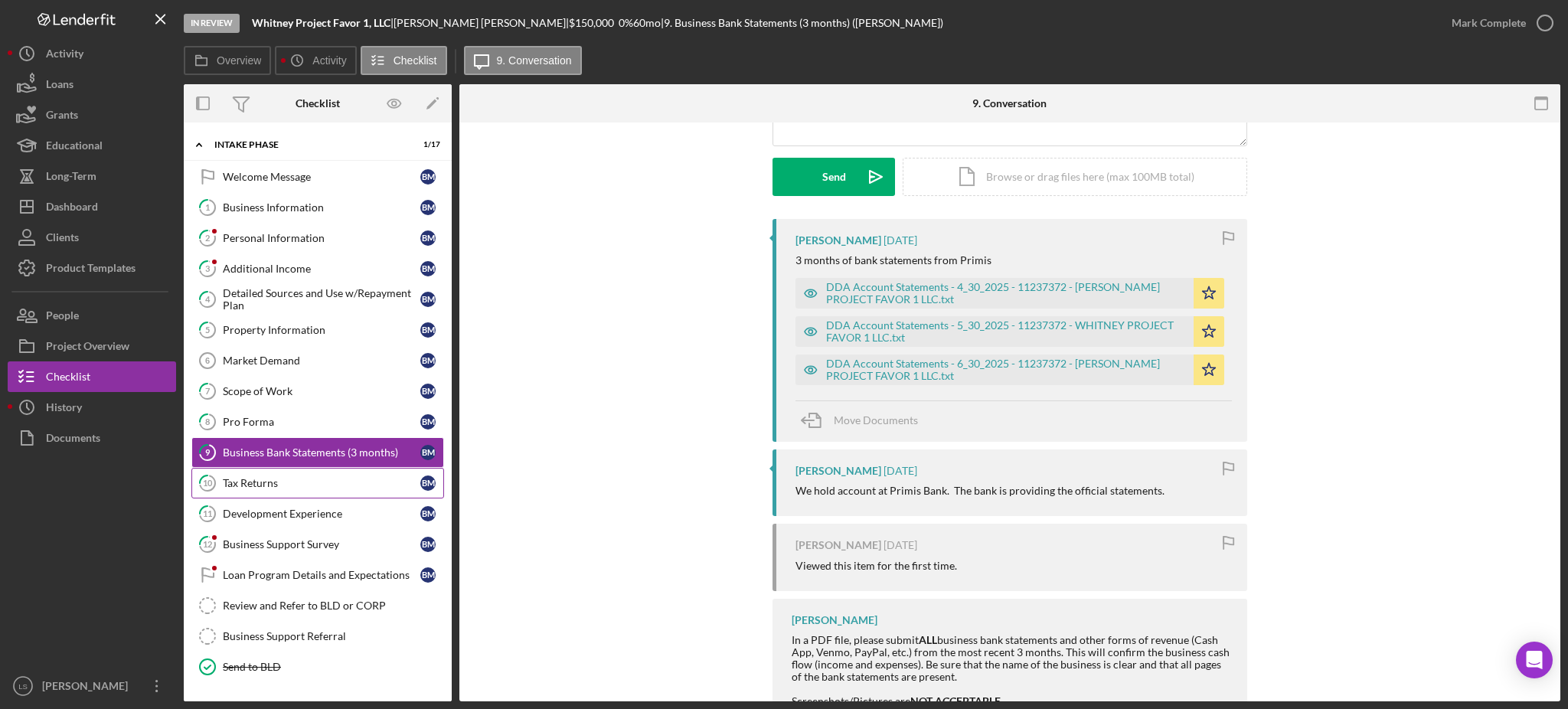
click at [346, 493] on link "10 Tax Returns B M" at bounding box center [318, 483] width 252 height 30
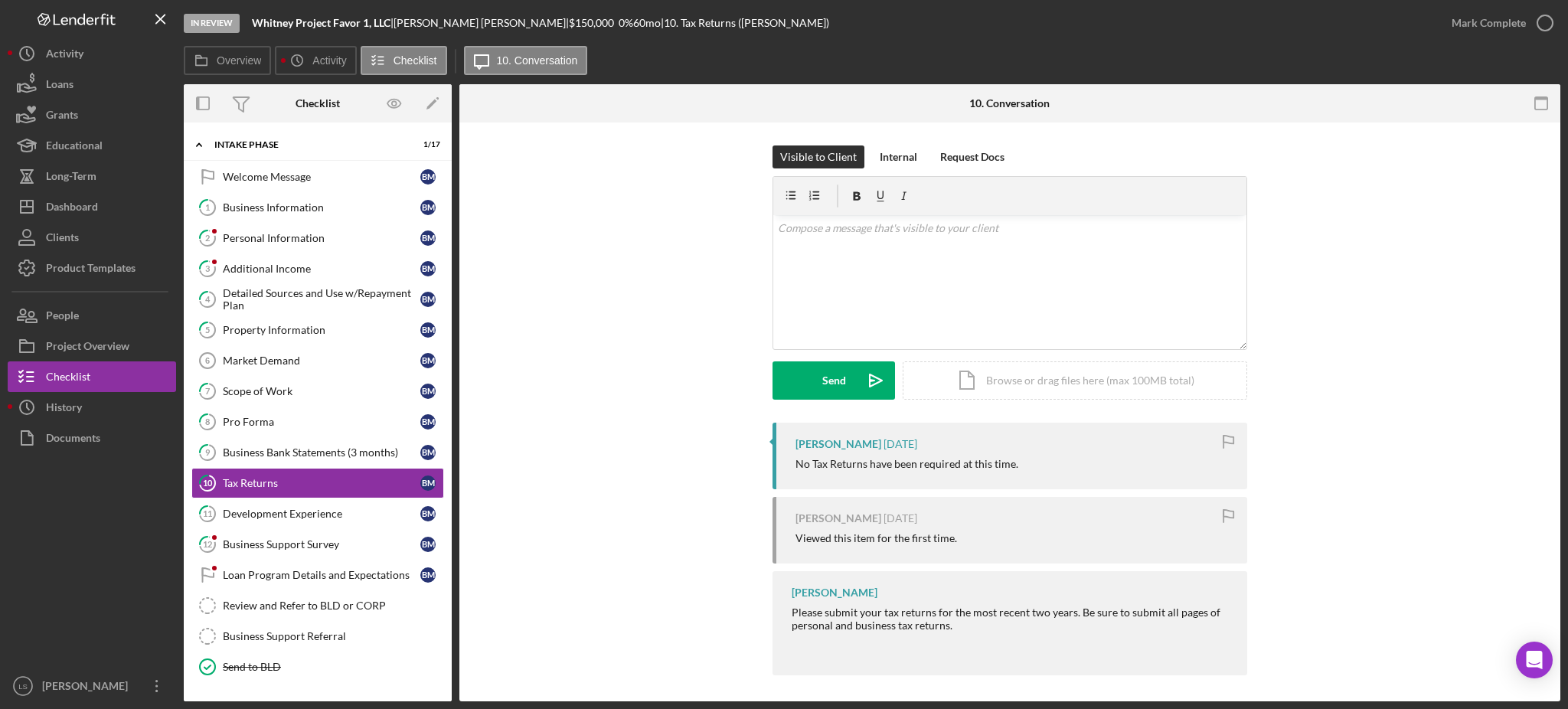
click at [490, 445] on div "[PERSON_NAME] [DATE] No Tax Returns have been required at this time. [PERSON_NA…" at bounding box center [1010, 553] width 1055 height 260
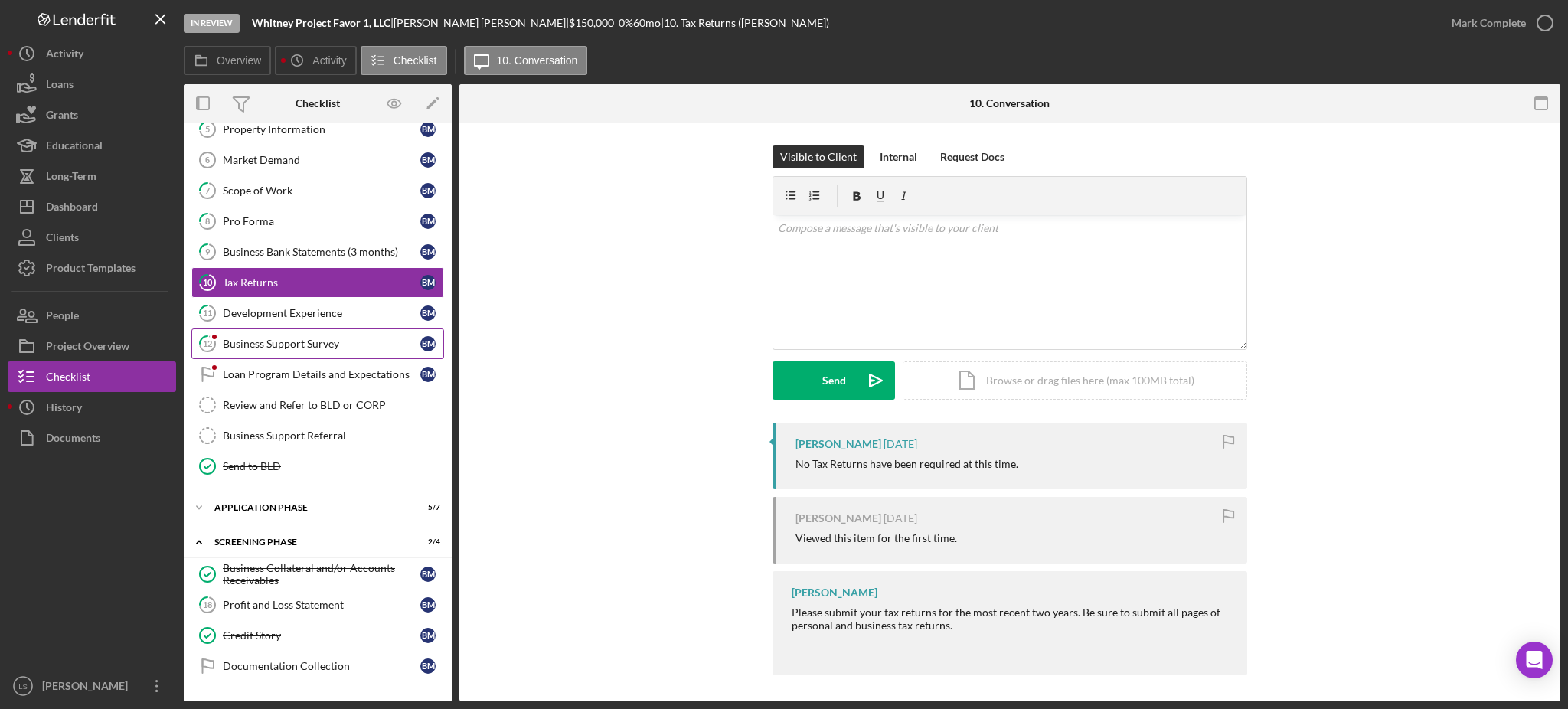
scroll to position [204, 0]
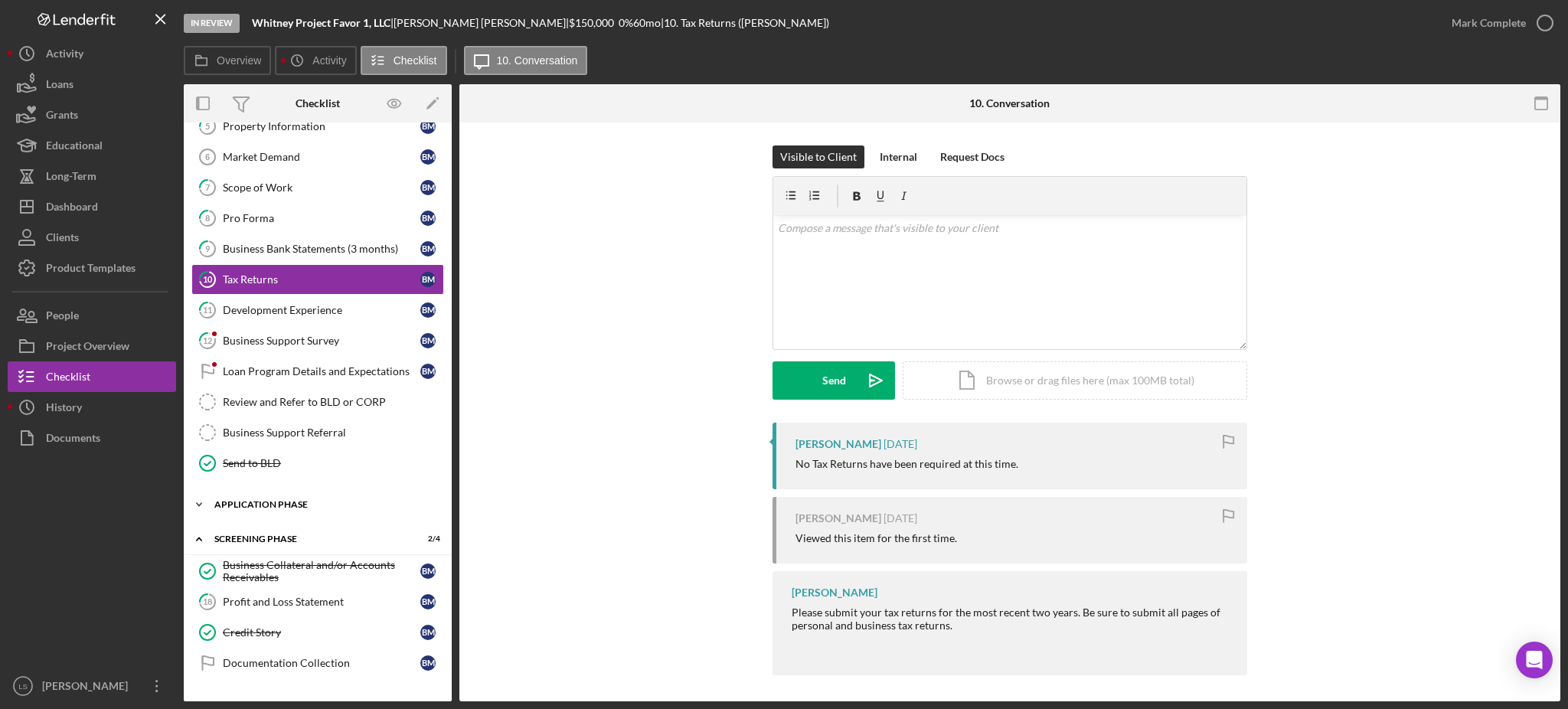
click at [357, 506] on div "Application Phase" at bounding box center [323, 505] width 218 height 10
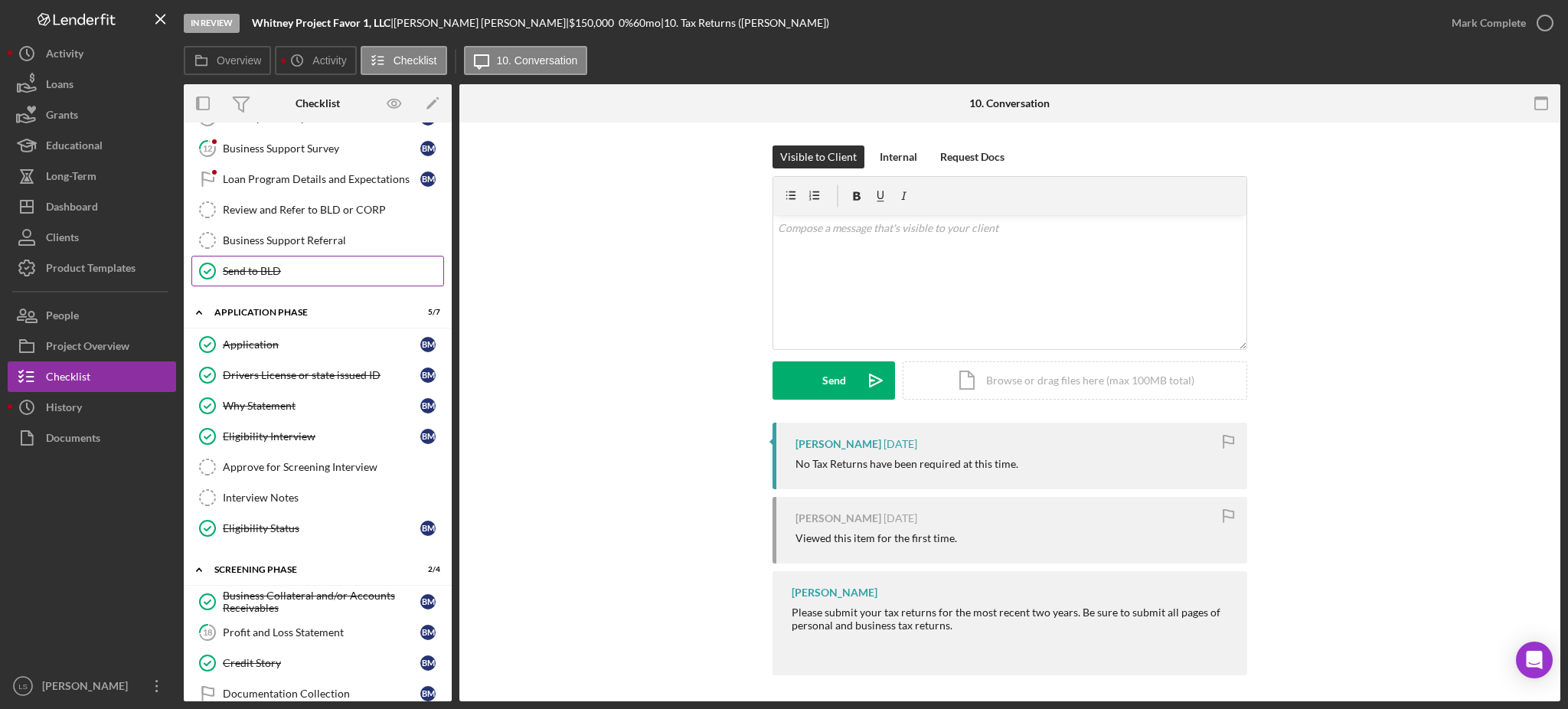
scroll to position [408, 0]
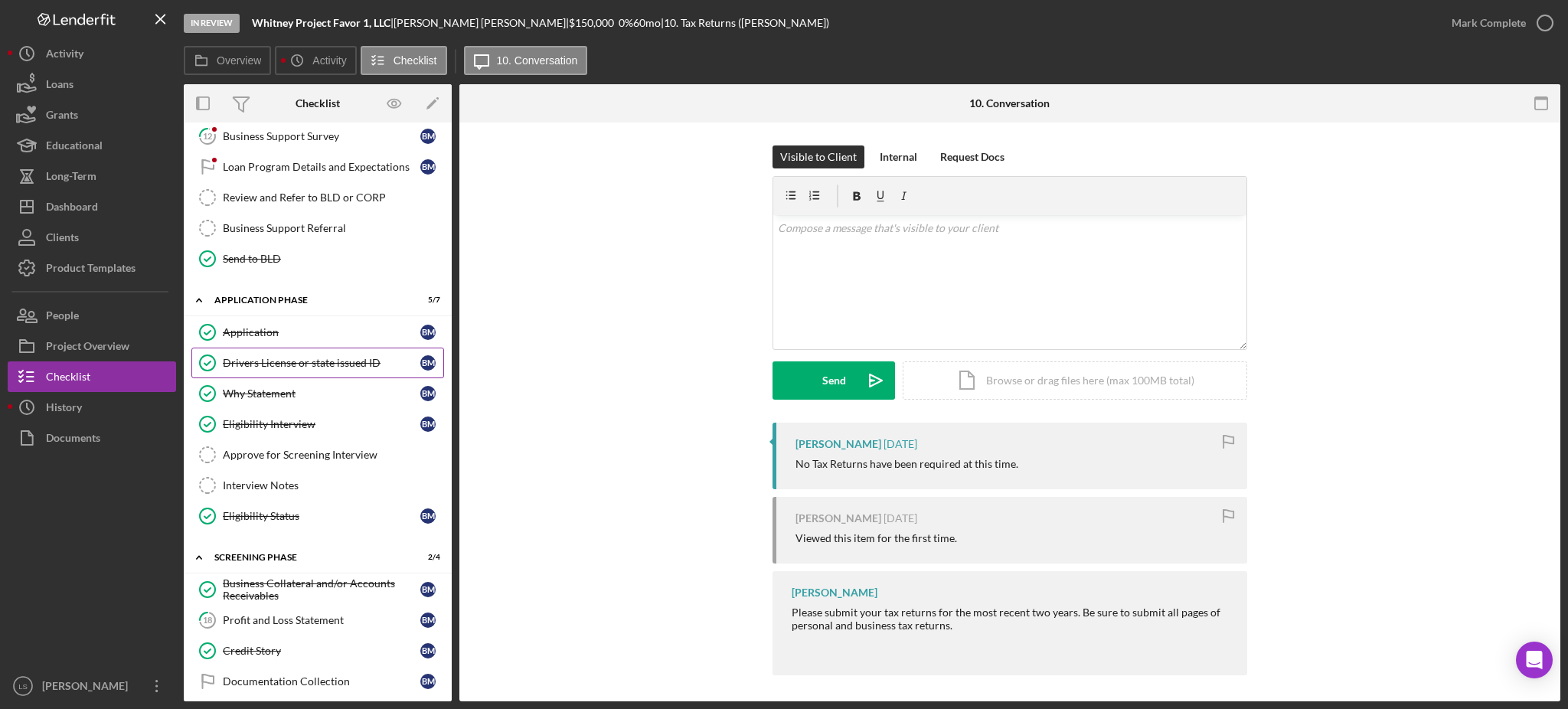
drag, startPoint x: 387, startPoint y: 339, endPoint x: 378, endPoint y: 365, distance: 27.5
click at [387, 339] on div "Application" at bounding box center [321, 331] width 197 height 12
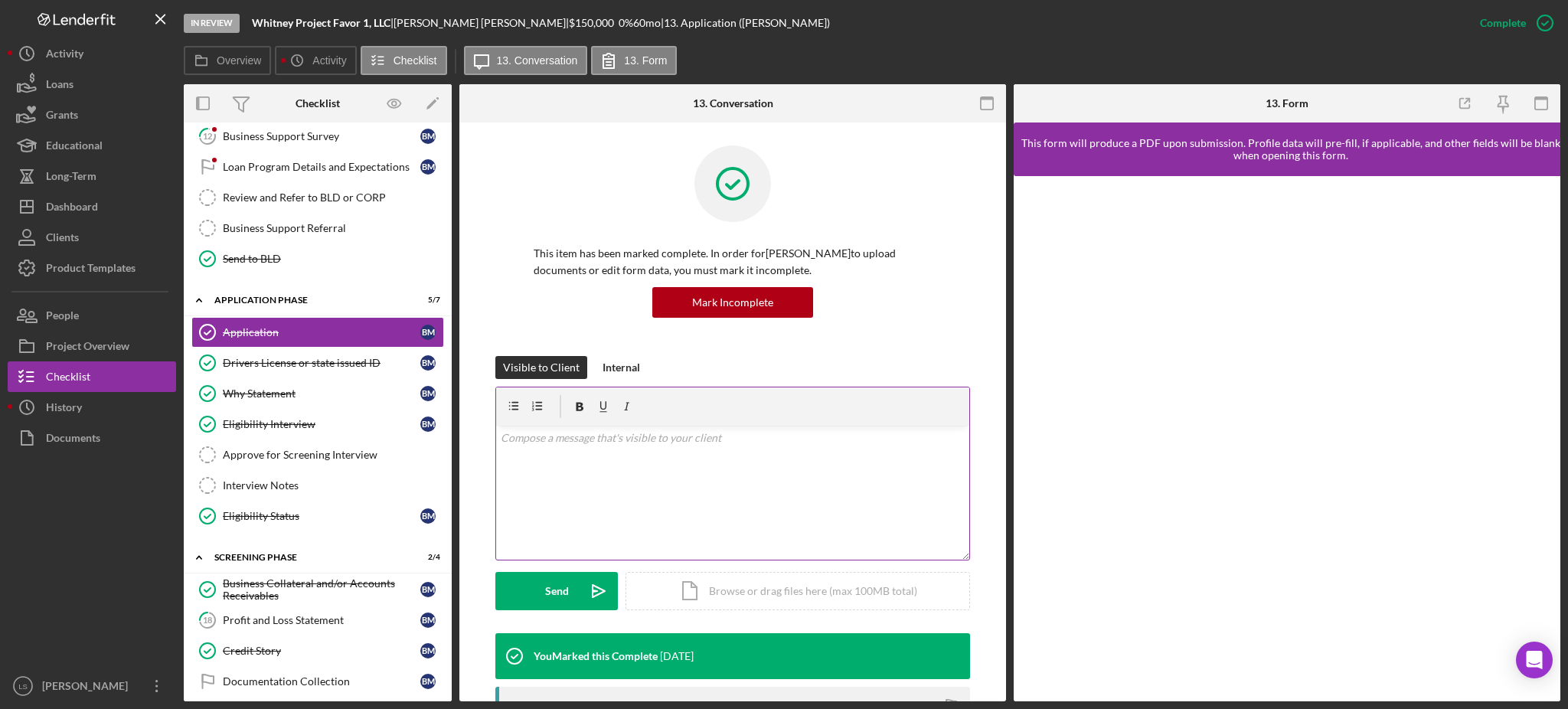
scroll to position [306, 0]
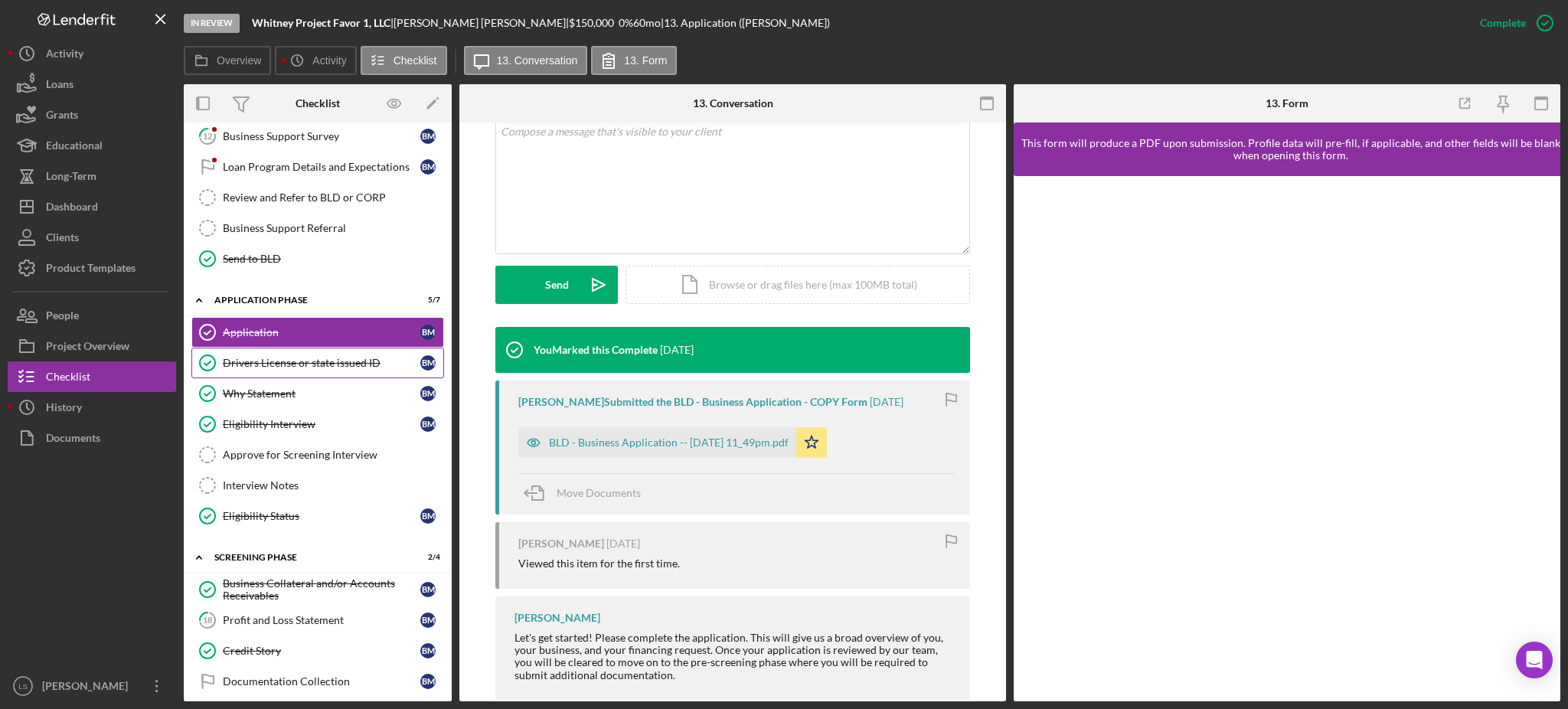
click at [345, 365] on div "Drivers License or state issued ID" at bounding box center [321, 362] width 197 height 12
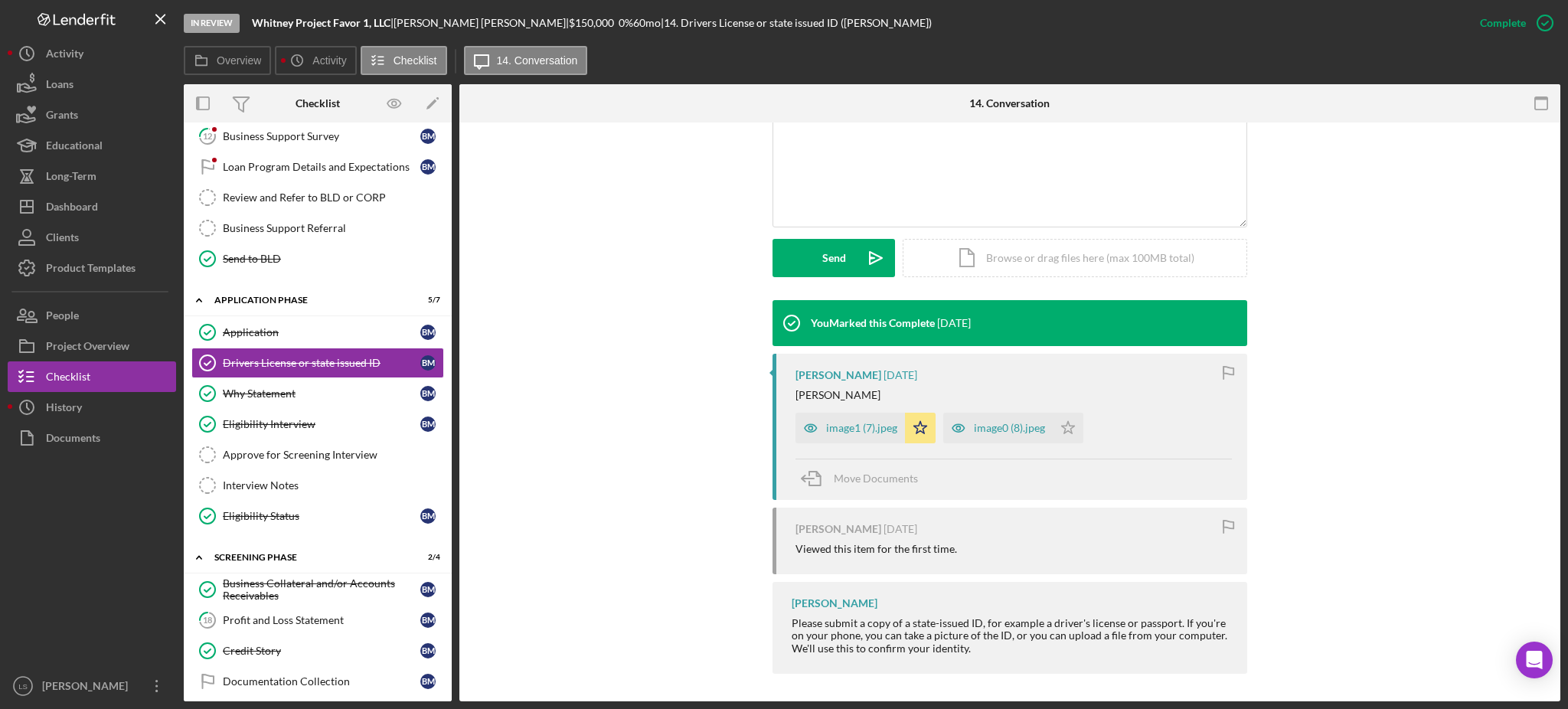
scroll to position [335, 0]
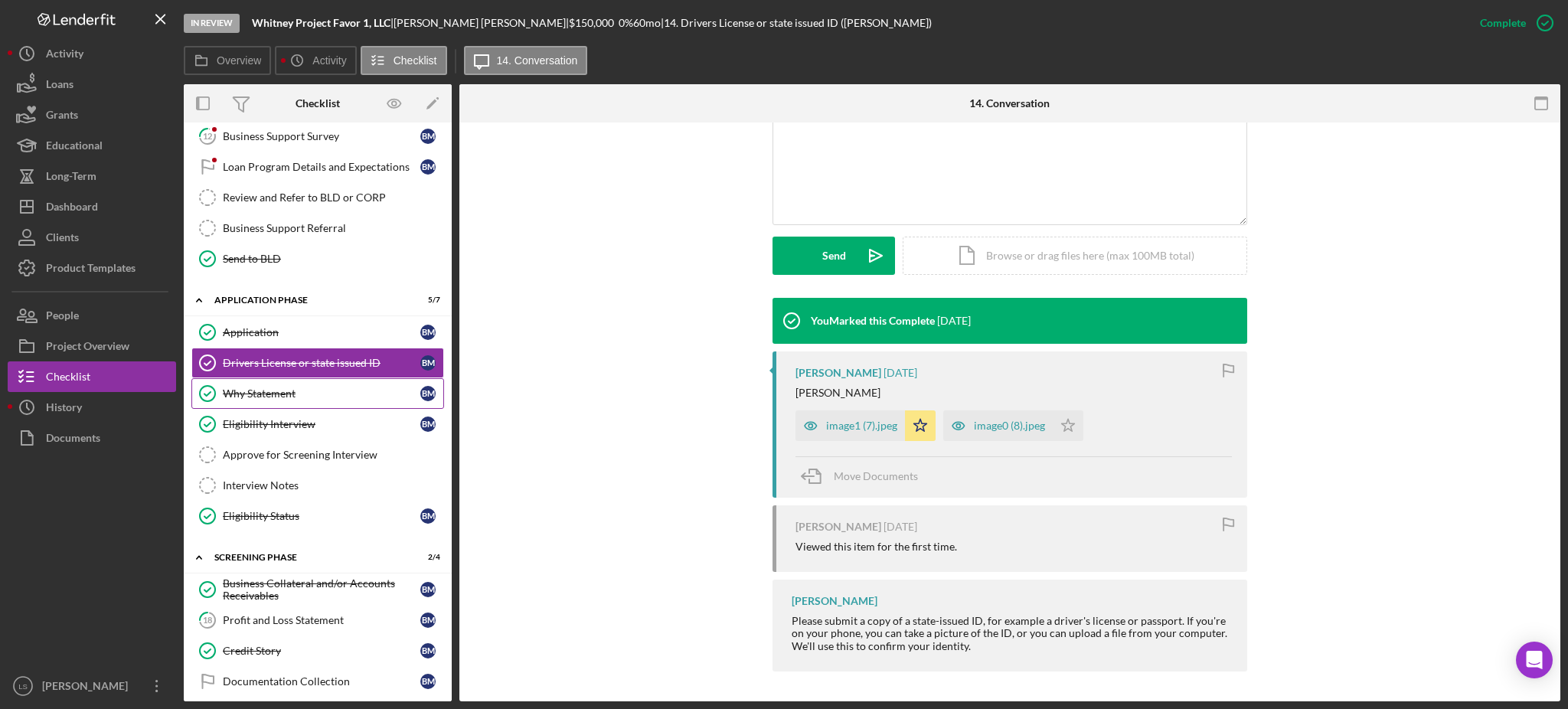
click at [327, 389] on div "Why Statement" at bounding box center [321, 393] width 197 height 12
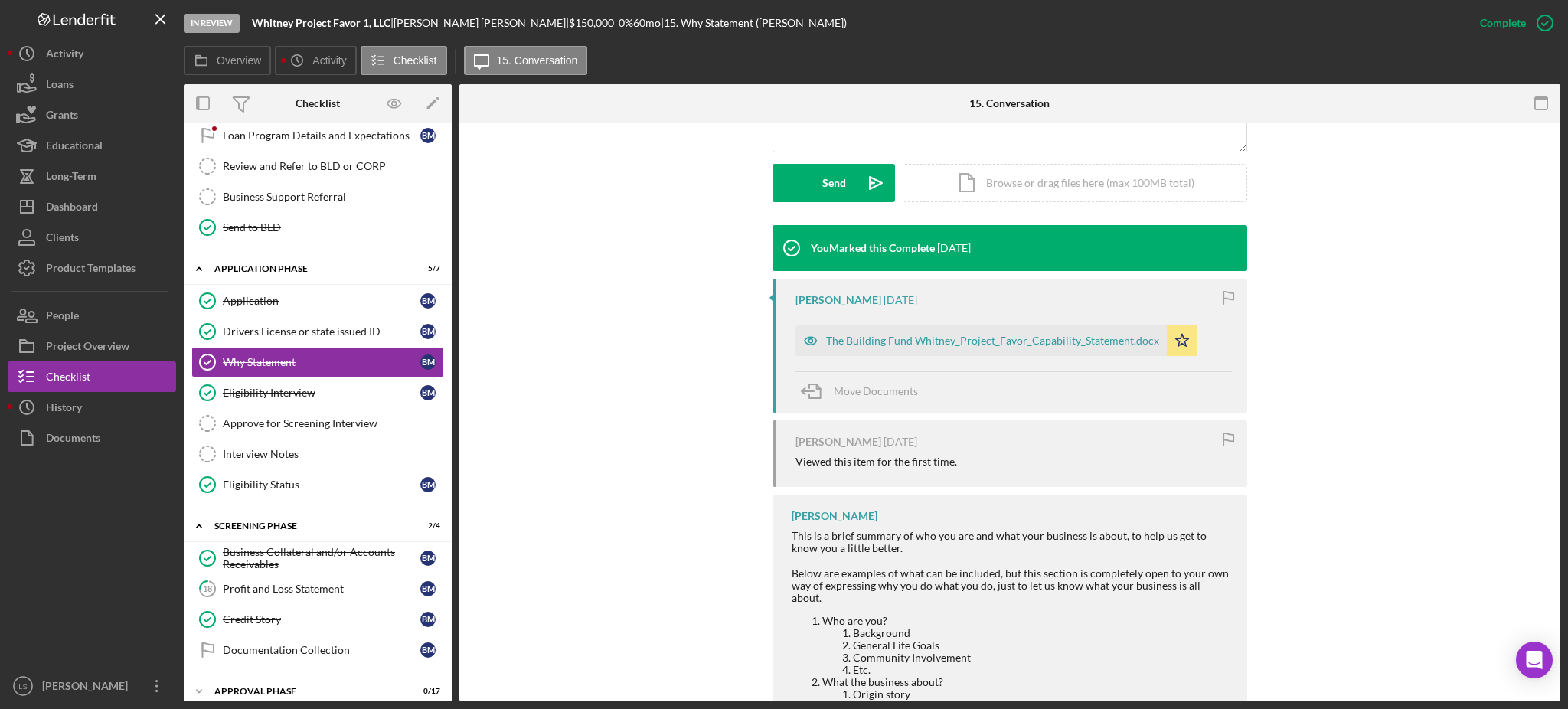
scroll to position [454, 0]
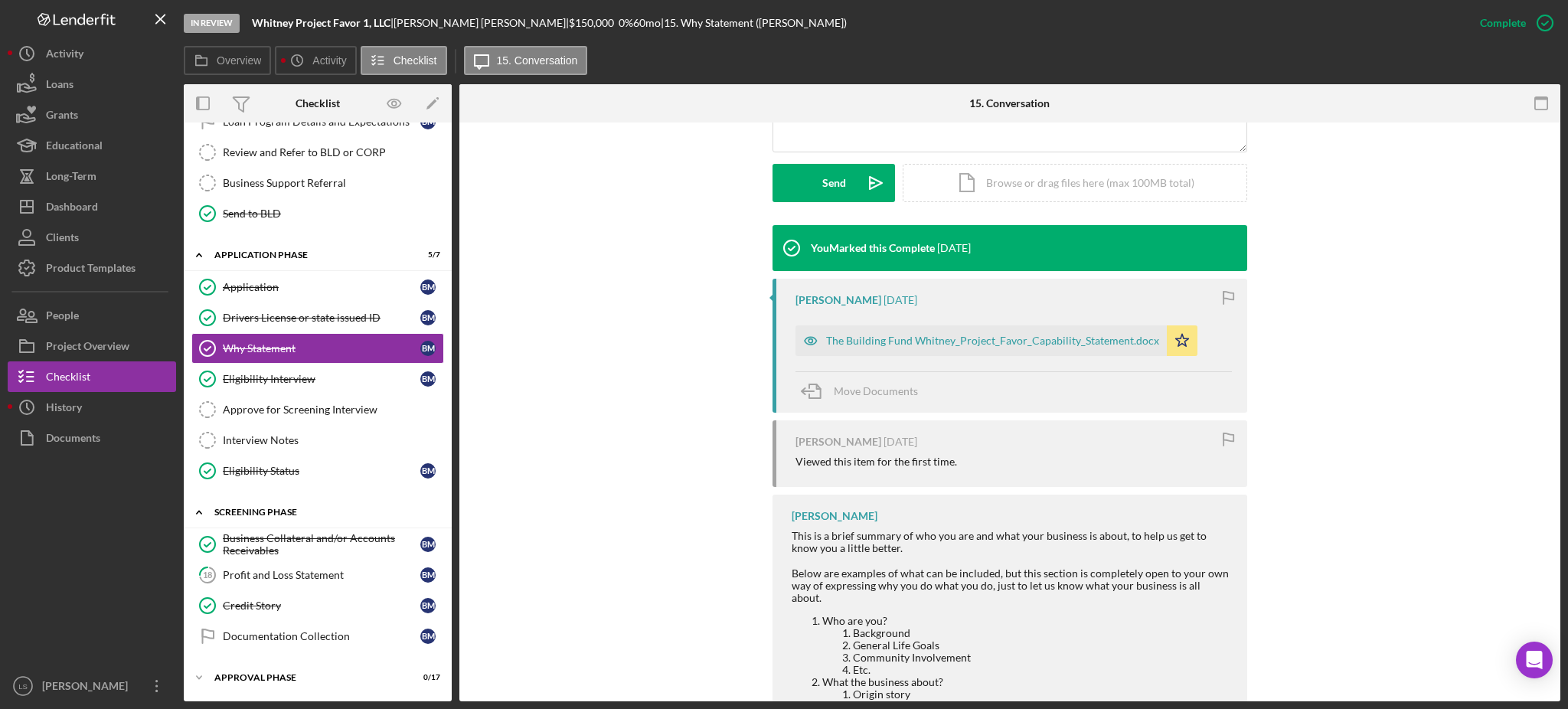
click at [324, 529] on link "Business Collateral and/or Accounts Receivables Business Collateral and/or Acco…" at bounding box center [318, 544] width 252 height 30
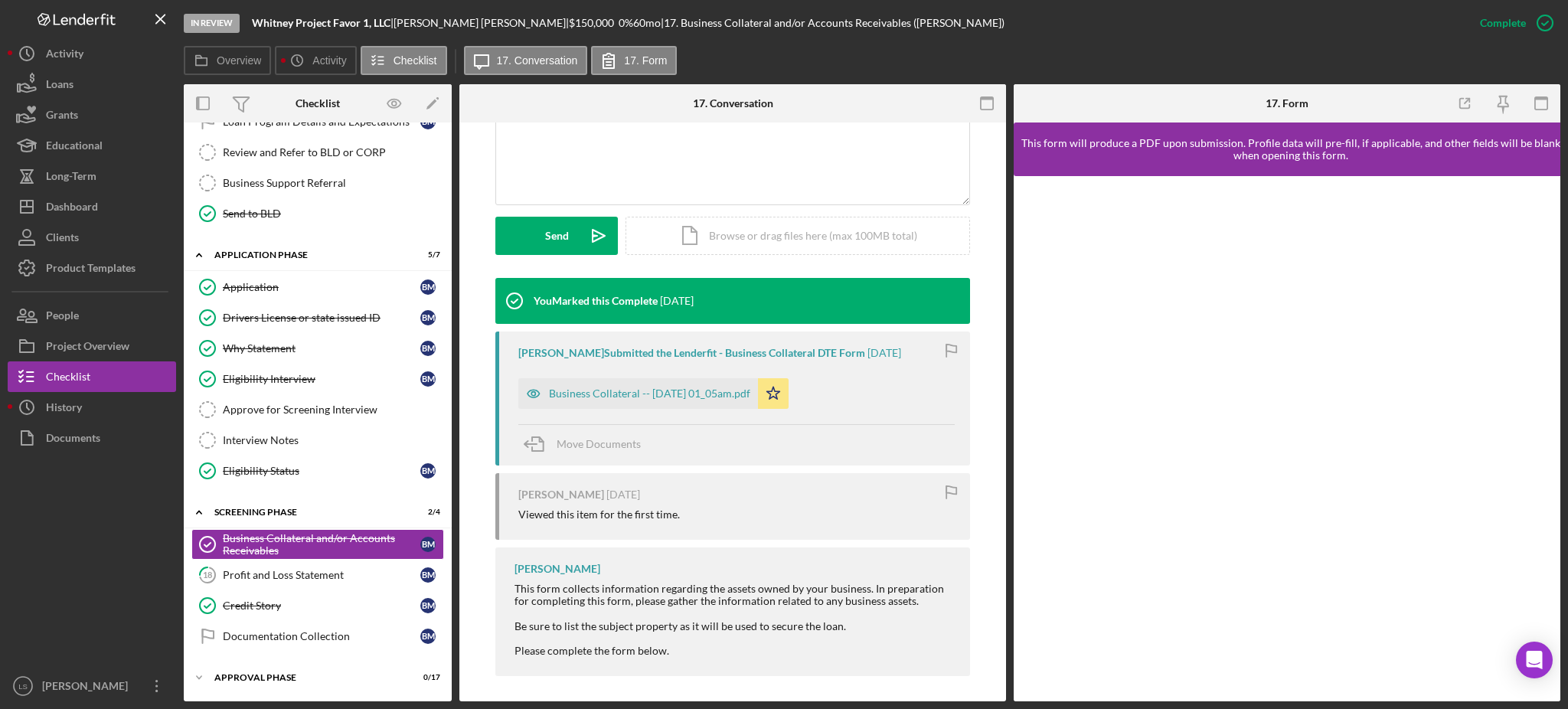
scroll to position [360, 0]
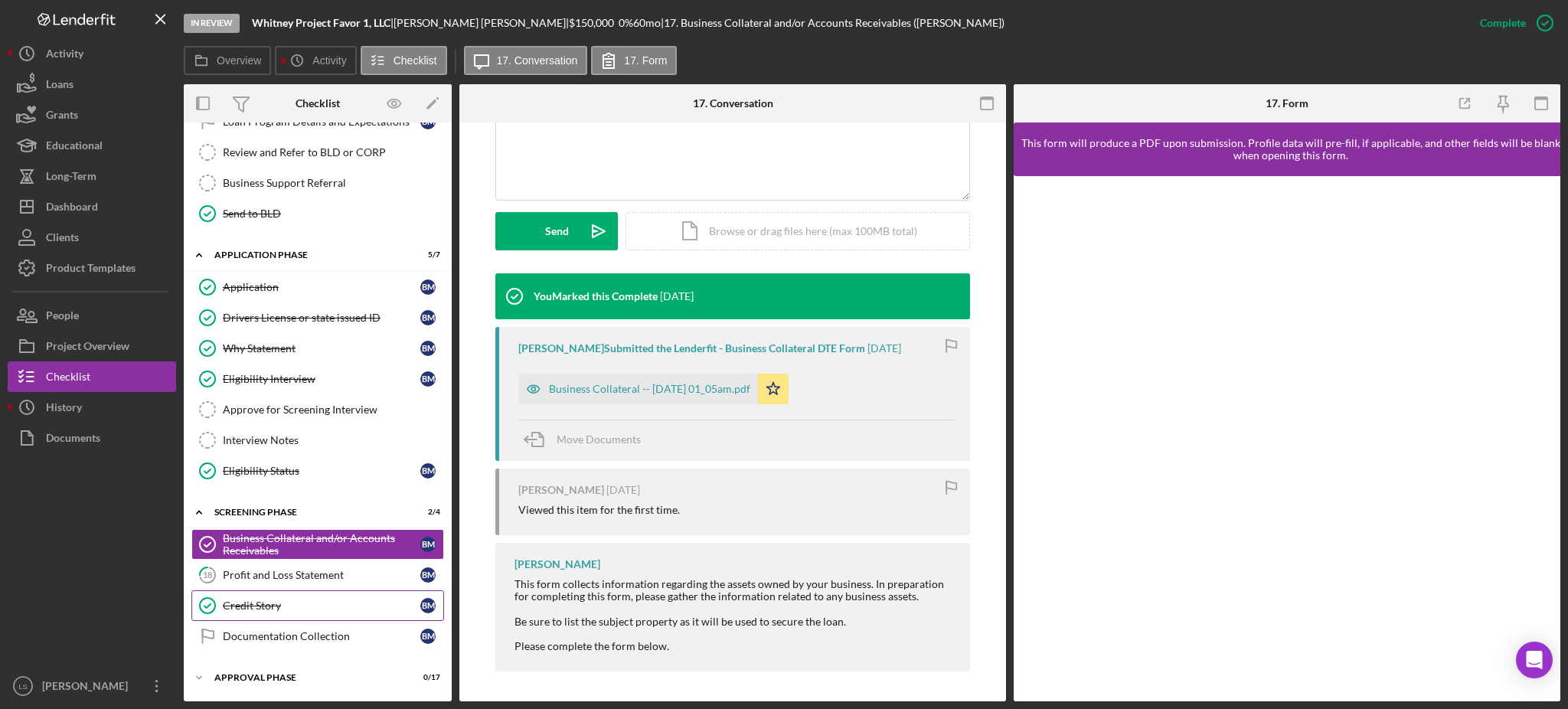
click at [350, 596] on link "Credit Story Credit Story B M" at bounding box center [318, 605] width 252 height 30
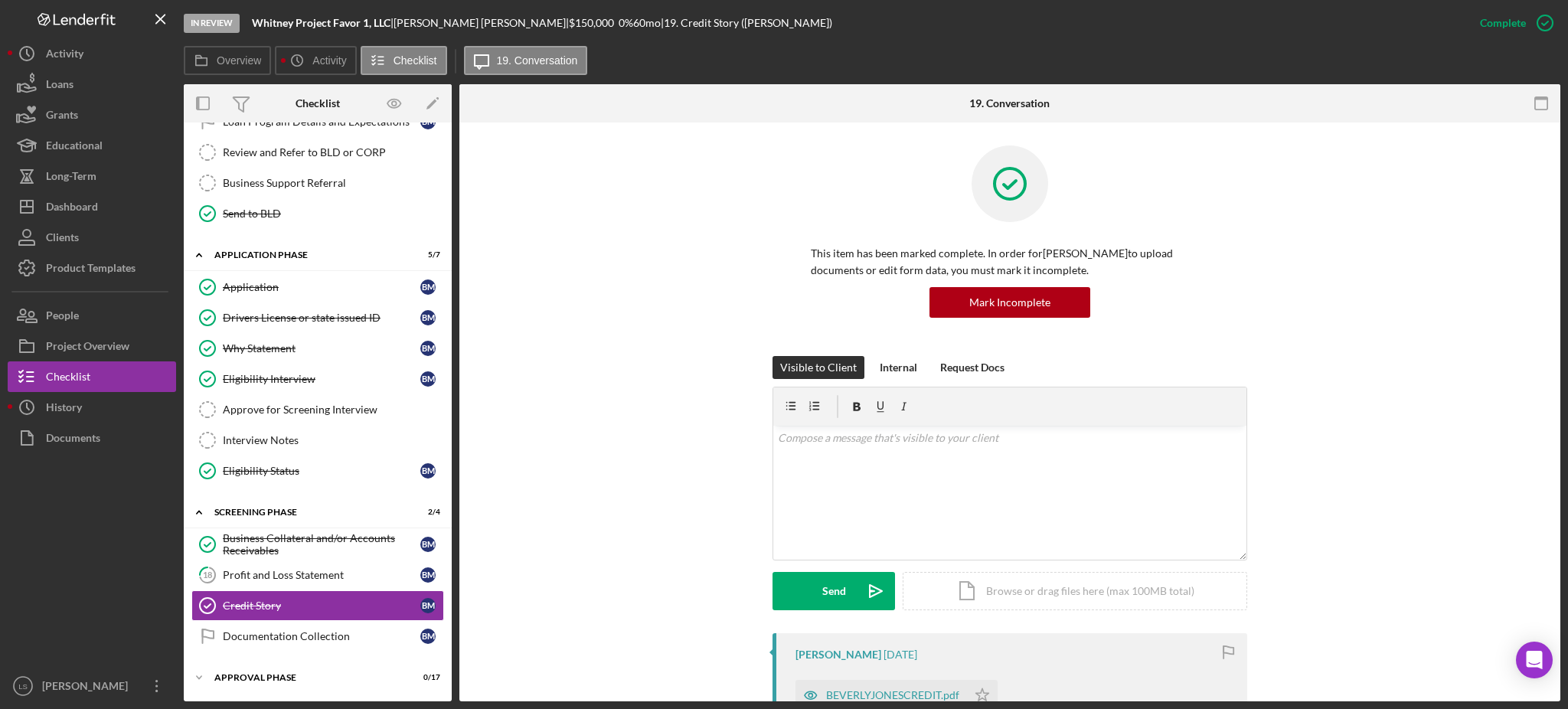
scroll to position [102, 0]
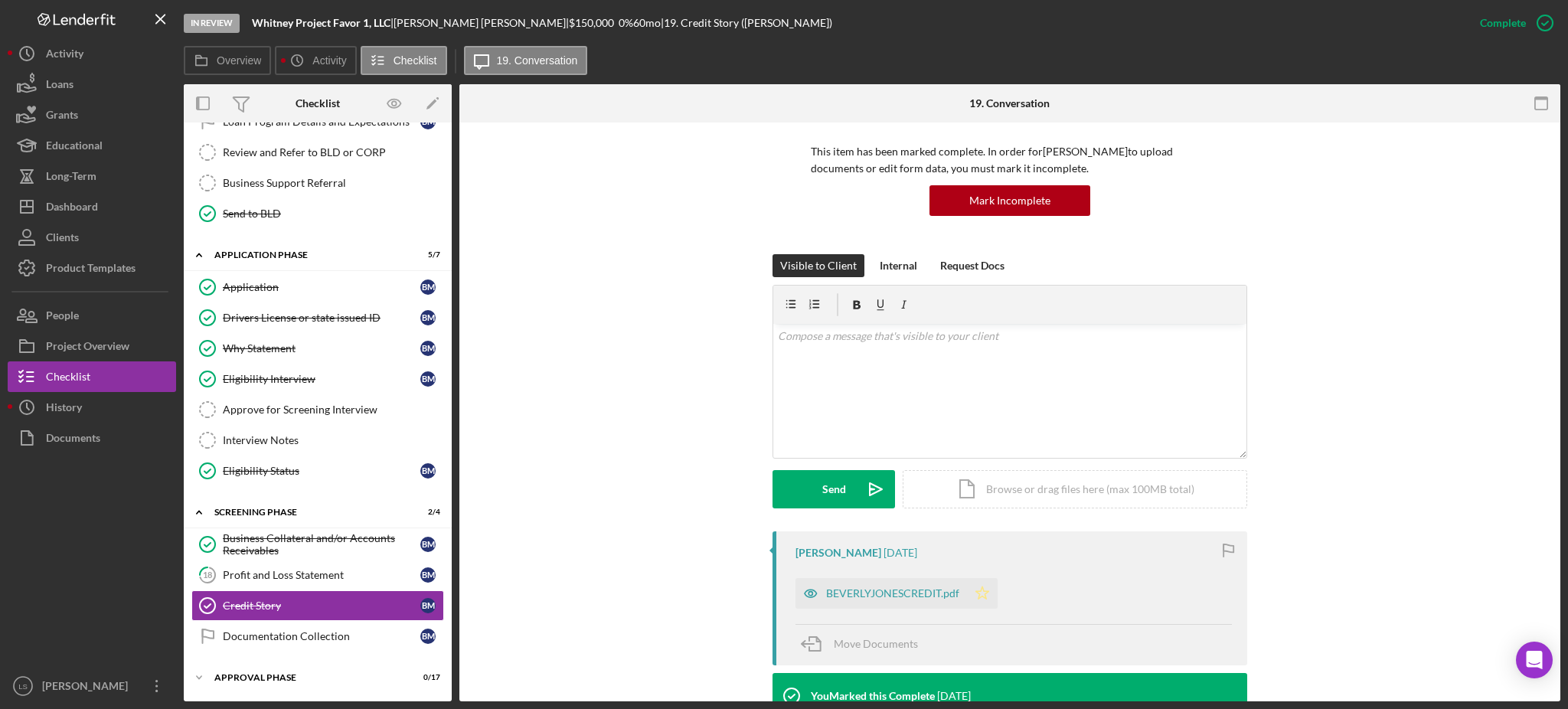
click at [976, 592] on icon "Icon/Star" at bounding box center [982, 593] width 30 height 30
click at [910, 596] on div "BEVERLYJONESCREDIT.pdf" at bounding box center [892, 592] width 133 height 12
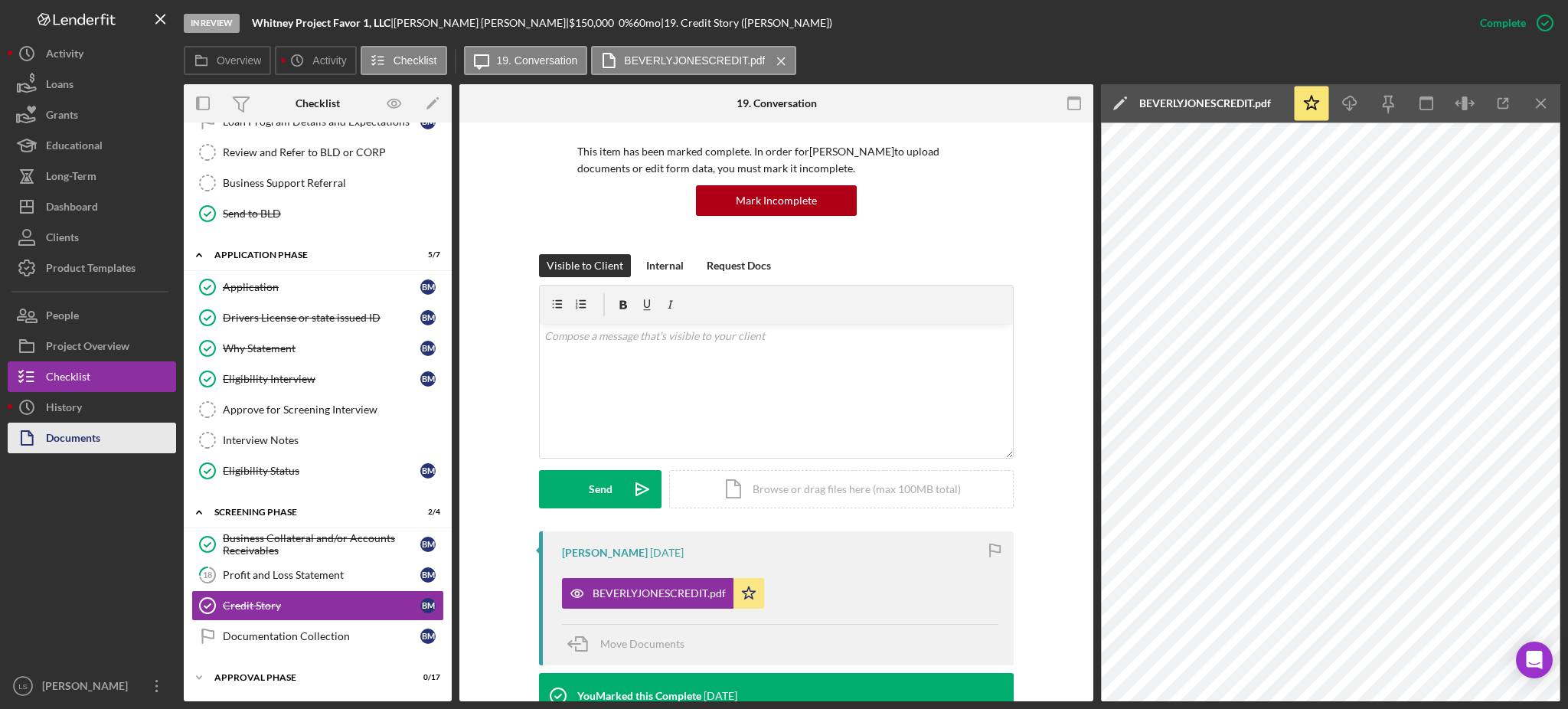
click at [52, 434] on div "Documents" at bounding box center [73, 439] width 54 height 34
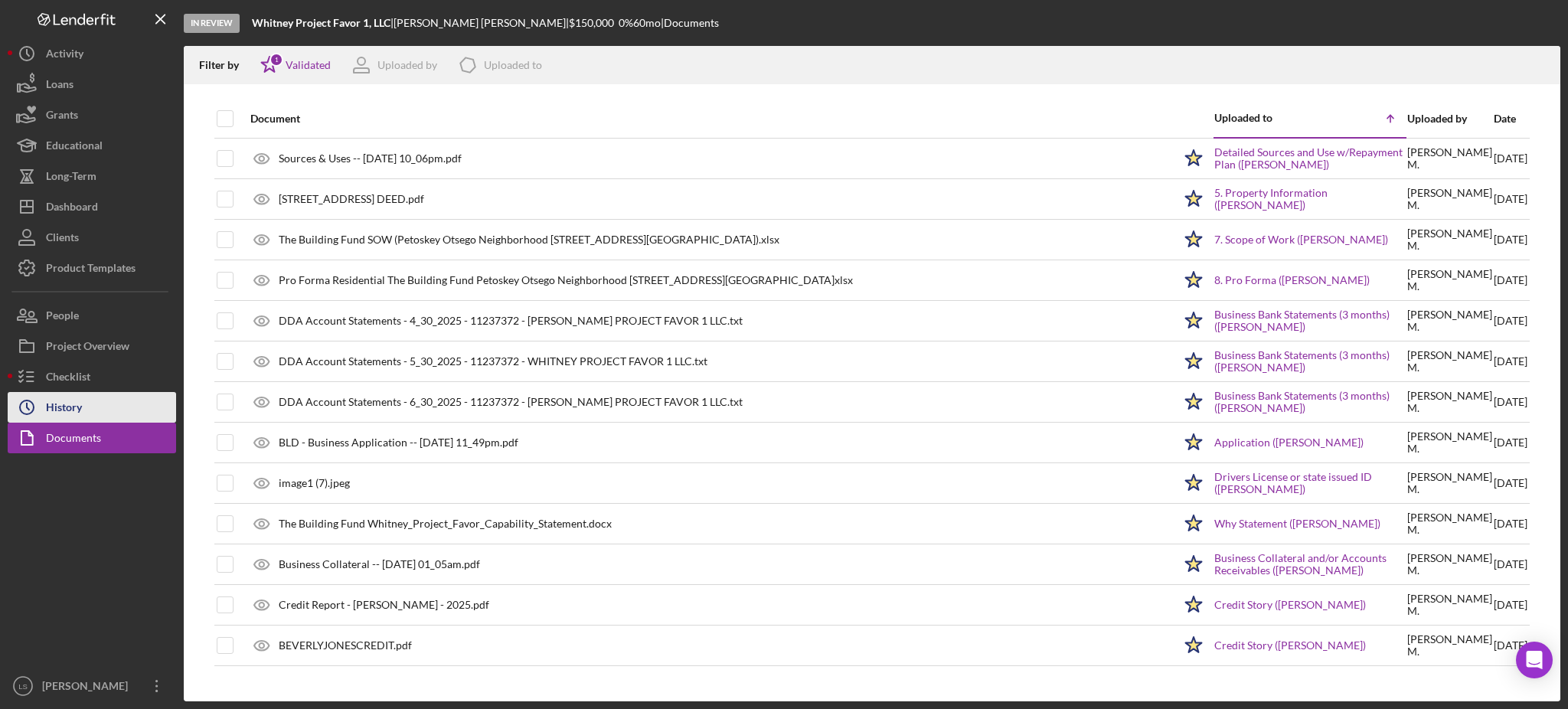
click at [67, 403] on div "History" at bounding box center [64, 409] width 36 height 34
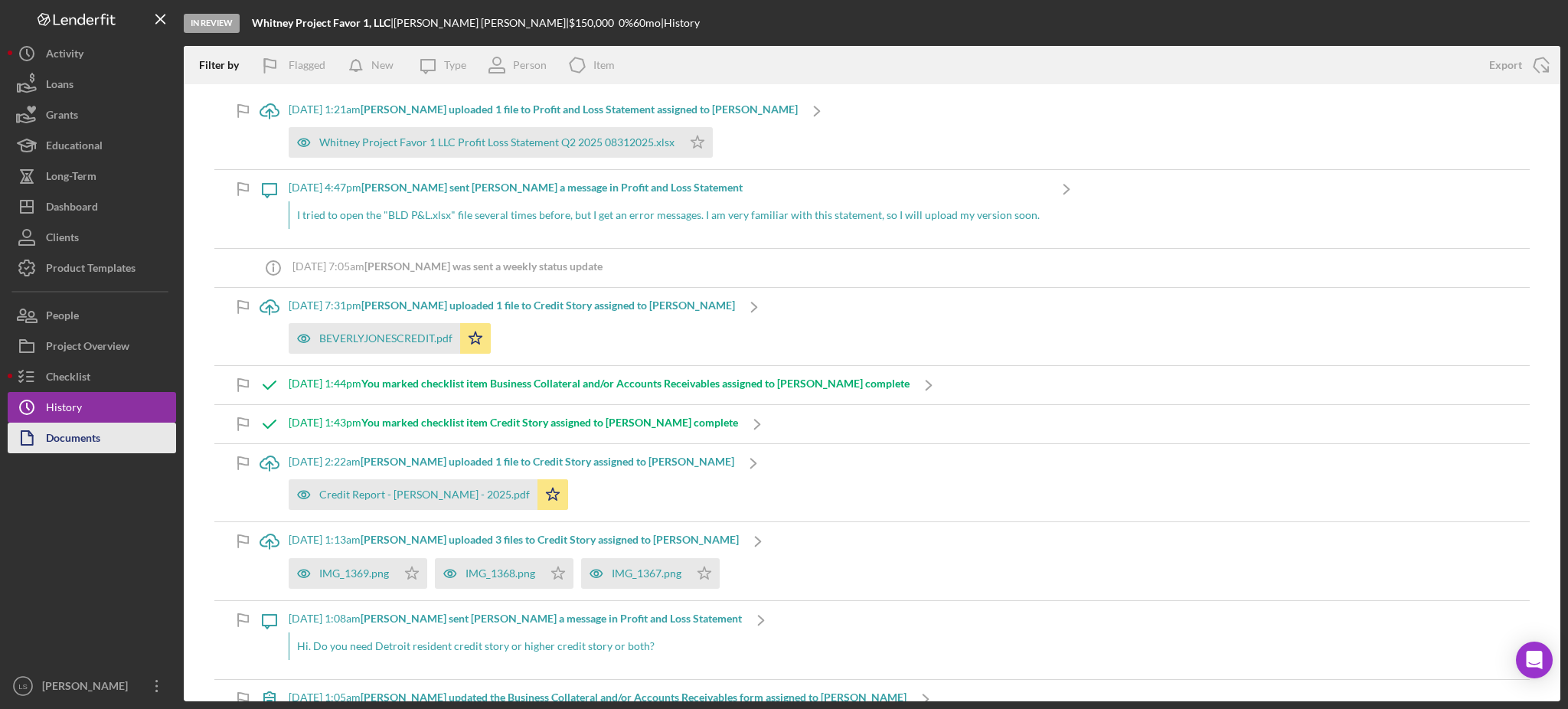
click at [113, 446] on button "Documents" at bounding box center [92, 438] width 169 height 30
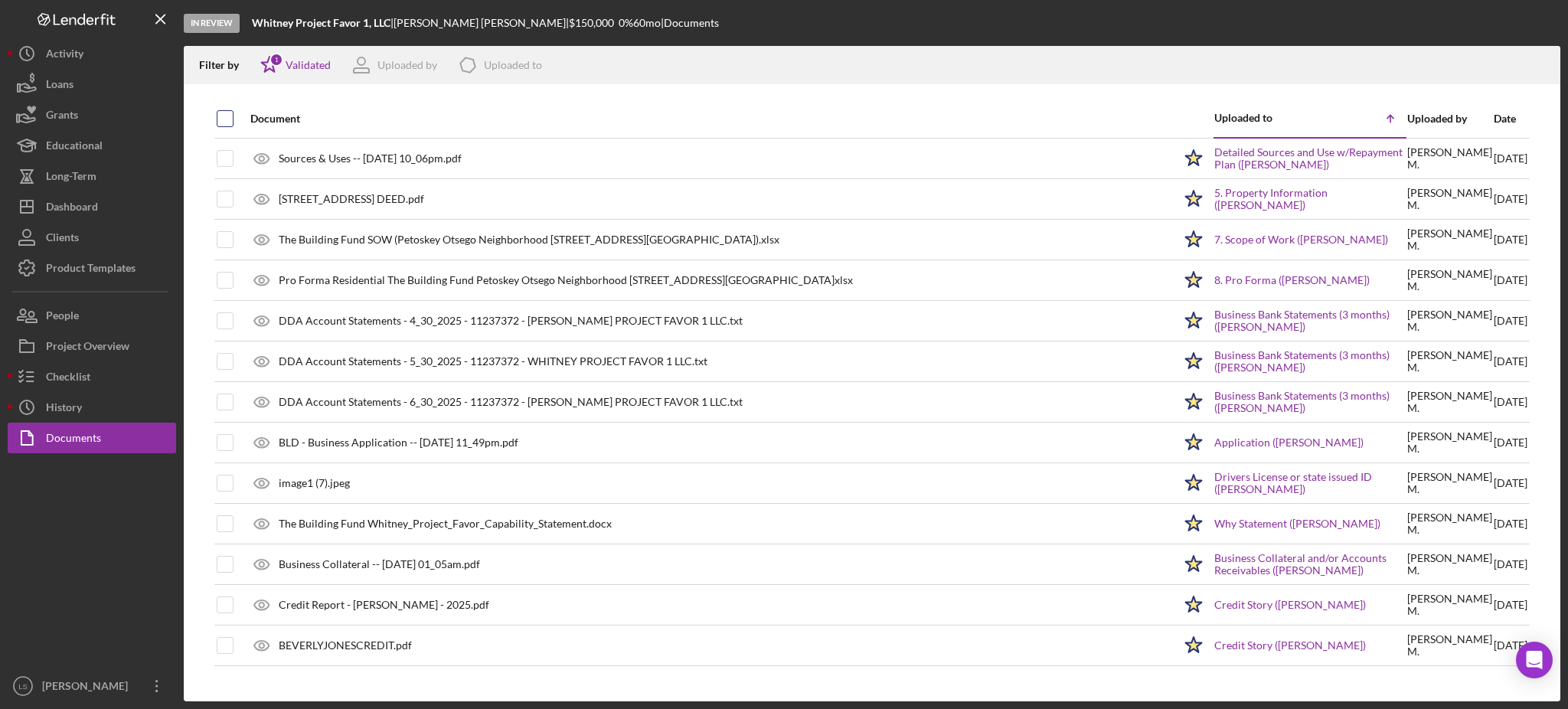
click at [228, 119] on input "checkbox" at bounding box center [224, 118] width 15 height 15
checkbox input "true"
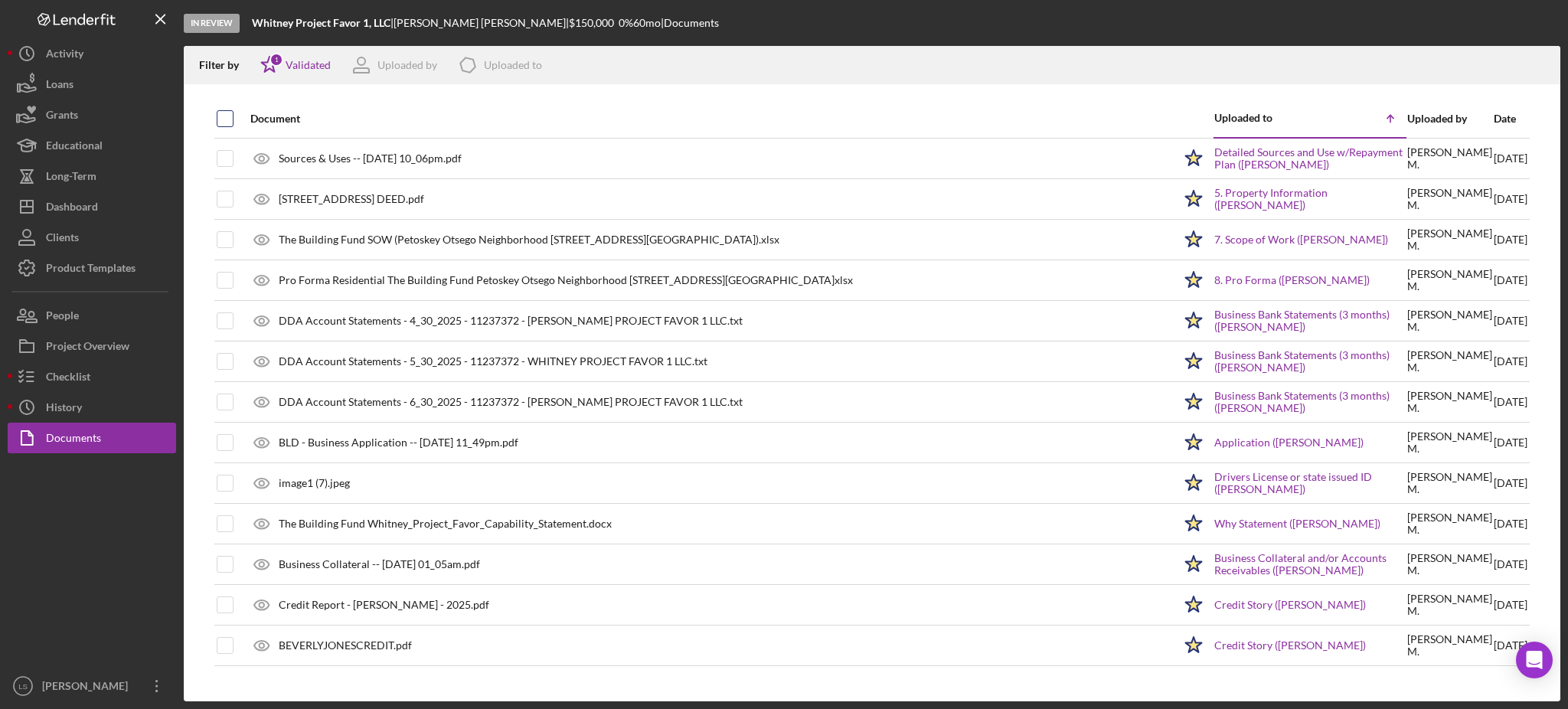
checkbox input "true"
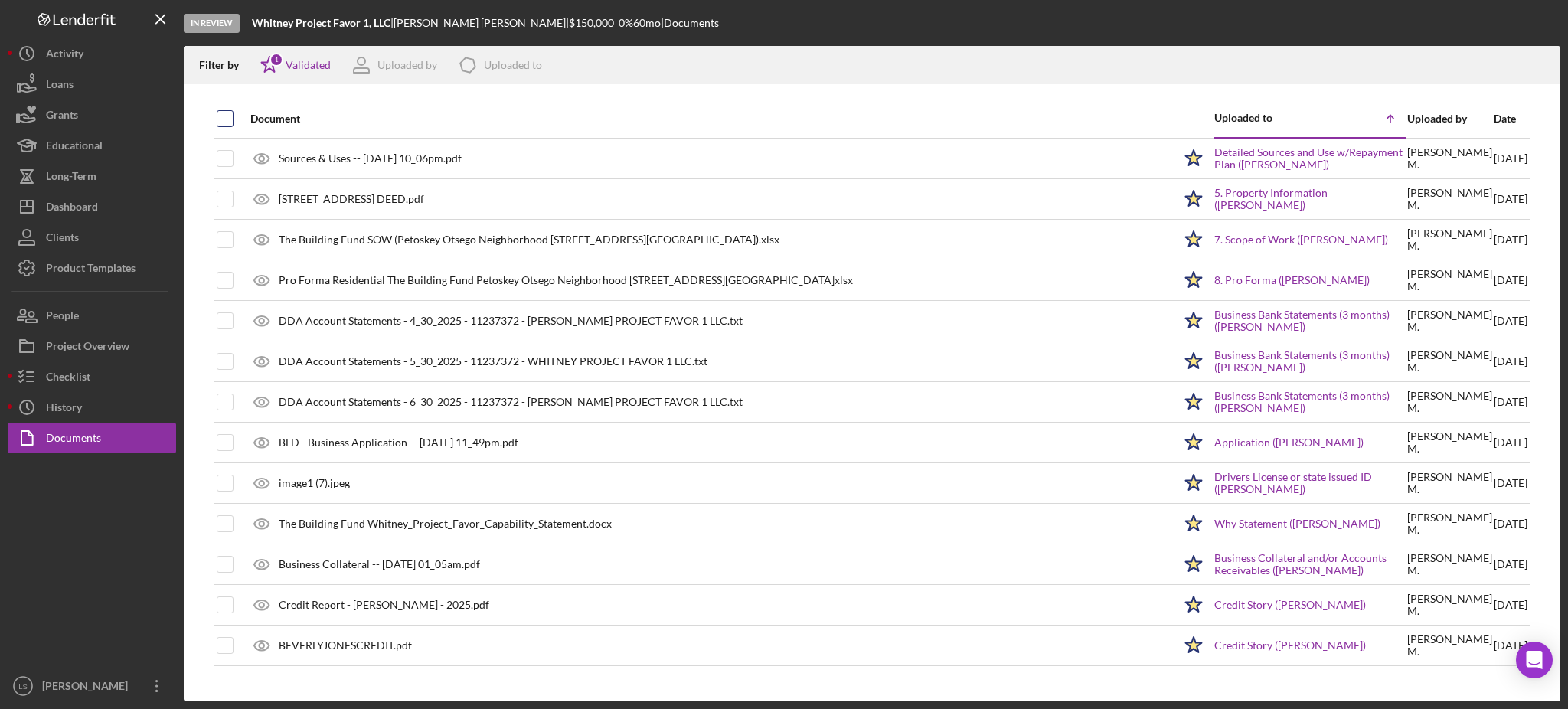
checkbox input "true"
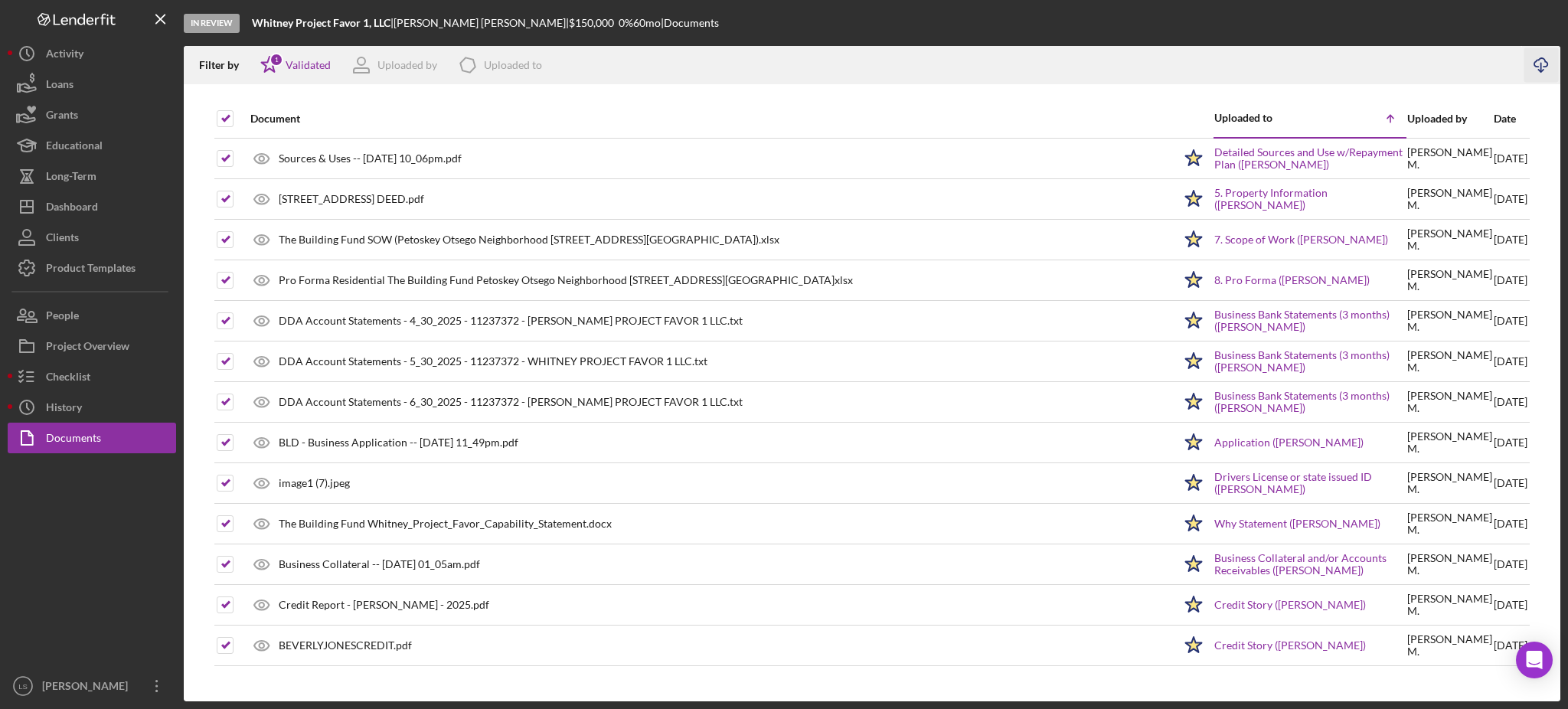
click at [1542, 67] on icon "Icon/Download" at bounding box center [1542, 65] width 34 height 34
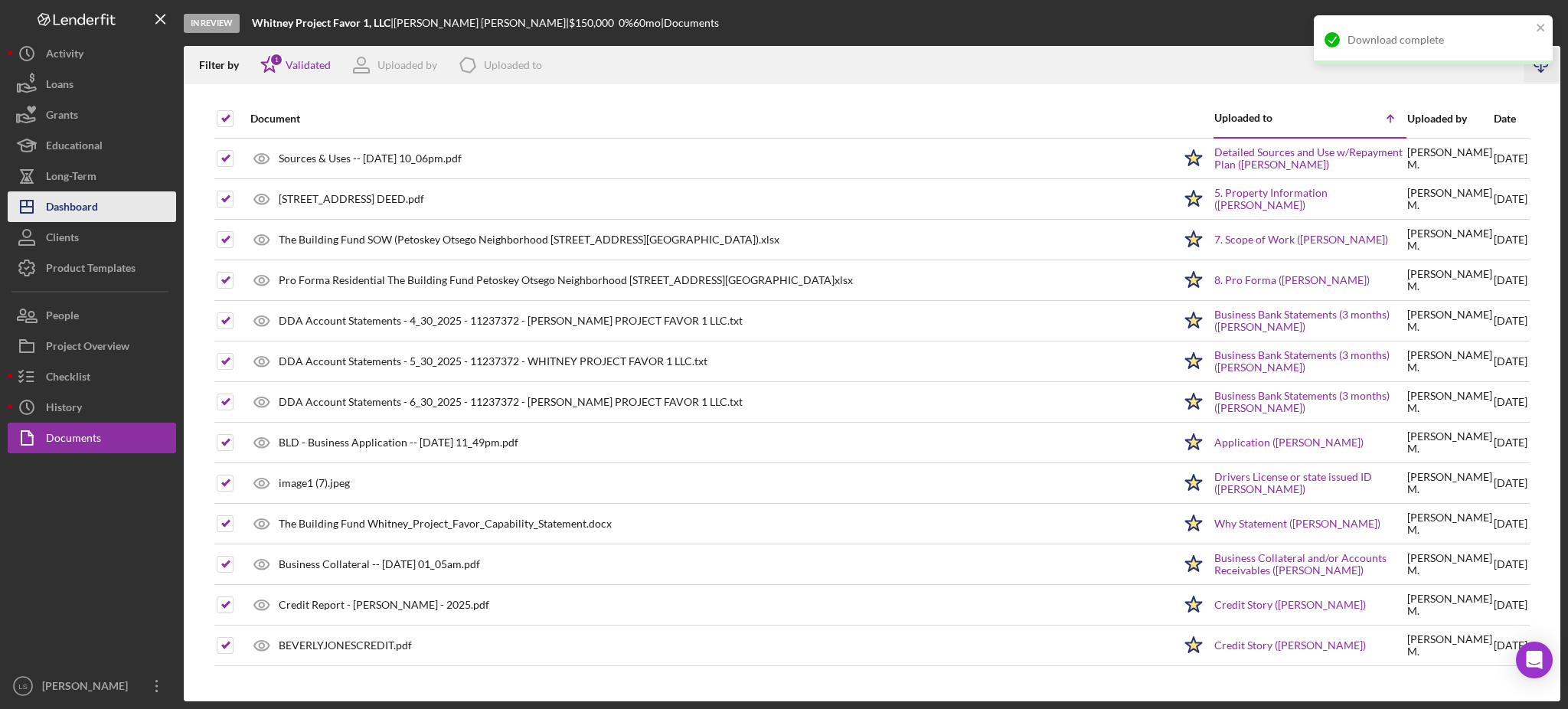
click at [90, 193] on div "Dashboard" at bounding box center [72, 208] width 52 height 34
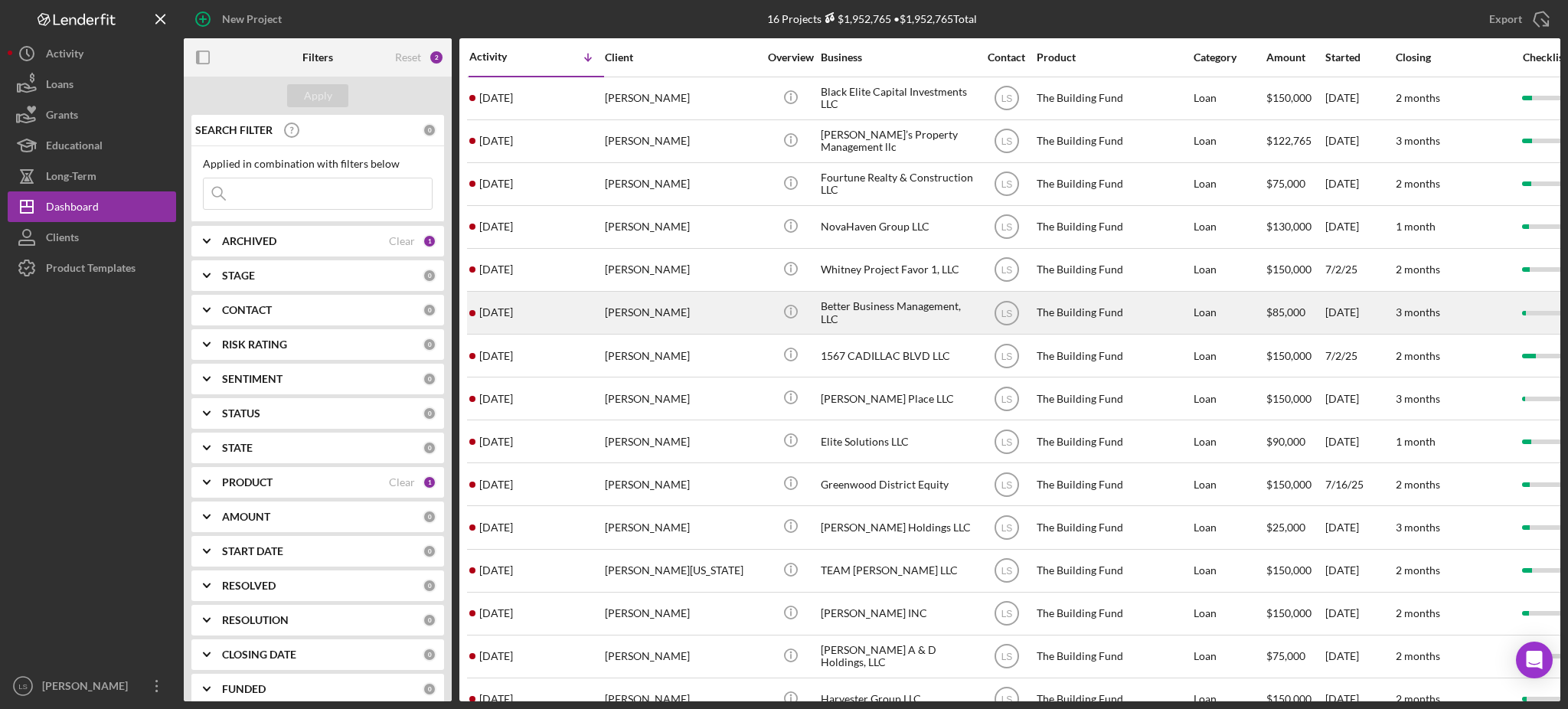
click at [680, 318] on div "[PERSON_NAME]" at bounding box center [681, 312] width 153 height 41
